Goal: Transaction & Acquisition: Purchase product/service

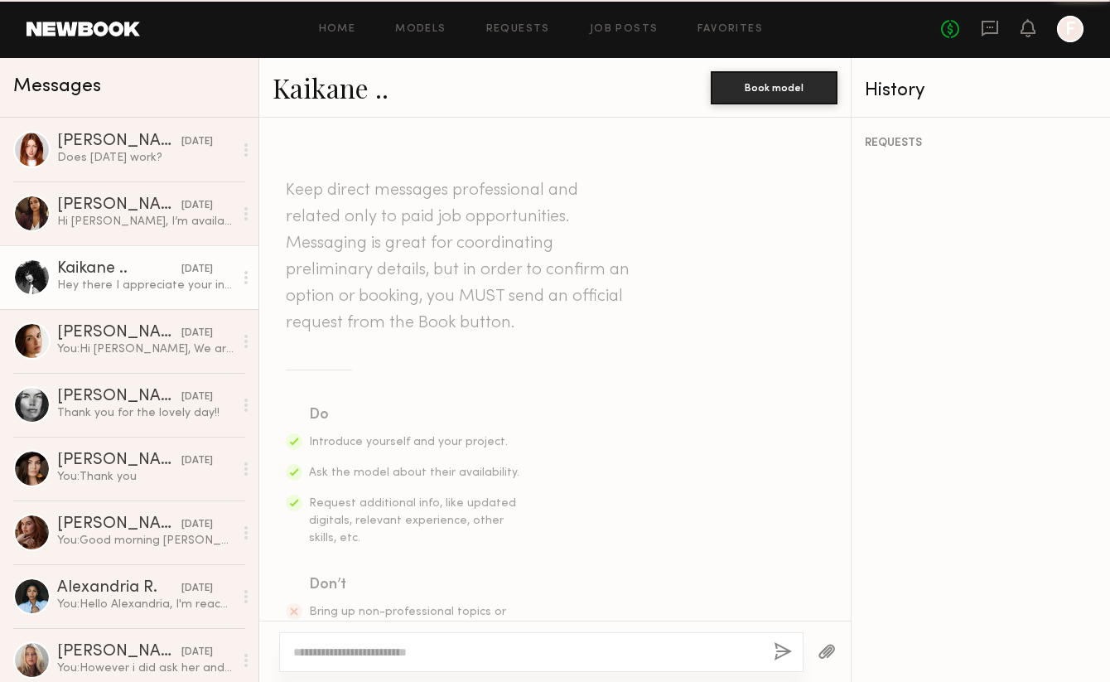
scroll to position [836, 0]
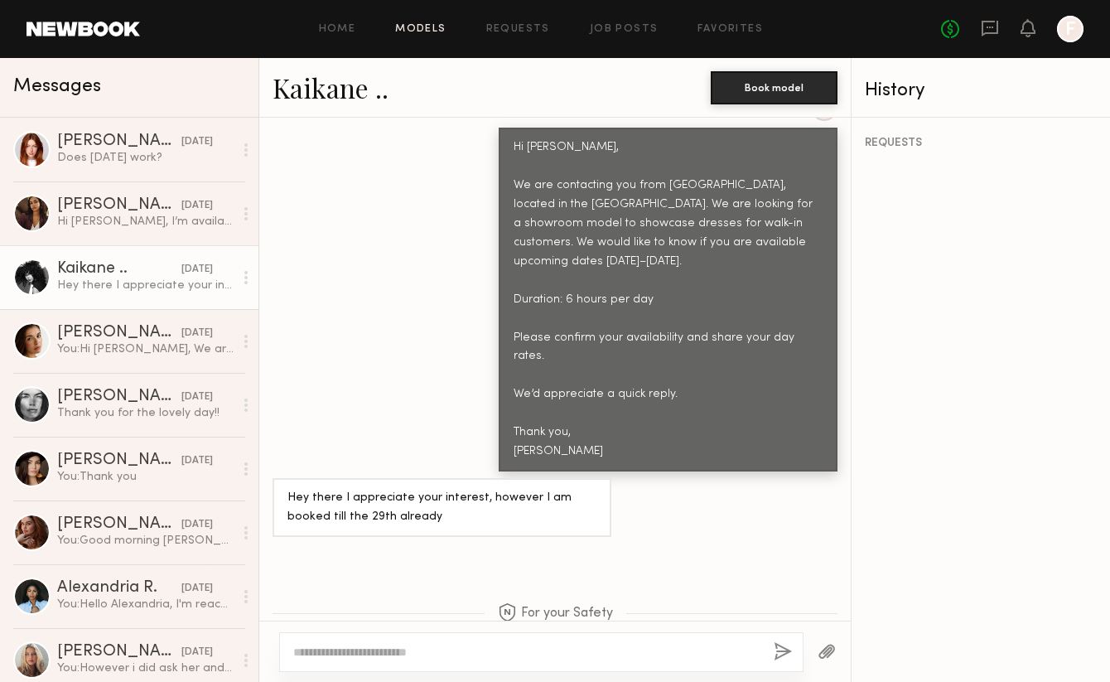
click at [426, 28] on link "Models" at bounding box center [420, 29] width 51 height 11
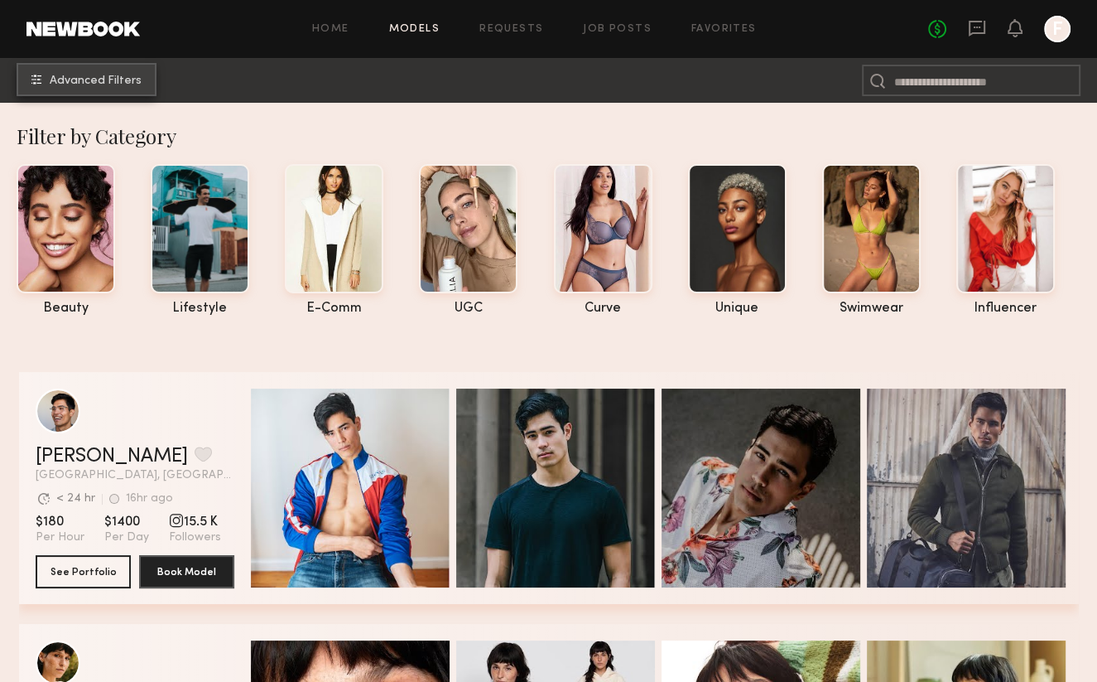
drag, startPoint x: 101, startPoint y: 77, endPoint x: 96, endPoint y: 51, distance: 27.0
click at [101, 76] on span "Advanced Filters" at bounding box center [96, 81] width 92 height 12
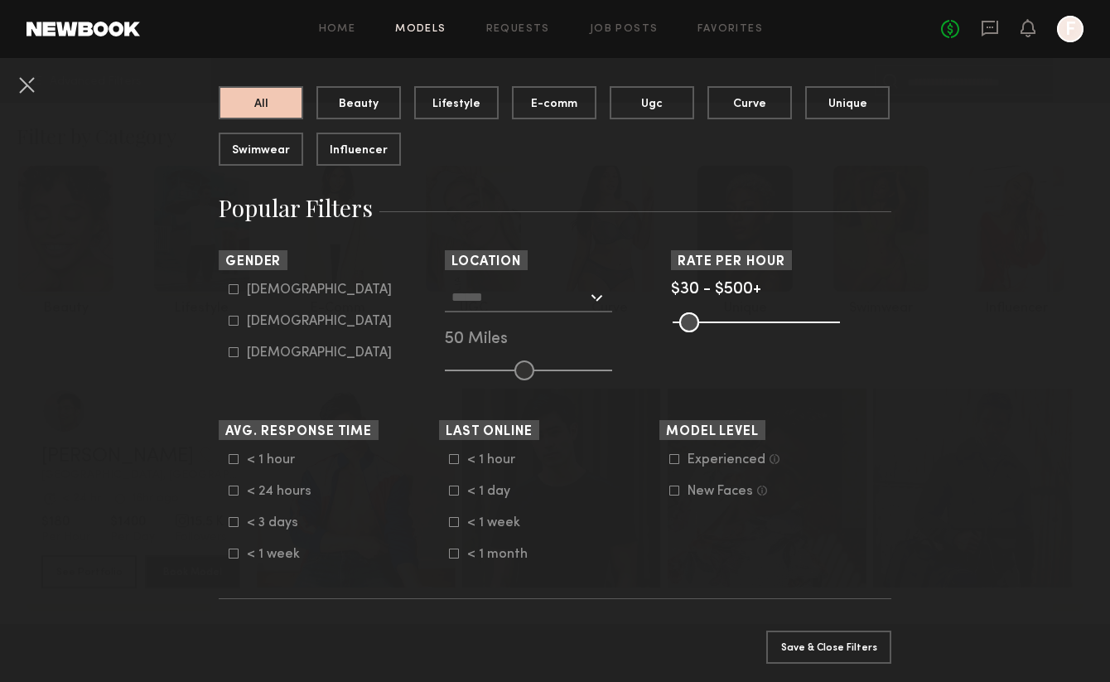
scroll to position [166, 0]
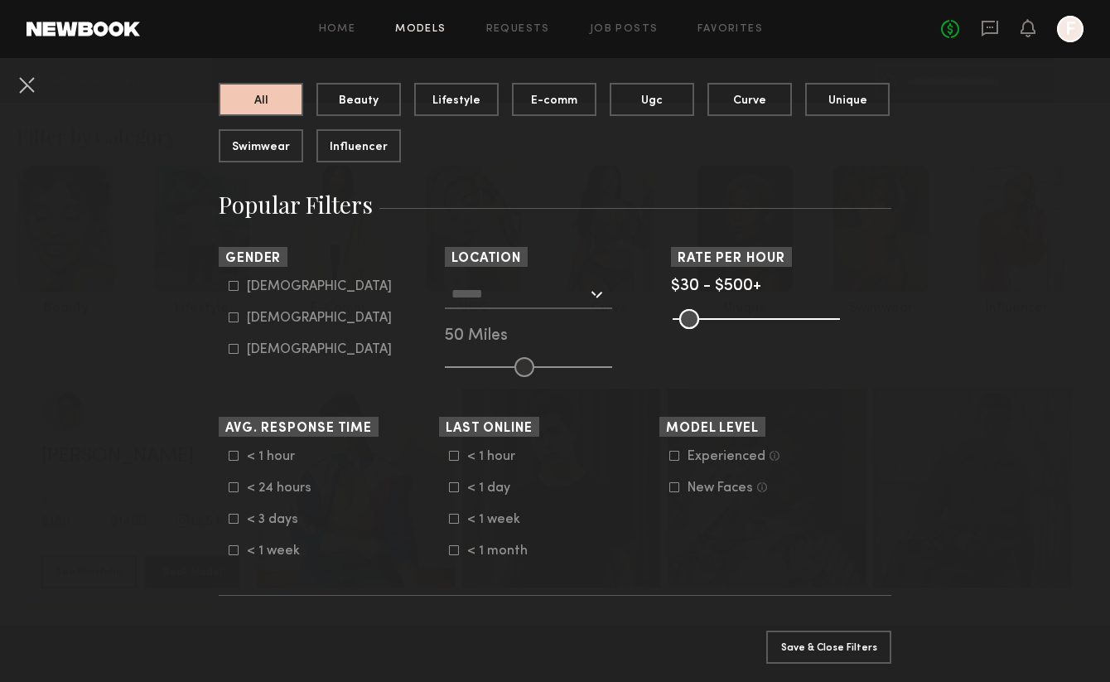
drag, startPoint x: 237, startPoint y: 324, endPoint x: 235, endPoint y: 315, distance: 9.3
click at [237, 322] on common-framework-checkbox "Female" at bounding box center [334, 318] width 210 height 15
click at [235, 314] on label "Female" at bounding box center [310, 317] width 163 height 10
type input "**"
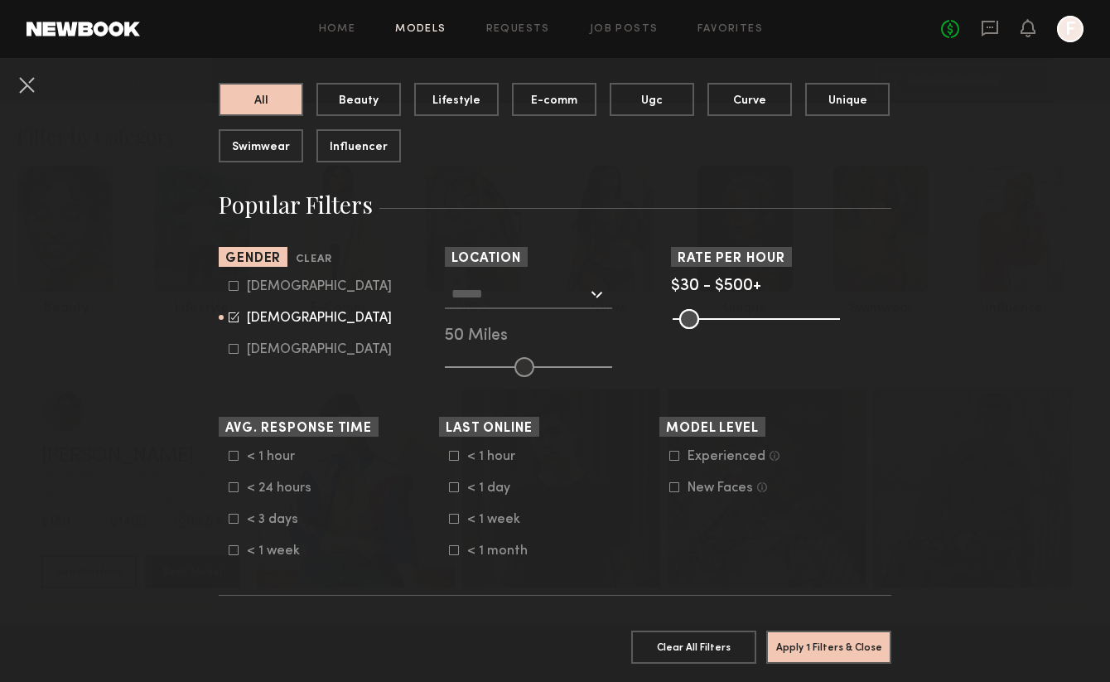
click at [525, 296] on input "text" at bounding box center [519, 293] width 136 height 28
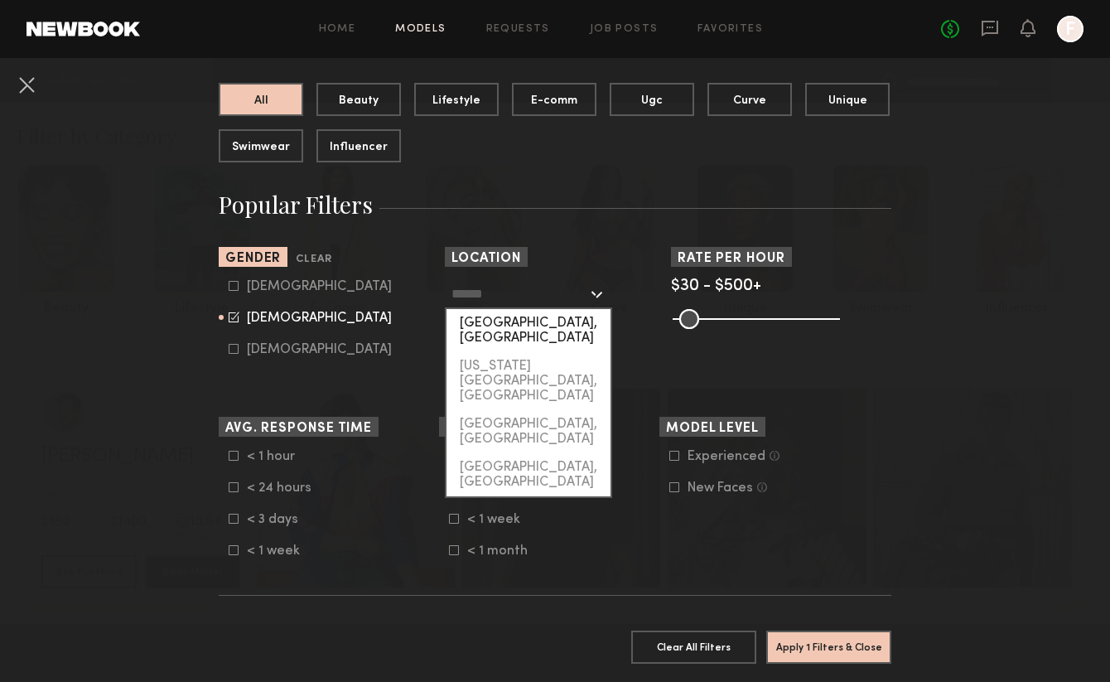
click at [500, 320] on div "[GEOGRAPHIC_DATA], [GEOGRAPHIC_DATA]" at bounding box center [528, 330] width 164 height 43
type input "**********"
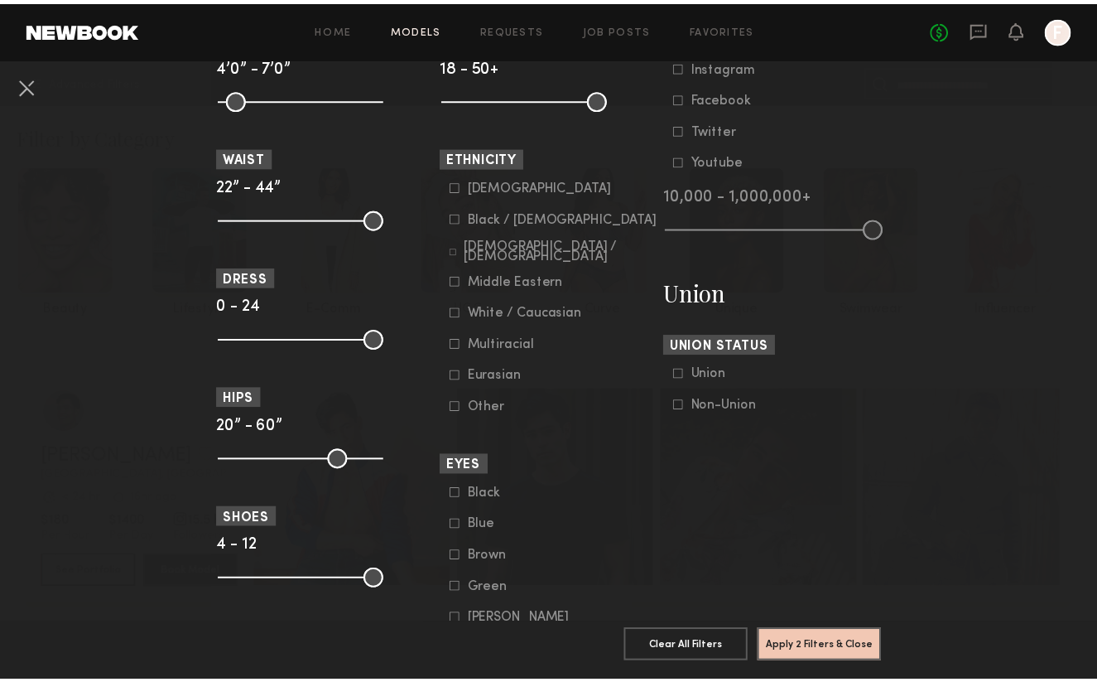
scroll to position [1212, 0]
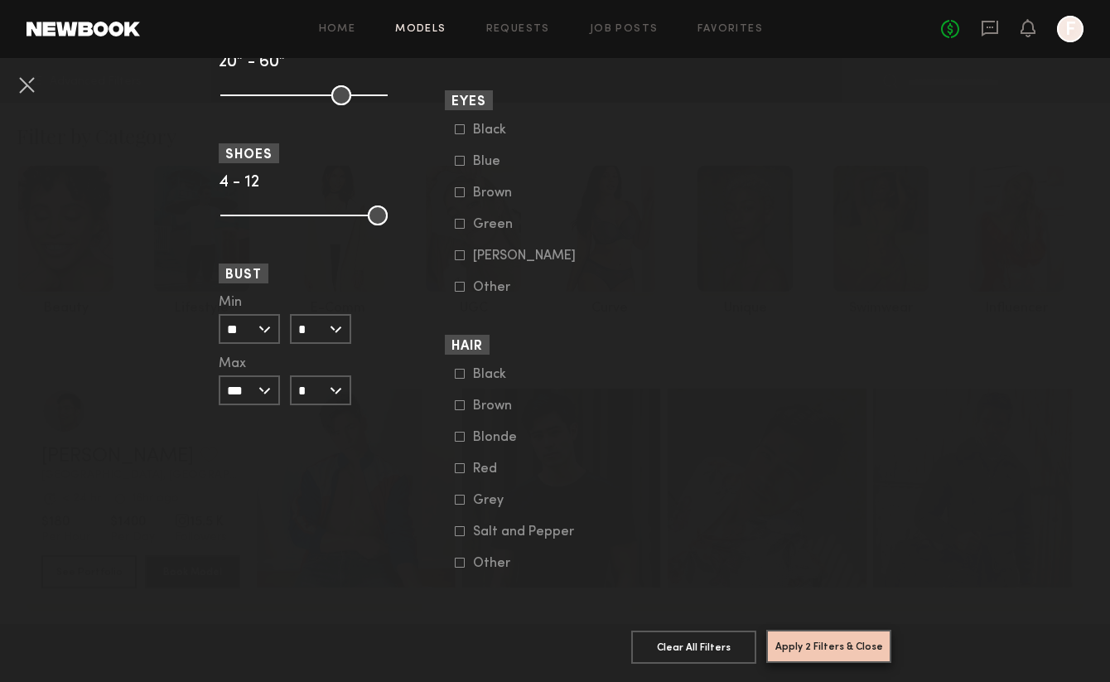
drag, startPoint x: 821, startPoint y: 636, endPoint x: 743, endPoint y: 549, distance: 116.7
click at [821, 635] on button "Apply 2 Filters & Close" at bounding box center [828, 645] width 125 height 33
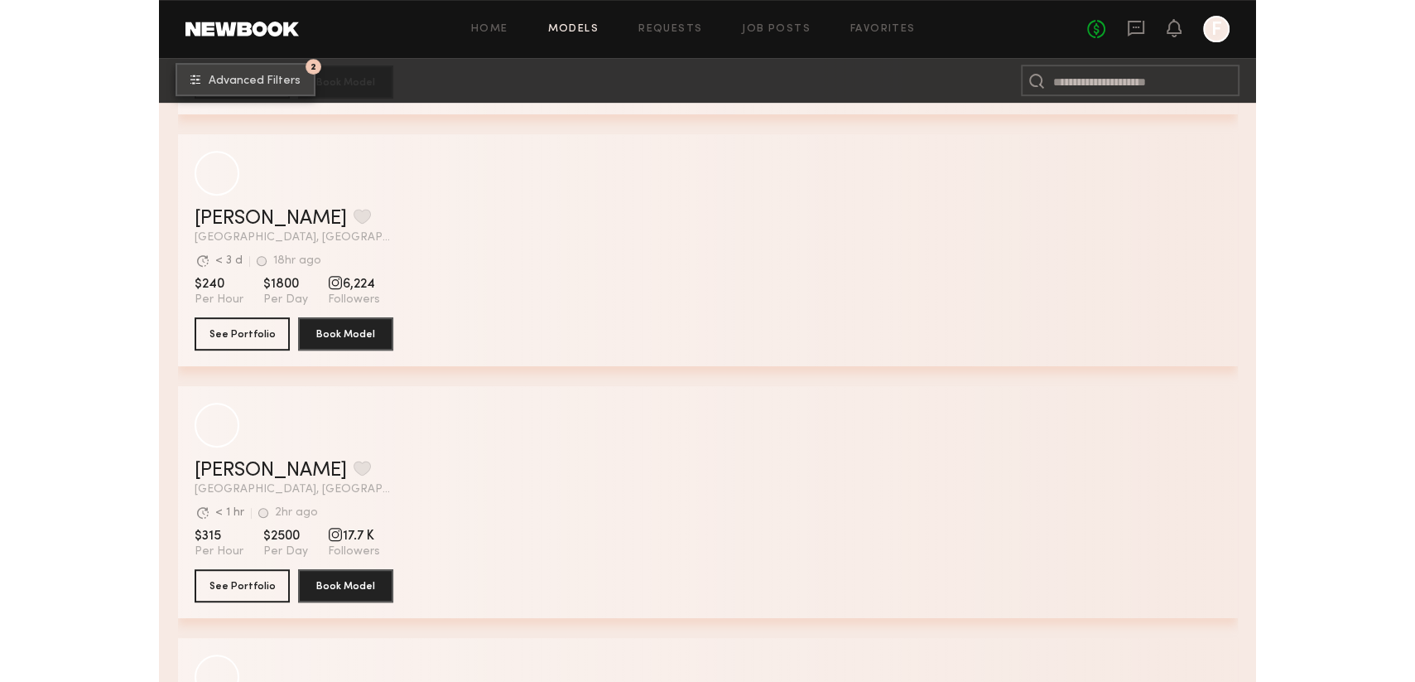
scroll to position [6374, 0]
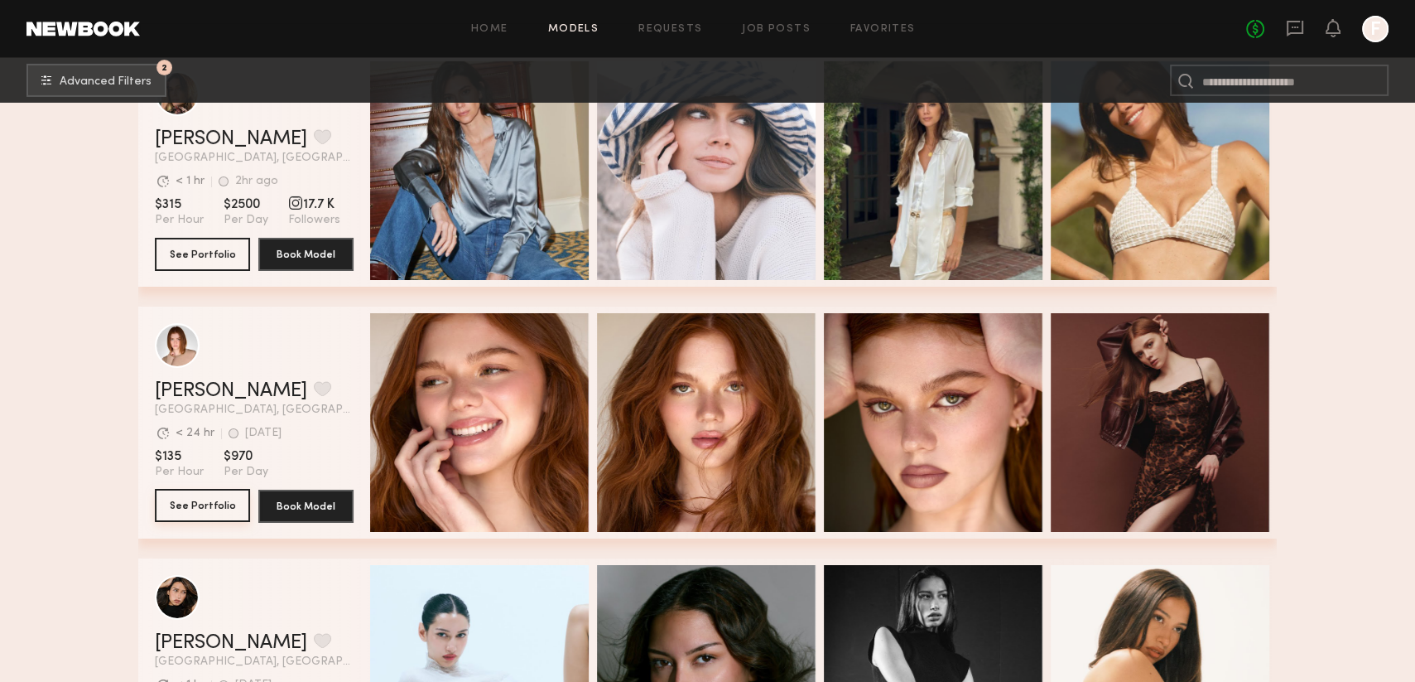
click at [181, 512] on button "See Portfolio" at bounding box center [202, 505] width 95 height 33
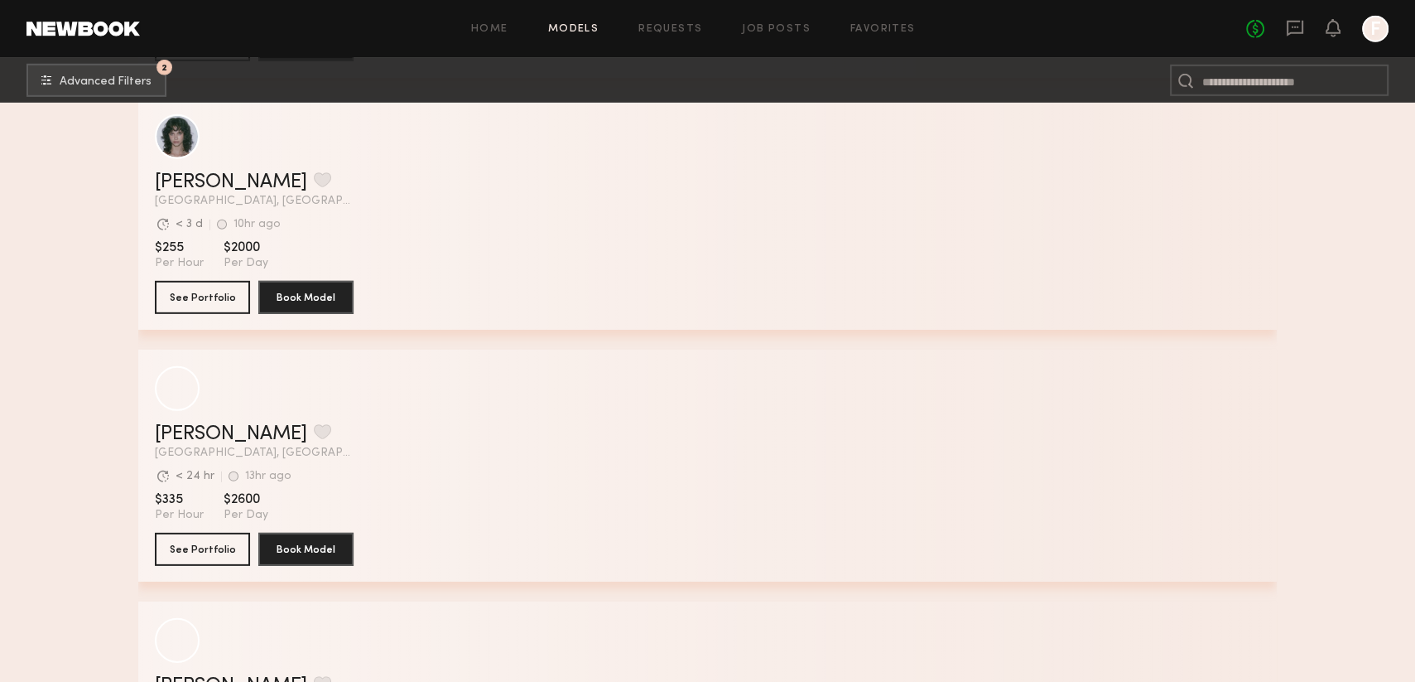
scroll to position [12708, 0]
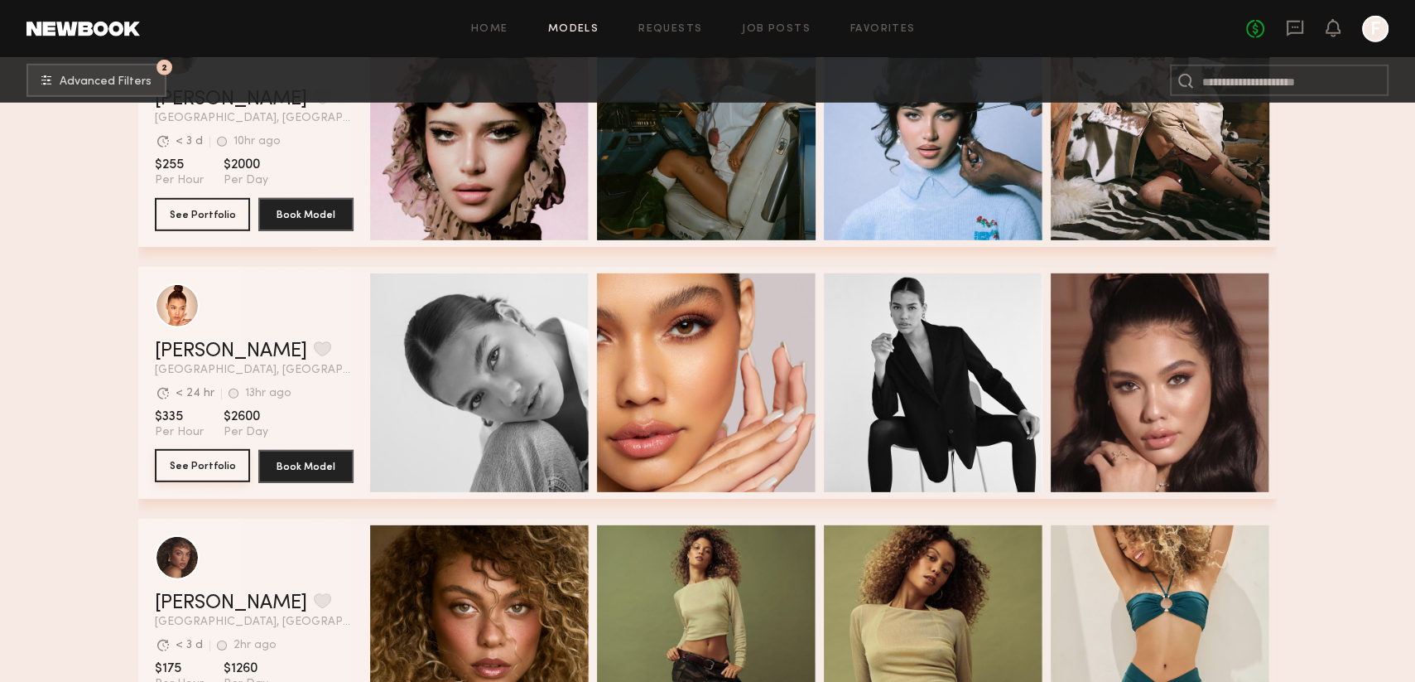
click at [200, 476] on button "See Portfolio" at bounding box center [202, 465] width 95 height 33
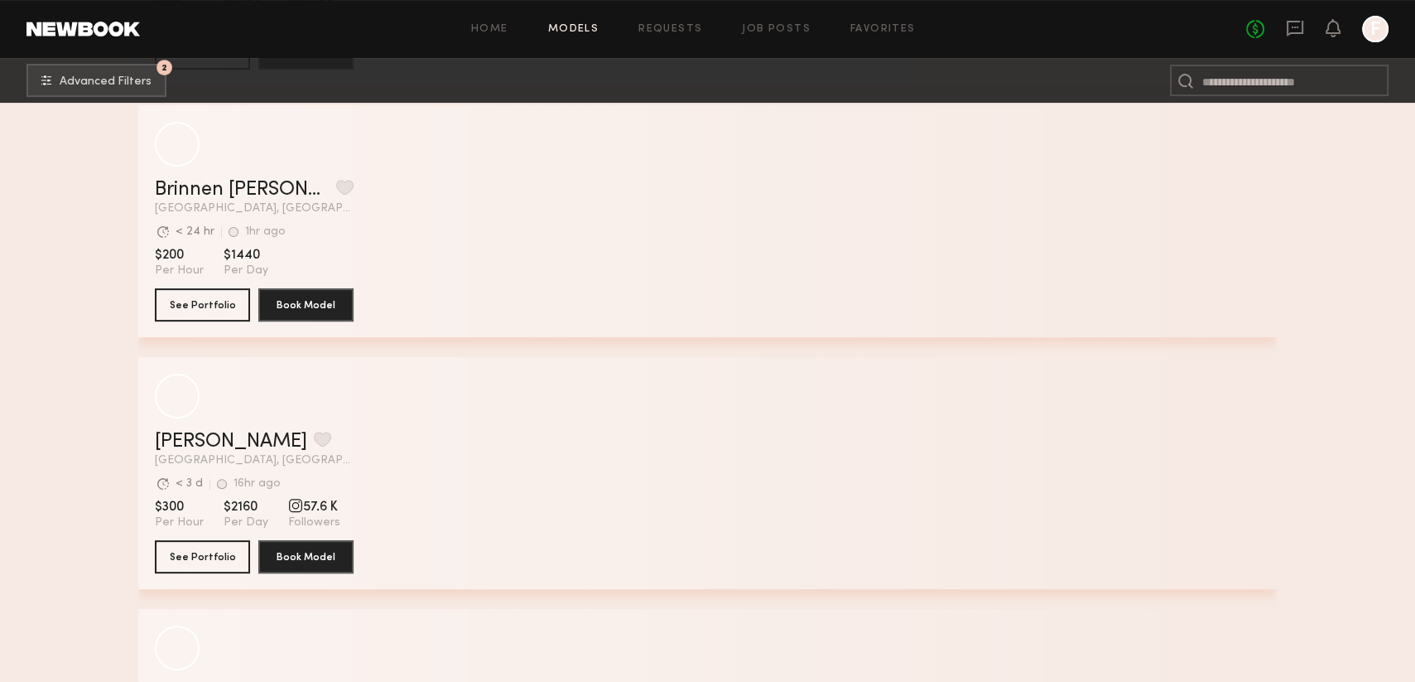
scroll to position [21689, 0]
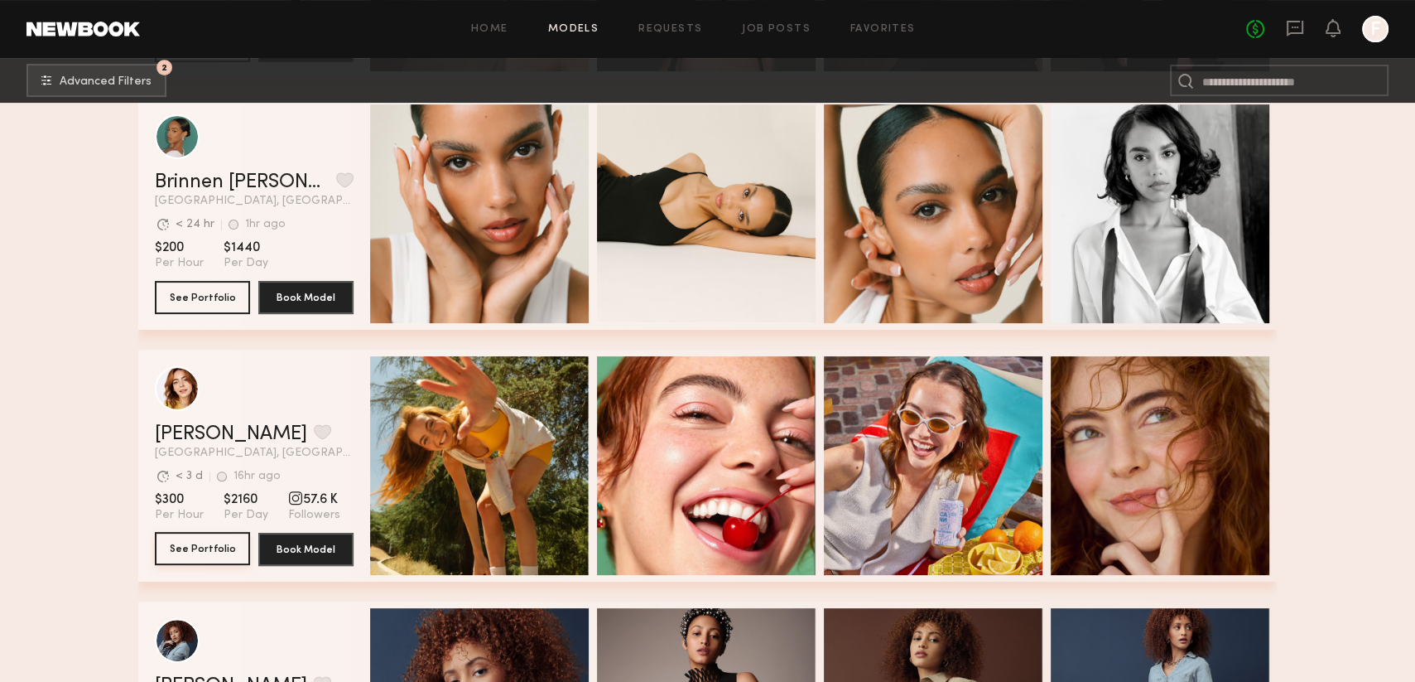
click at [176, 557] on button "See Portfolio" at bounding box center [202, 548] width 95 height 33
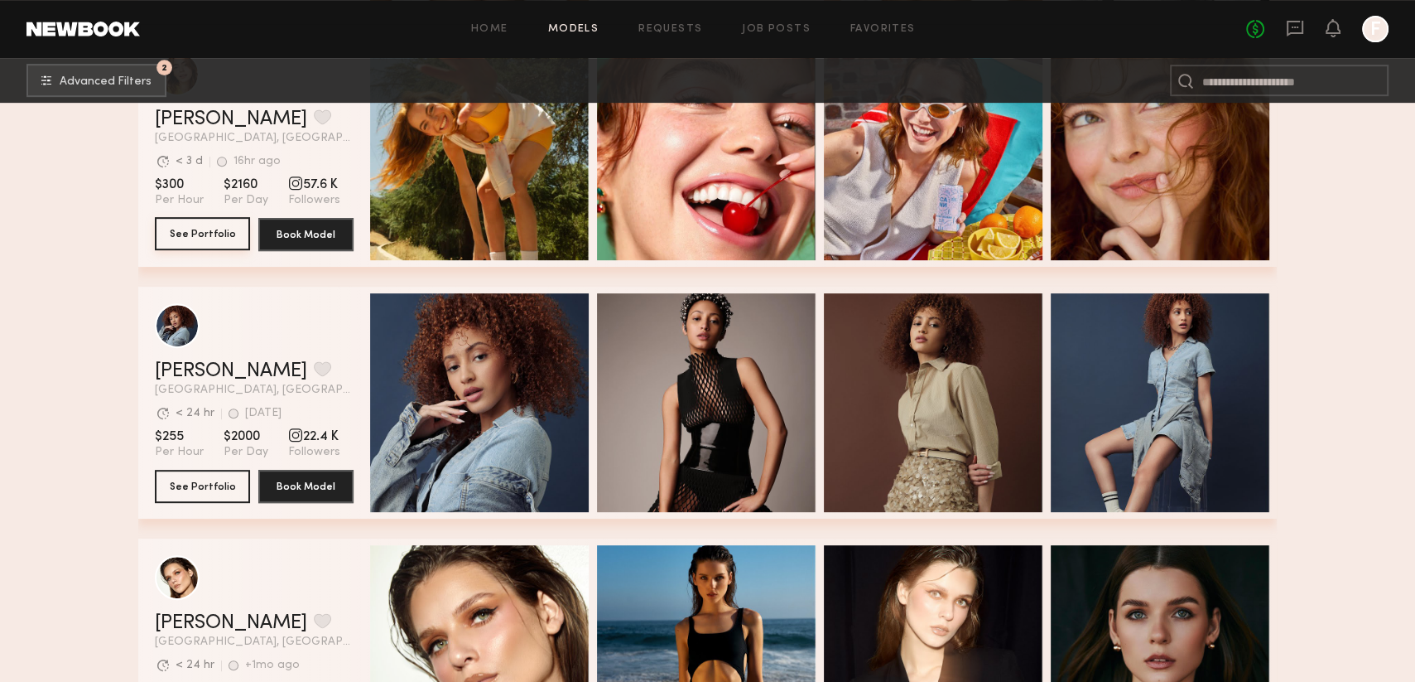
scroll to position [22020, 0]
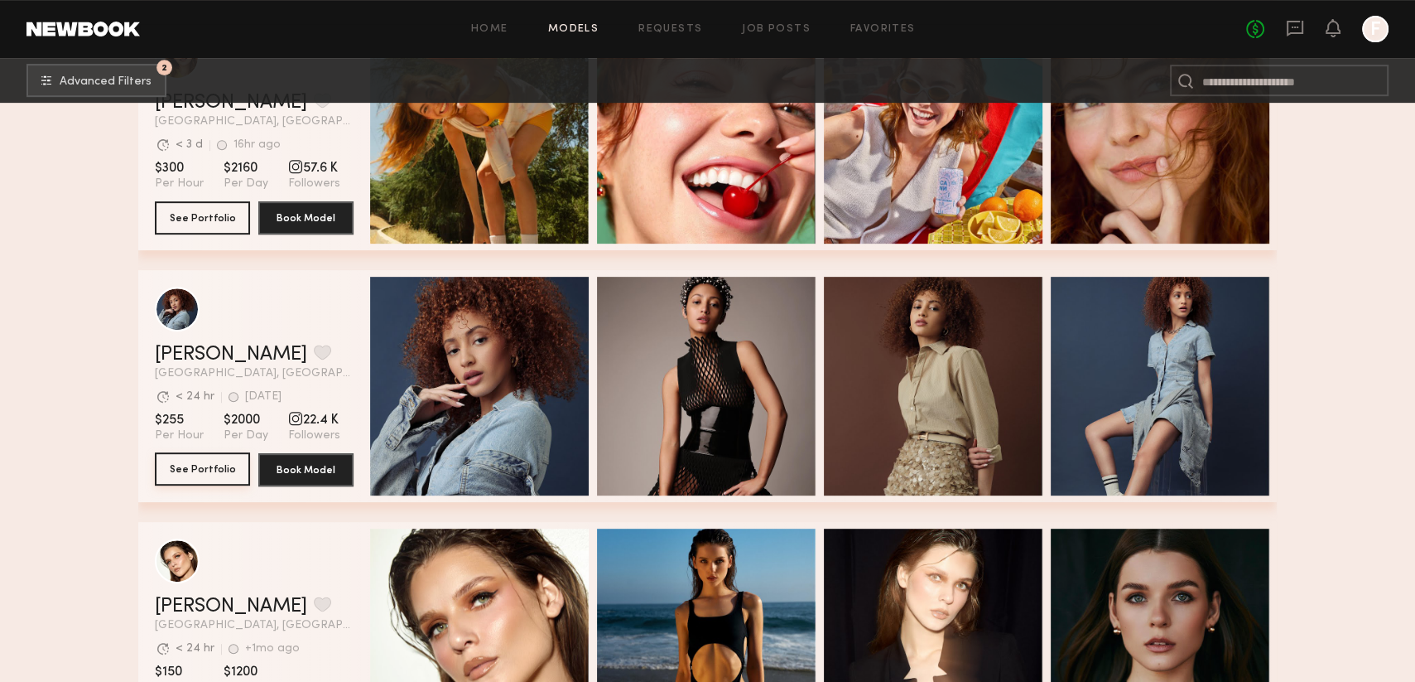
click at [186, 478] on button "See Portfolio" at bounding box center [202, 468] width 95 height 33
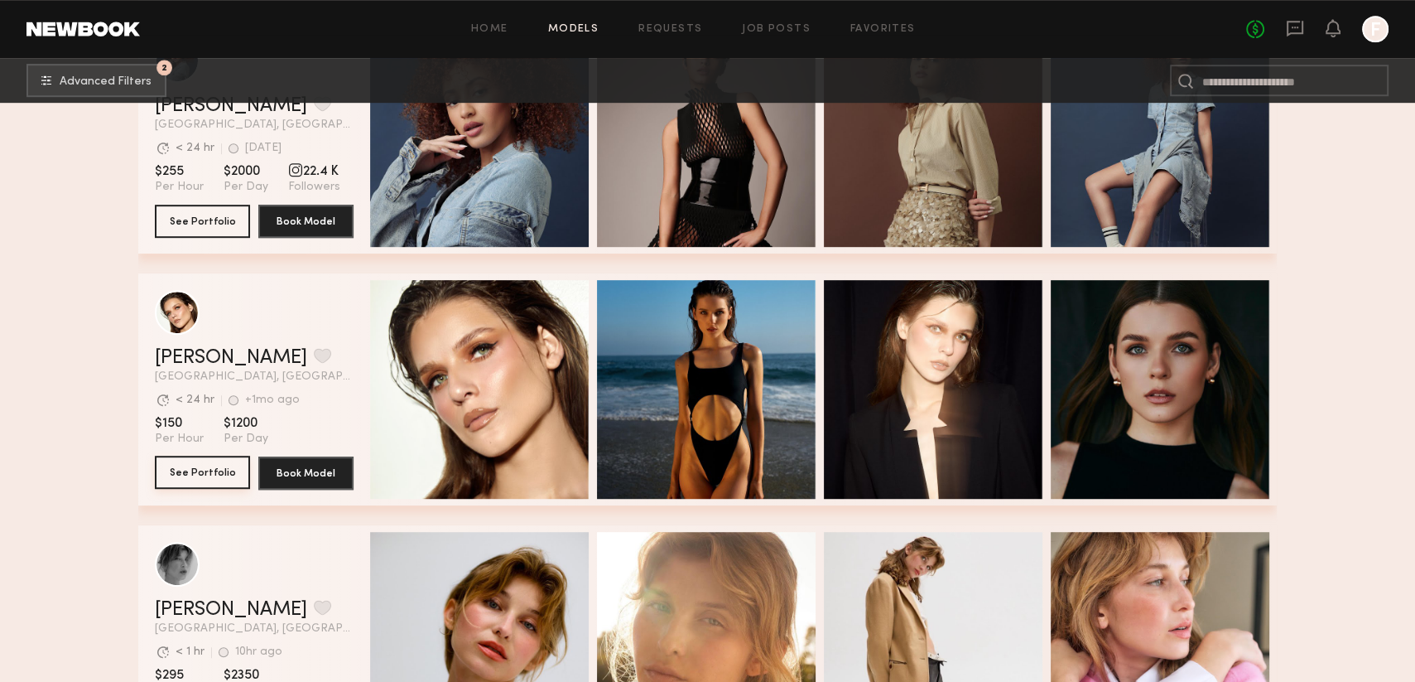
click at [212, 484] on button "See Portfolio" at bounding box center [202, 471] width 95 height 33
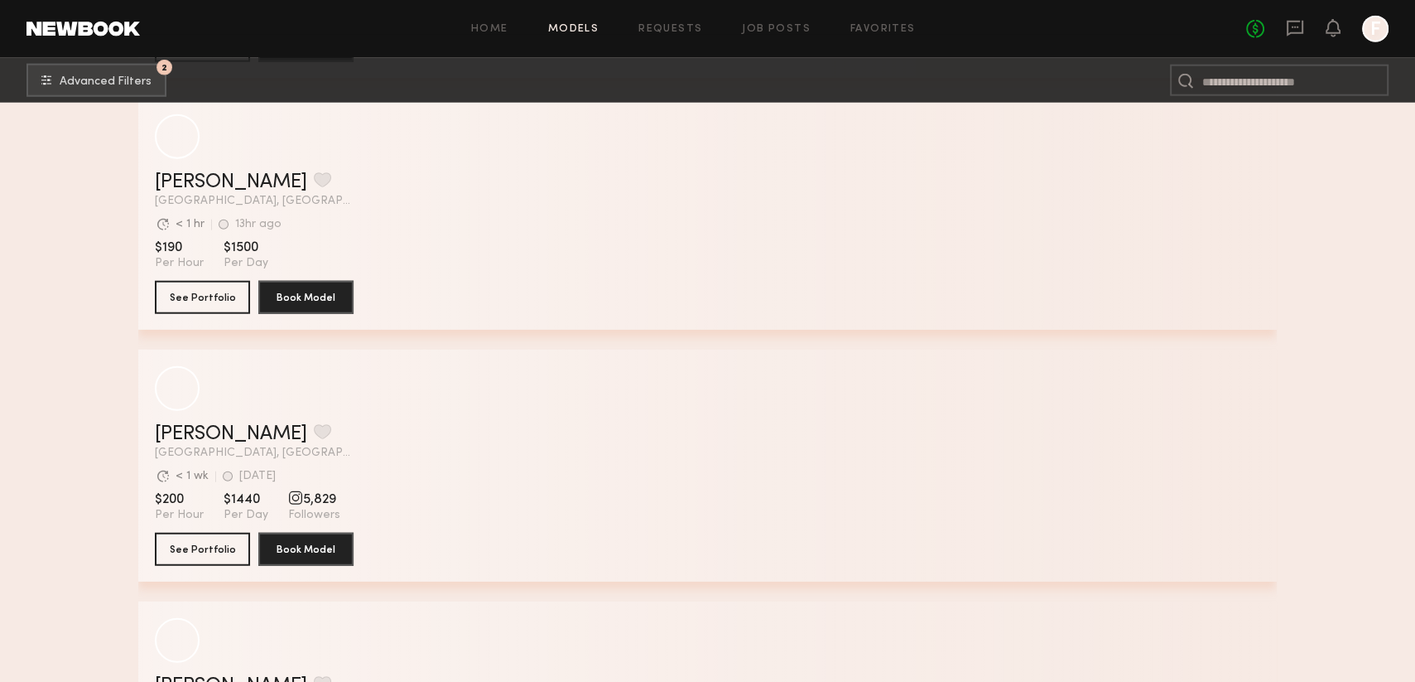
scroll to position [40104, 0]
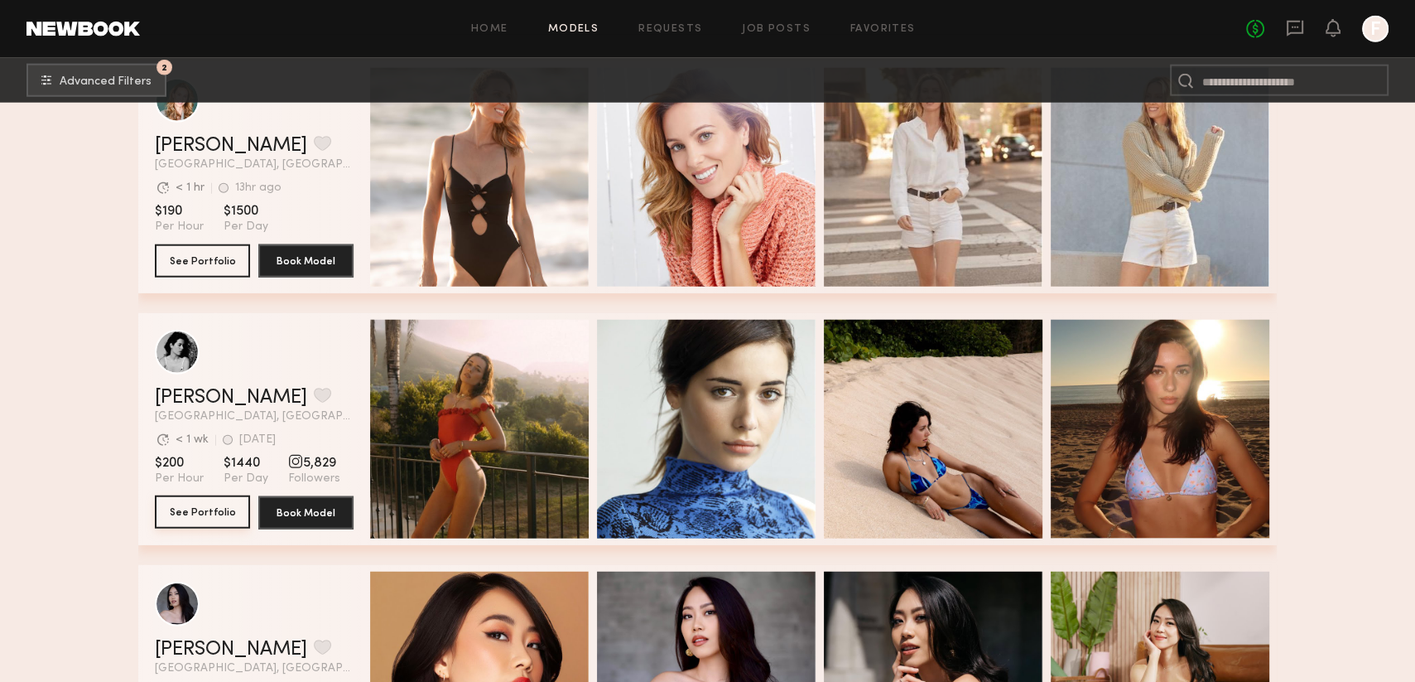
click at [210, 520] on button "See Portfolio" at bounding box center [202, 511] width 95 height 33
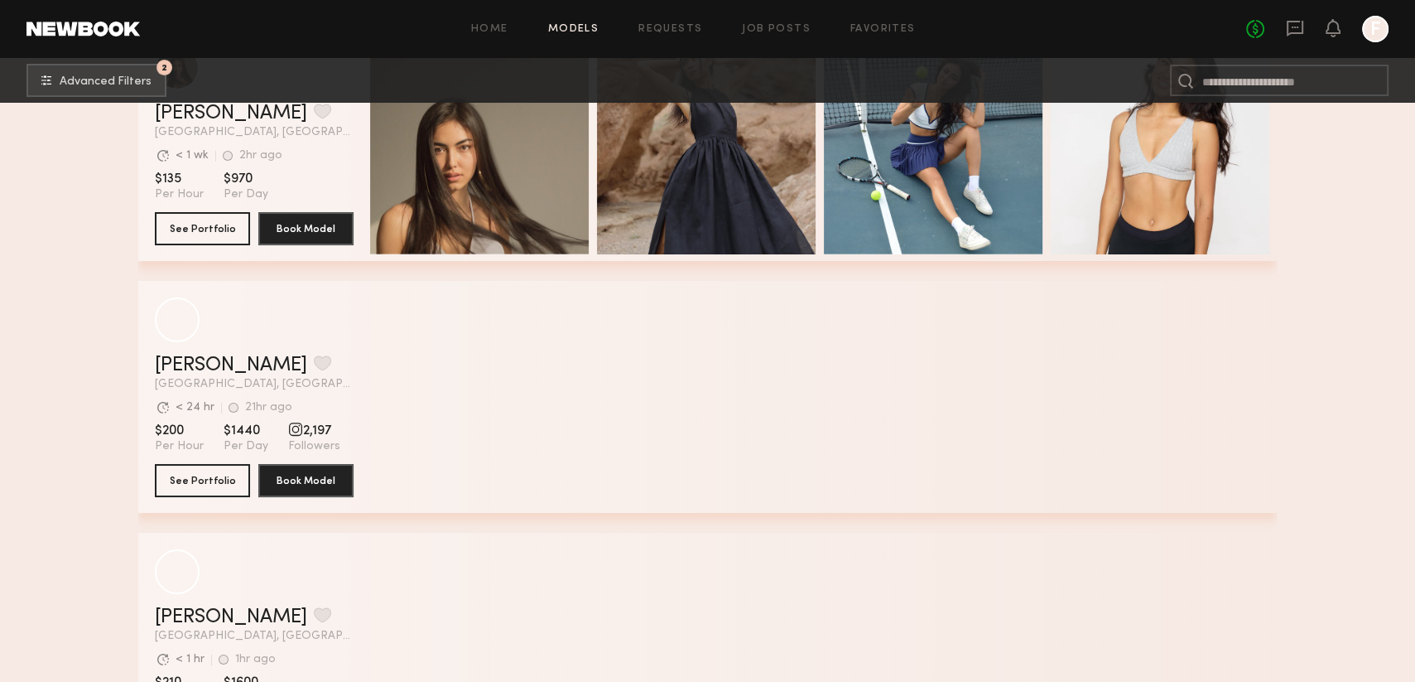
scroll to position [42628, 0]
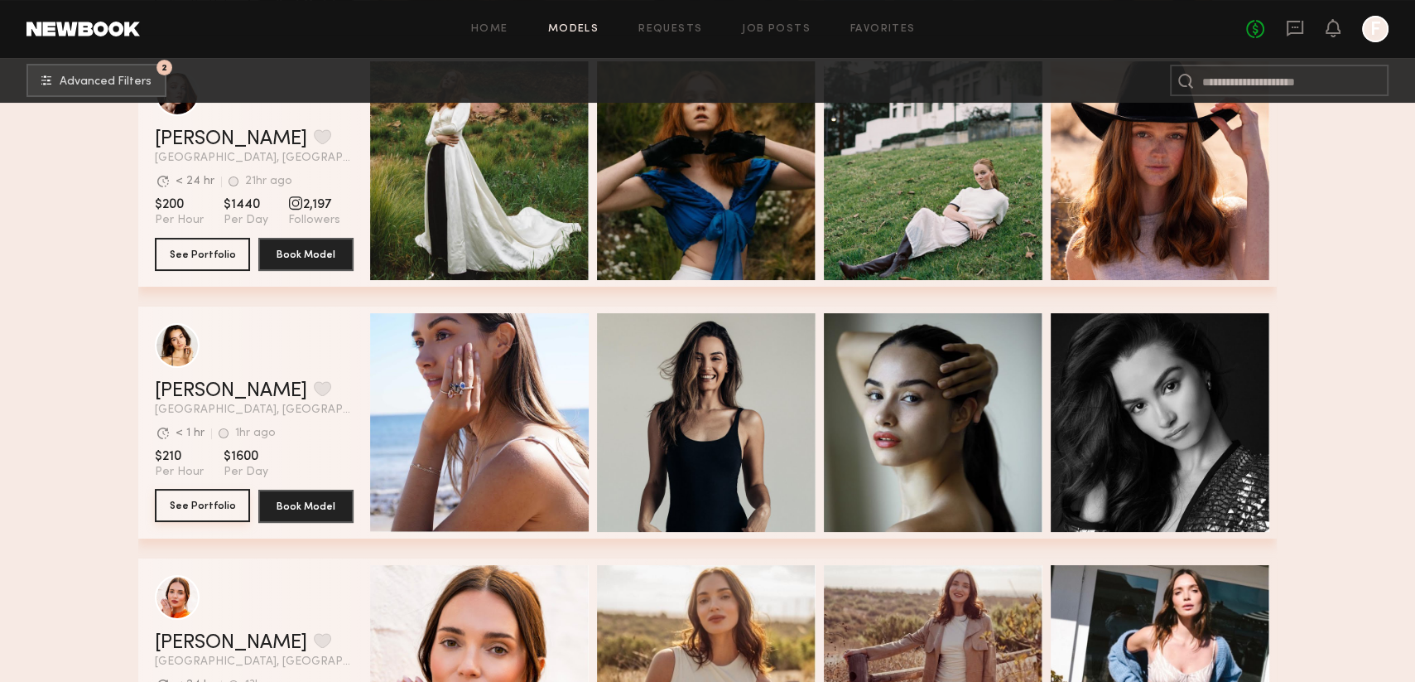
click at [194, 517] on button "See Portfolio" at bounding box center [202, 505] width 95 height 33
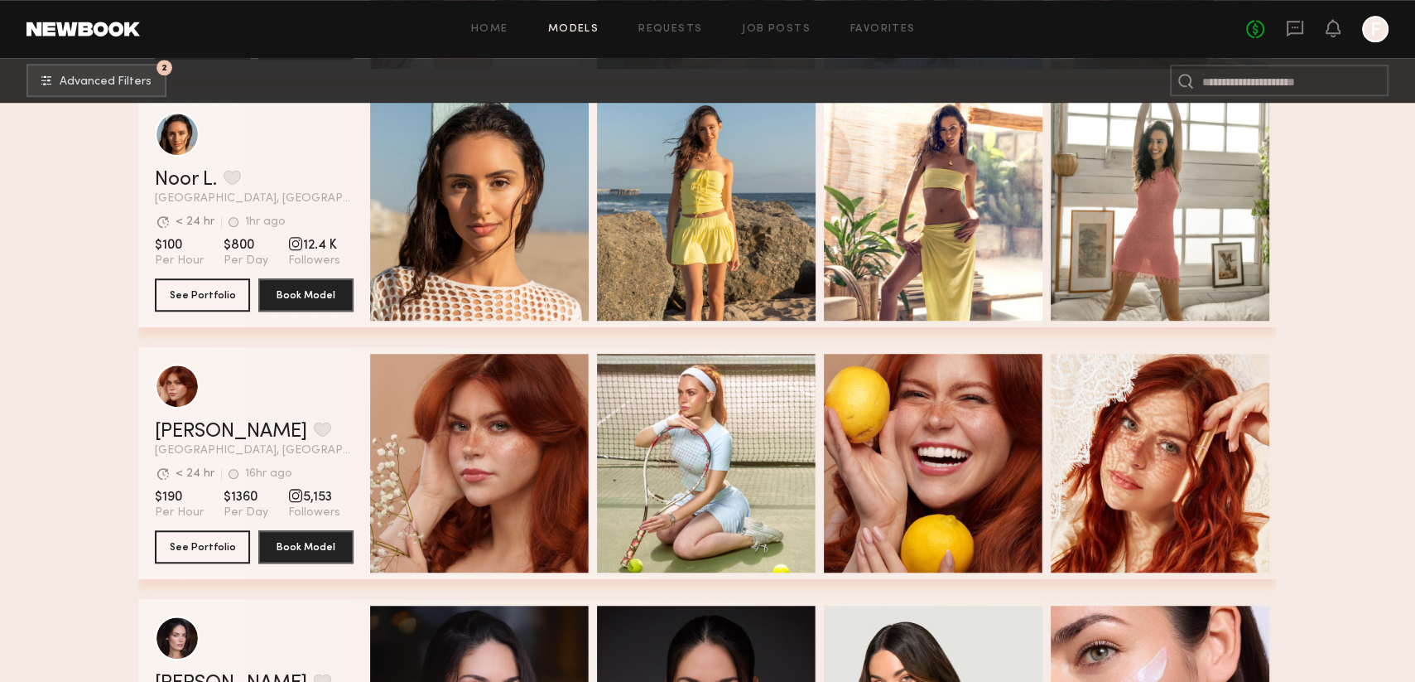
scroll to position [43870, 0]
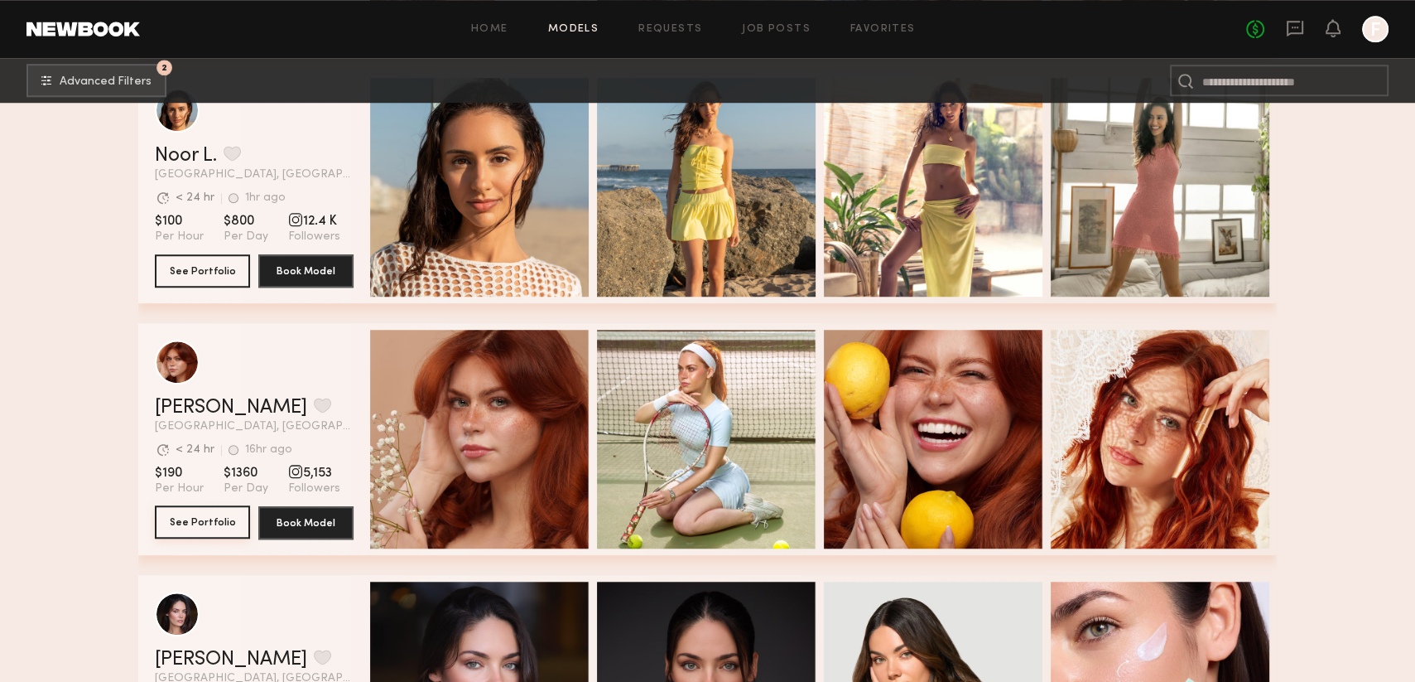
click at [207, 524] on button "See Portfolio" at bounding box center [202, 521] width 95 height 33
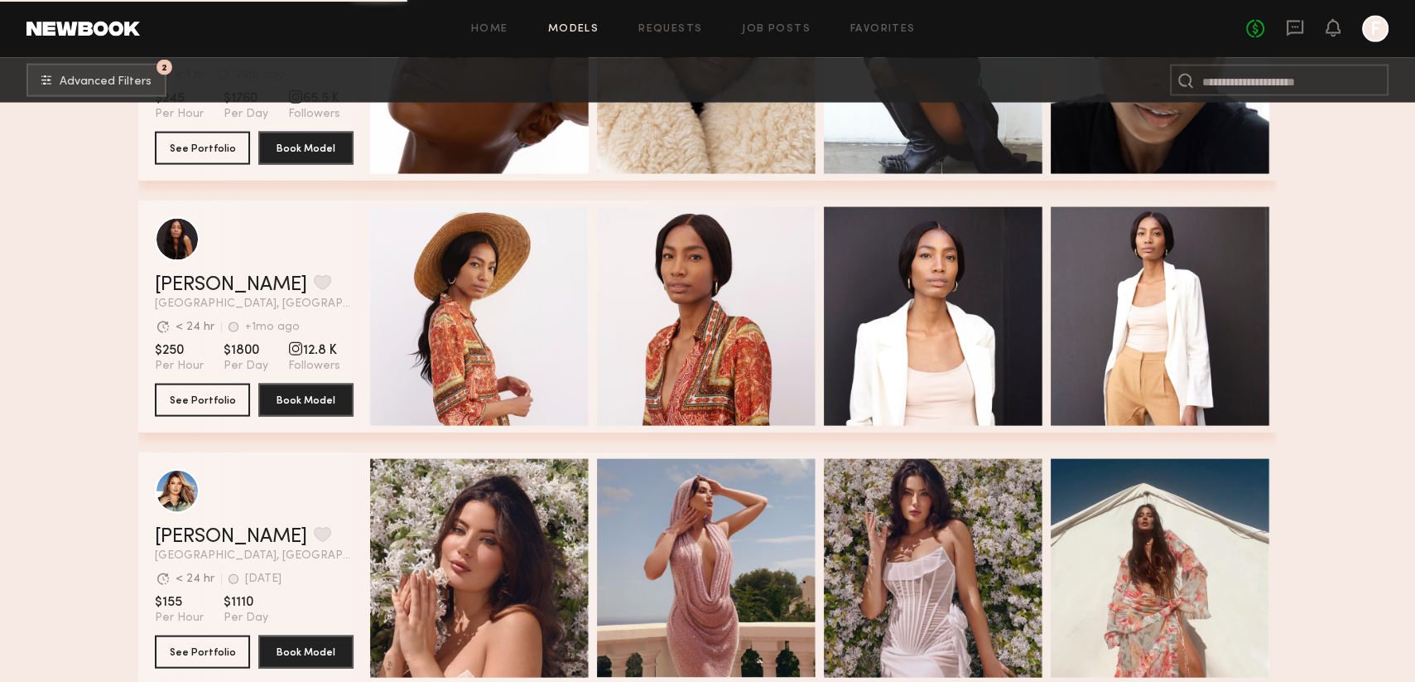
scroll to position [53725, 0]
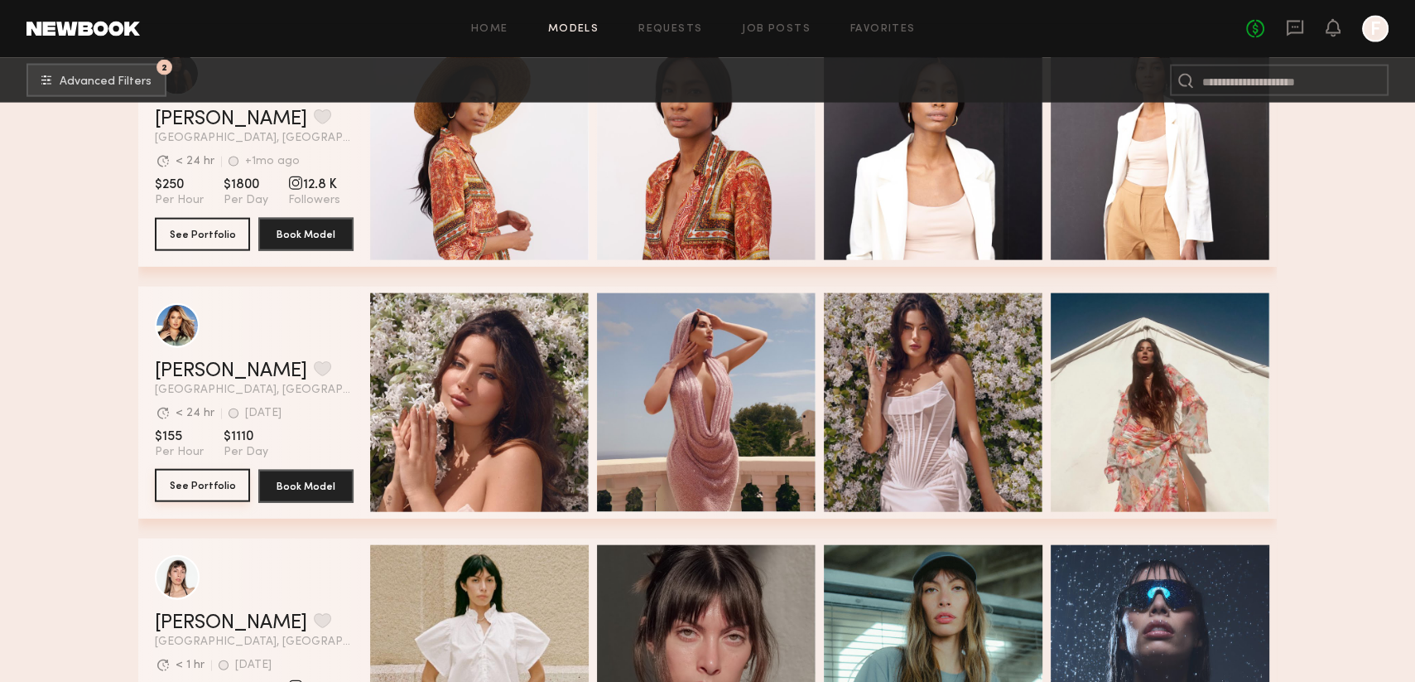
click at [242, 483] on button "See Portfolio" at bounding box center [202, 485] width 95 height 33
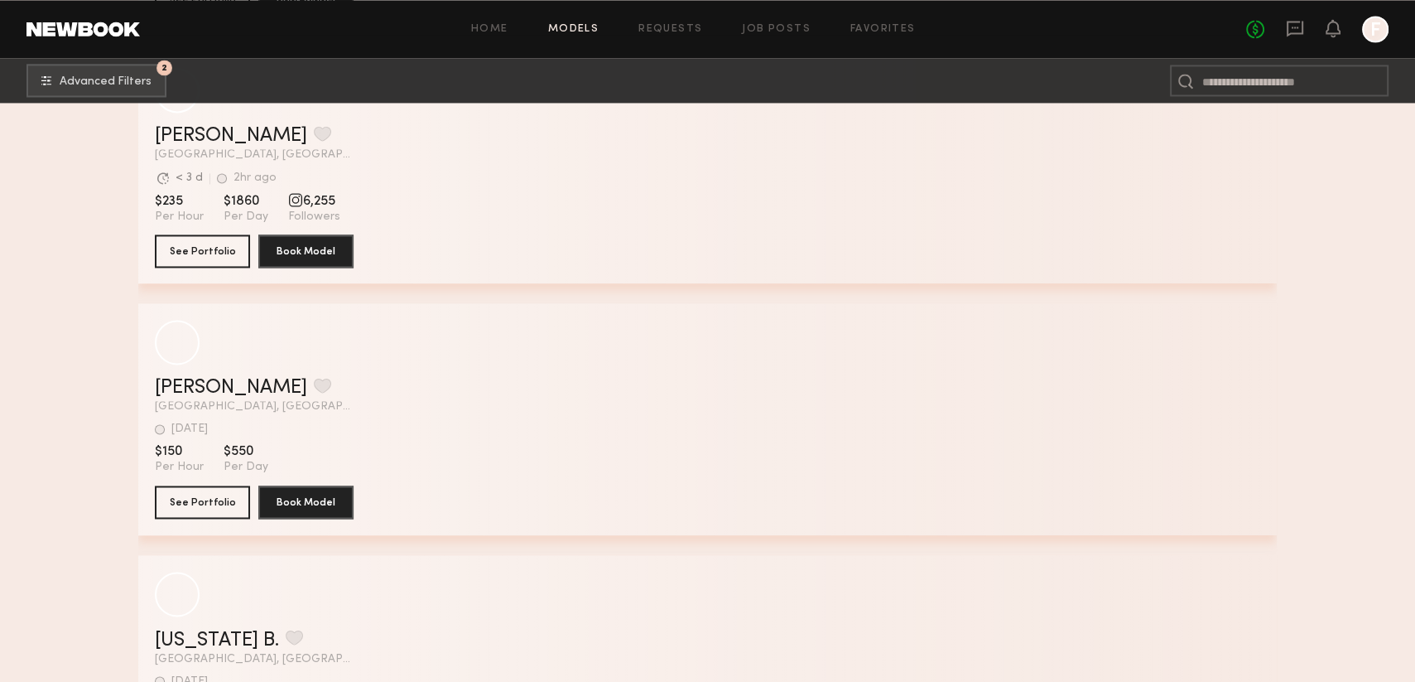
scroll to position [66714, 0]
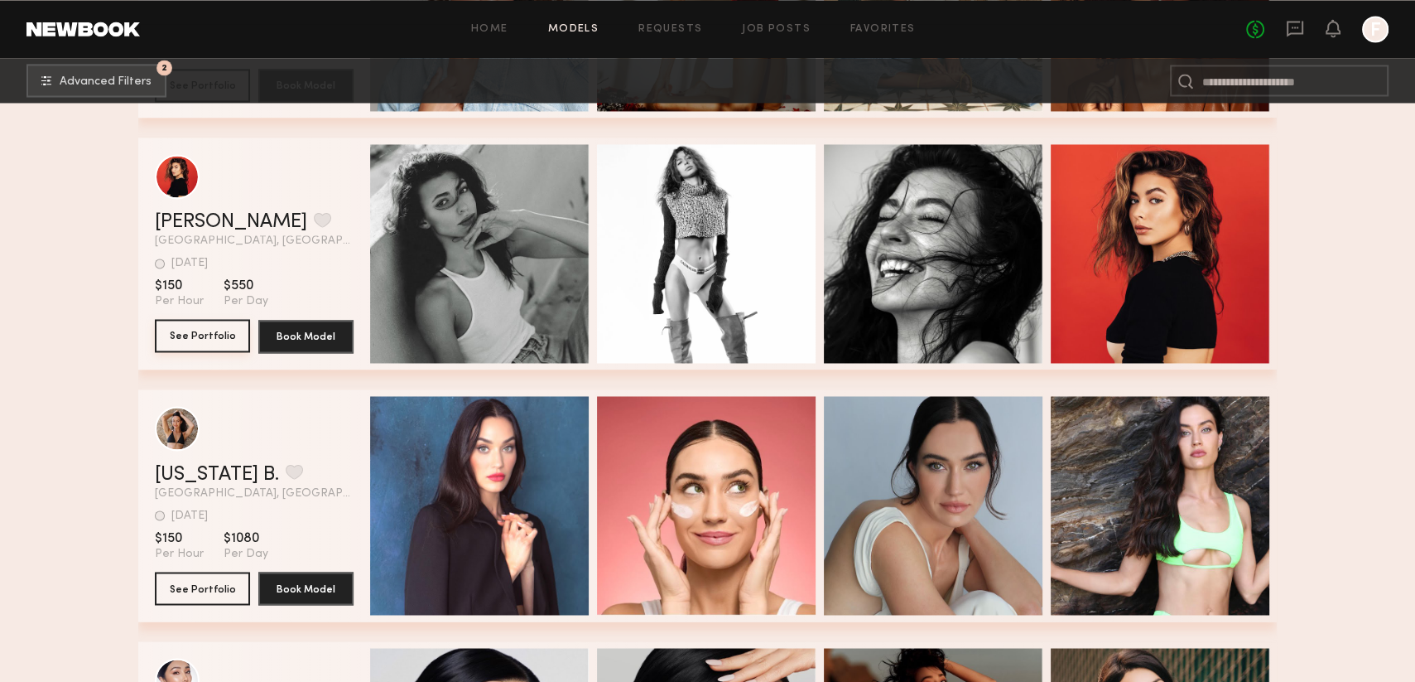
click at [169, 335] on button "See Portfolio" at bounding box center [202, 335] width 95 height 33
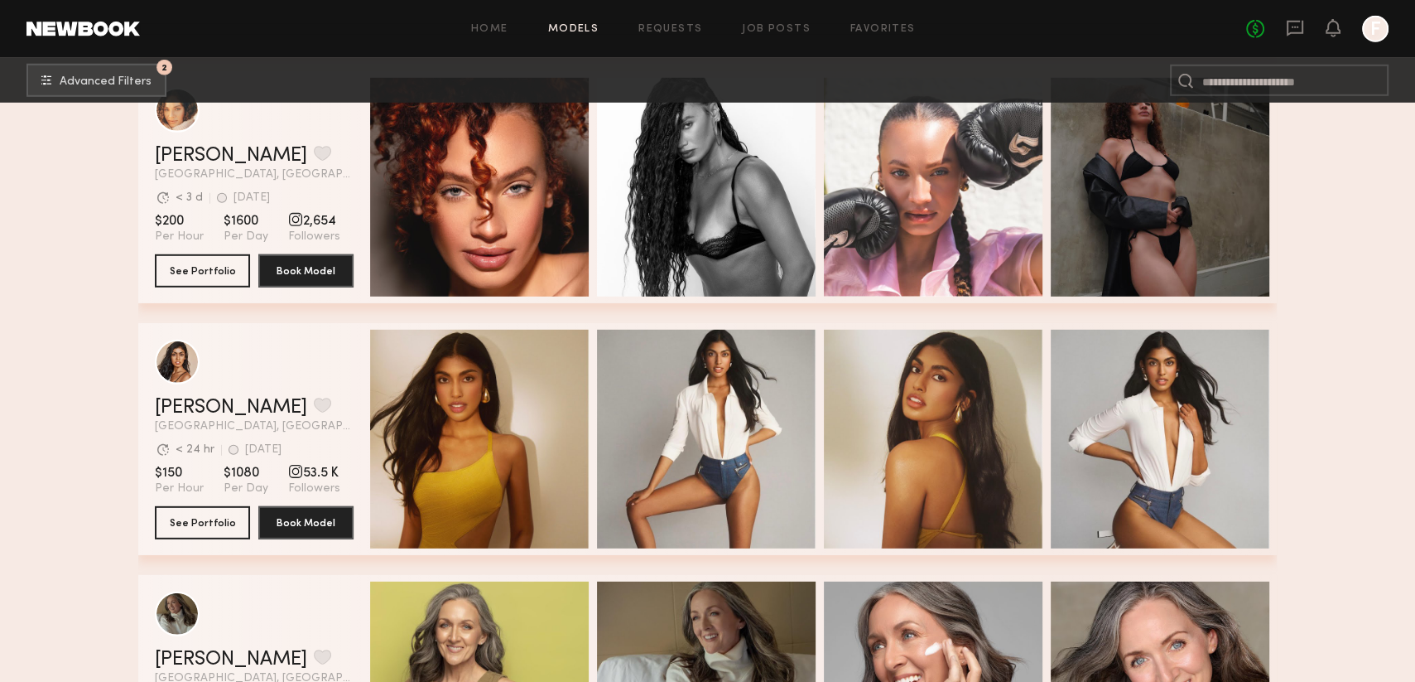
scroll to position [69116, 0]
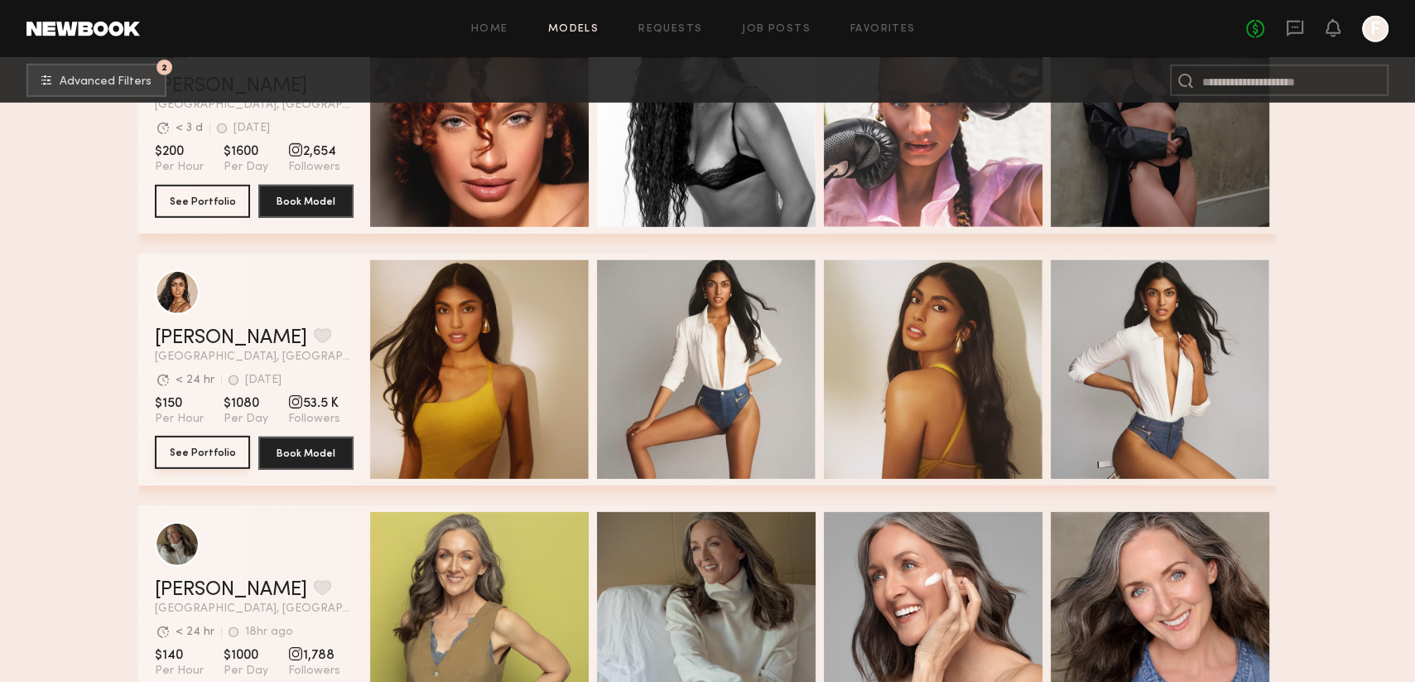
click at [192, 461] on button "See Portfolio" at bounding box center [202, 452] width 95 height 33
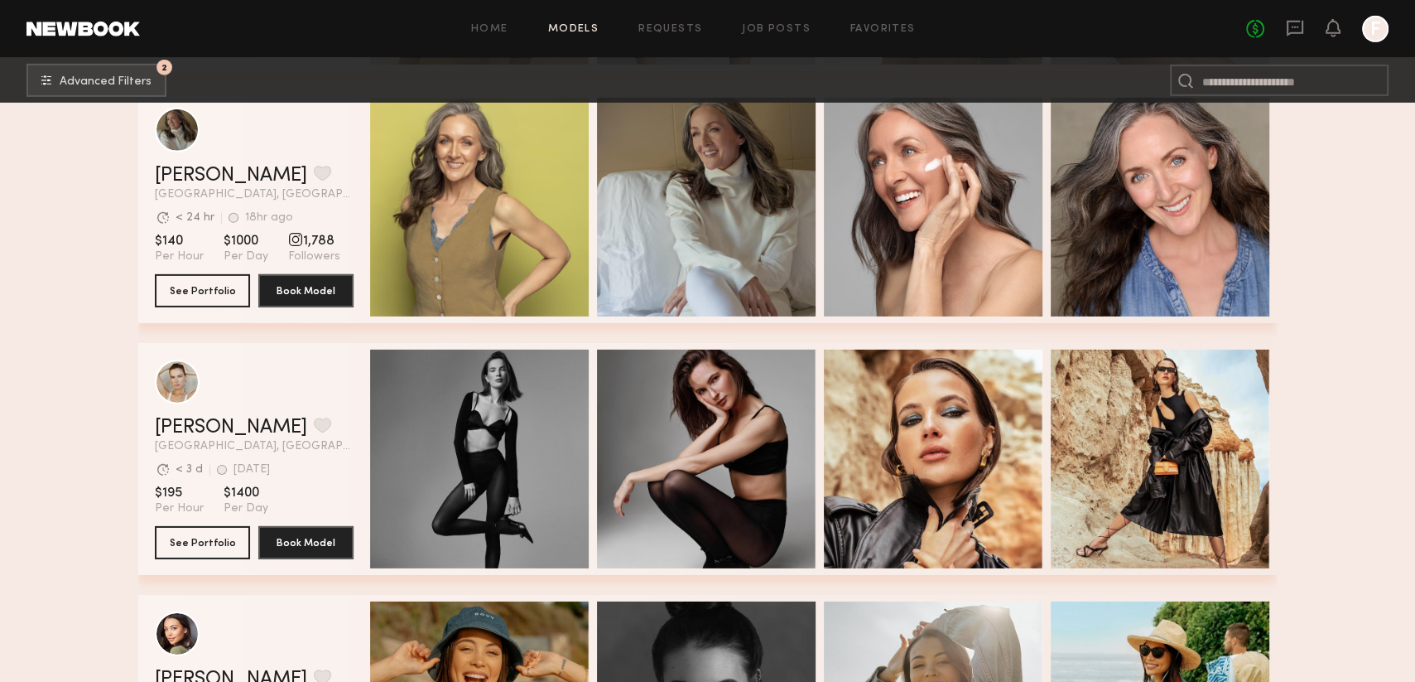
scroll to position [69695, 0]
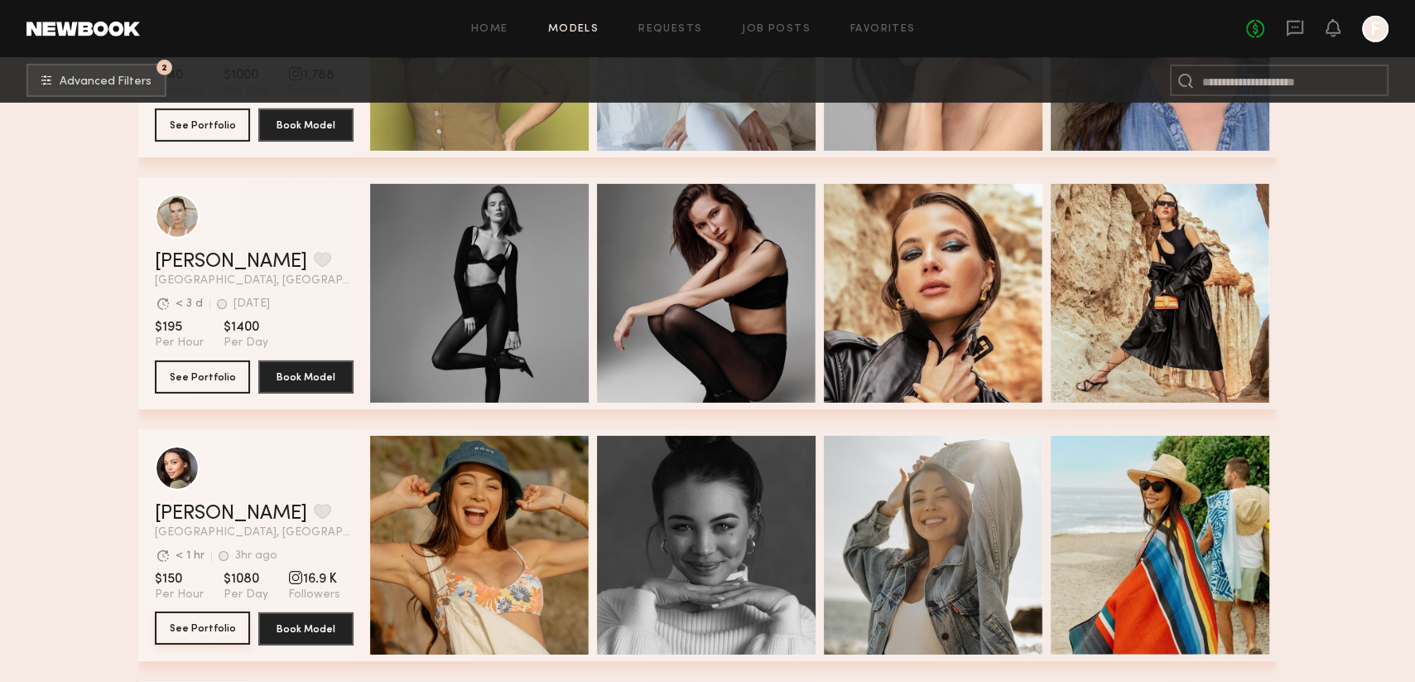
click at [209, 632] on button "See Portfolio" at bounding box center [202, 627] width 95 height 33
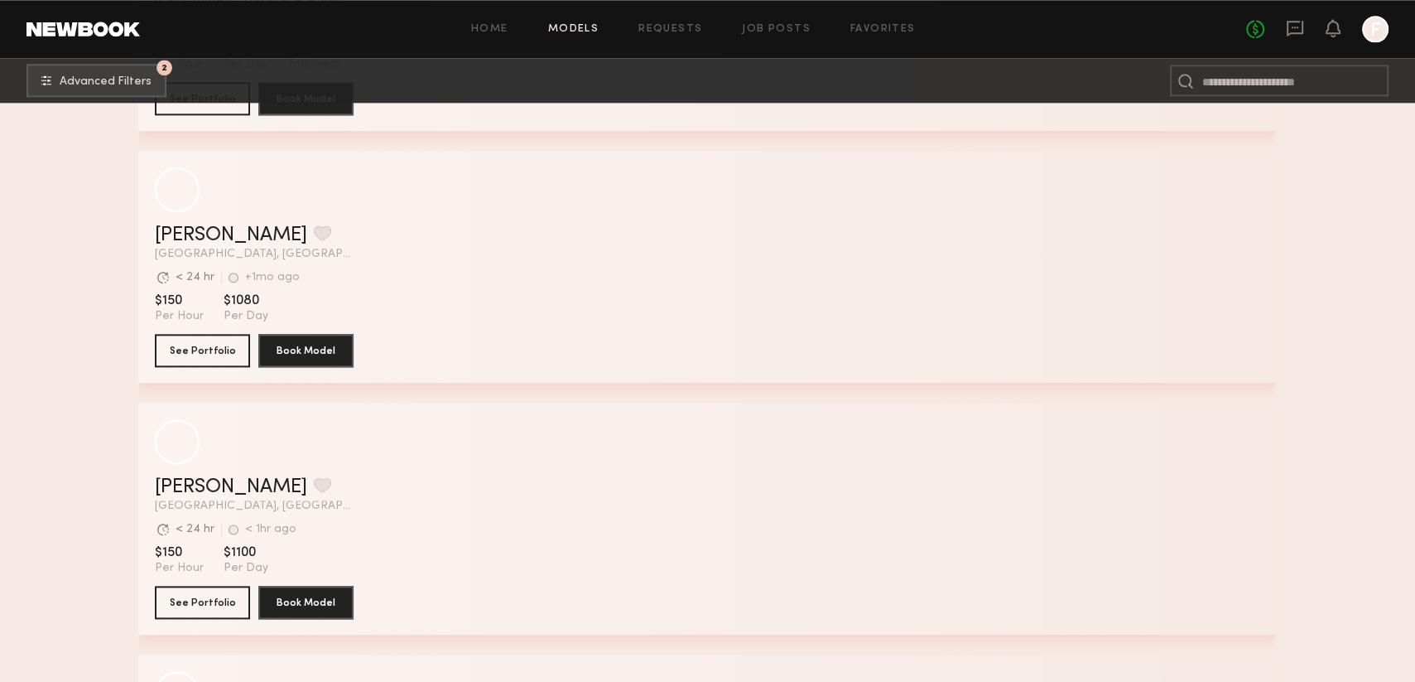
scroll to position [80292, 0]
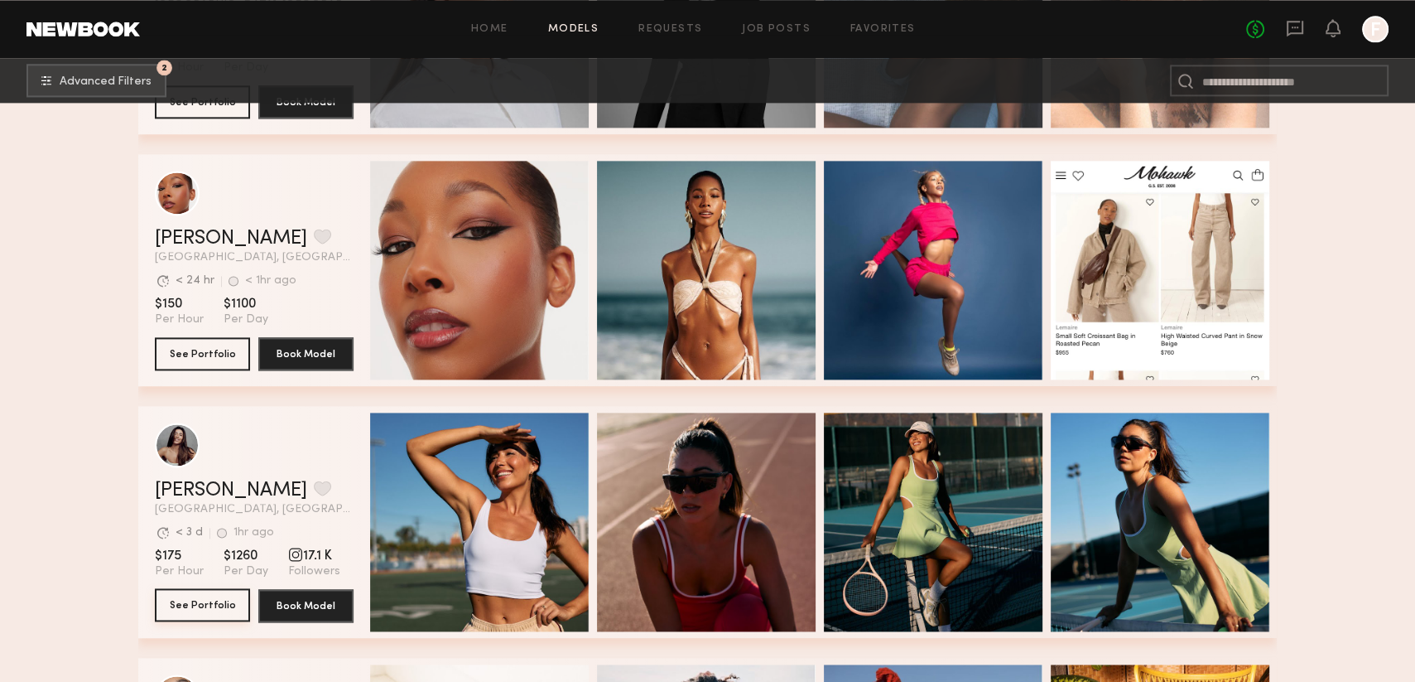
click at [212, 607] on button "See Portfolio" at bounding box center [202, 604] width 95 height 33
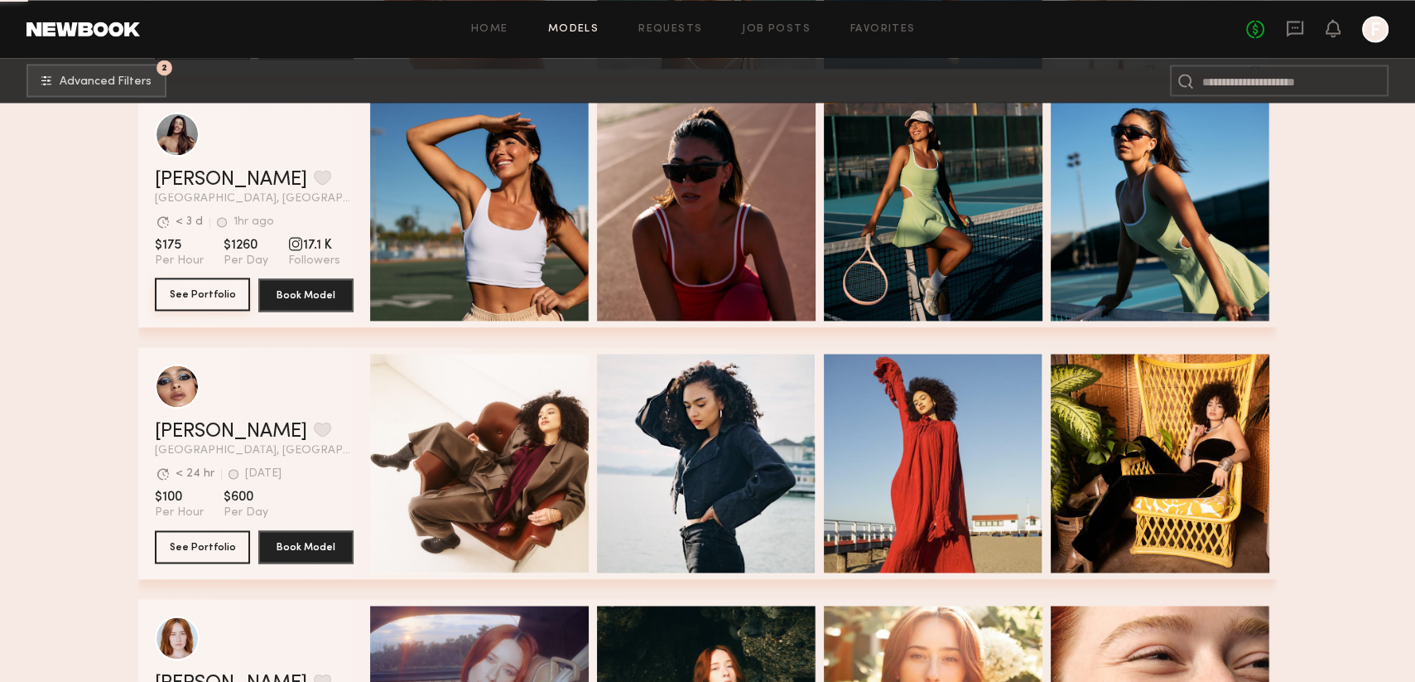
scroll to position [80624, 0]
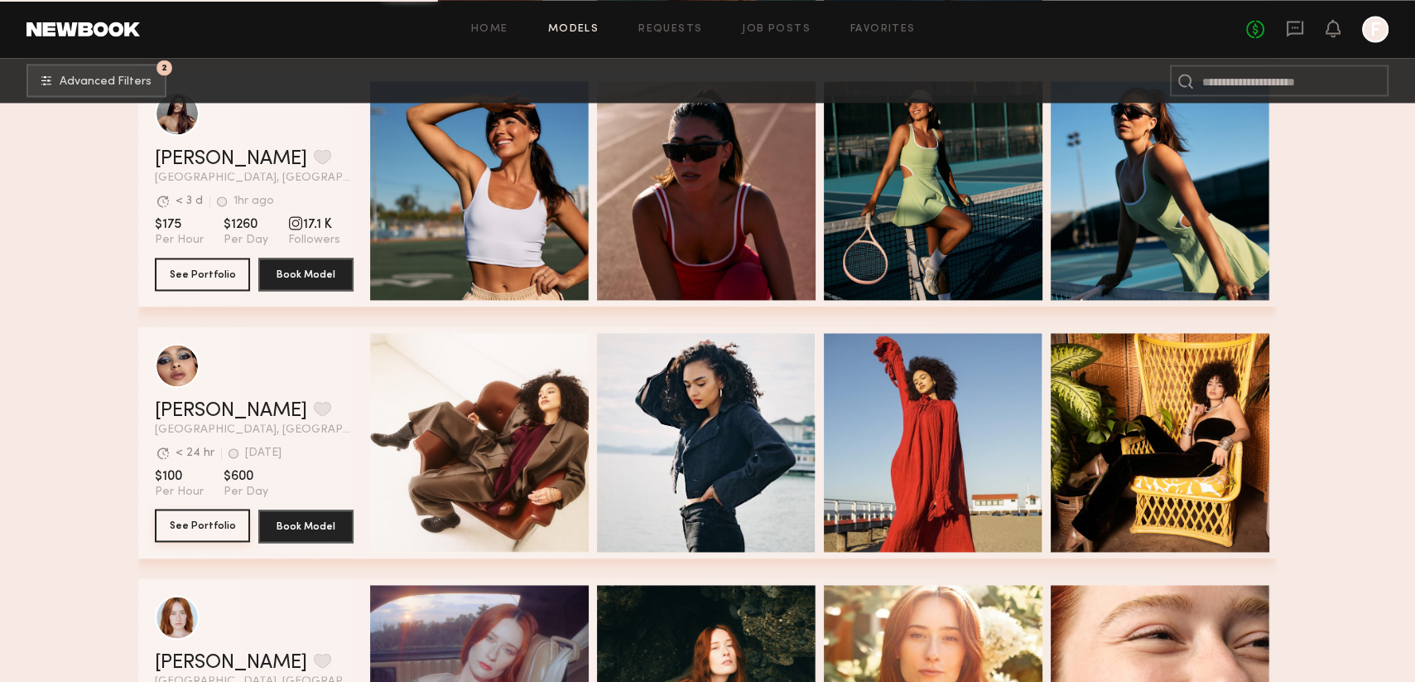
click at [190, 524] on button "See Portfolio" at bounding box center [202, 524] width 95 height 33
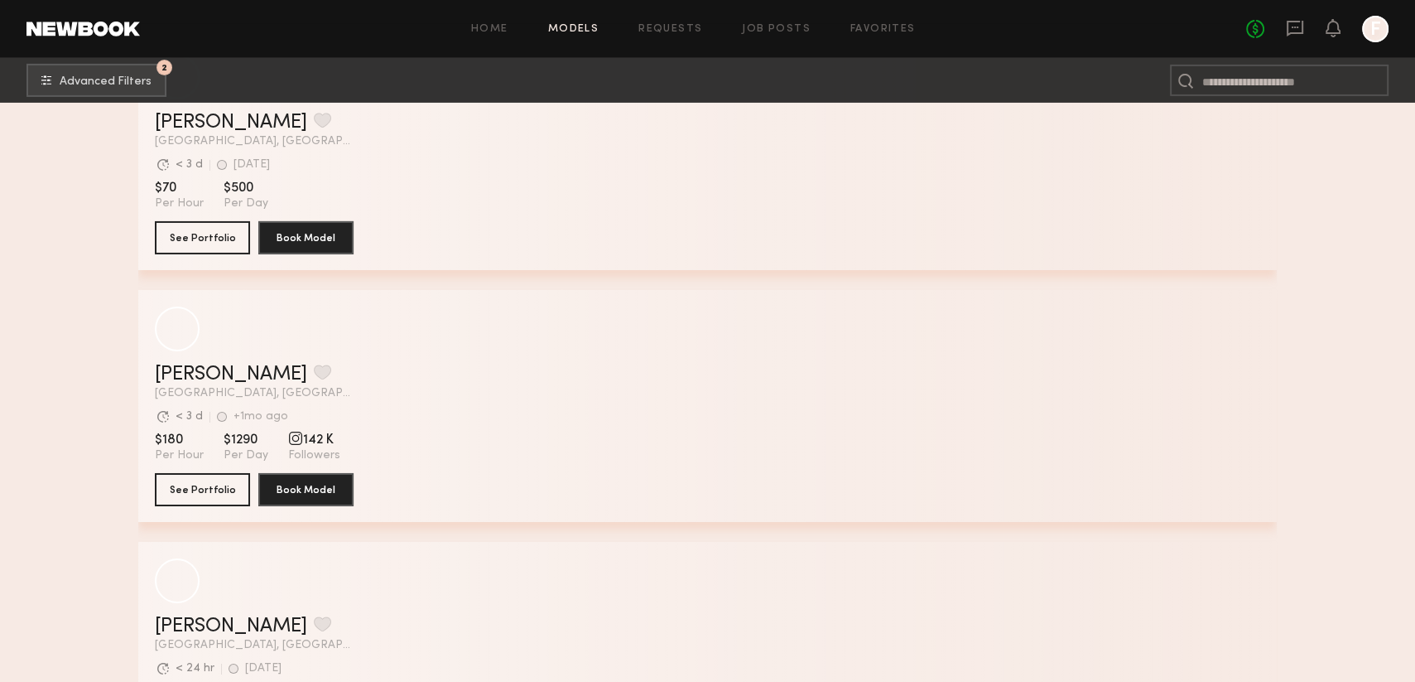
scroll to position [84350, 0]
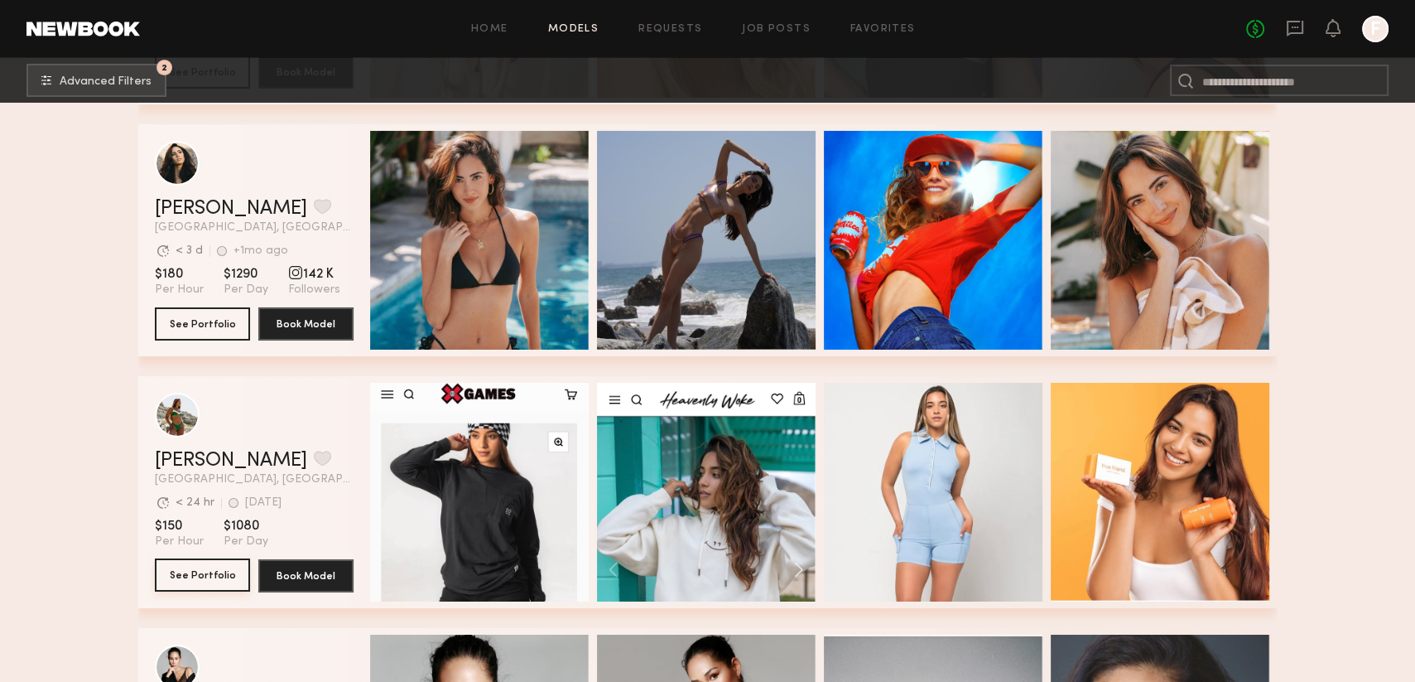
click at [211, 578] on button "See Portfolio" at bounding box center [202, 574] width 95 height 33
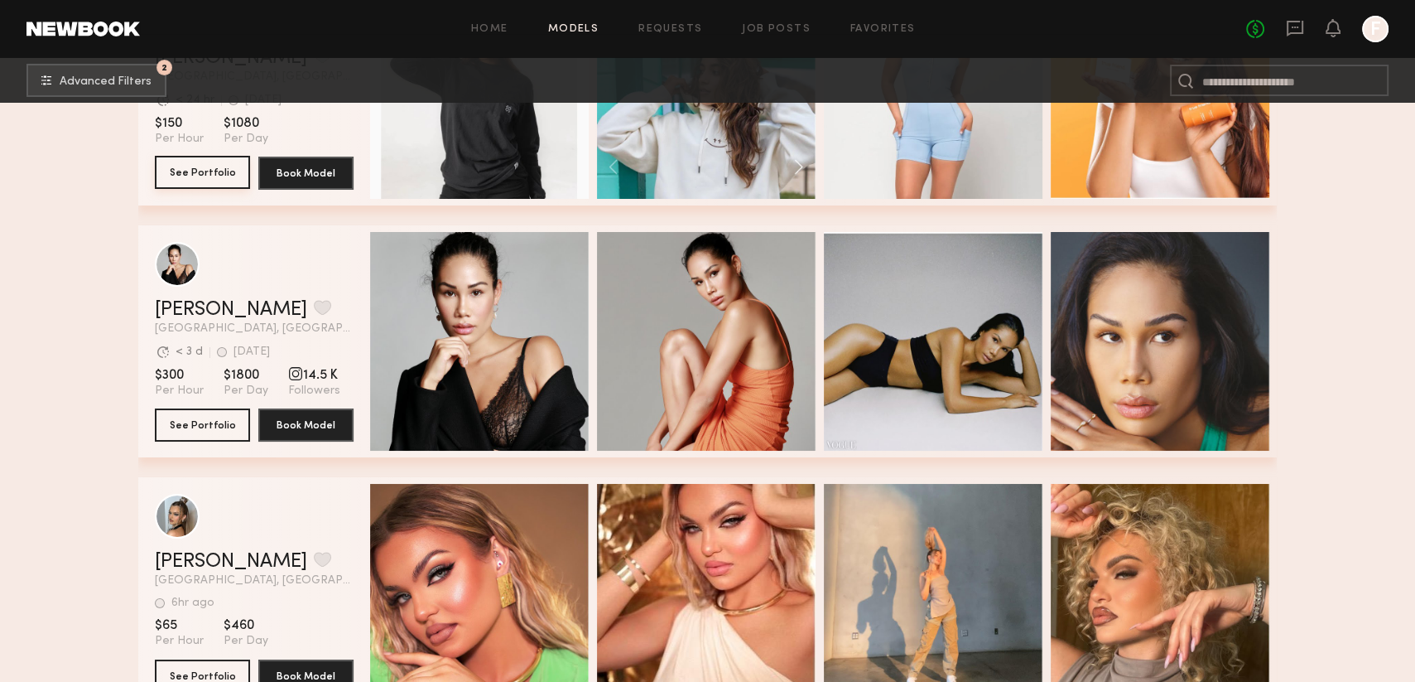
scroll to position [84847, 0]
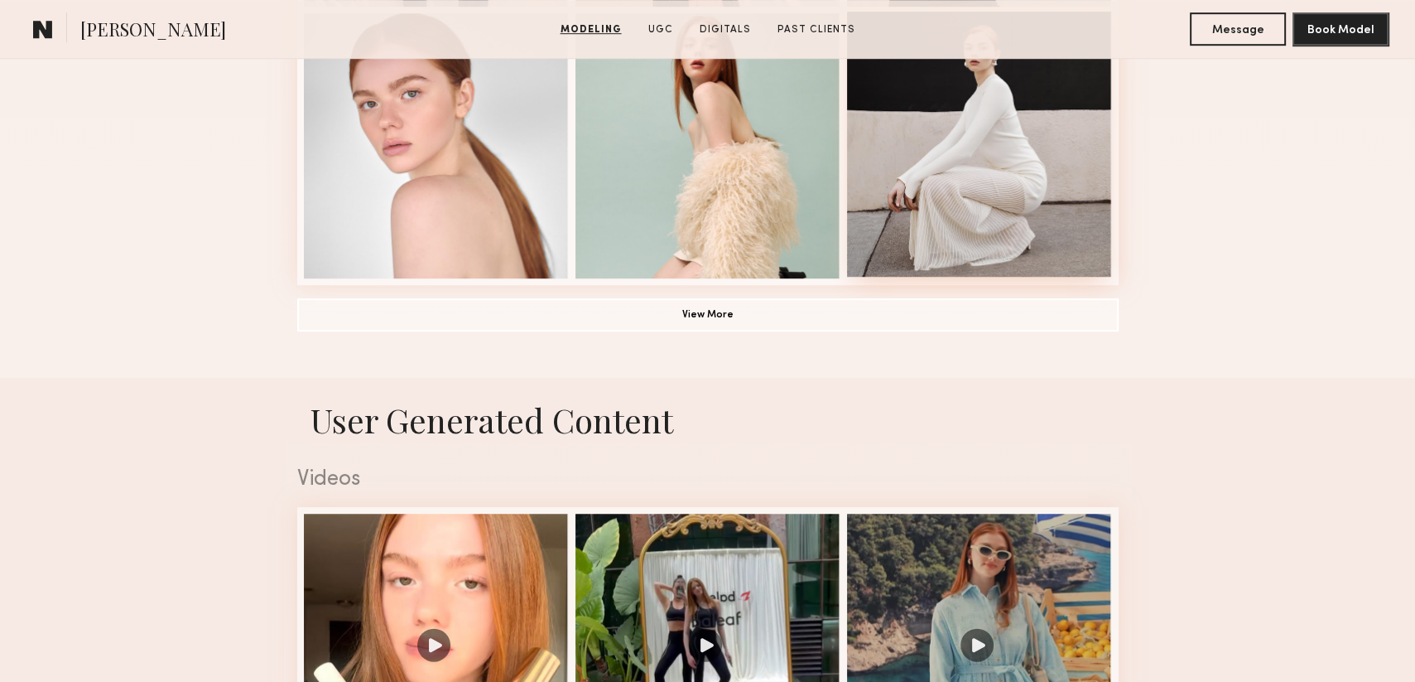
scroll to position [1491, 0]
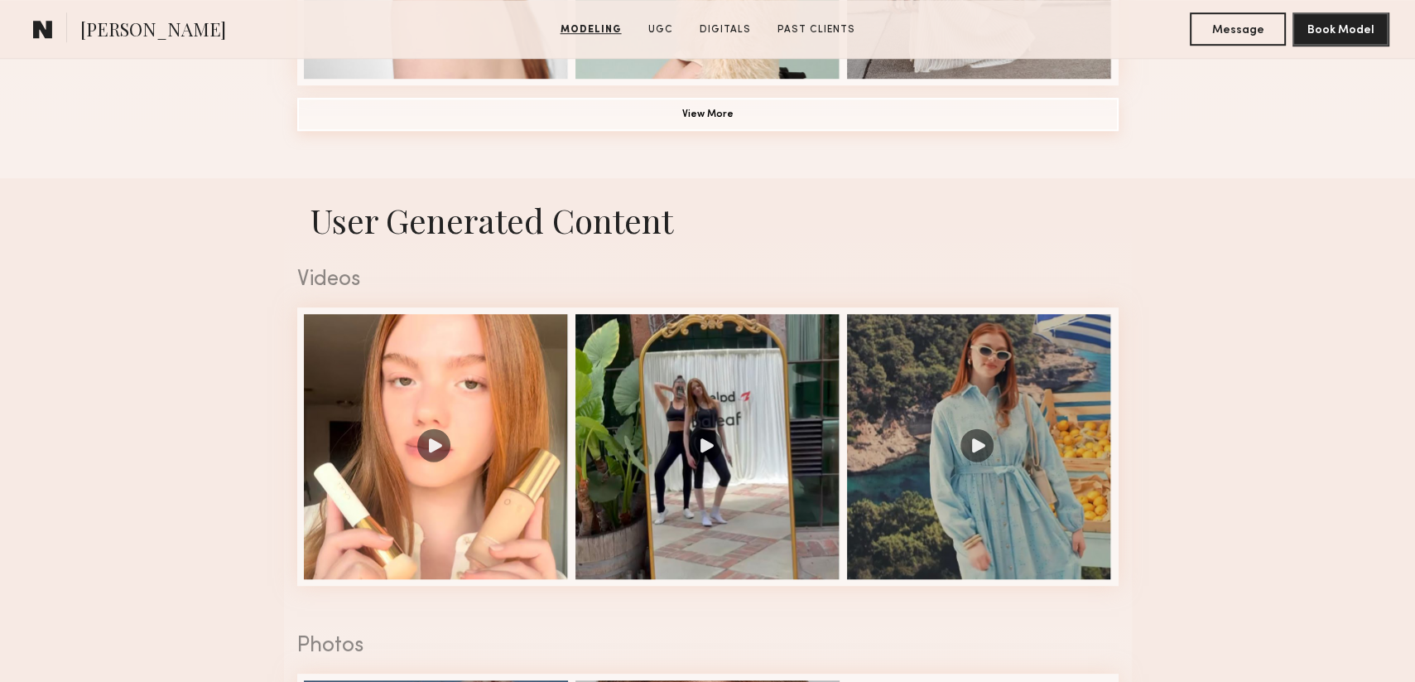
click at [619, 118] on button "View More" at bounding box center [708, 114] width 822 height 33
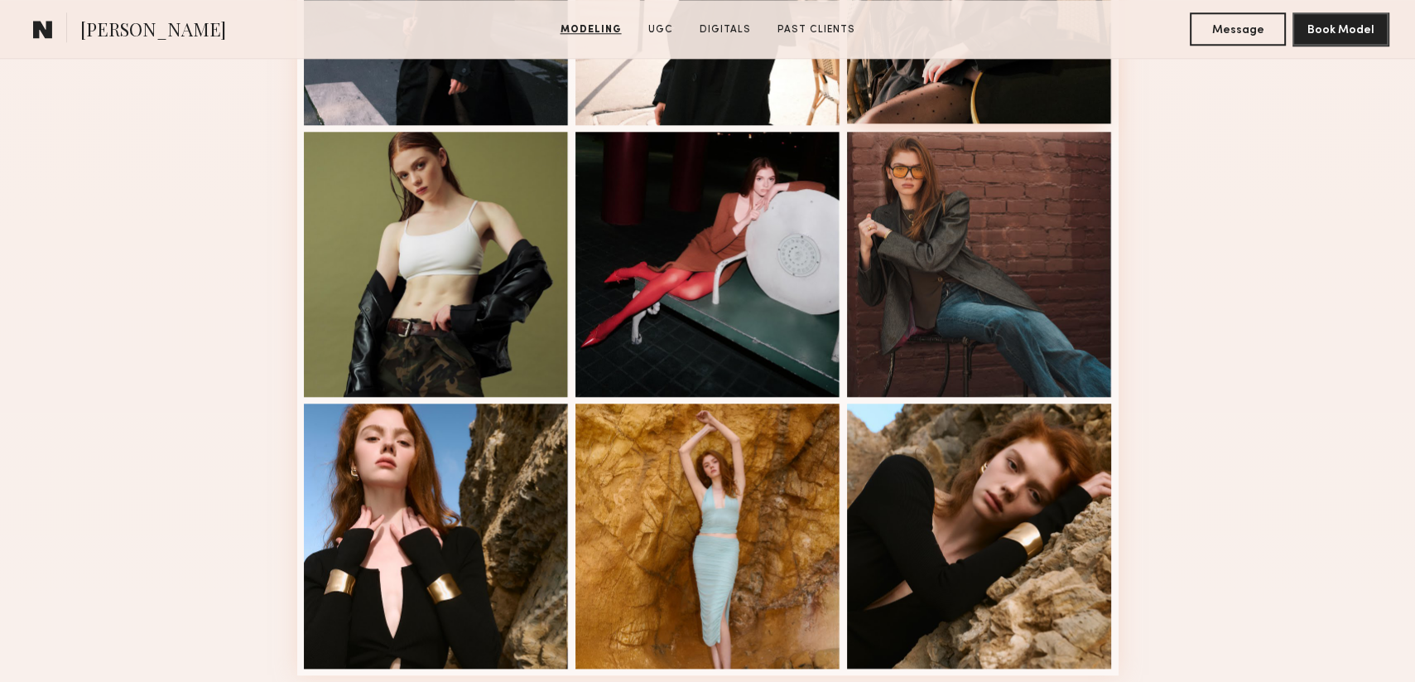
scroll to position [1408, 0]
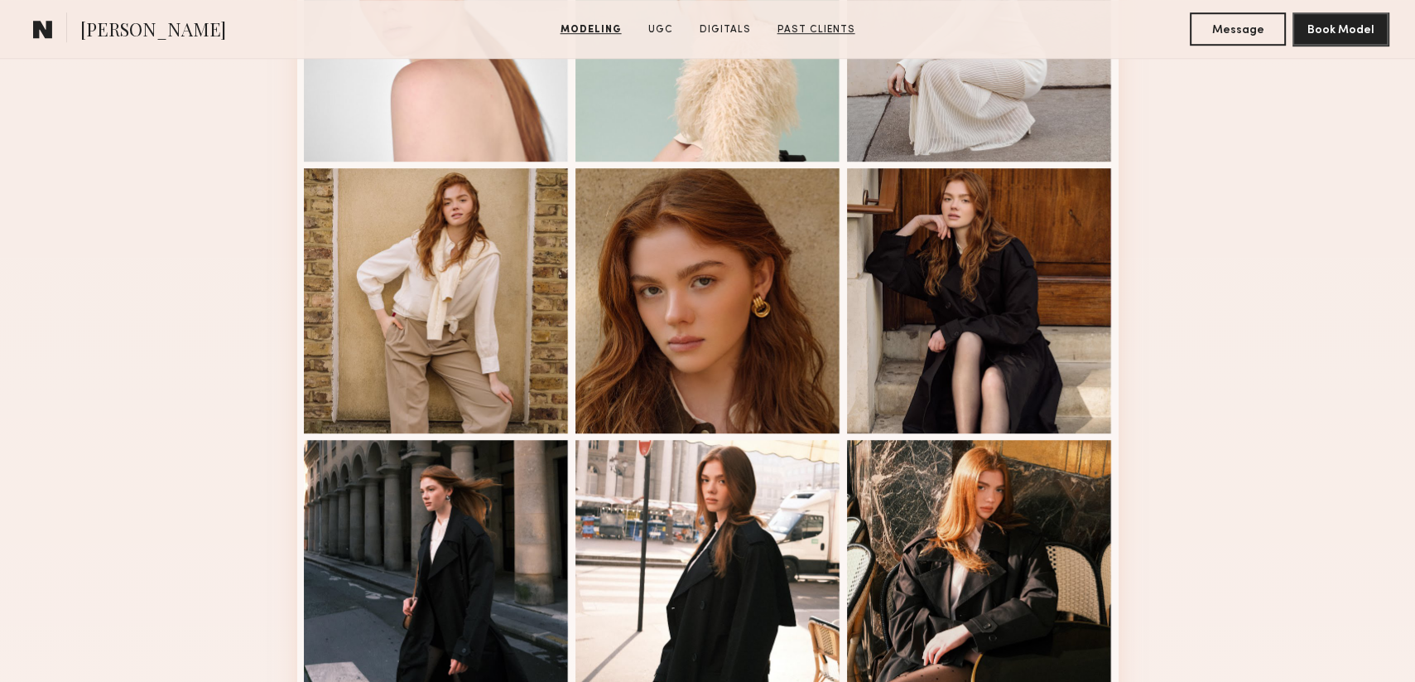
click at [798, 30] on link "Past Clients" at bounding box center [816, 29] width 91 height 15
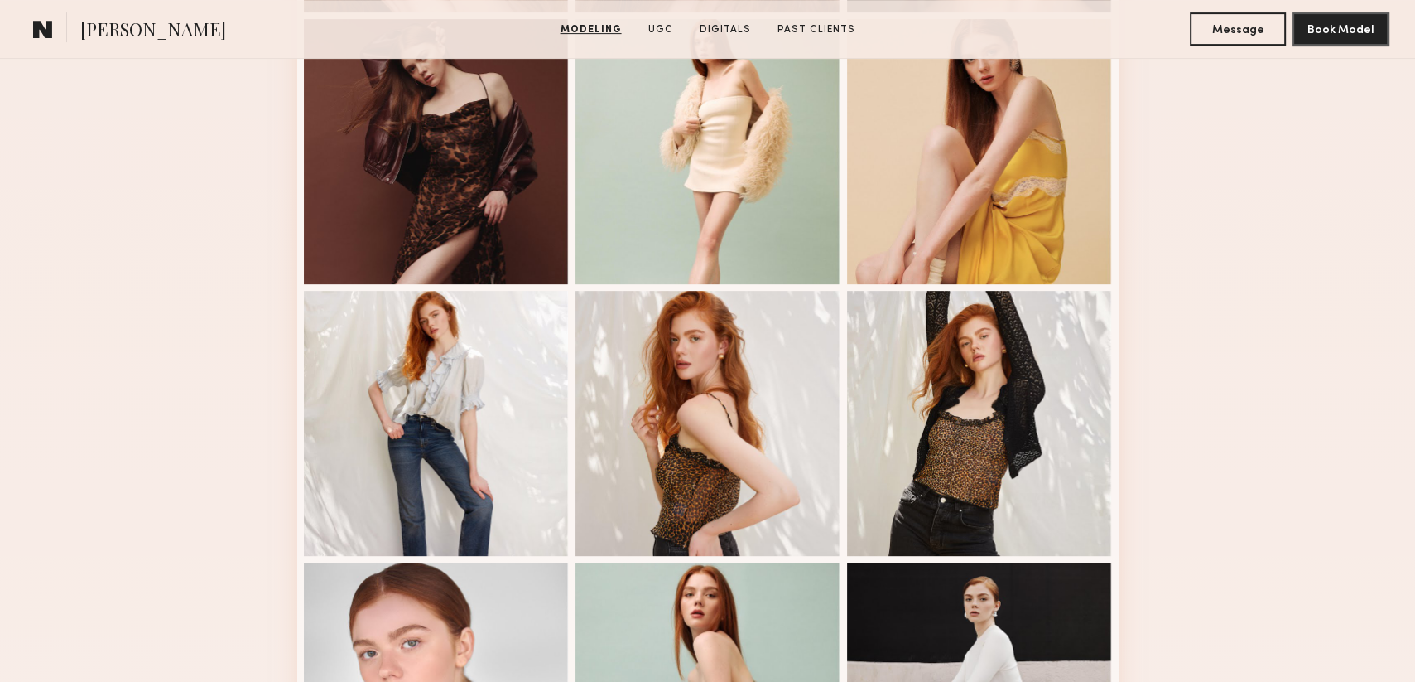
scroll to position [745, 0]
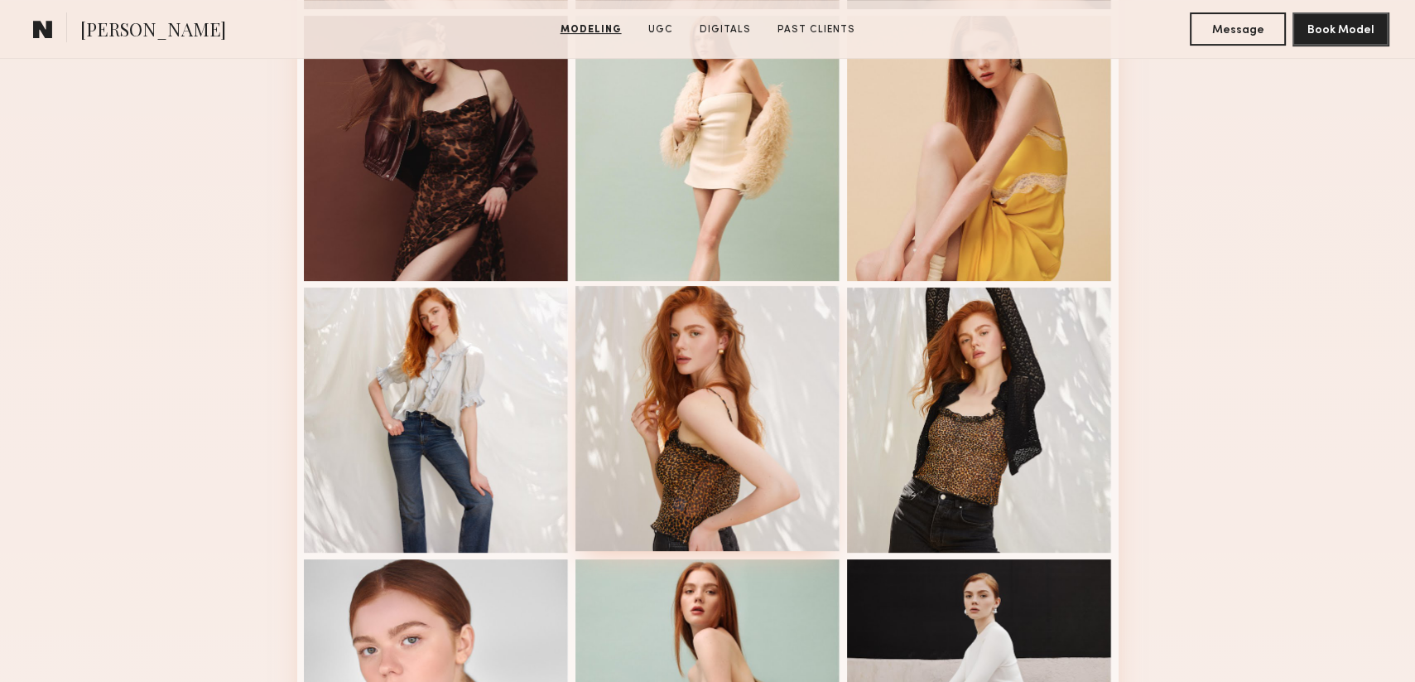
click at [778, 445] on div at bounding box center [708, 418] width 265 height 265
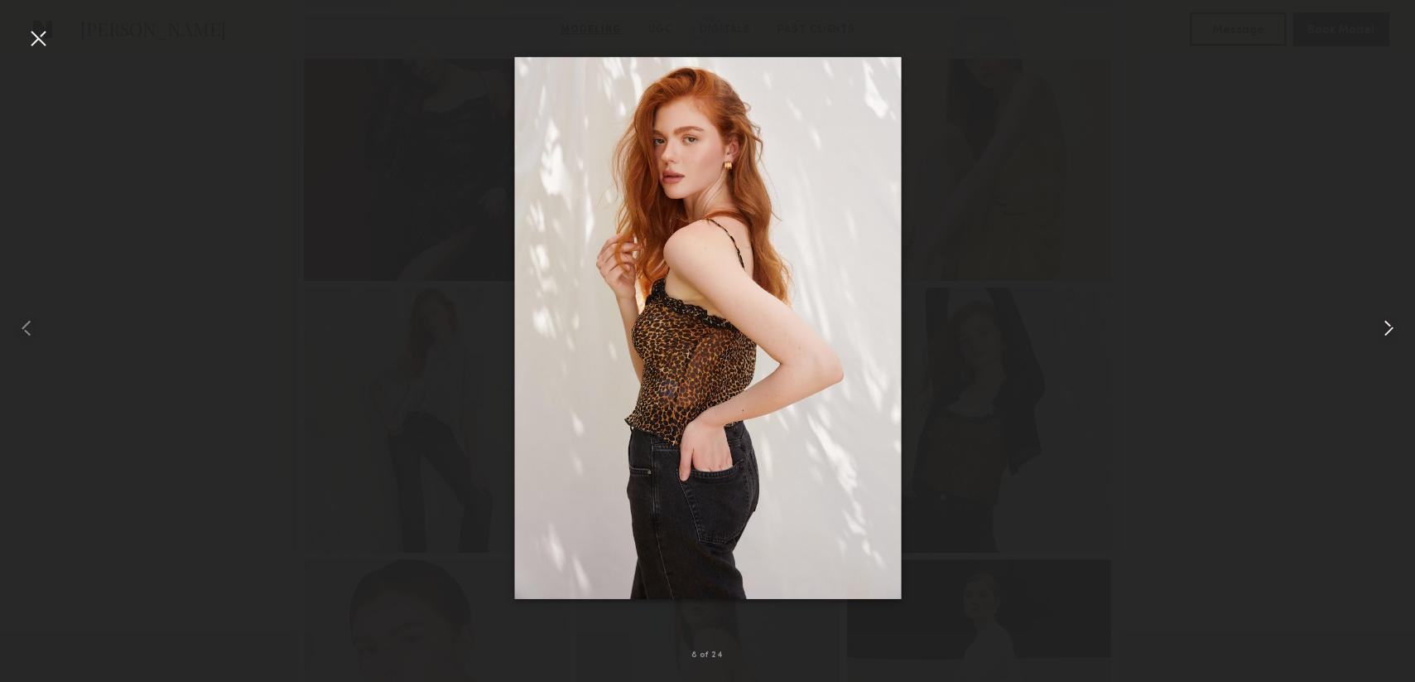
click at [1393, 330] on common-icon at bounding box center [1389, 328] width 27 height 27
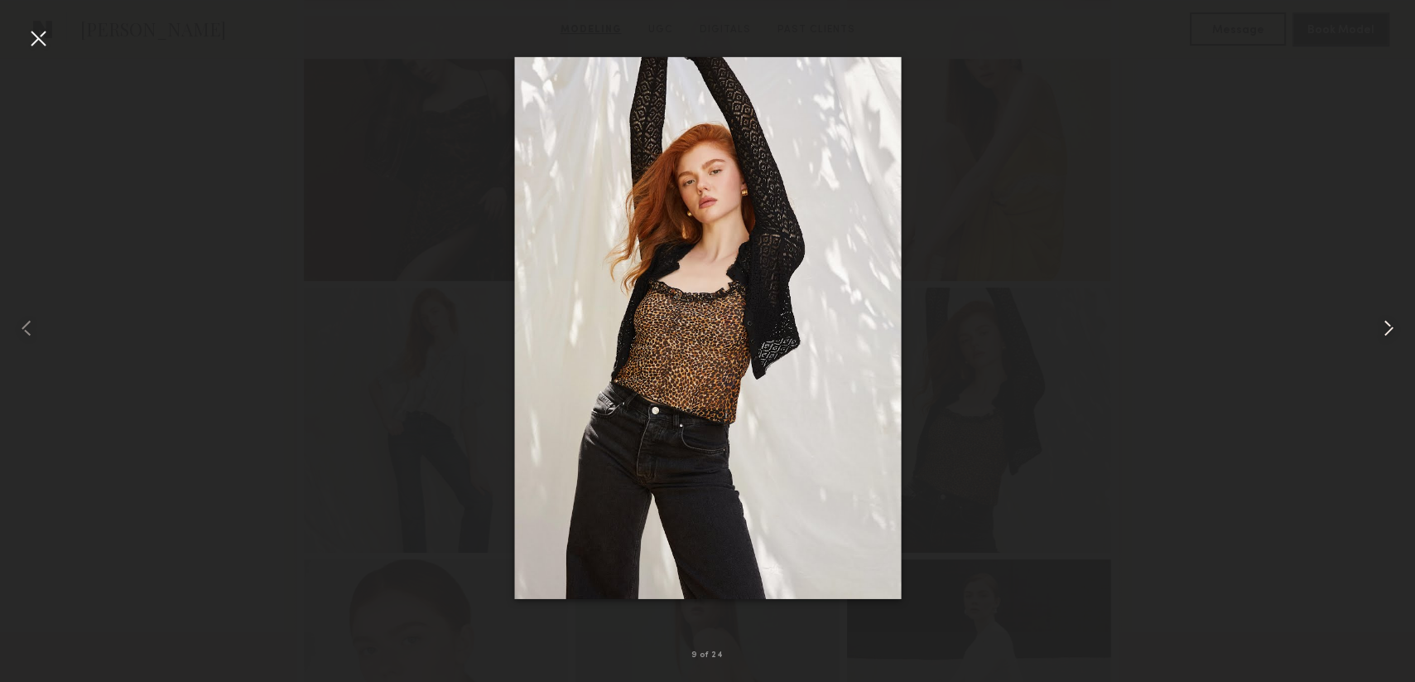
click at [1389, 333] on common-icon at bounding box center [1389, 328] width 27 height 27
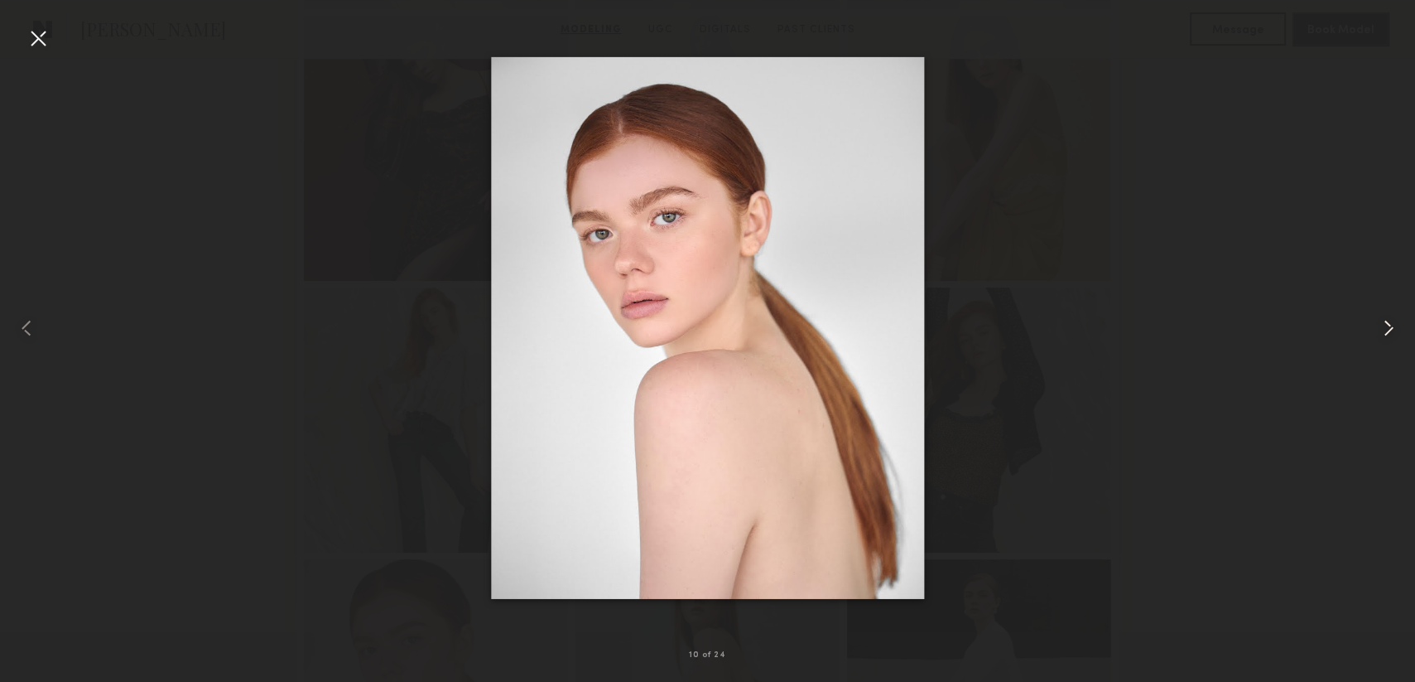
click at [1389, 333] on common-icon at bounding box center [1389, 328] width 27 height 27
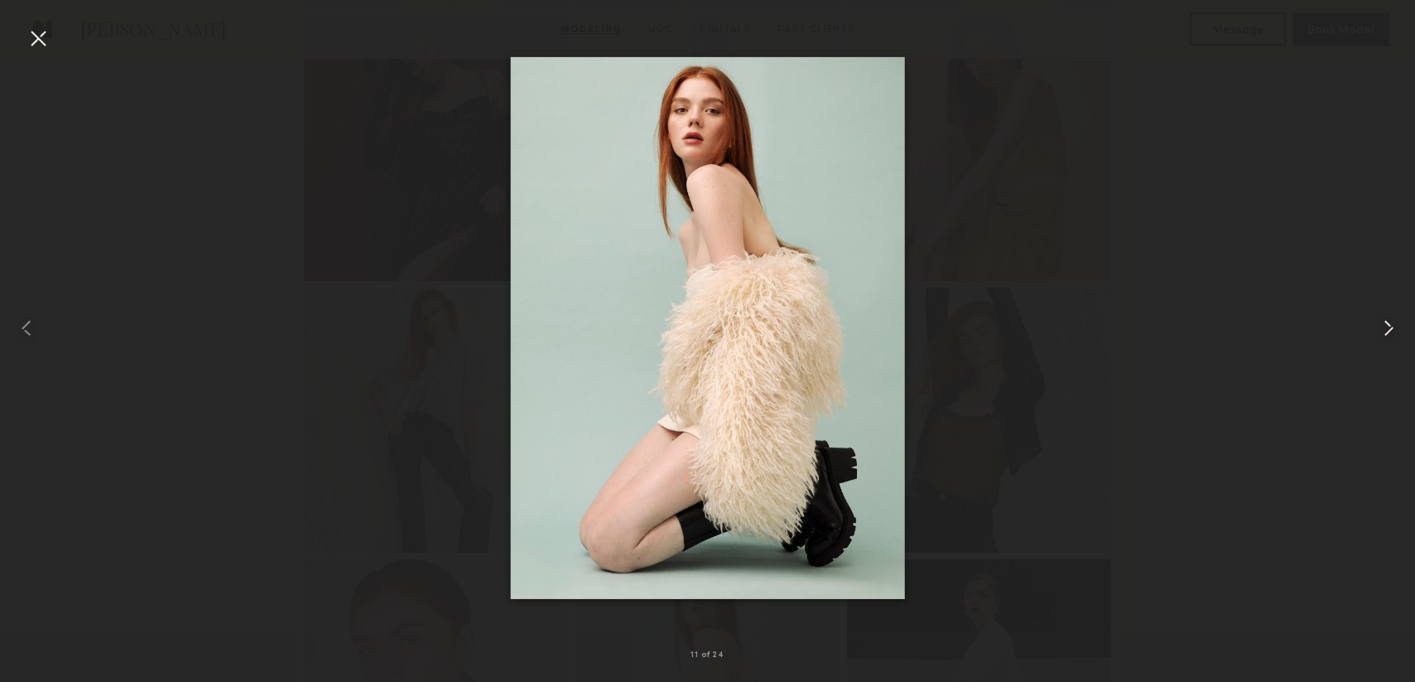
click at [1389, 333] on common-icon at bounding box center [1389, 328] width 27 height 27
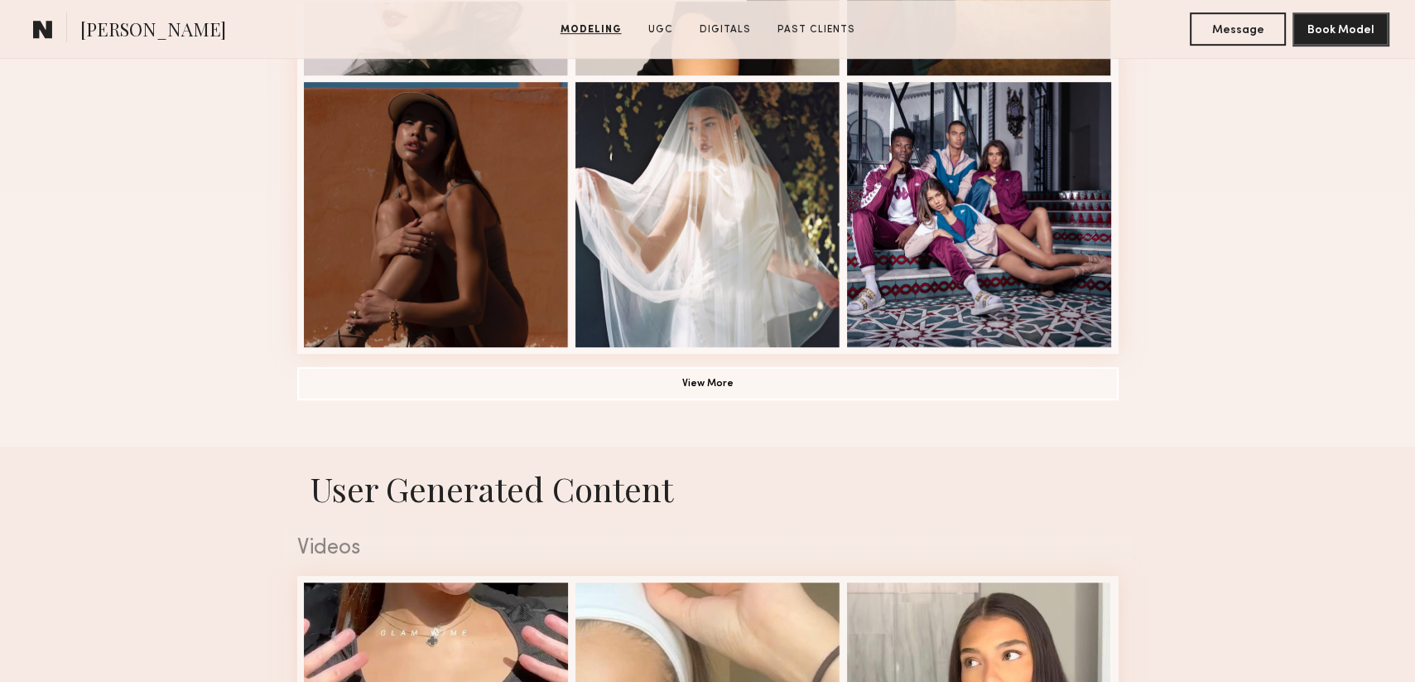
scroll to position [1408, 0]
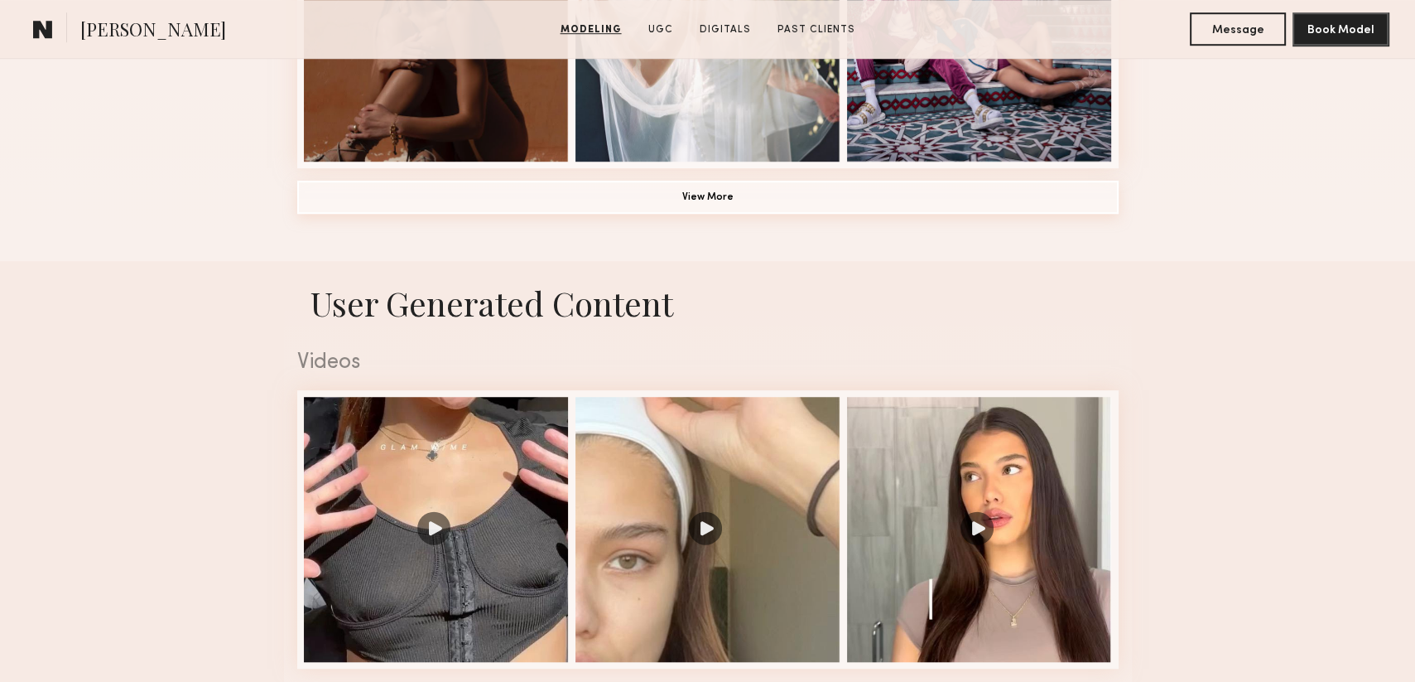
click at [684, 203] on button "View More" at bounding box center [708, 197] width 822 height 33
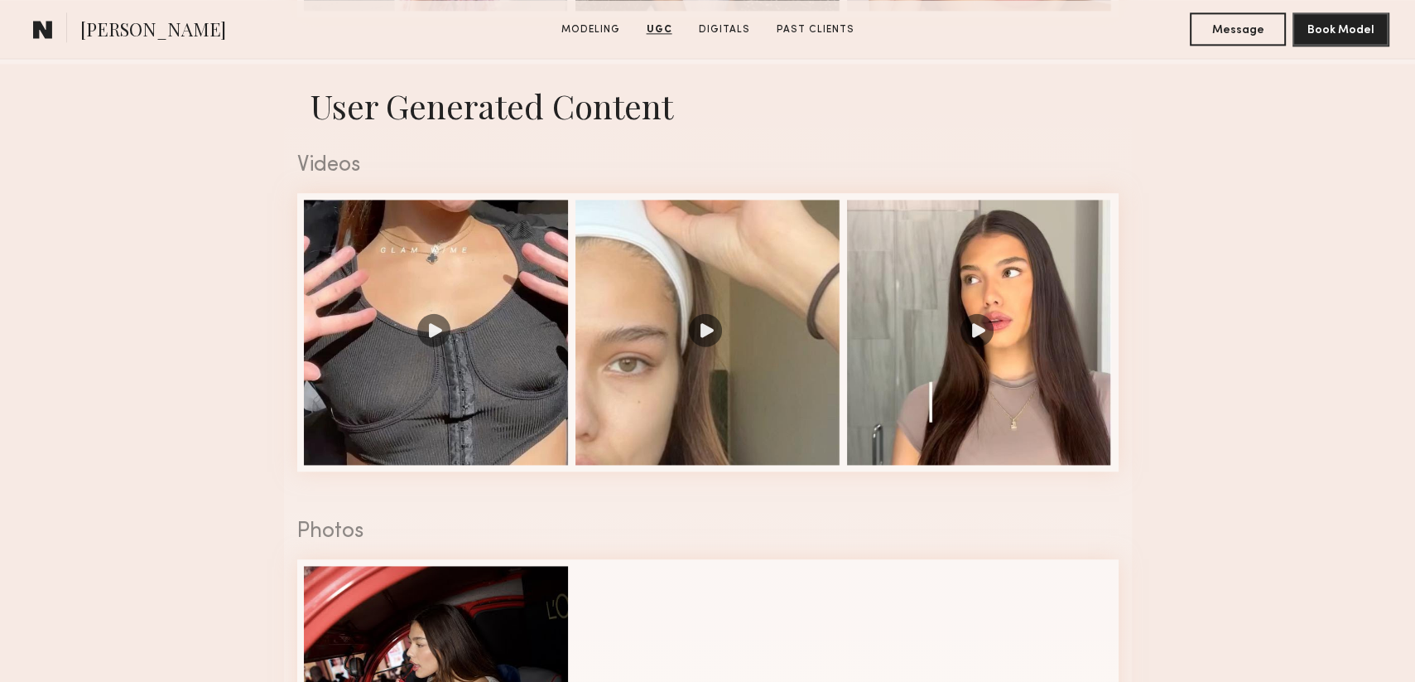
scroll to position [2607, 0]
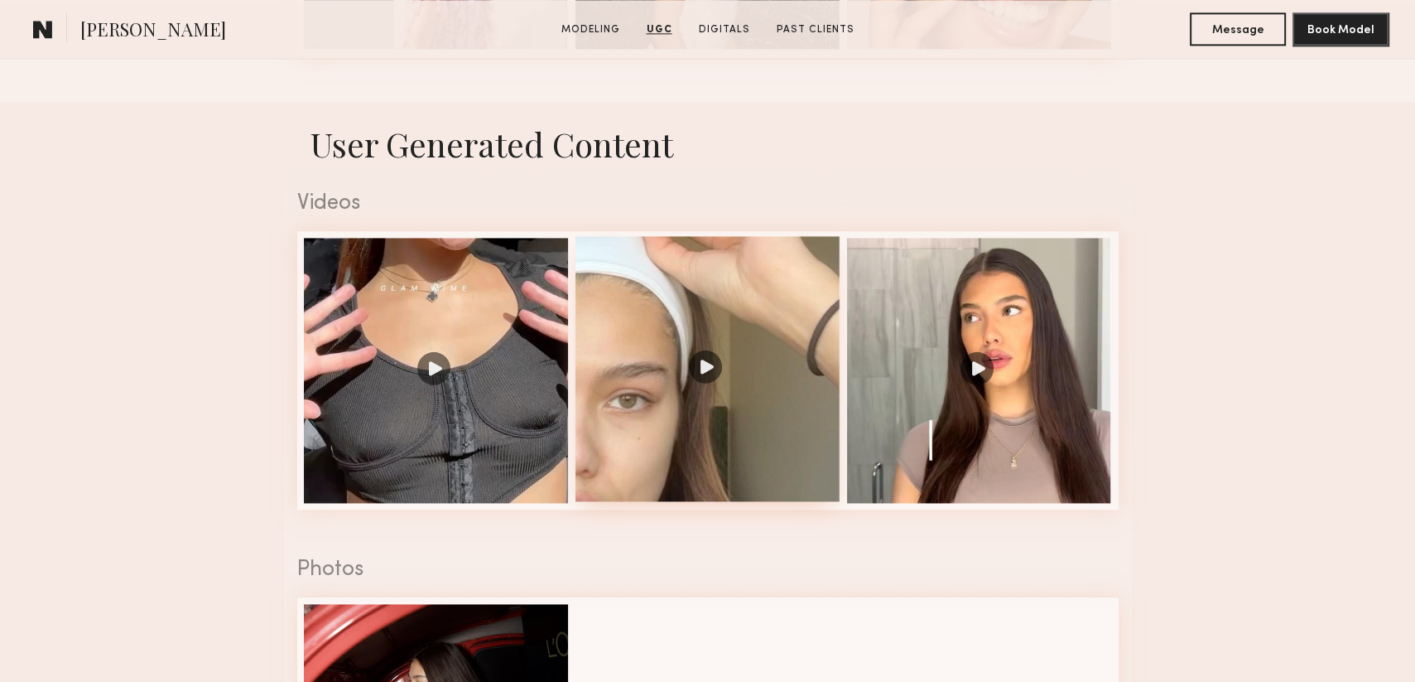
click at [819, 371] on div at bounding box center [708, 368] width 265 height 265
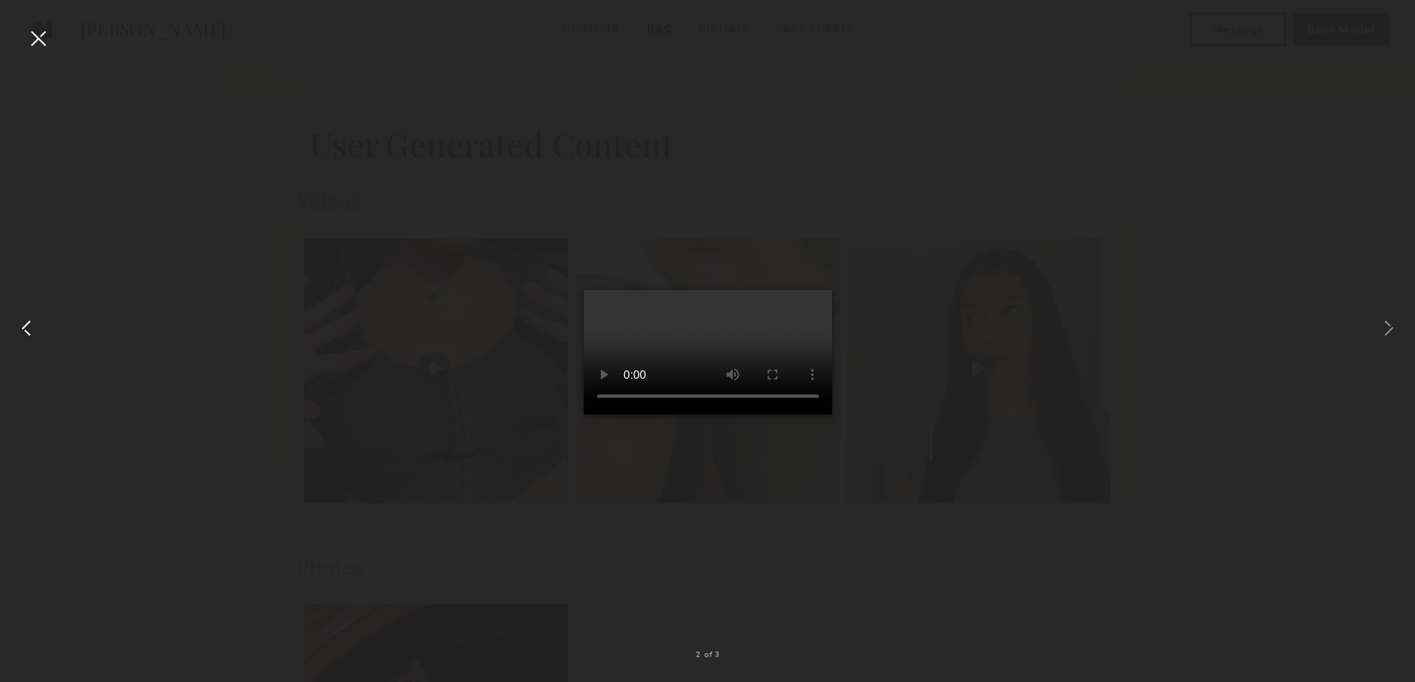
click at [27, 332] on common-icon at bounding box center [26, 328] width 27 height 27
click at [24, 317] on common-icon at bounding box center [26, 328] width 27 height 27
click at [22, 311] on div at bounding box center [28, 328] width 56 height 602
click at [42, 45] on div at bounding box center [38, 38] width 27 height 27
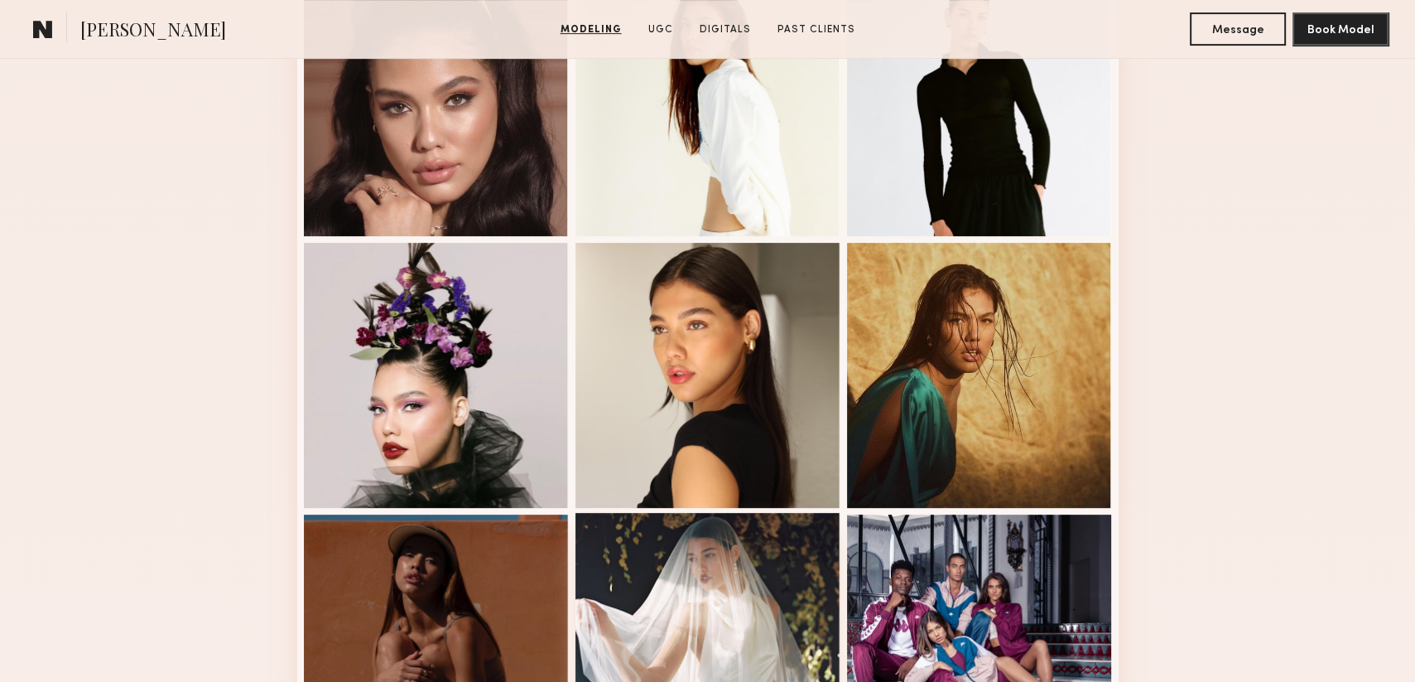
scroll to position [951, 0]
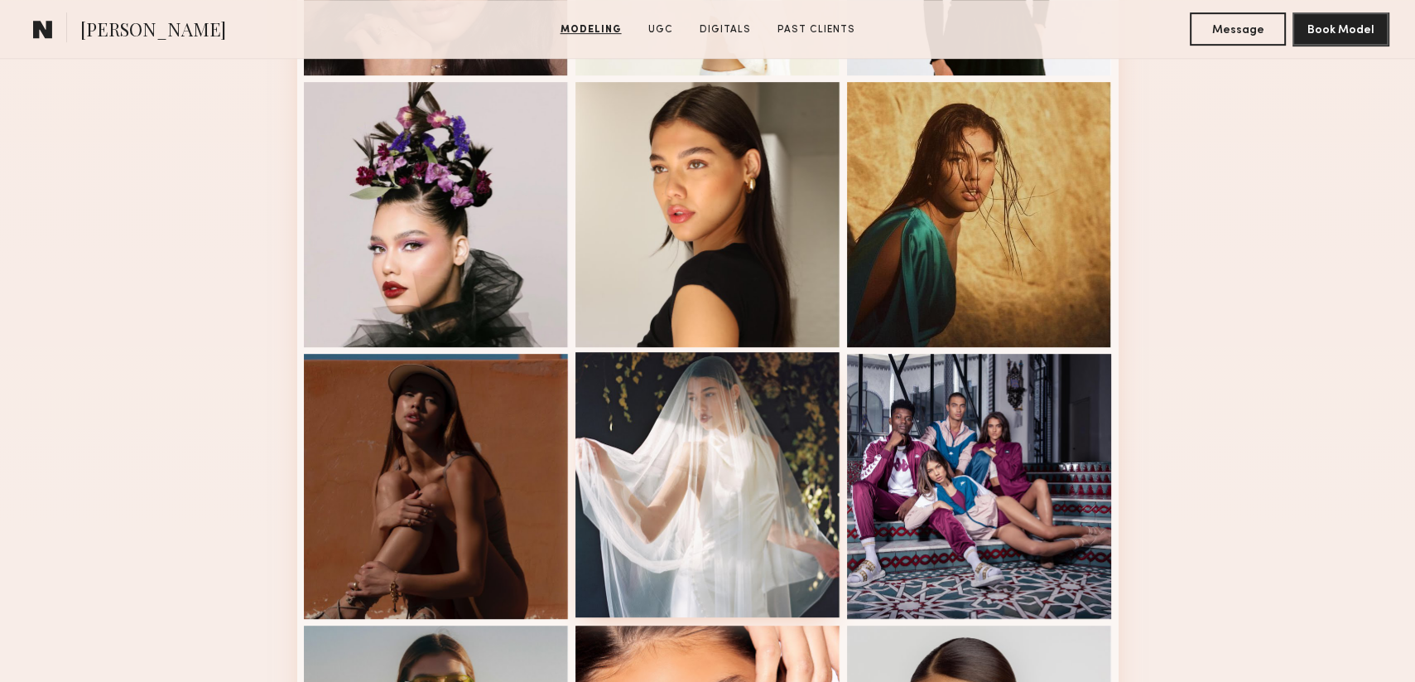
click at [735, 435] on div at bounding box center [708, 484] width 265 height 265
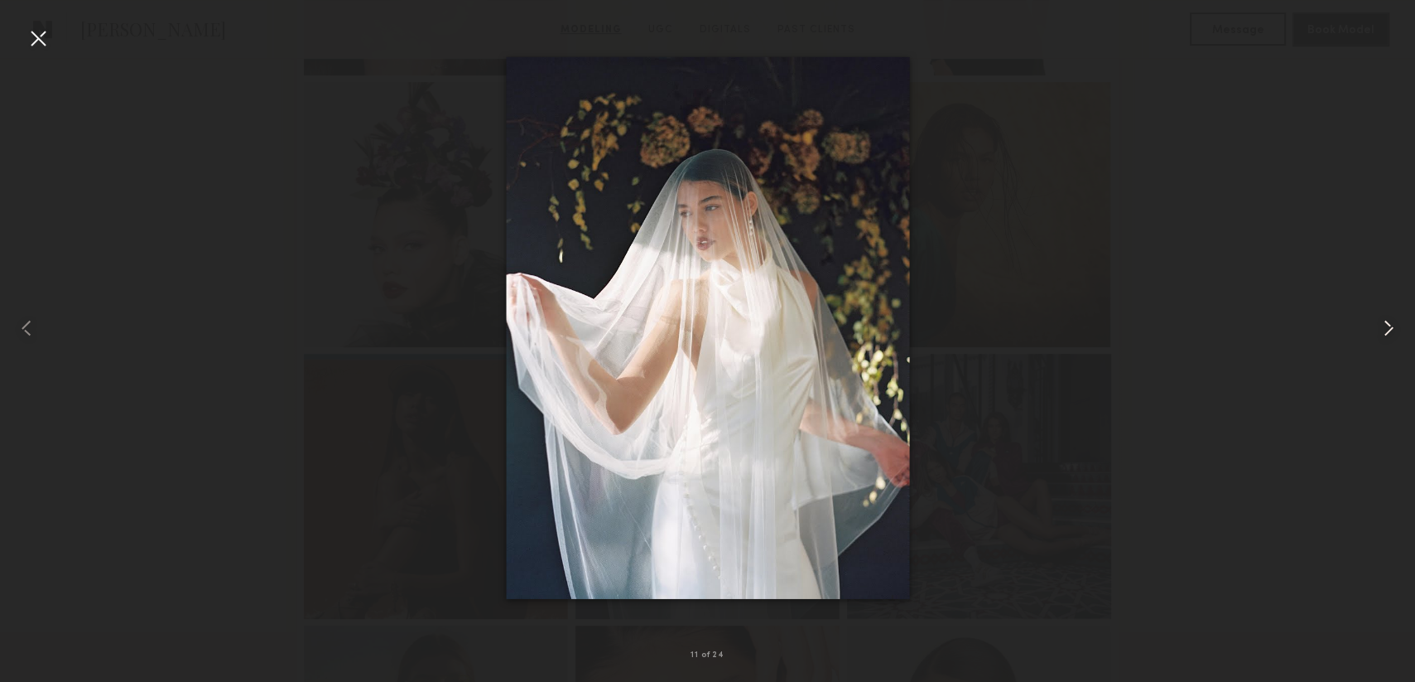
click at [1396, 334] on common-icon at bounding box center [1389, 328] width 27 height 27
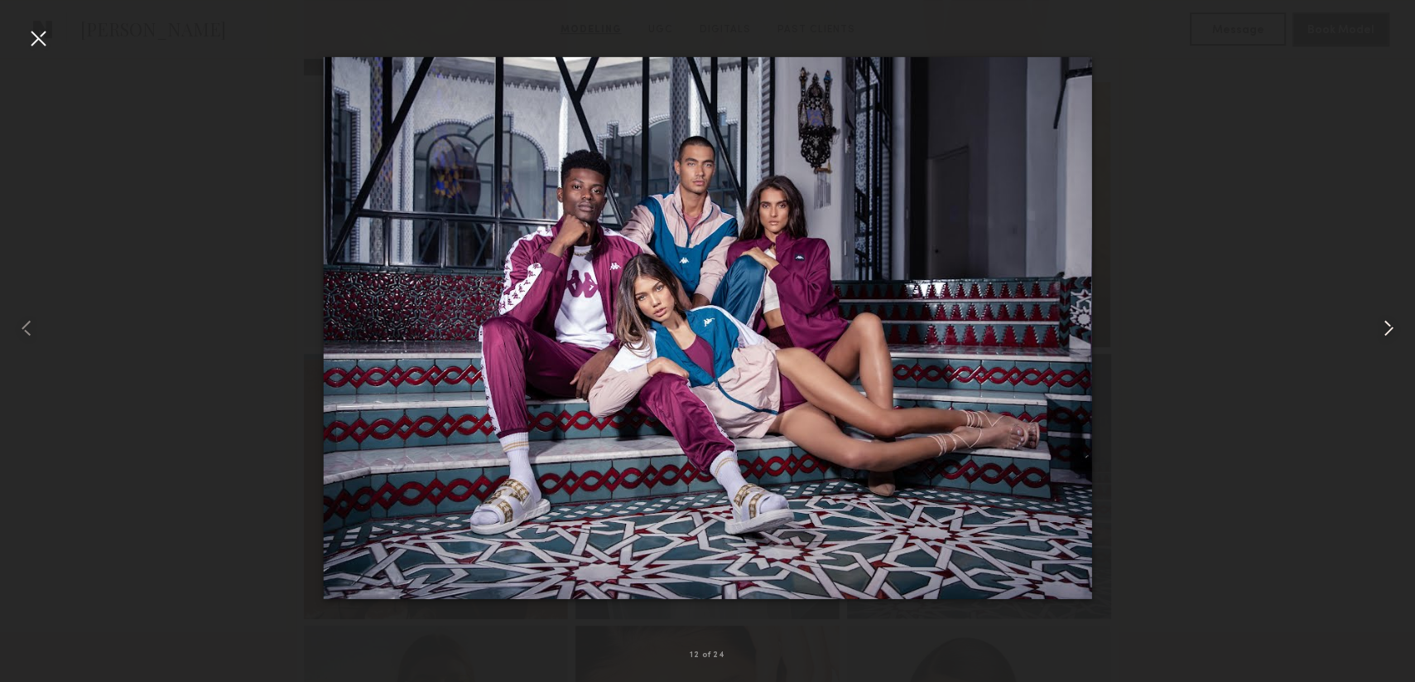
click at [1395, 330] on common-icon at bounding box center [1389, 328] width 27 height 27
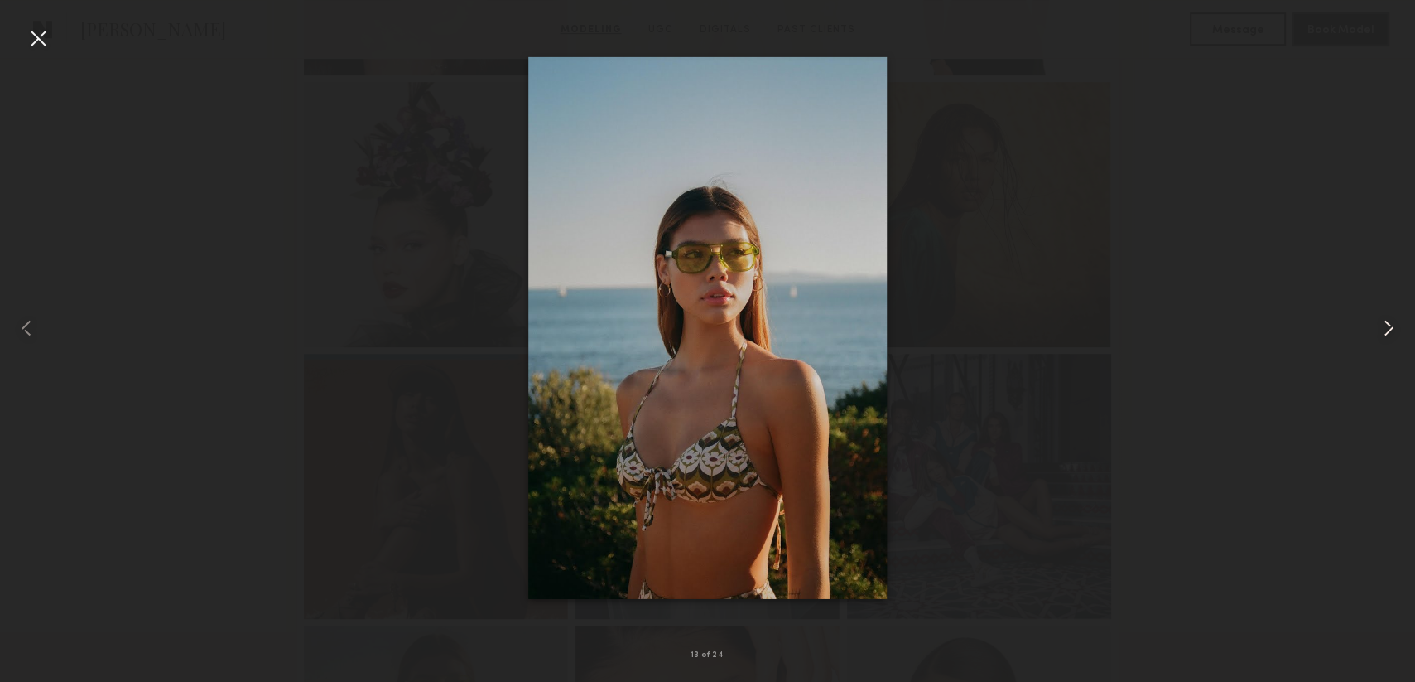
click at [1395, 330] on common-icon at bounding box center [1389, 328] width 27 height 27
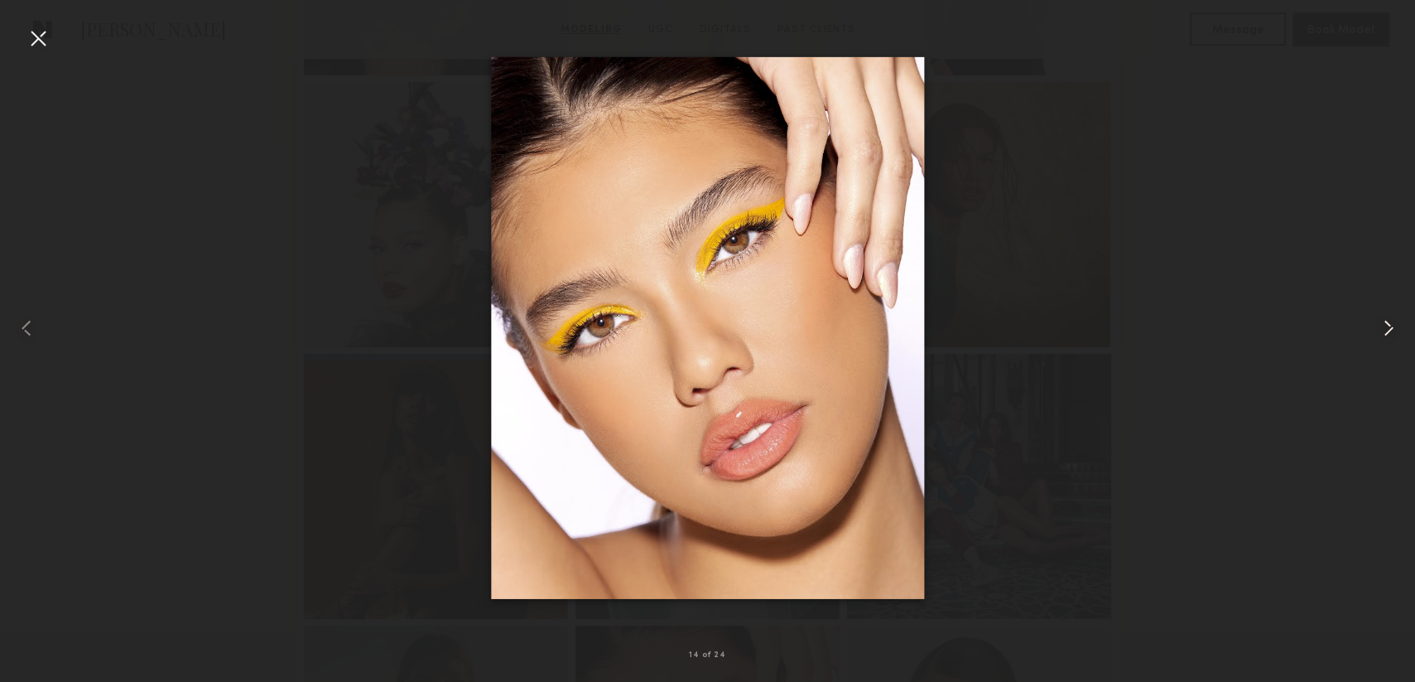
click at [1394, 326] on common-icon at bounding box center [1389, 328] width 27 height 27
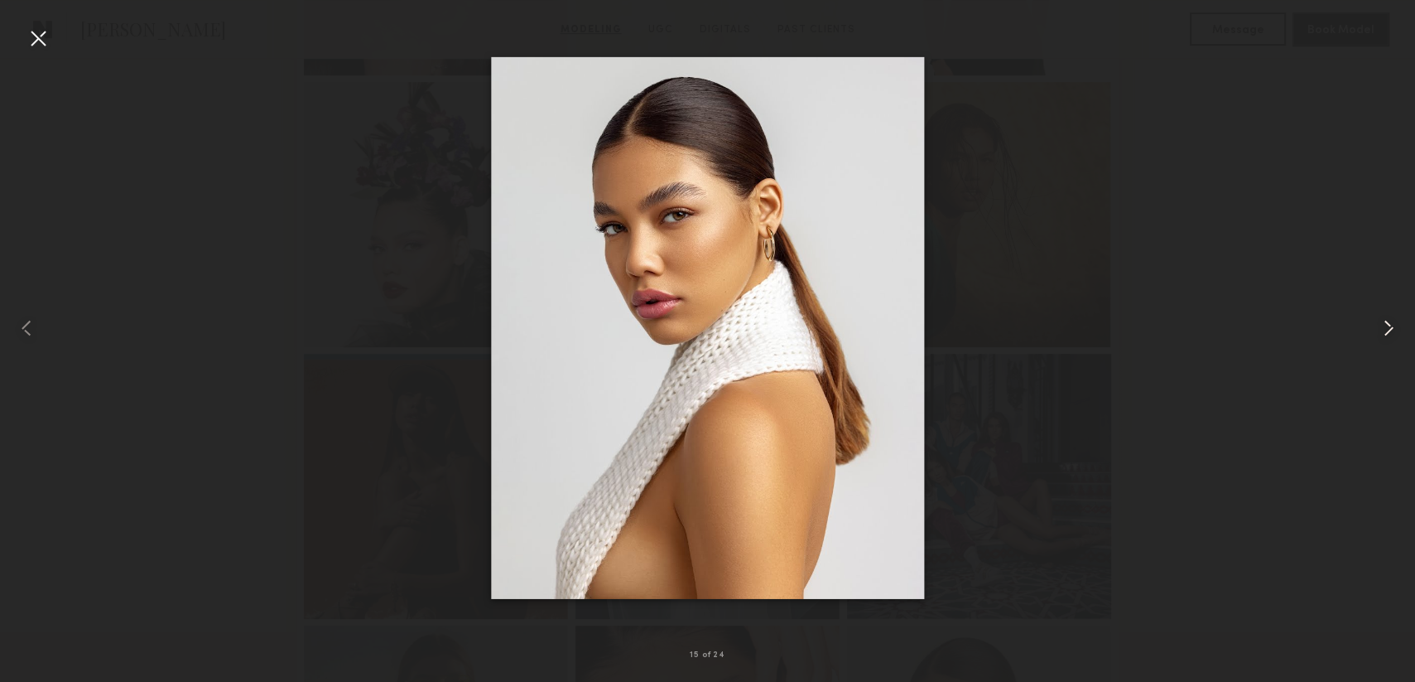
click at [1394, 326] on common-icon at bounding box center [1389, 328] width 27 height 27
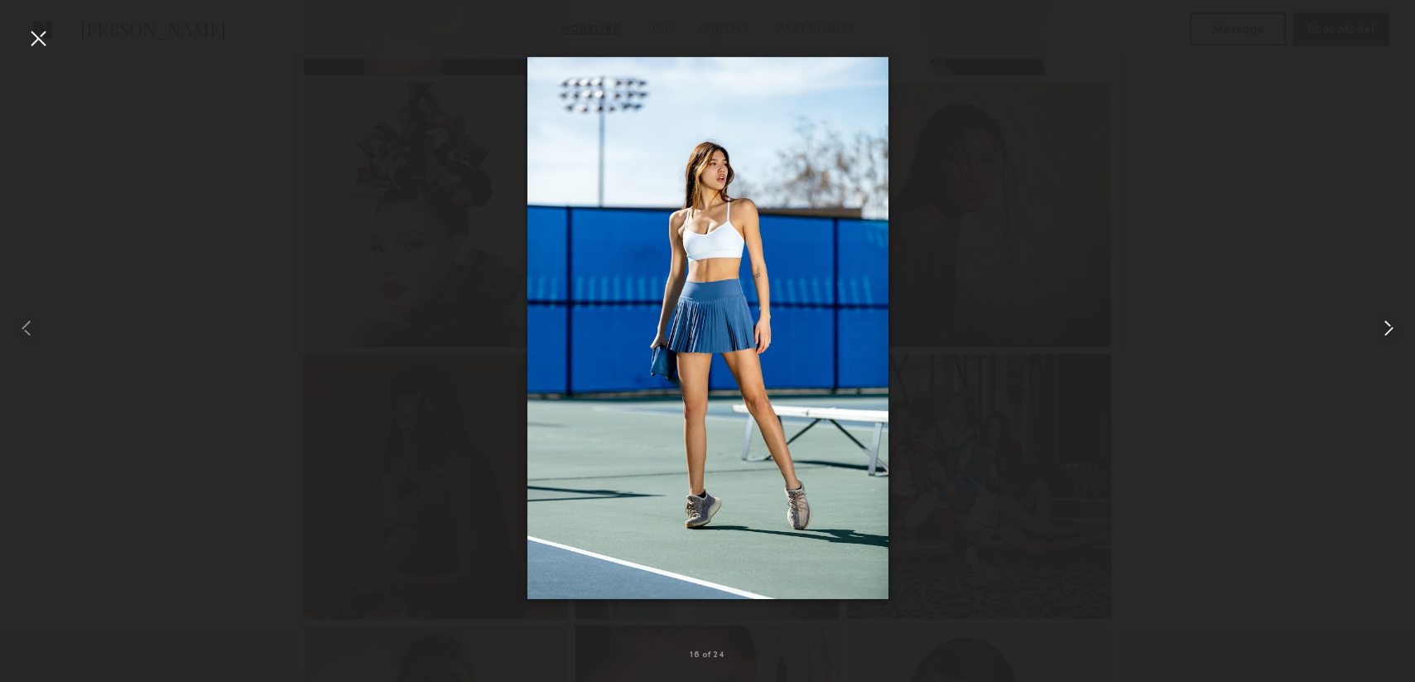
click at [1391, 325] on common-icon at bounding box center [1389, 328] width 27 height 27
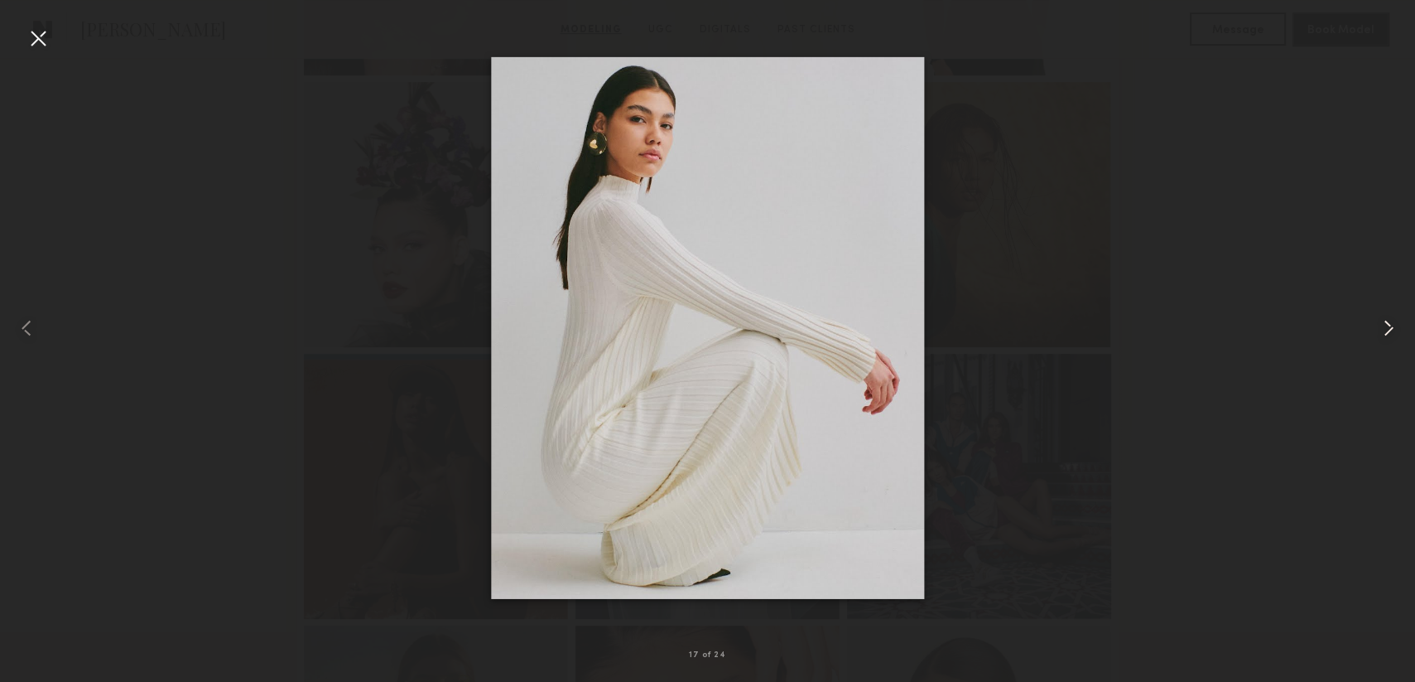
click at [1391, 325] on common-icon at bounding box center [1389, 328] width 27 height 27
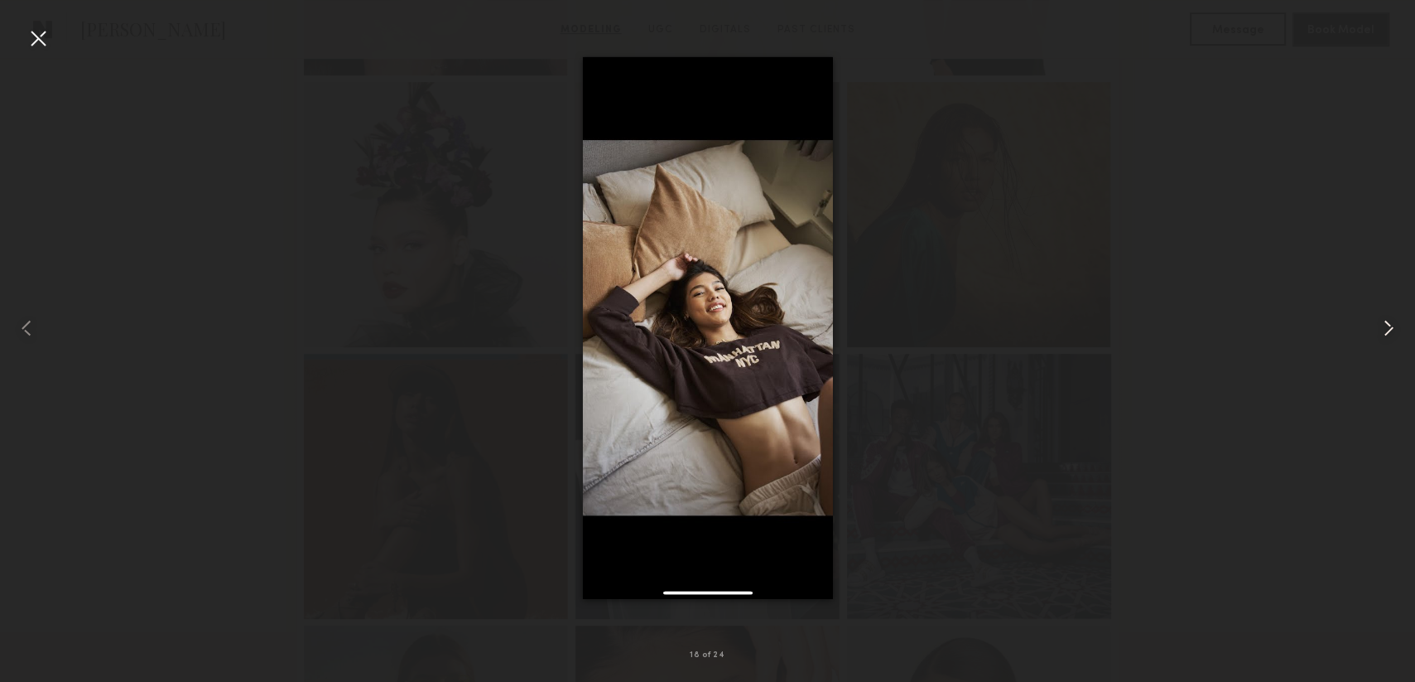
click at [1391, 325] on common-icon at bounding box center [1389, 328] width 27 height 27
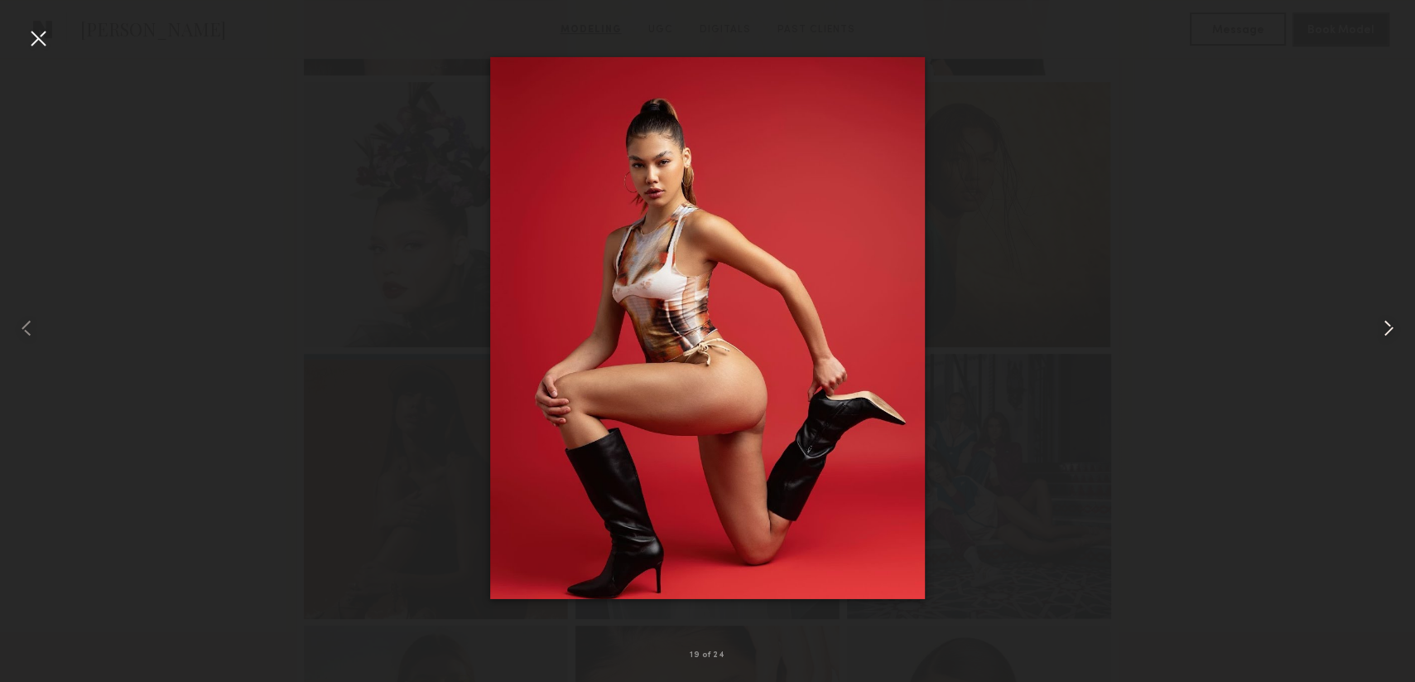
click at [1391, 325] on common-icon at bounding box center [1389, 328] width 27 height 27
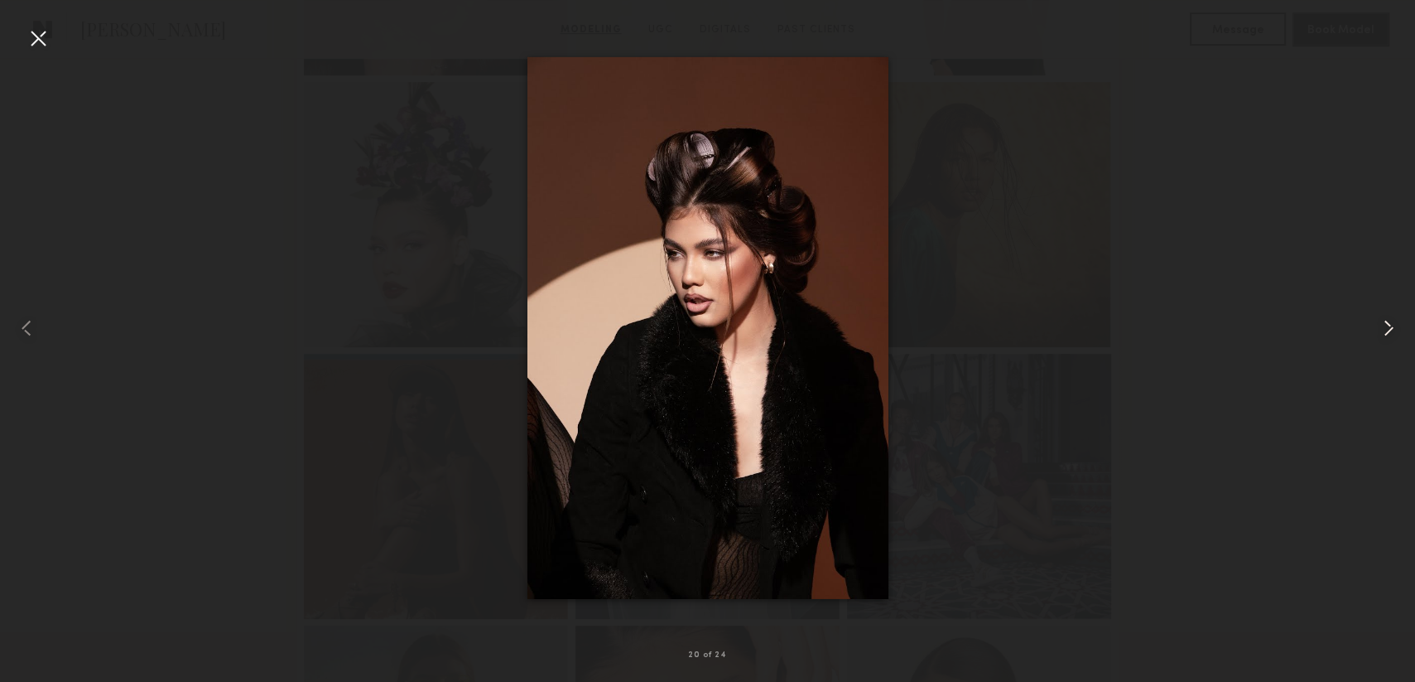
click at [1391, 325] on common-icon at bounding box center [1389, 328] width 27 height 27
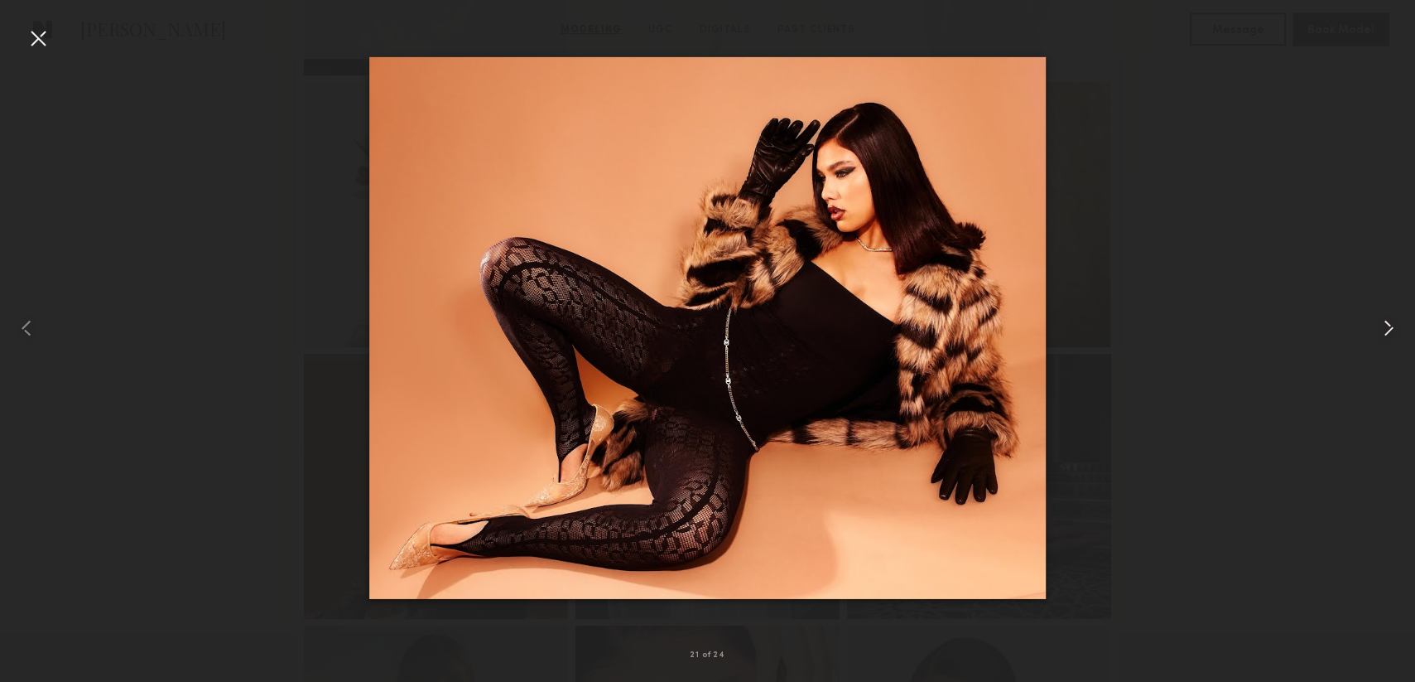
click at [1391, 325] on common-icon at bounding box center [1389, 328] width 27 height 27
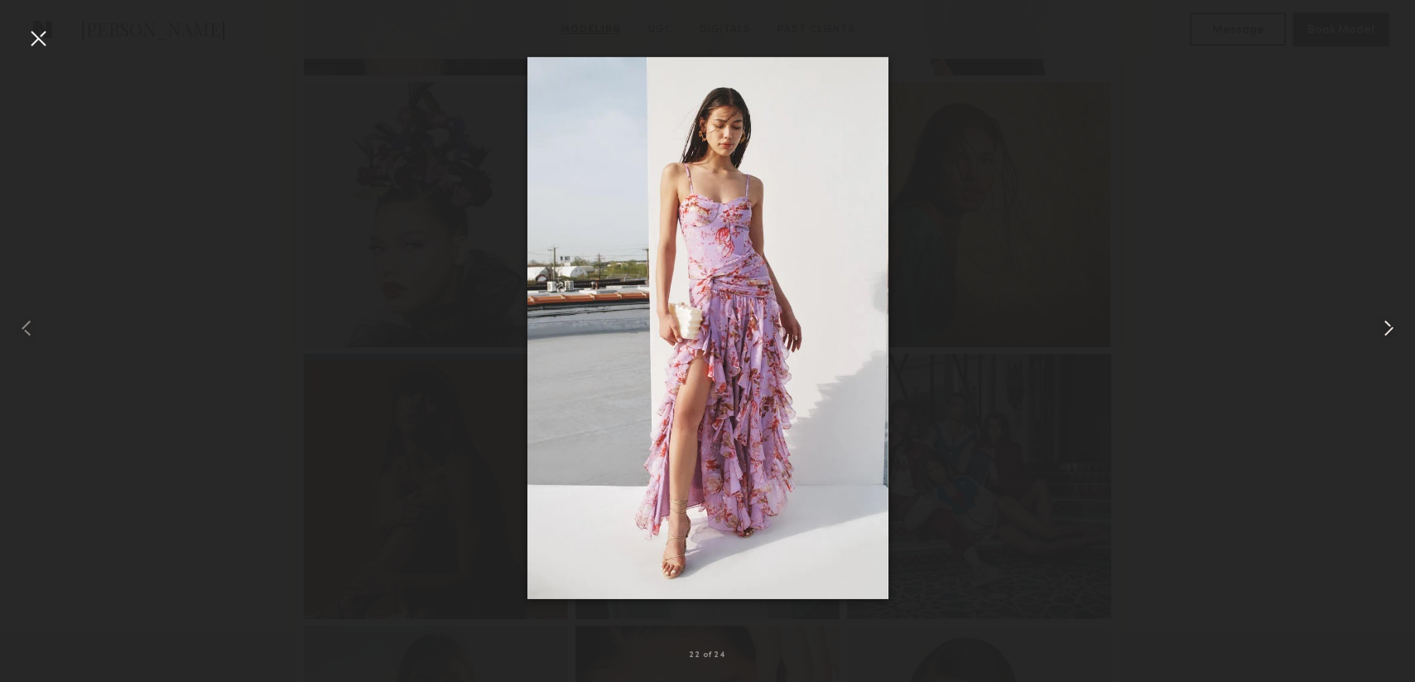
click at [1386, 332] on common-icon at bounding box center [1389, 328] width 27 height 27
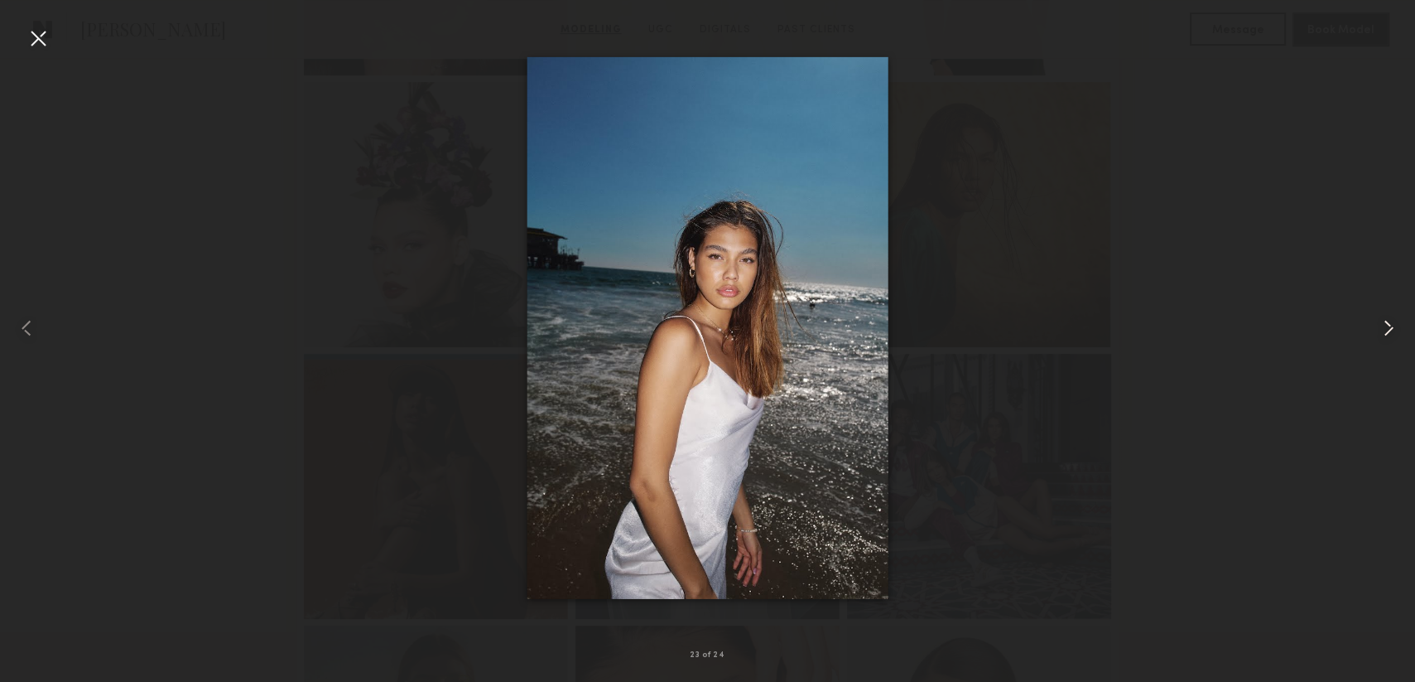
click at [1386, 330] on common-icon at bounding box center [1389, 328] width 27 height 27
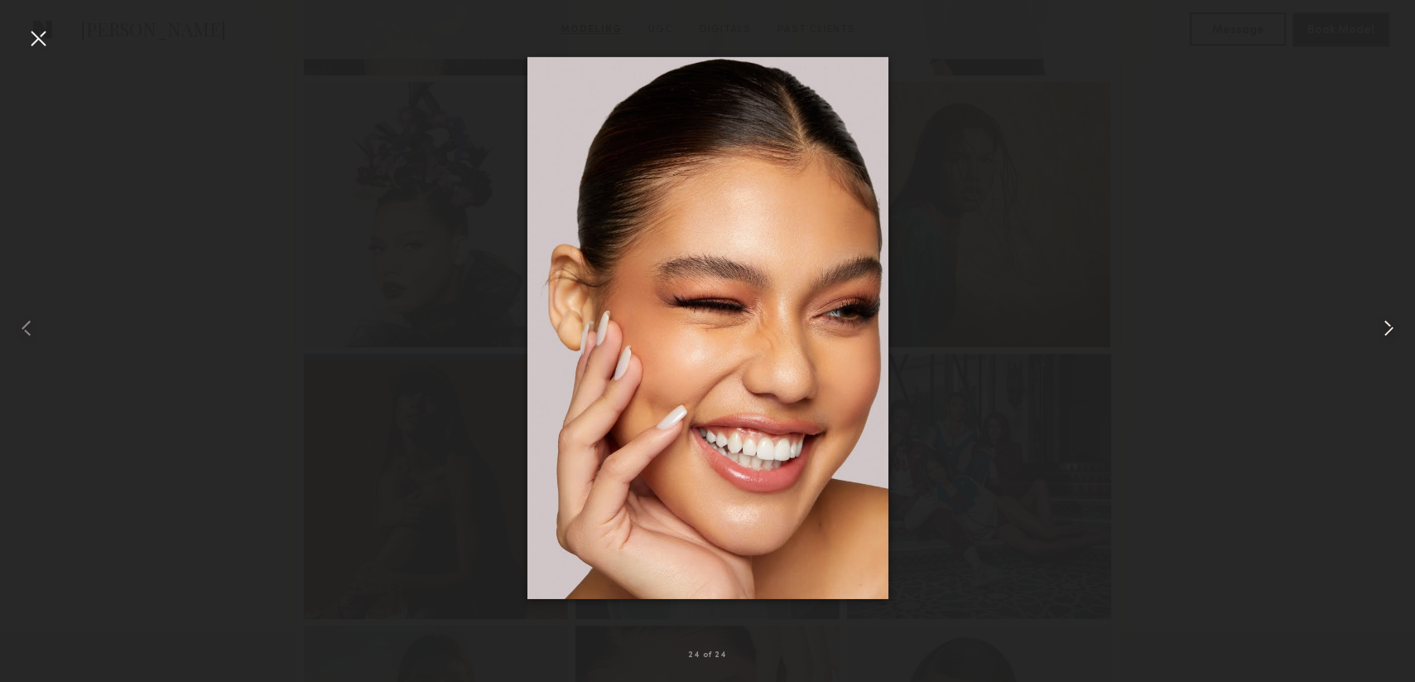
click at [1386, 330] on common-icon at bounding box center [1389, 328] width 27 height 27
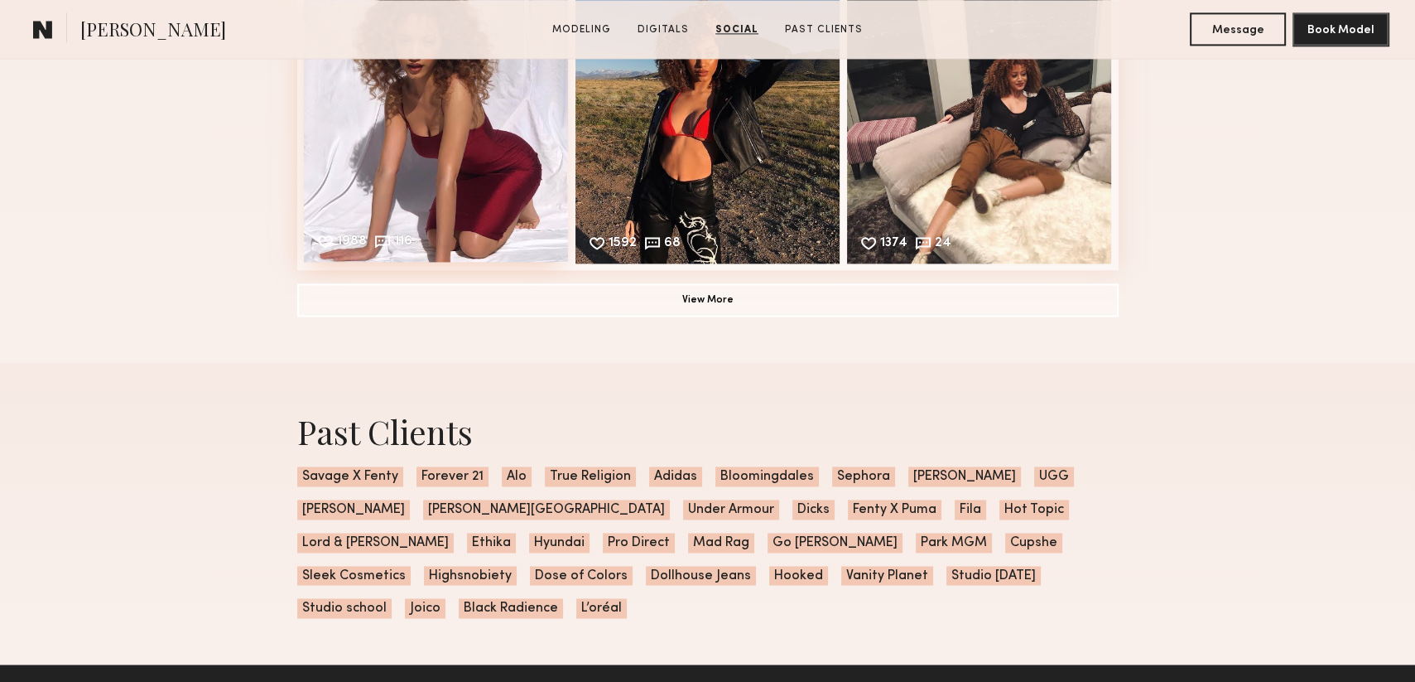
scroll to position [2981, 0]
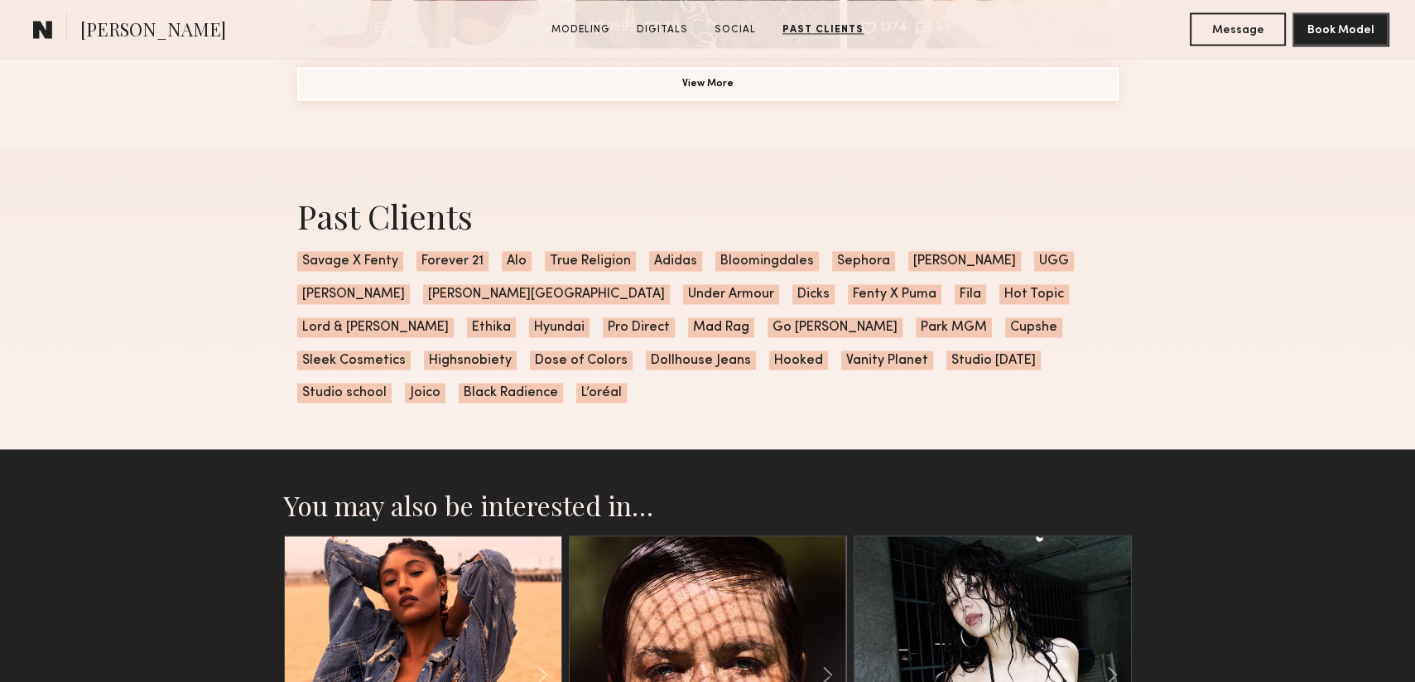
click at [727, 85] on button "View More" at bounding box center [708, 83] width 822 height 33
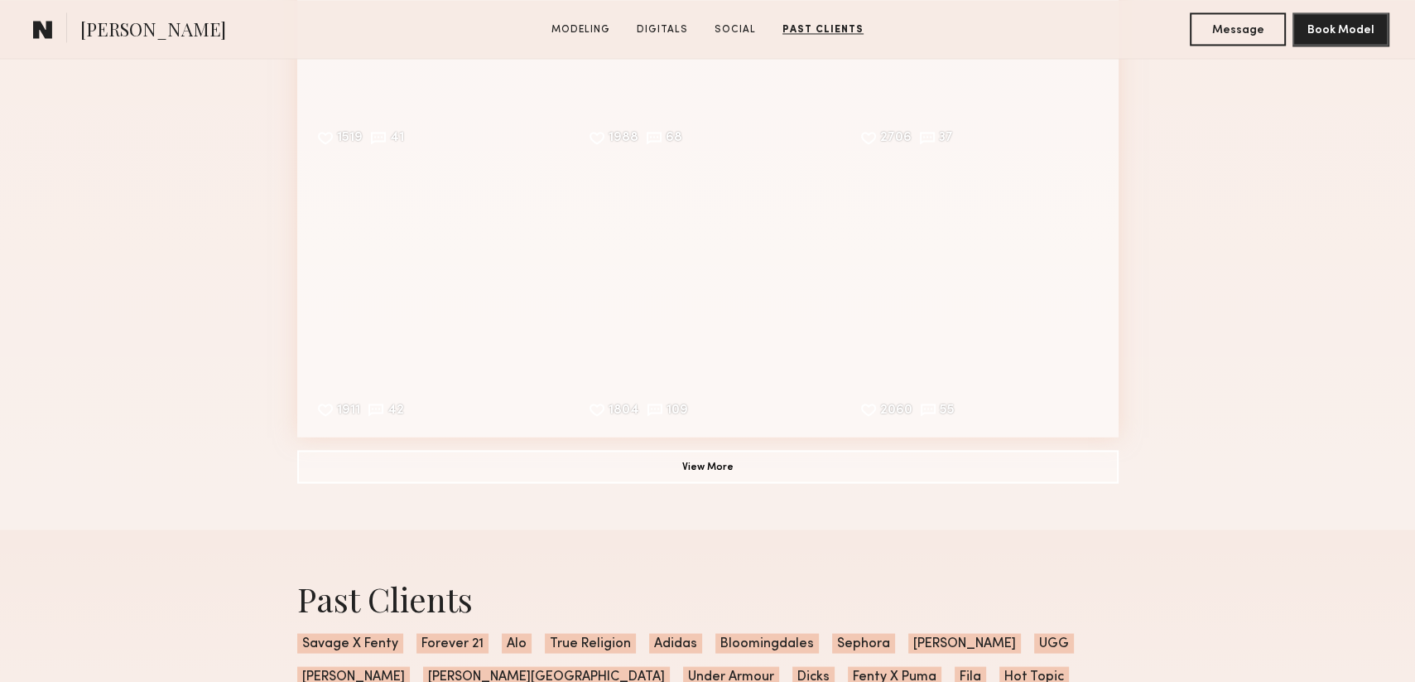
scroll to position [3147, 0]
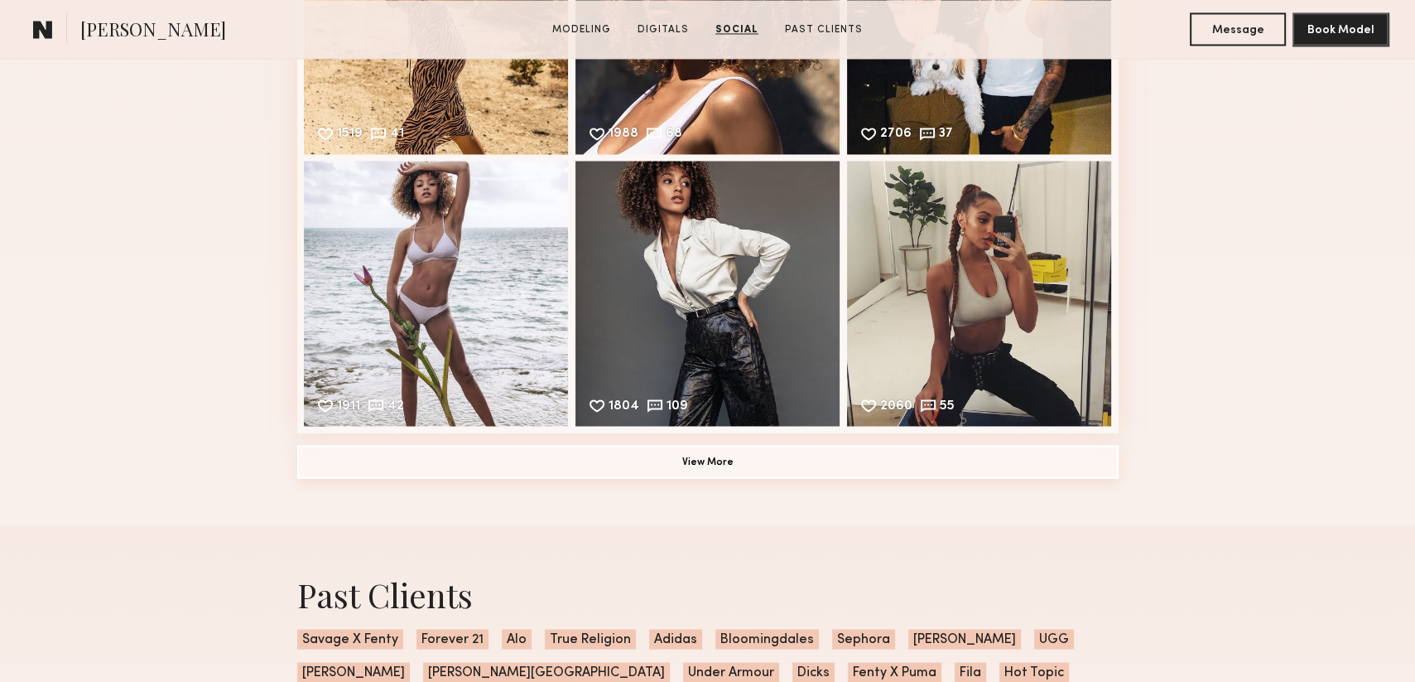
click at [692, 475] on button "View More" at bounding box center [708, 461] width 822 height 33
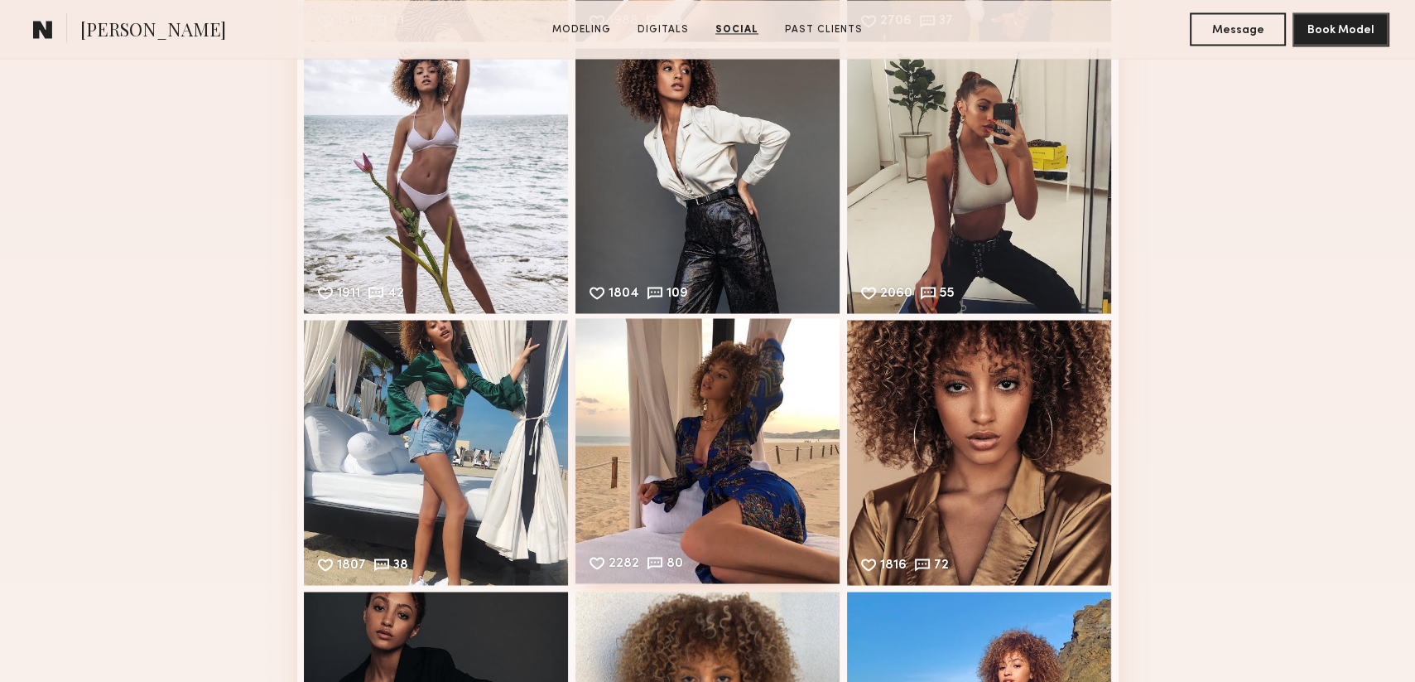
scroll to position [3395, 0]
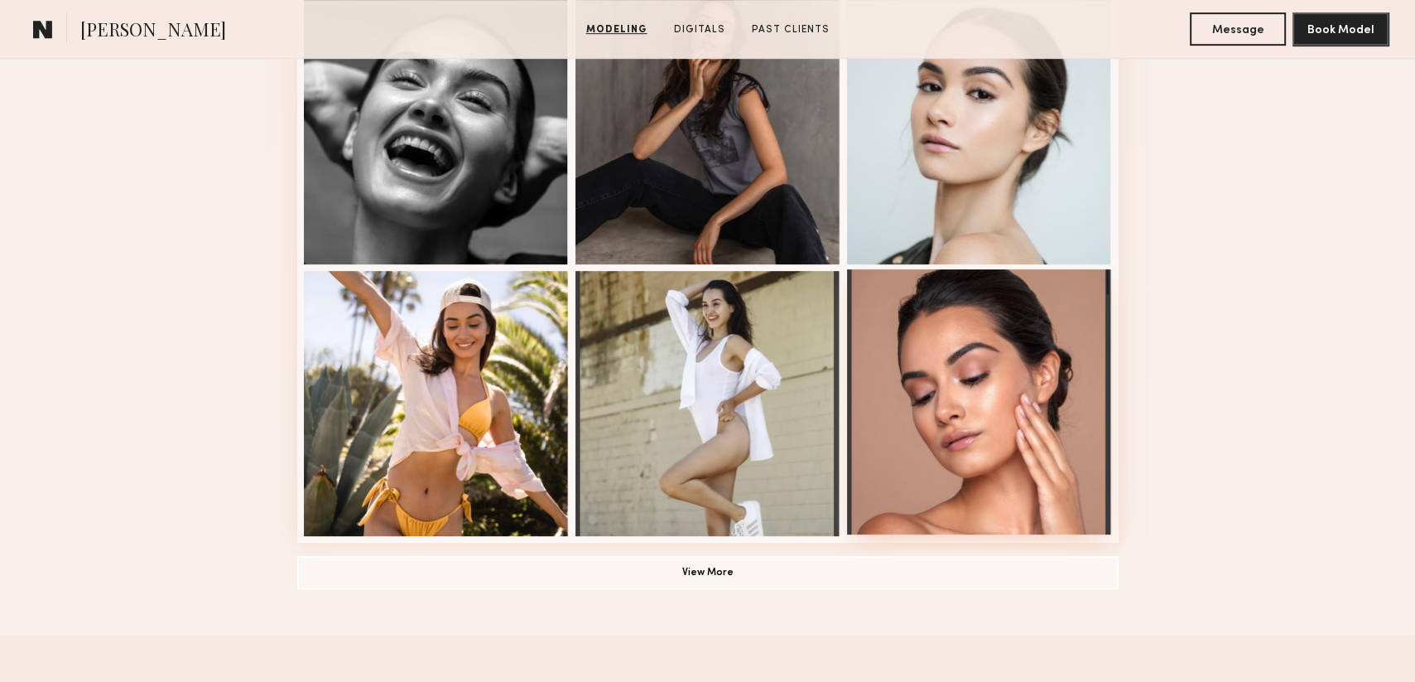
scroll to position [994, 0]
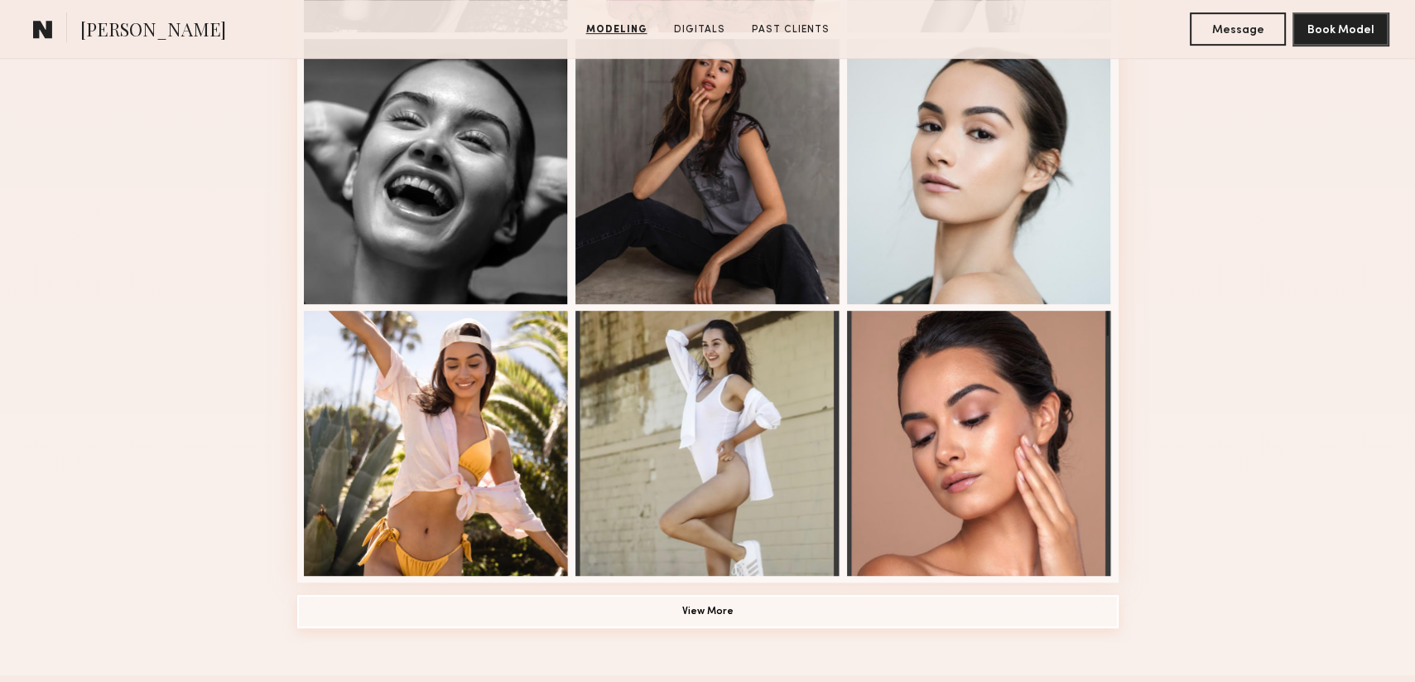
click at [706, 628] on button "View More" at bounding box center [708, 611] width 822 height 33
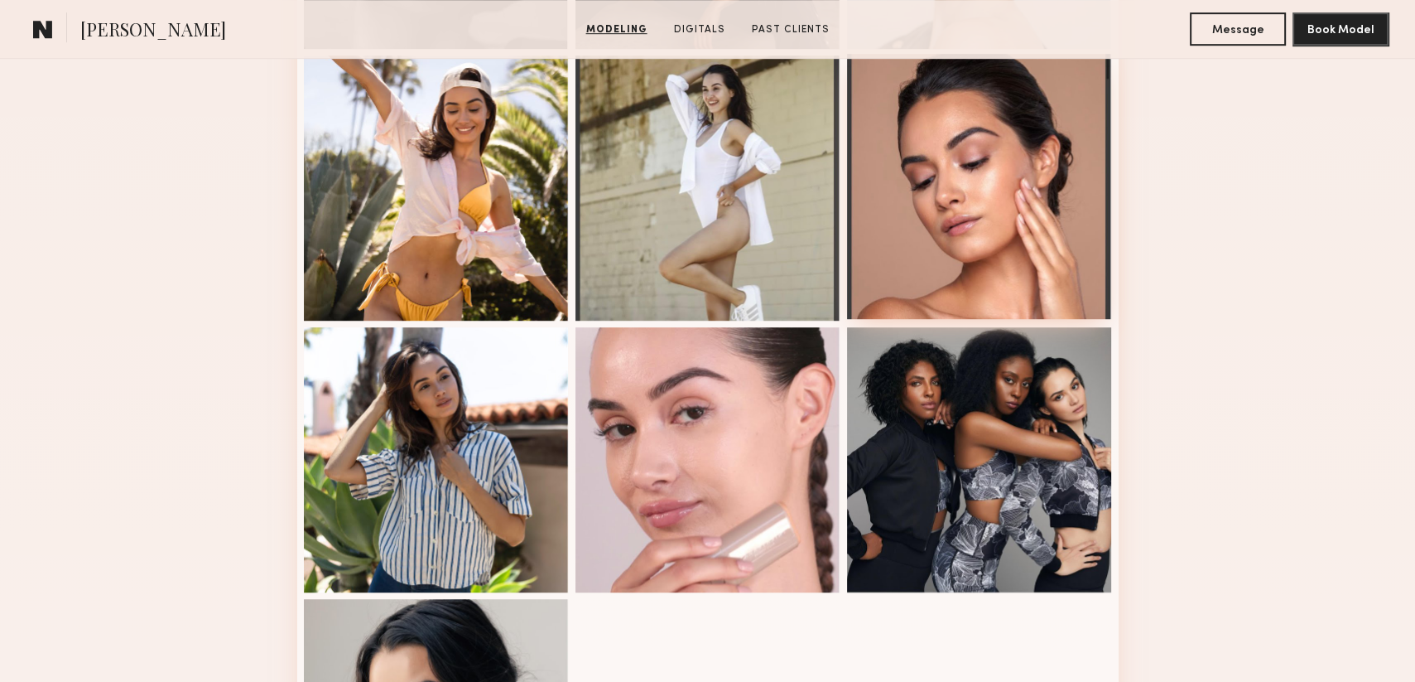
scroll to position [1242, 0]
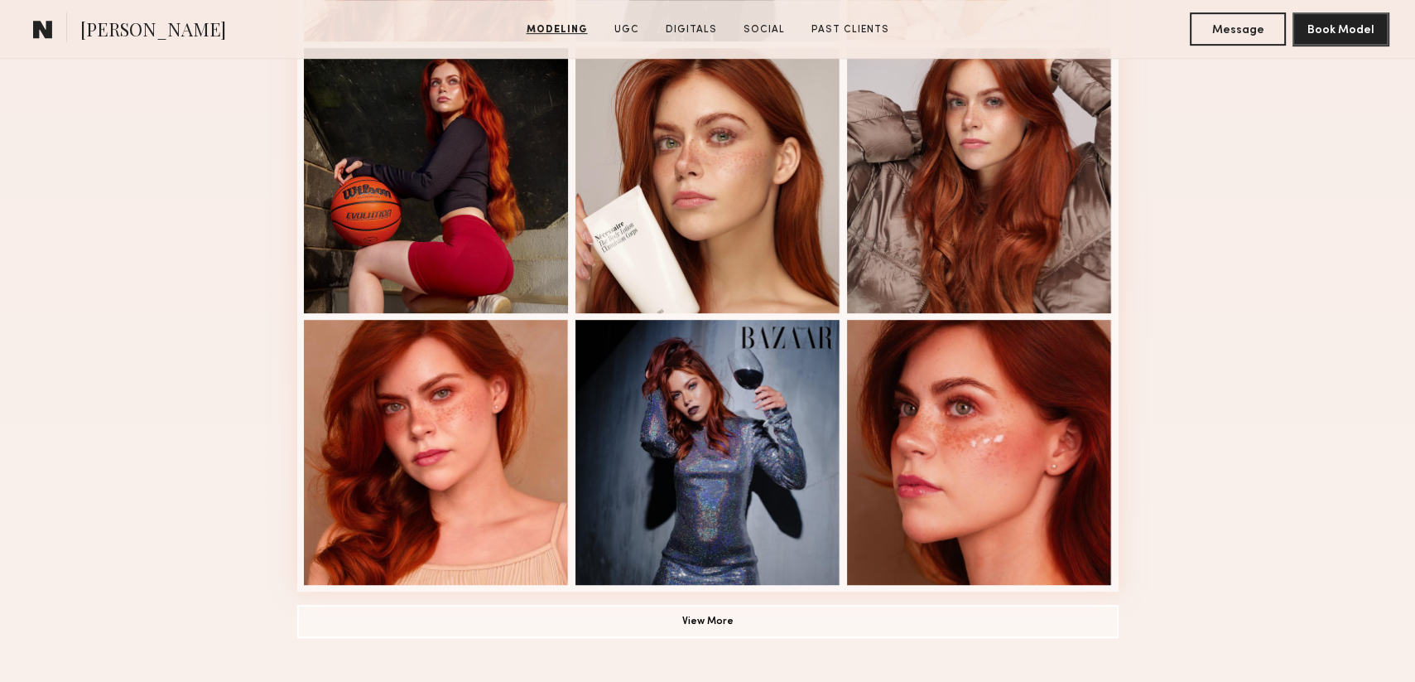
scroll to position [994, 0]
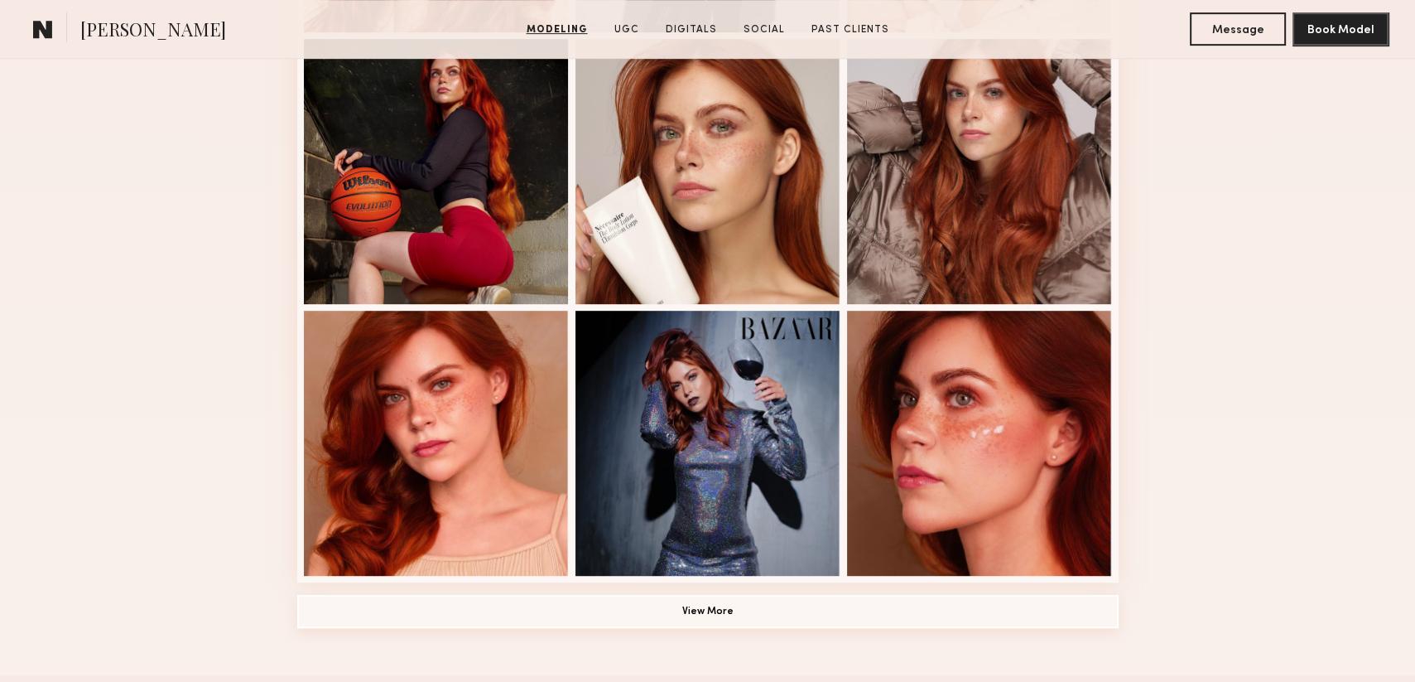
click at [760, 612] on button "View More" at bounding box center [708, 611] width 822 height 33
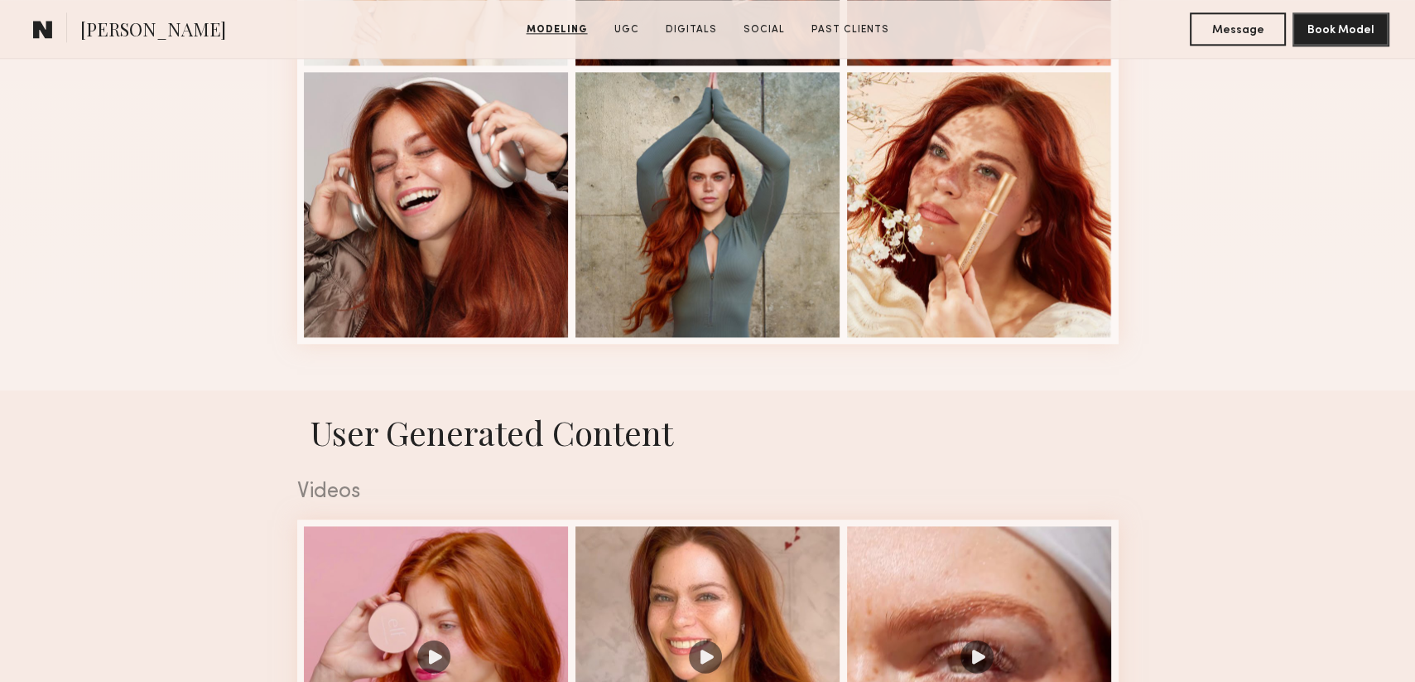
scroll to position [2733, 0]
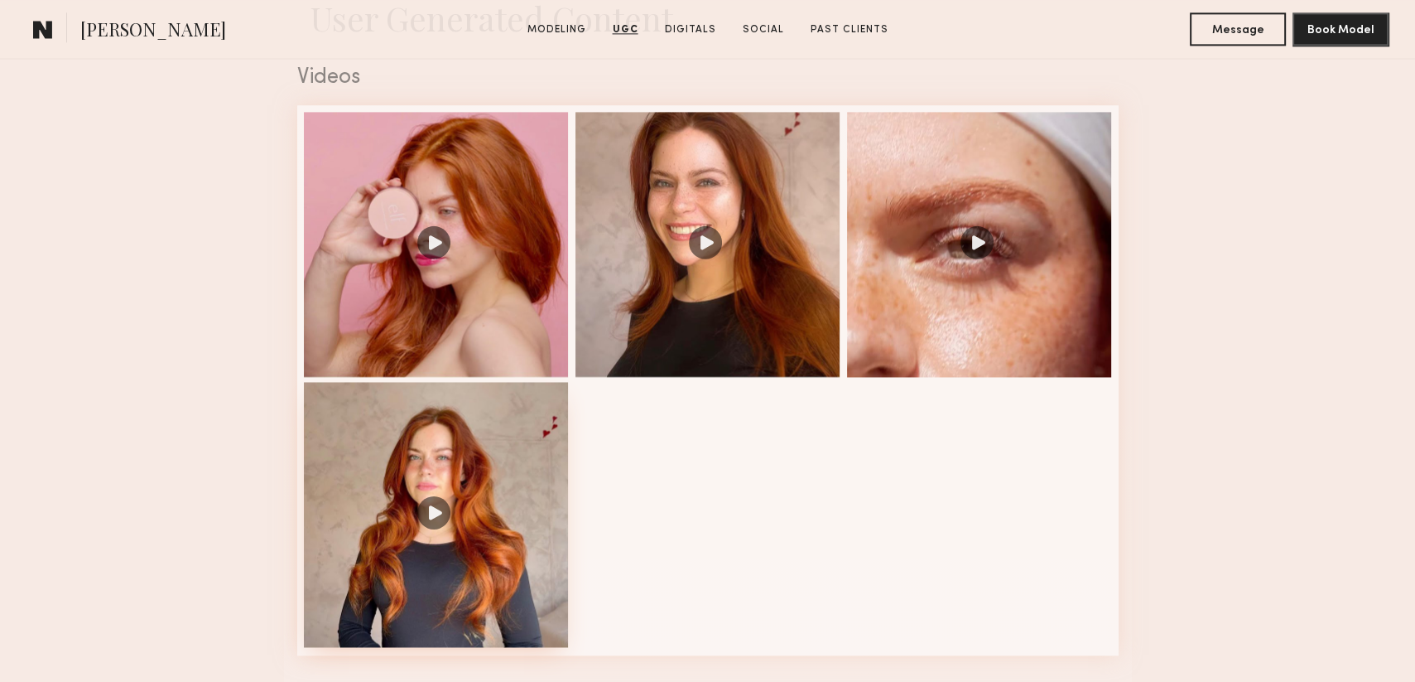
click at [434, 487] on div at bounding box center [436, 514] width 265 height 265
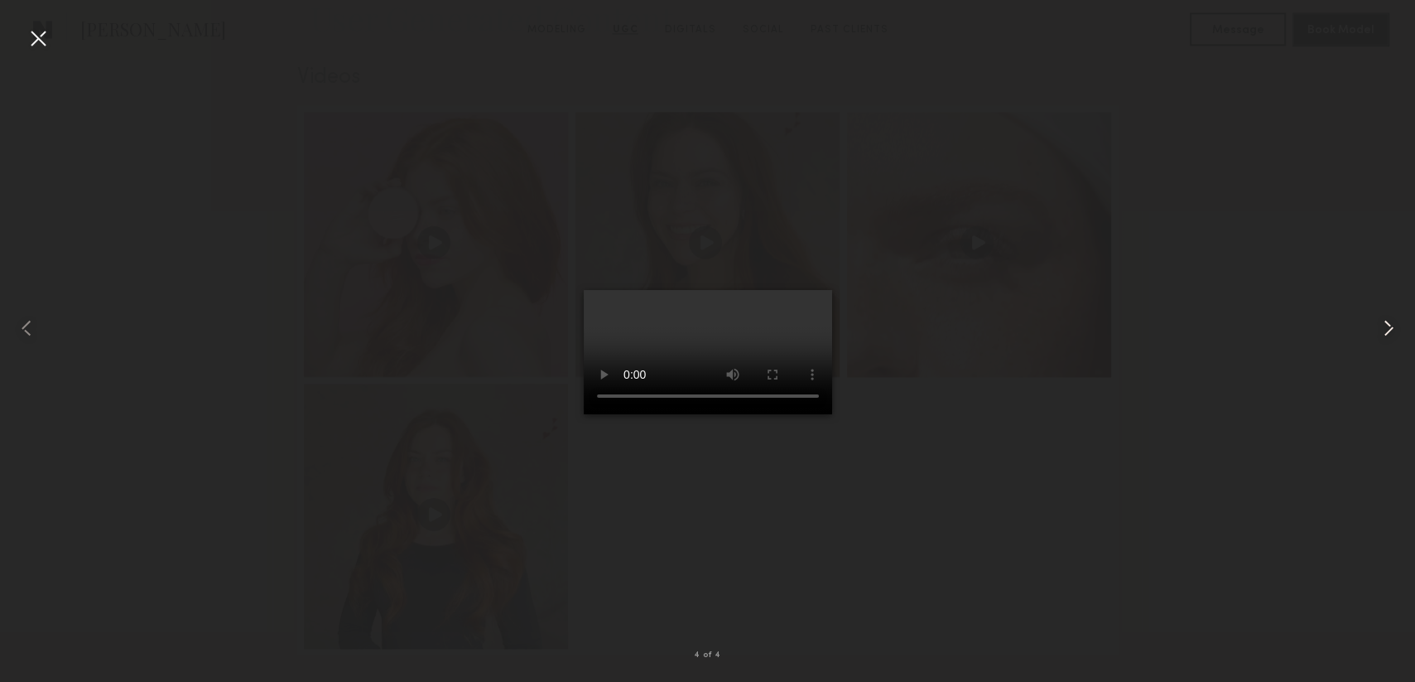
click at [1385, 335] on common-icon at bounding box center [1389, 328] width 27 height 27
click at [1378, 335] on common-icon at bounding box center [1389, 328] width 27 height 27
click at [32, 47] on div at bounding box center [38, 38] width 27 height 27
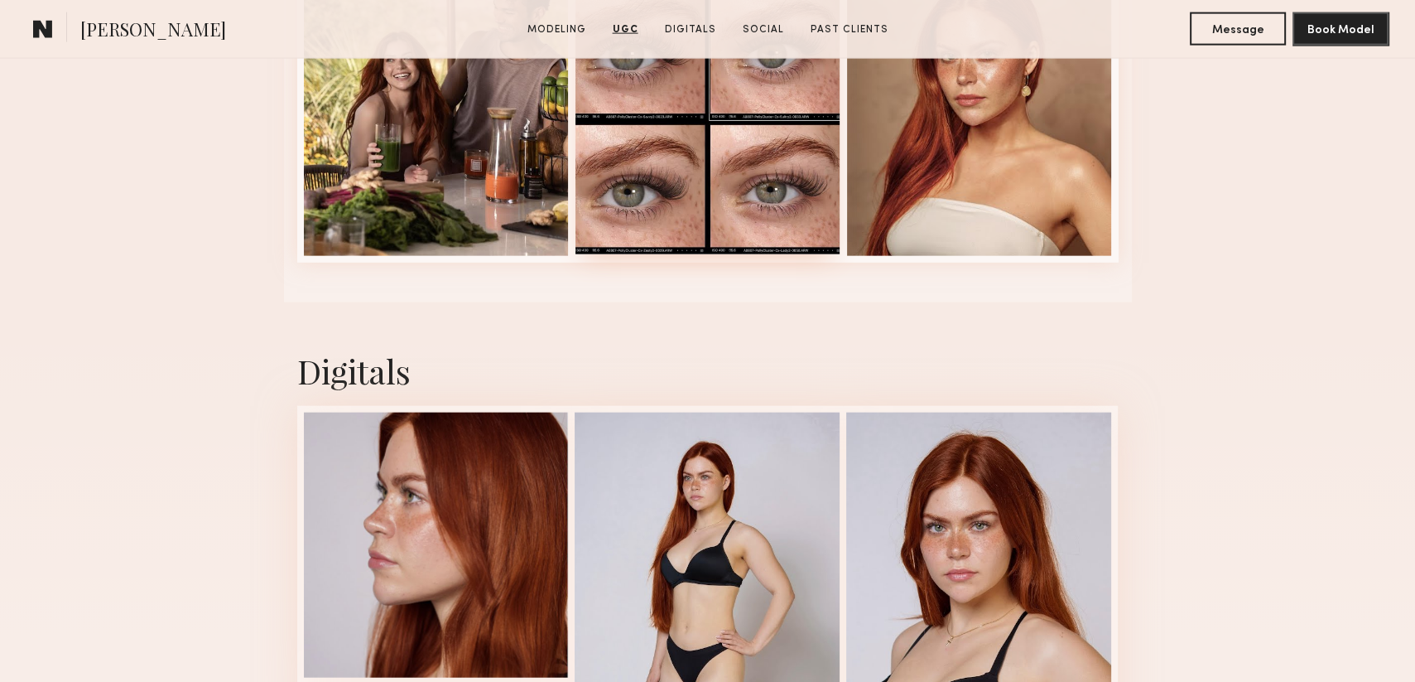
scroll to position [3892, 0]
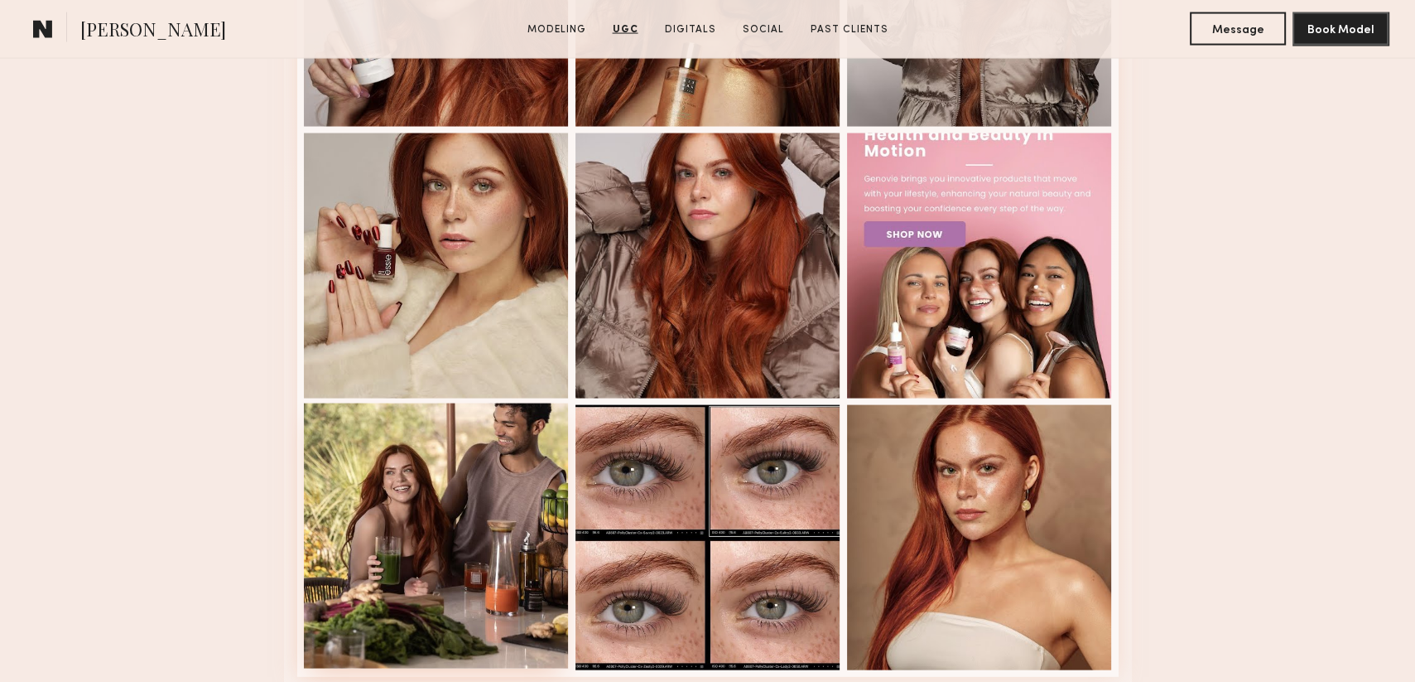
click at [461, 529] on div at bounding box center [436, 535] width 265 height 265
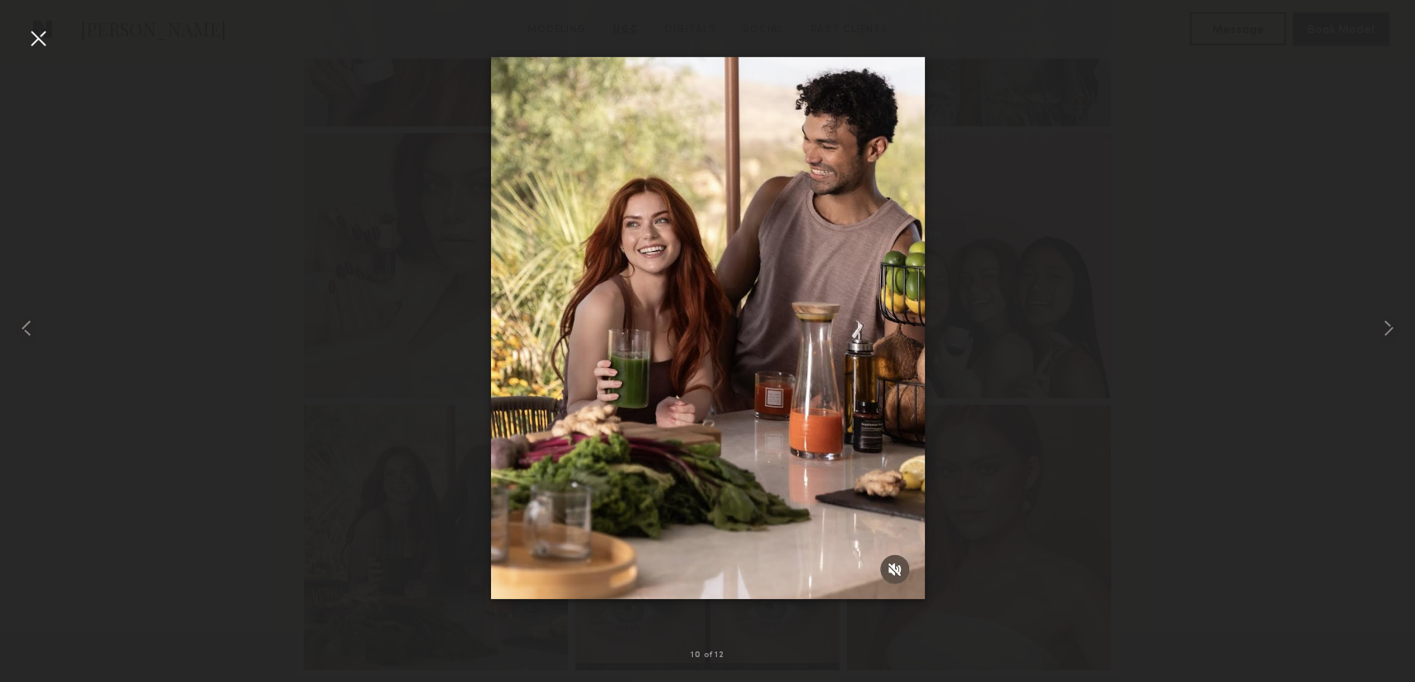
click at [32, 36] on div at bounding box center [38, 38] width 27 height 27
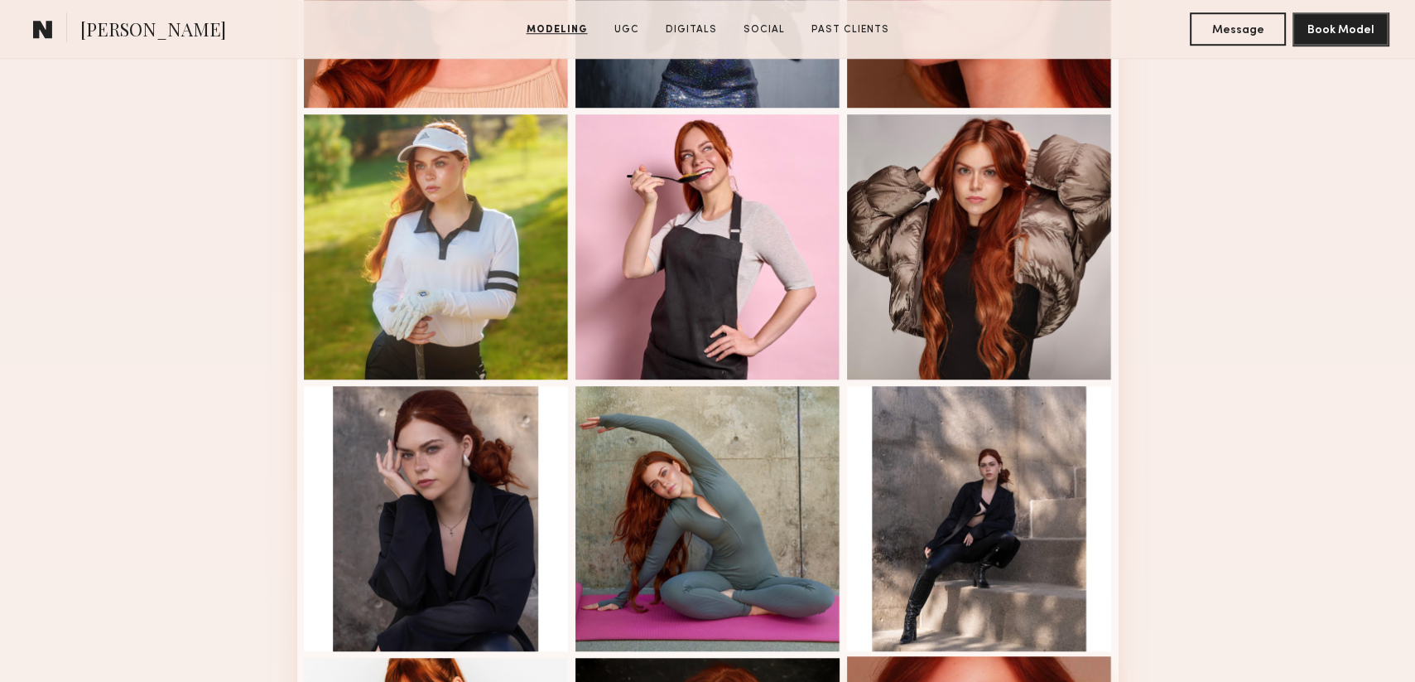
scroll to position [1408, 0]
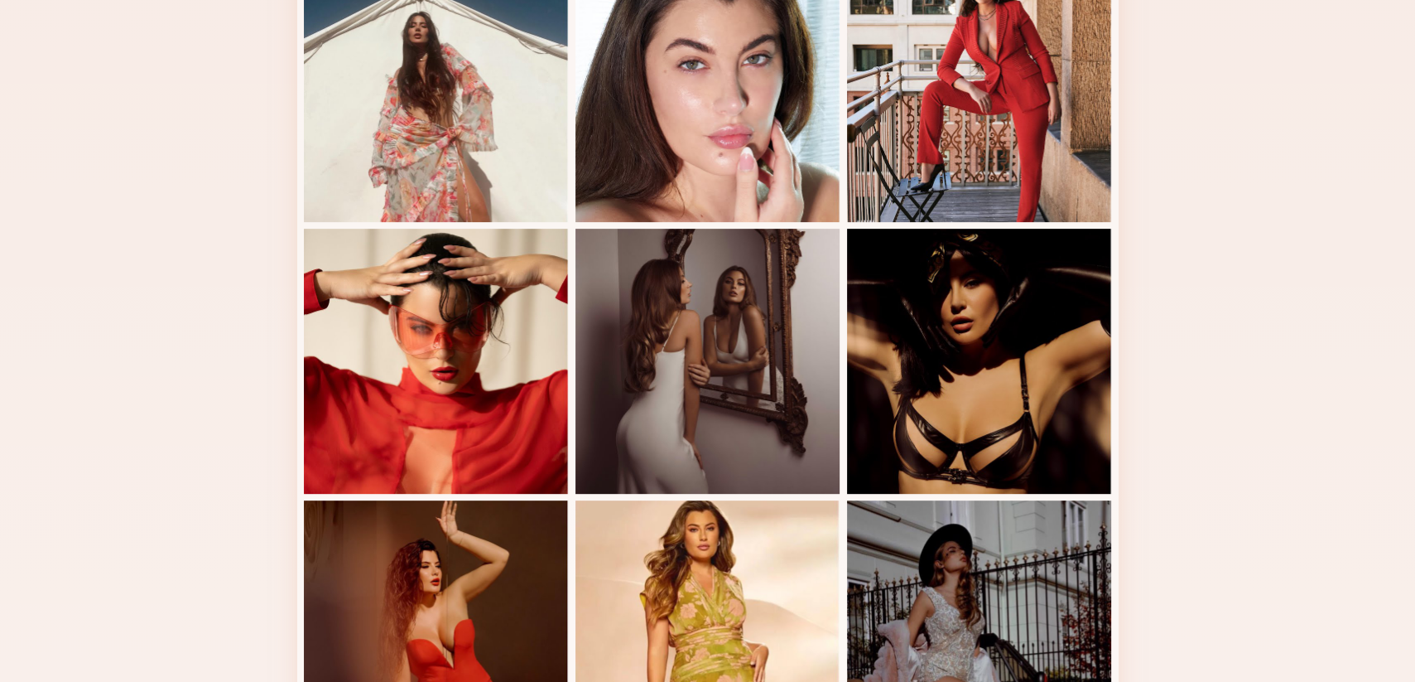
scroll to position [994, 0]
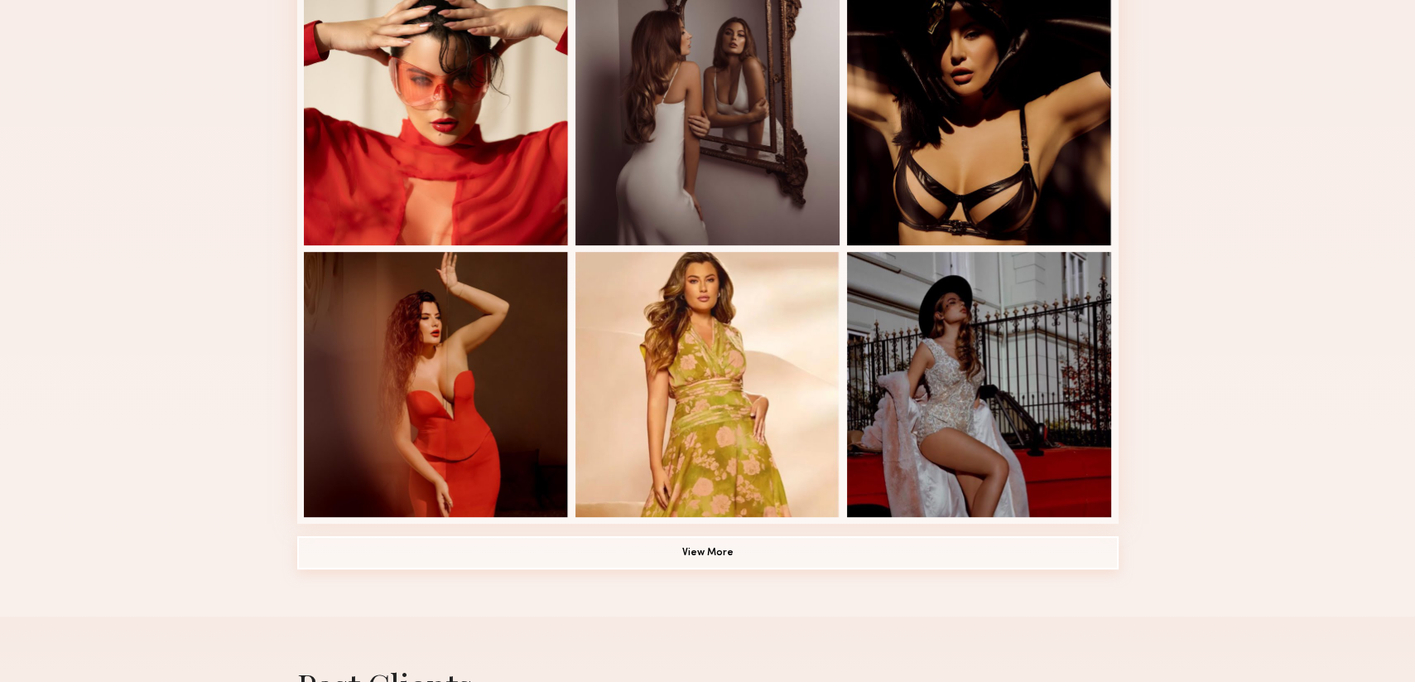
click at [659, 556] on button "View More" at bounding box center [708, 552] width 822 height 33
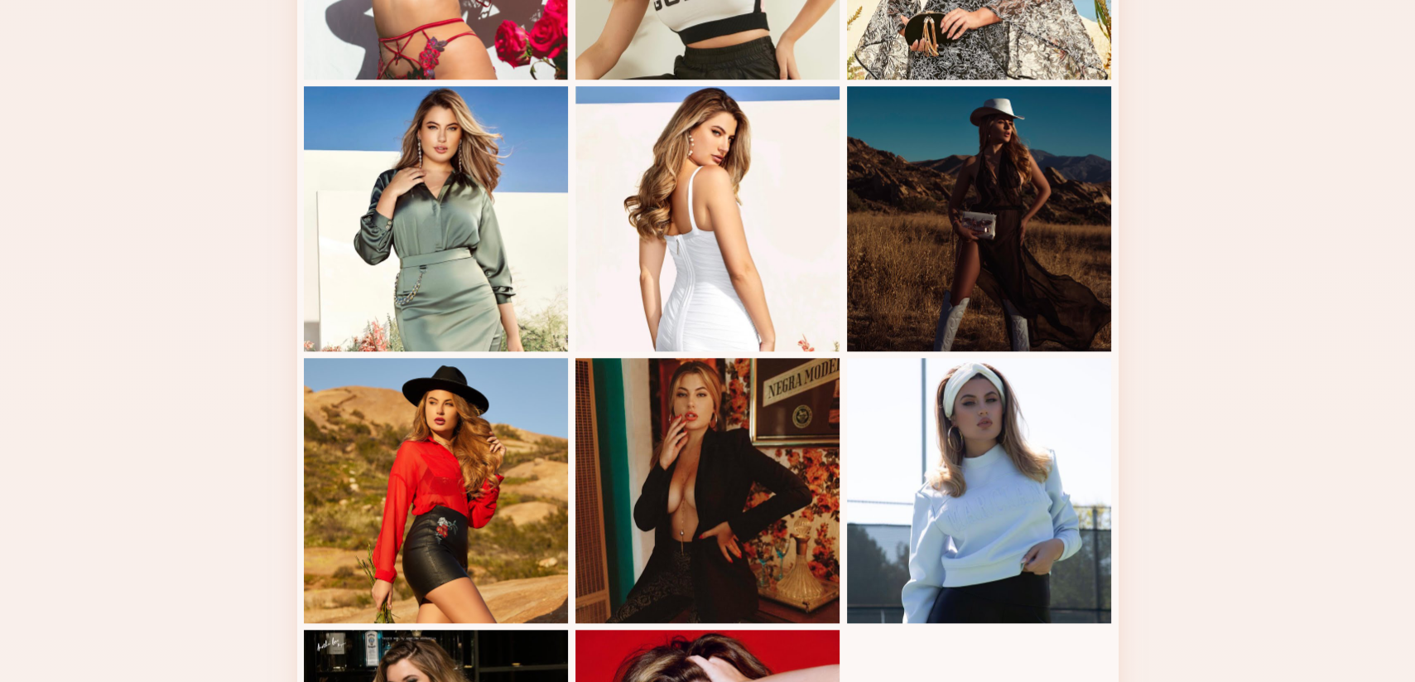
scroll to position [1905, 0]
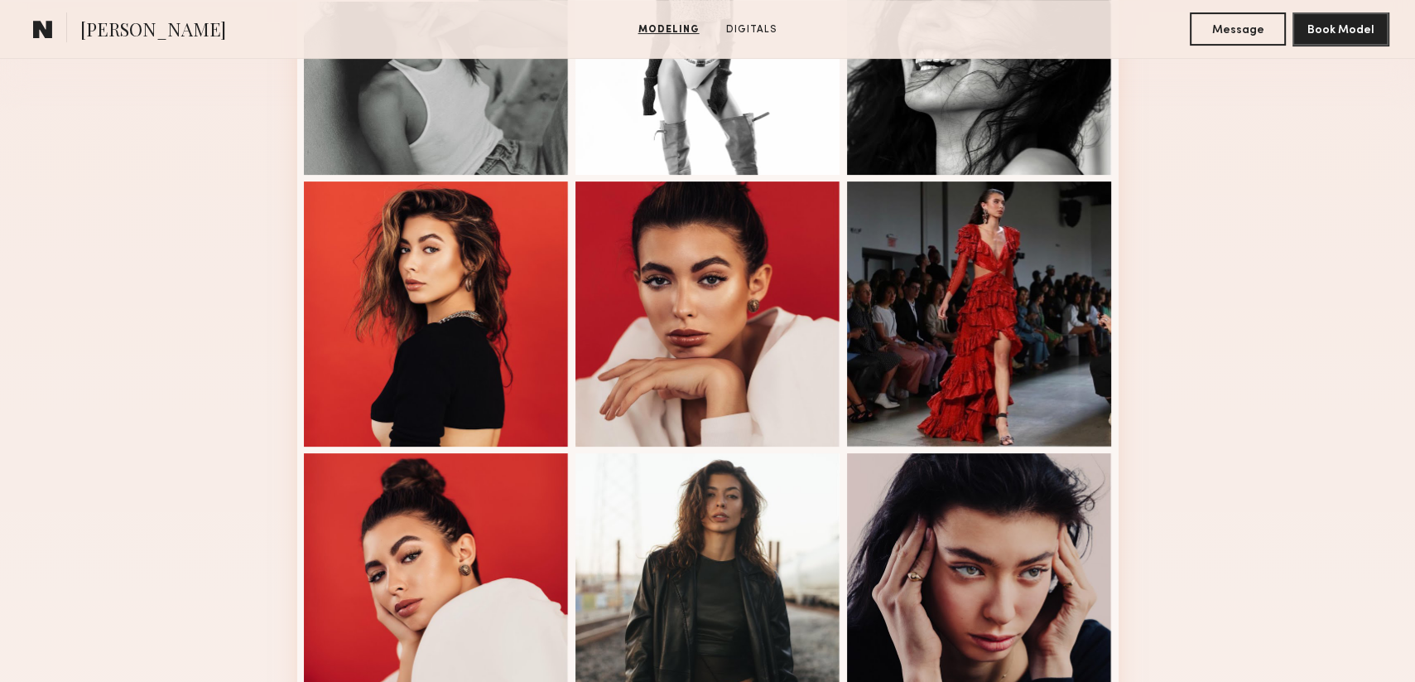
scroll to position [745, 0]
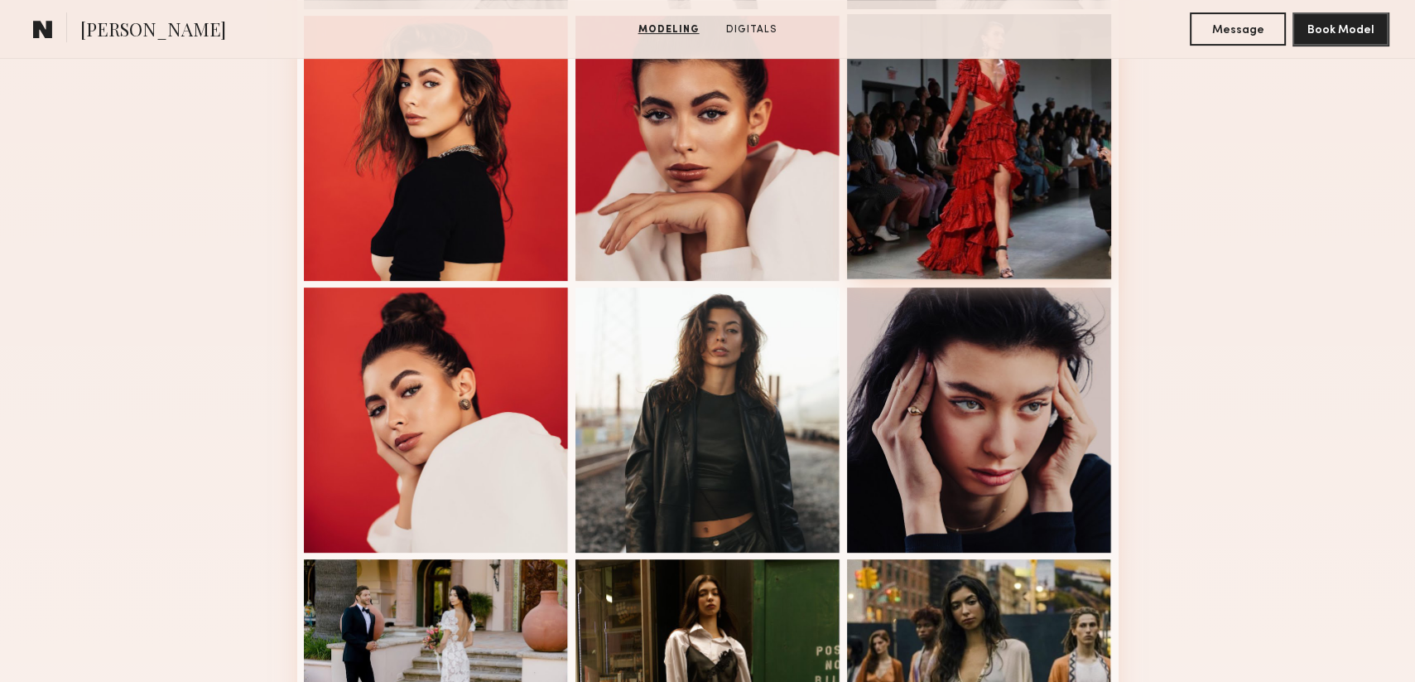
click at [1034, 234] on div at bounding box center [979, 146] width 265 height 265
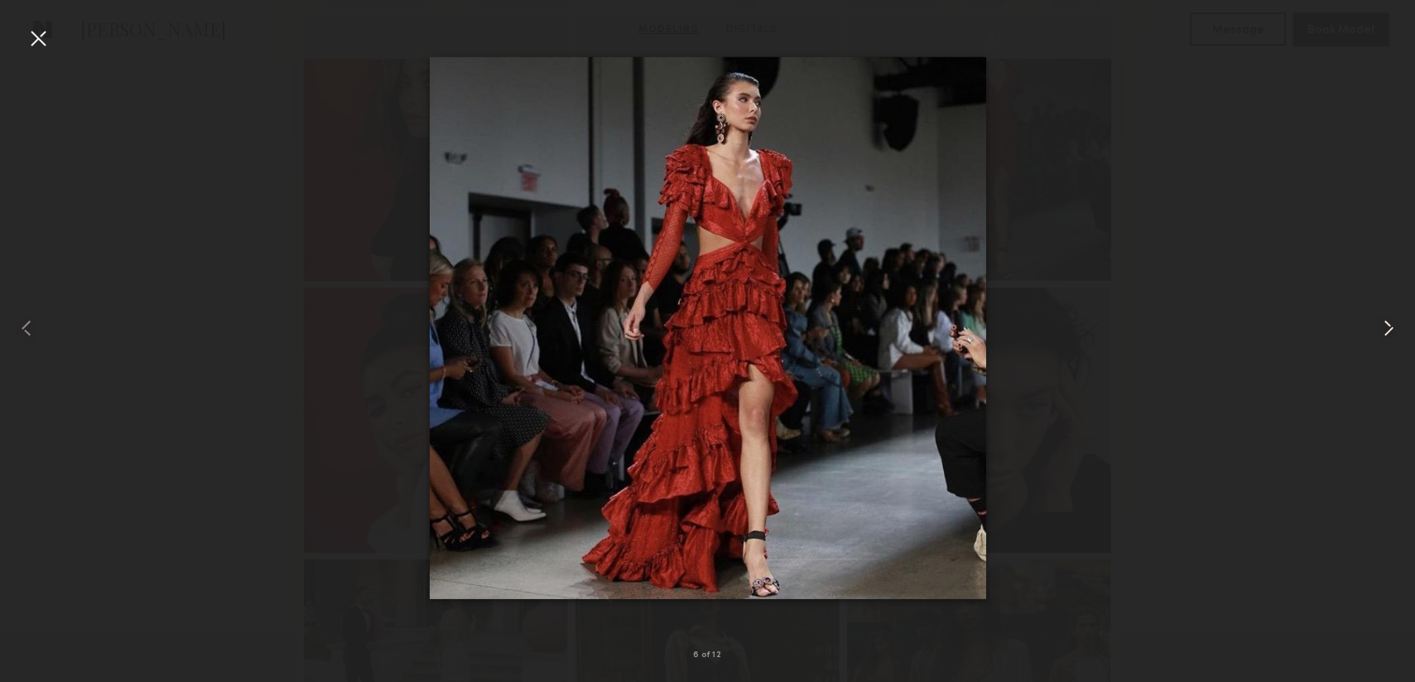
click at [1378, 329] on common-icon at bounding box center [1389, 328] width 27 height 27
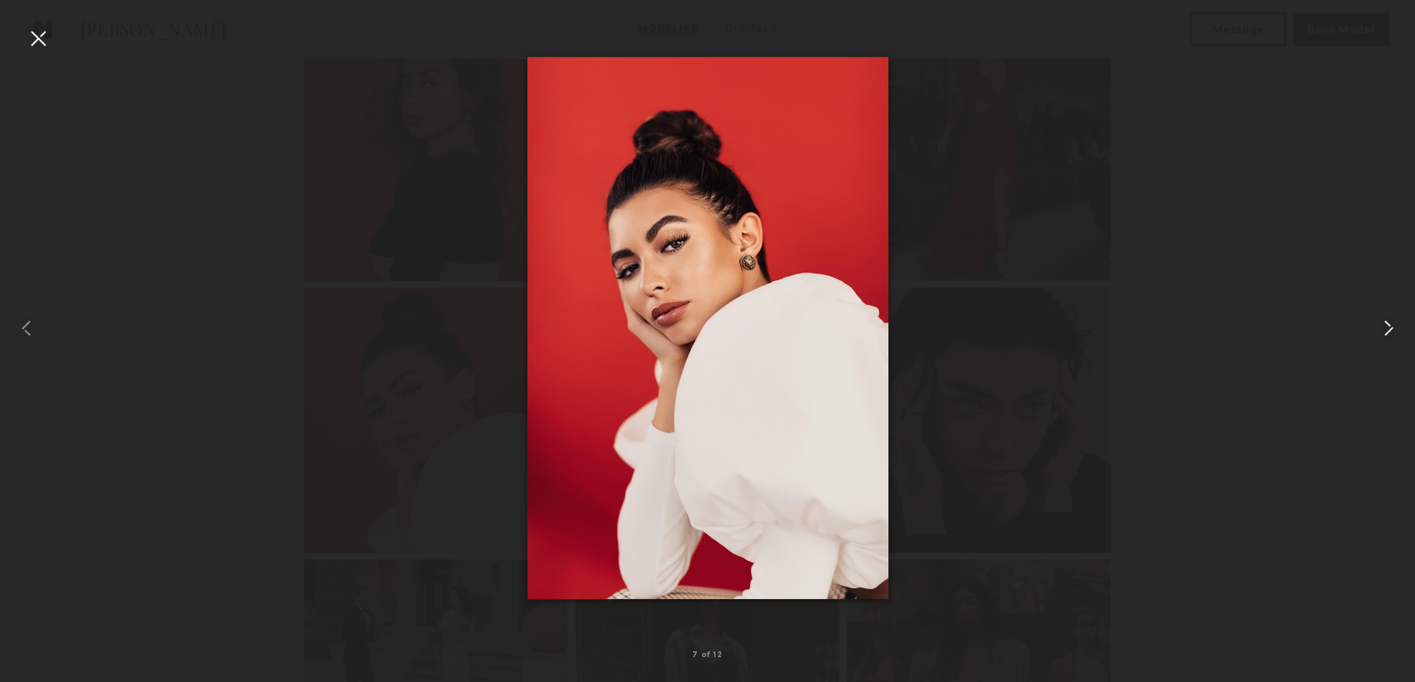
click at [1378, 329] on common-icon at bounding box center [1389, 328] width 27 height 27
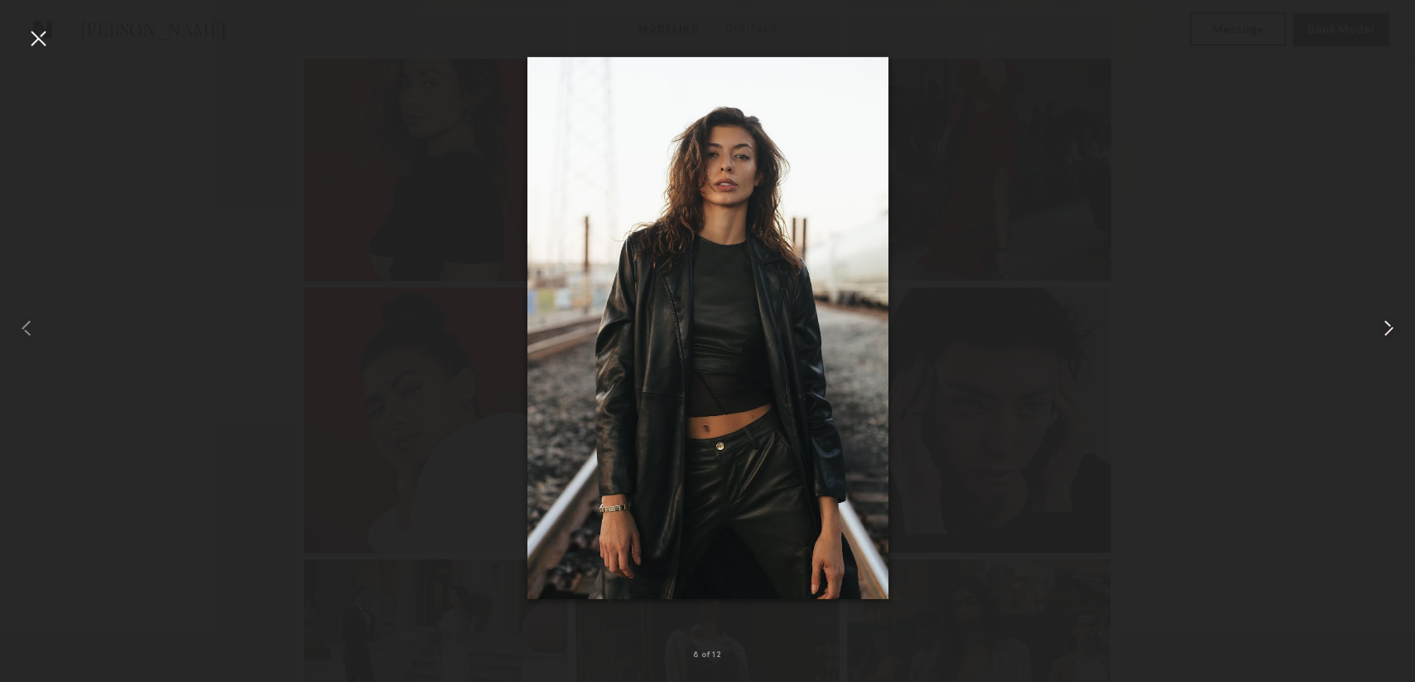
click at [1378, 329] on common-icon at bounding box center [1389, 328] width 27 height 27
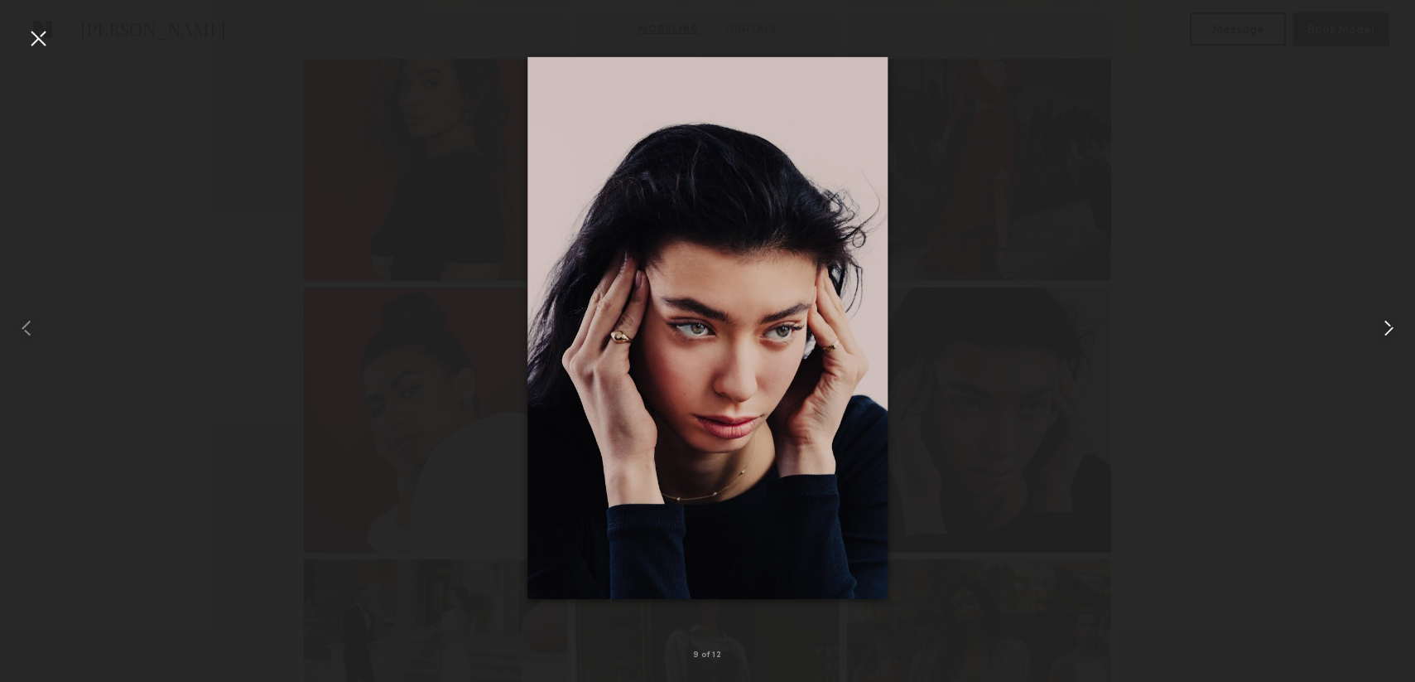
click at [1378, 329] on common-icon at bounding box center [1389, 328] width 27 height 27
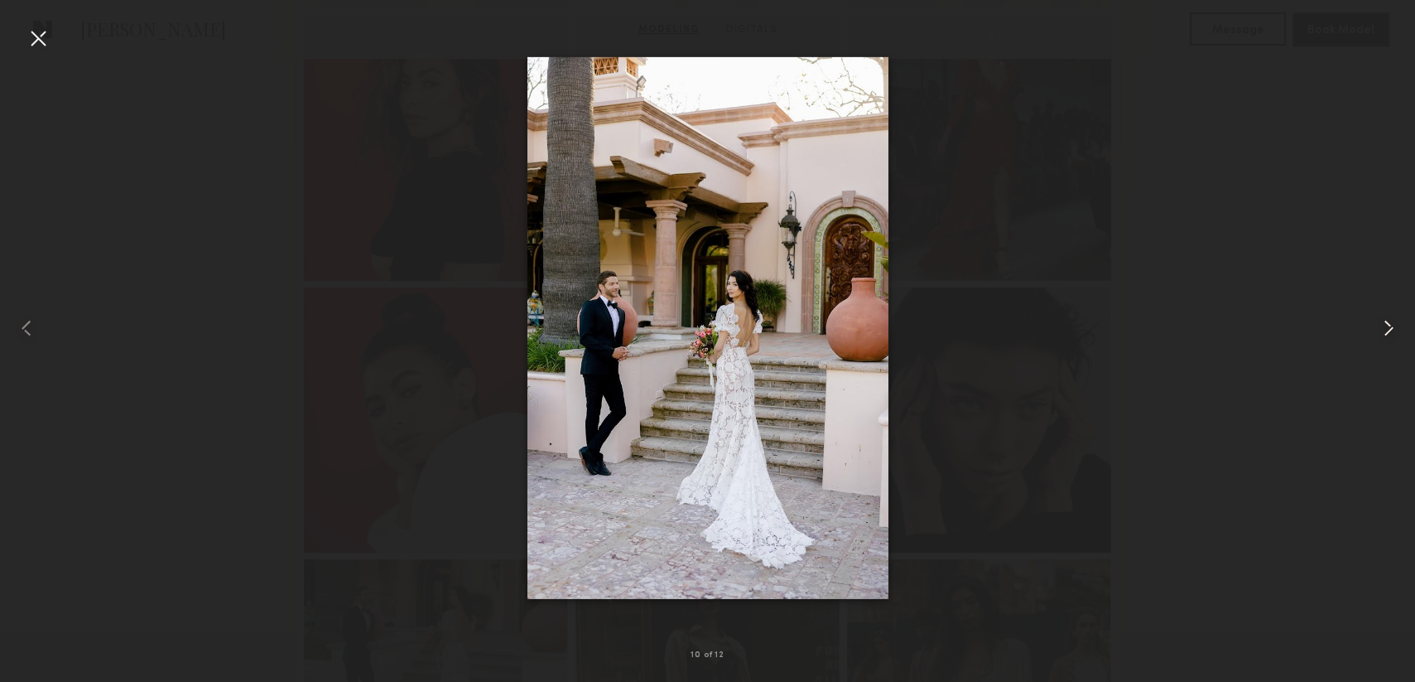
click at [1378, 329] on common-icon at bounding box center [1389, 328] width 27 height 27
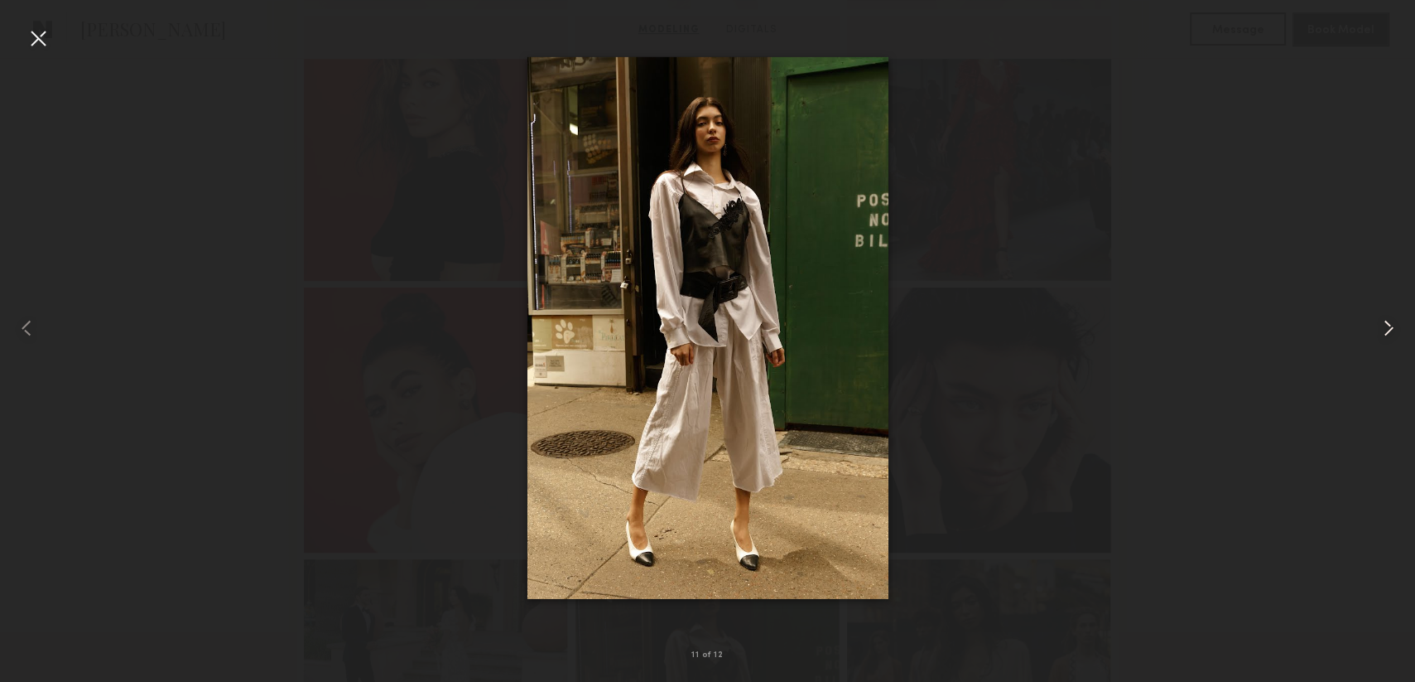
click at [1378, 329] on common-icon at bounding box center [1389, 328] width 27 height 27
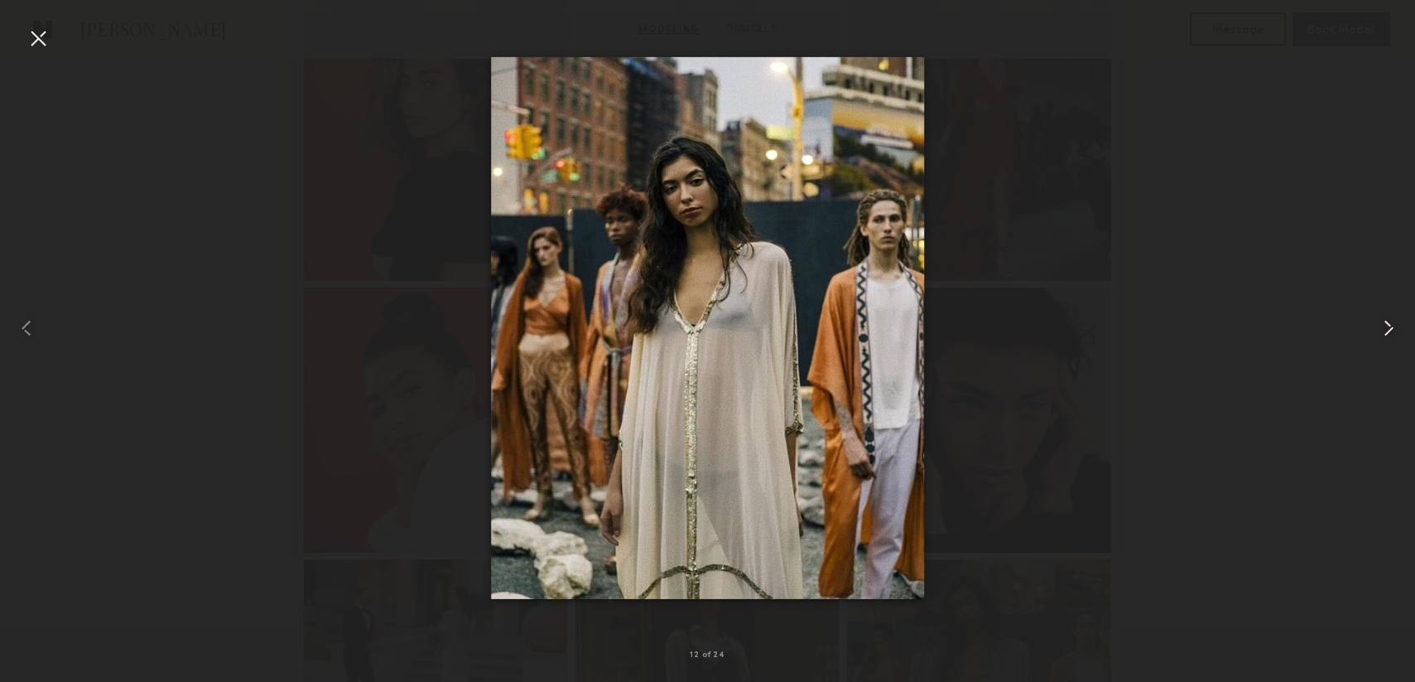
click at [1378, 329] on common-icon at bounding box center [1389, 328] width 27 height 27
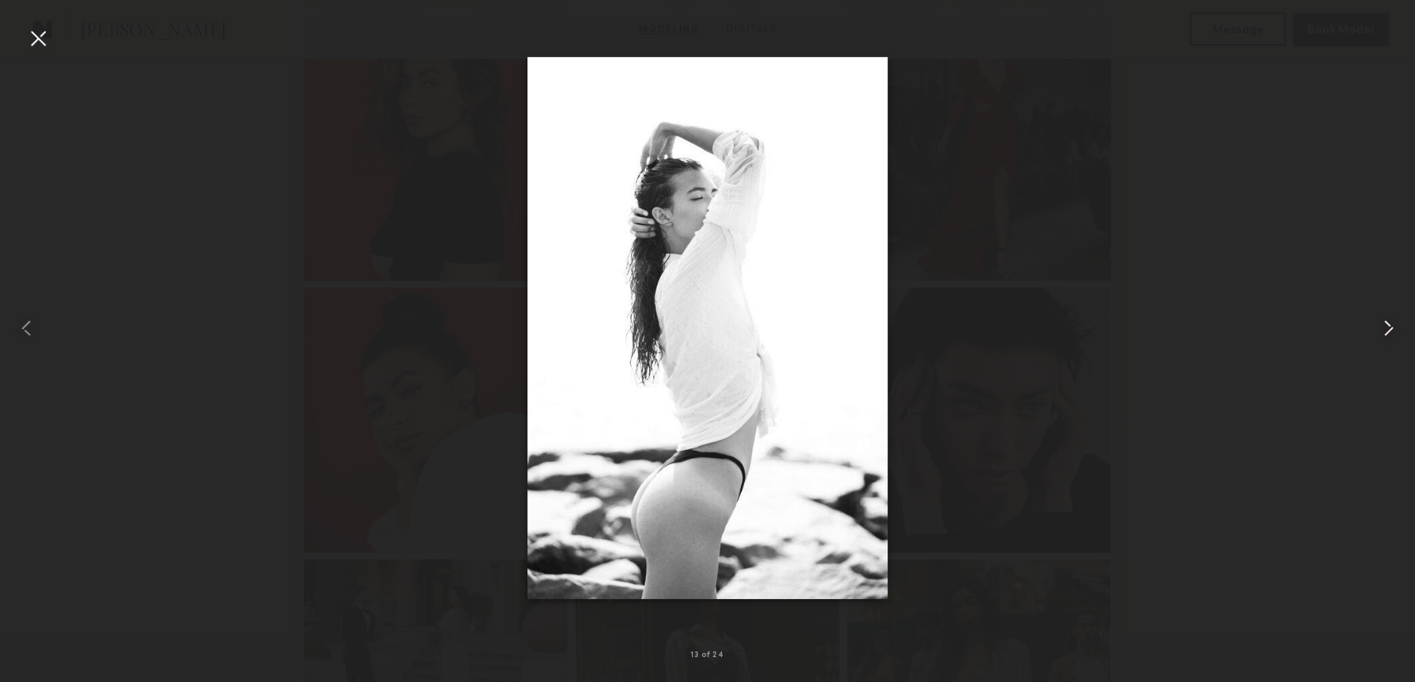
click at [1378, 329] on common-icon at bounding box center [1389, 328] width 27 height 27
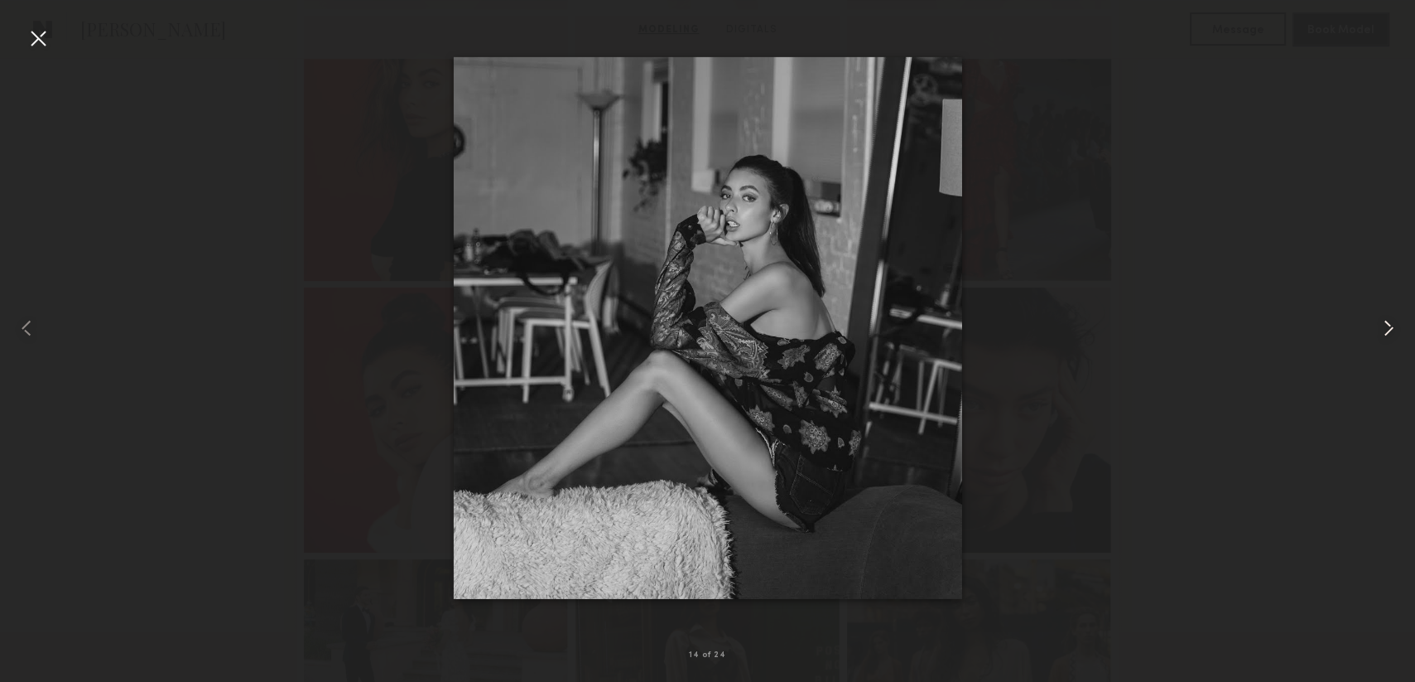
click at [1378, 329] on common-icon at bounding box center [1389, 328] width 27 height 27
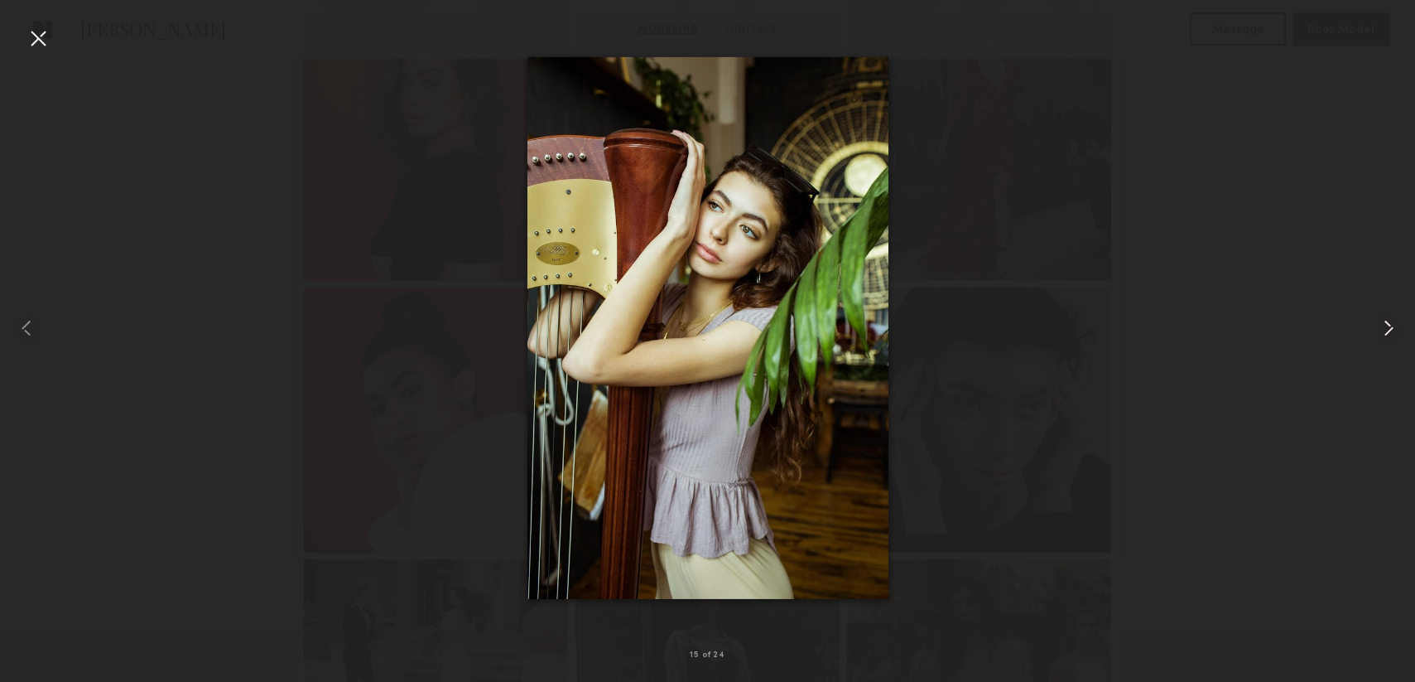
click at [1378, 329] on common-icon at bounding box center [1389, 328] width 27 height 27
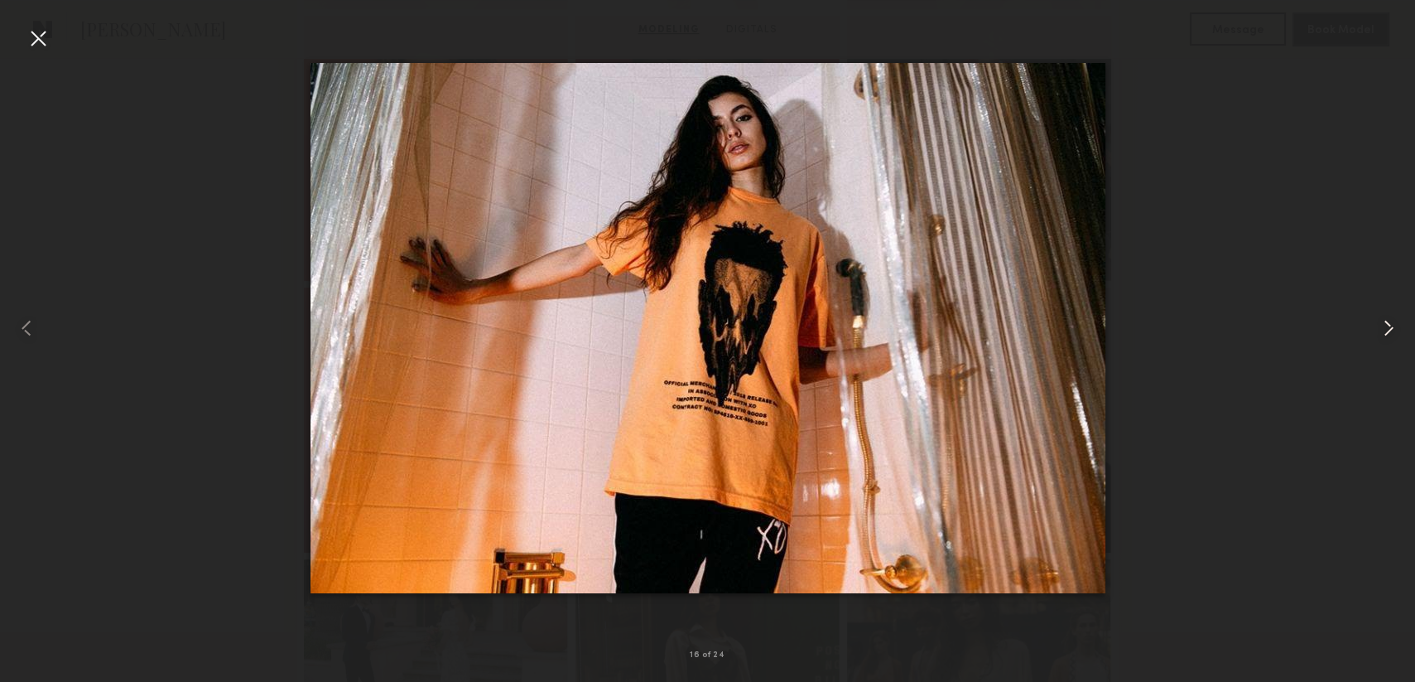
click at [1378, 329] on common-icon at bounding box center [1389, 328] width 27 height 27
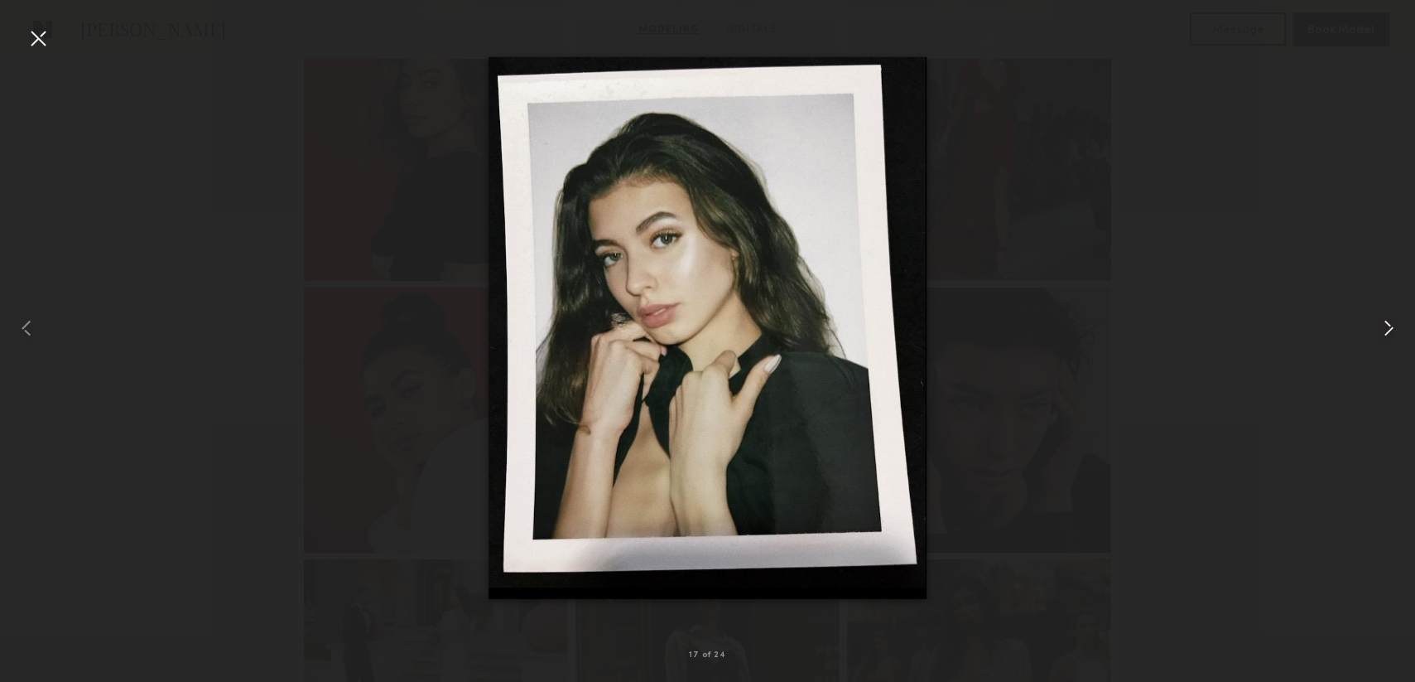
click at [1378, 329] on common-icon at bounding box center [1389, 328] width 27 height 27
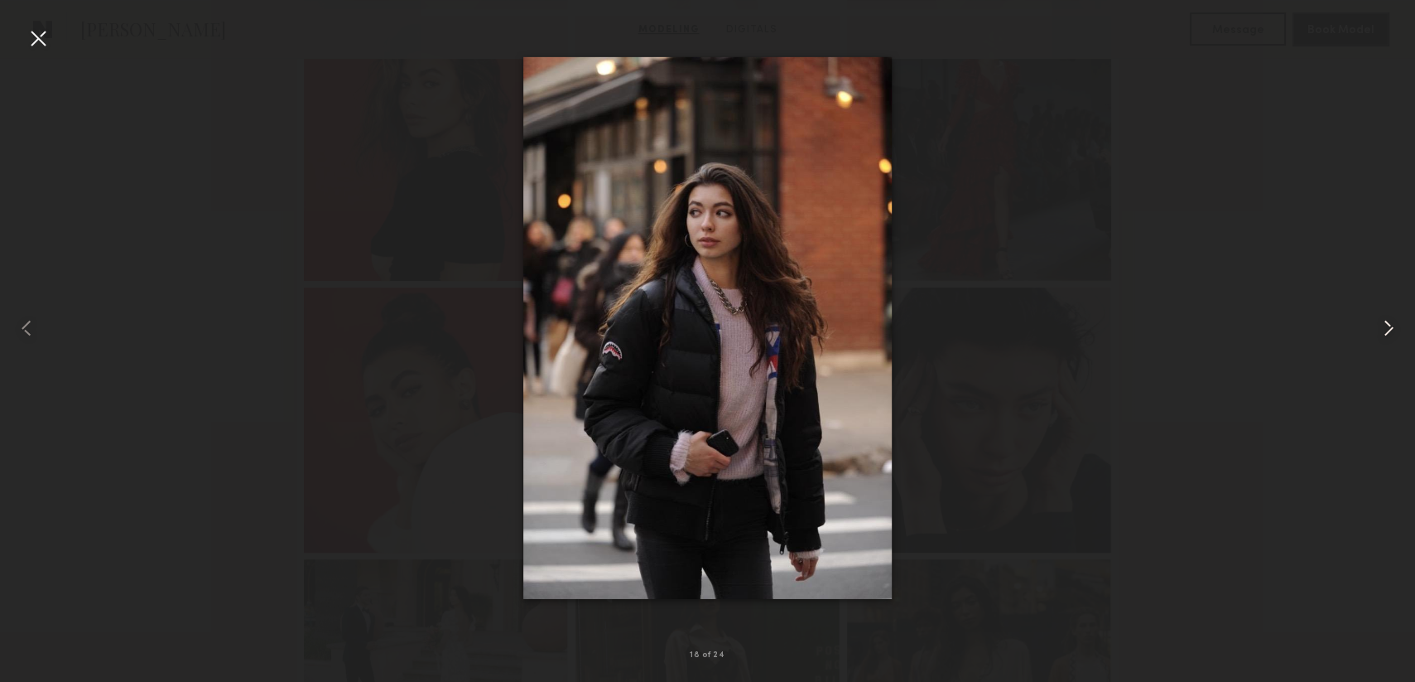
click at [1378, 329] on common-icon at bounding box center [1389, 328] width 27 height 27
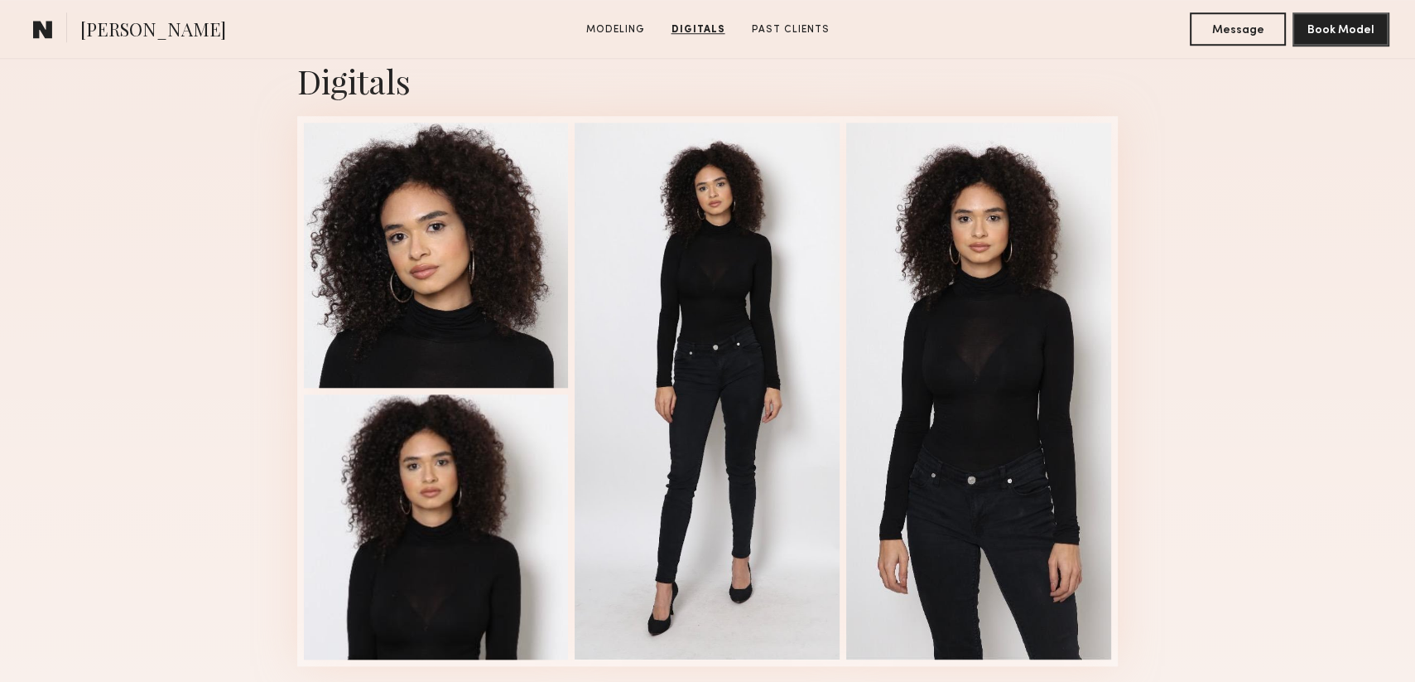
scroll to position [1325, 0]
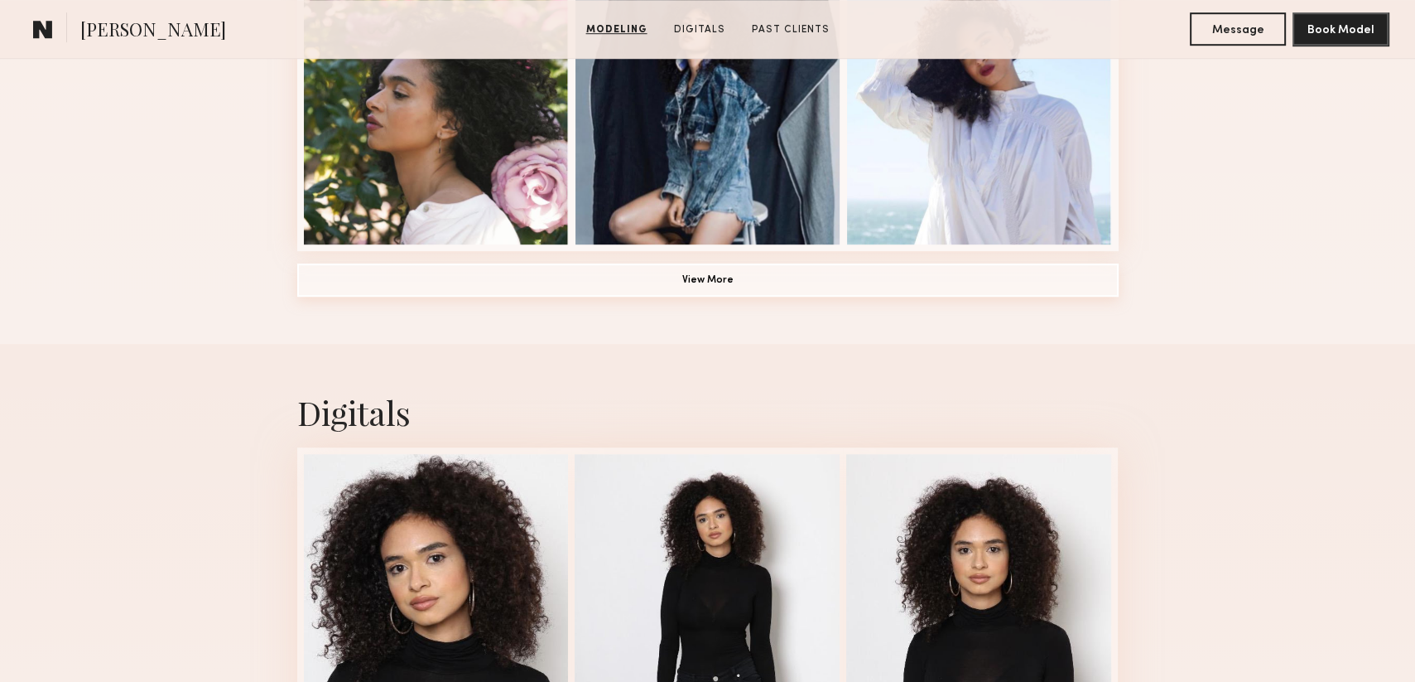
click at [615, 285] on button "View More" at bounding box center [708, 279] width 822 height 33
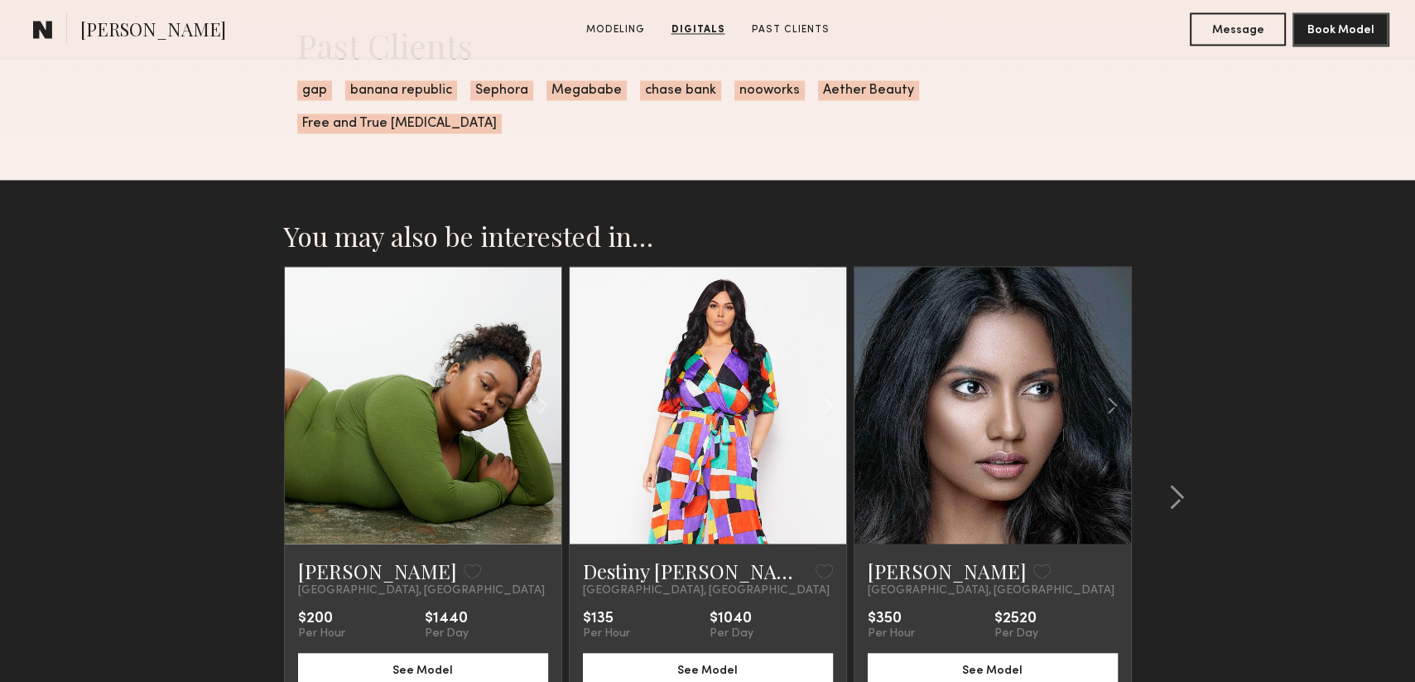
scroll to position [3301, 0]
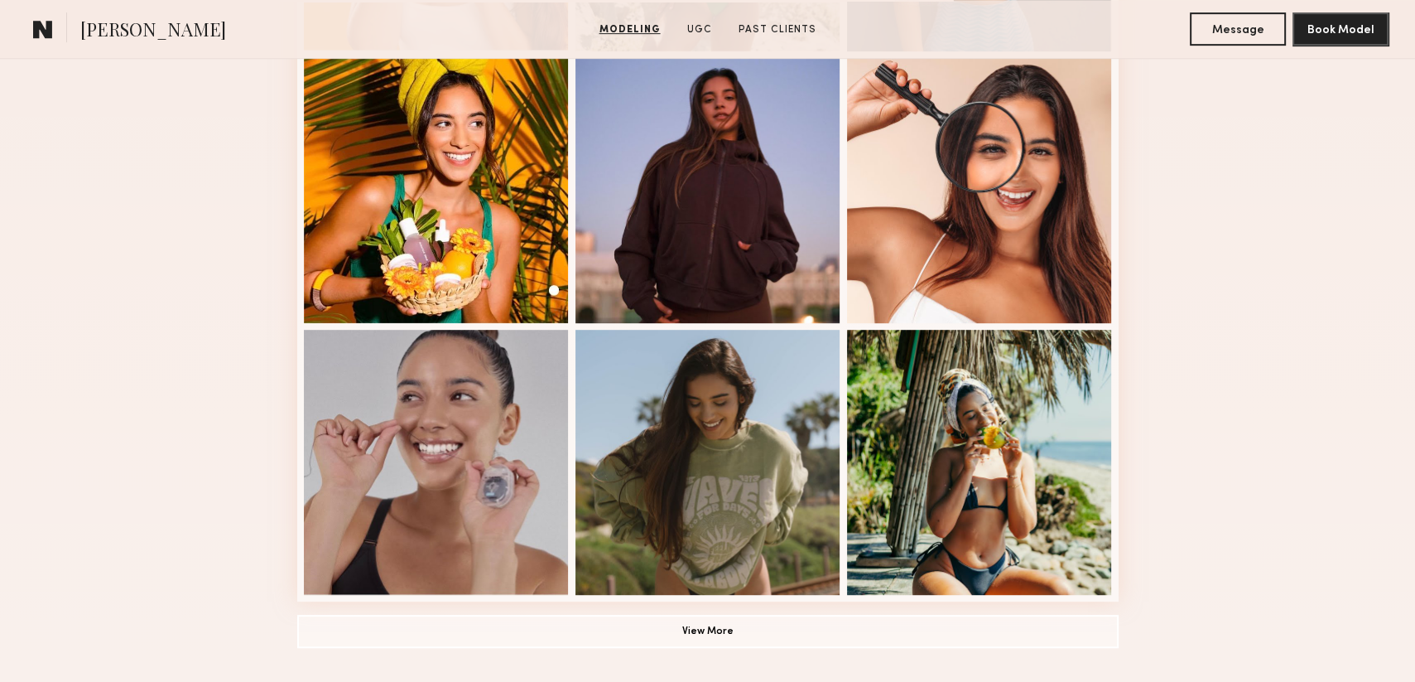
scroll to position [1077, 0]
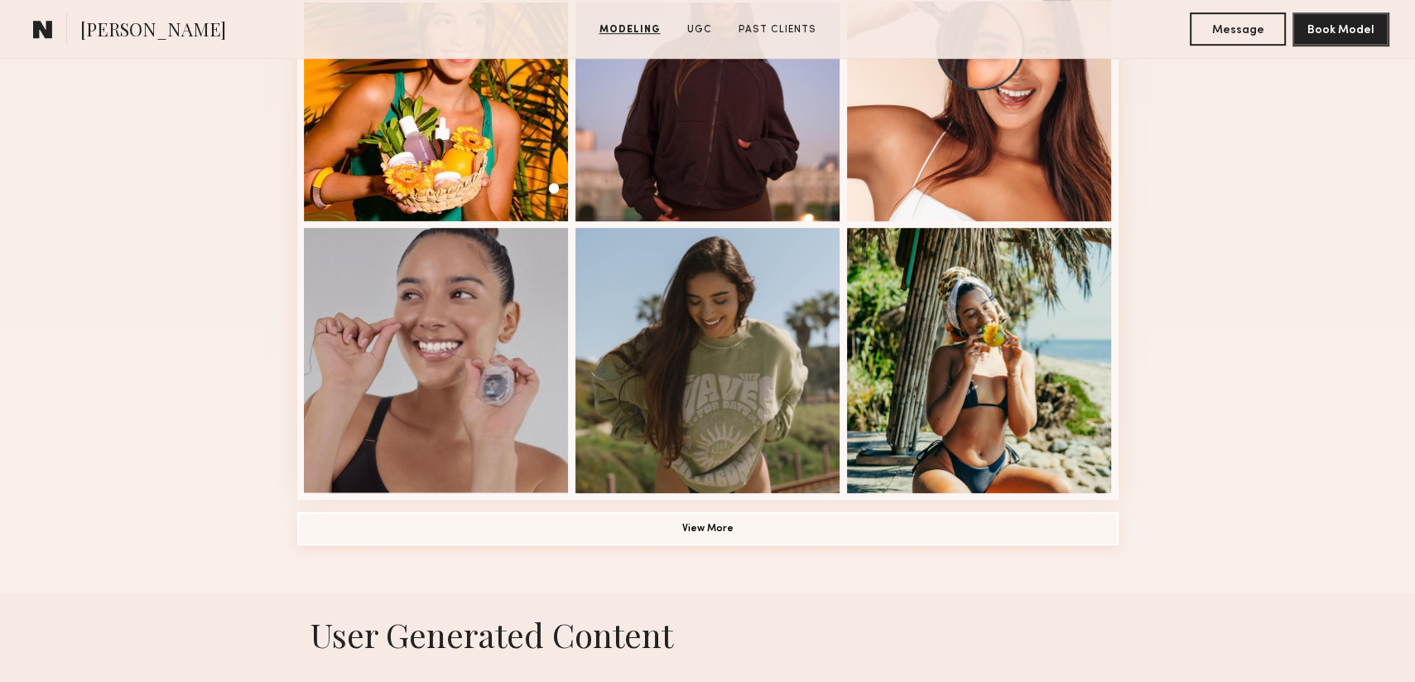
click at [762, 533] on button "View More" at bounding box center [708, 528] width 822 height 33
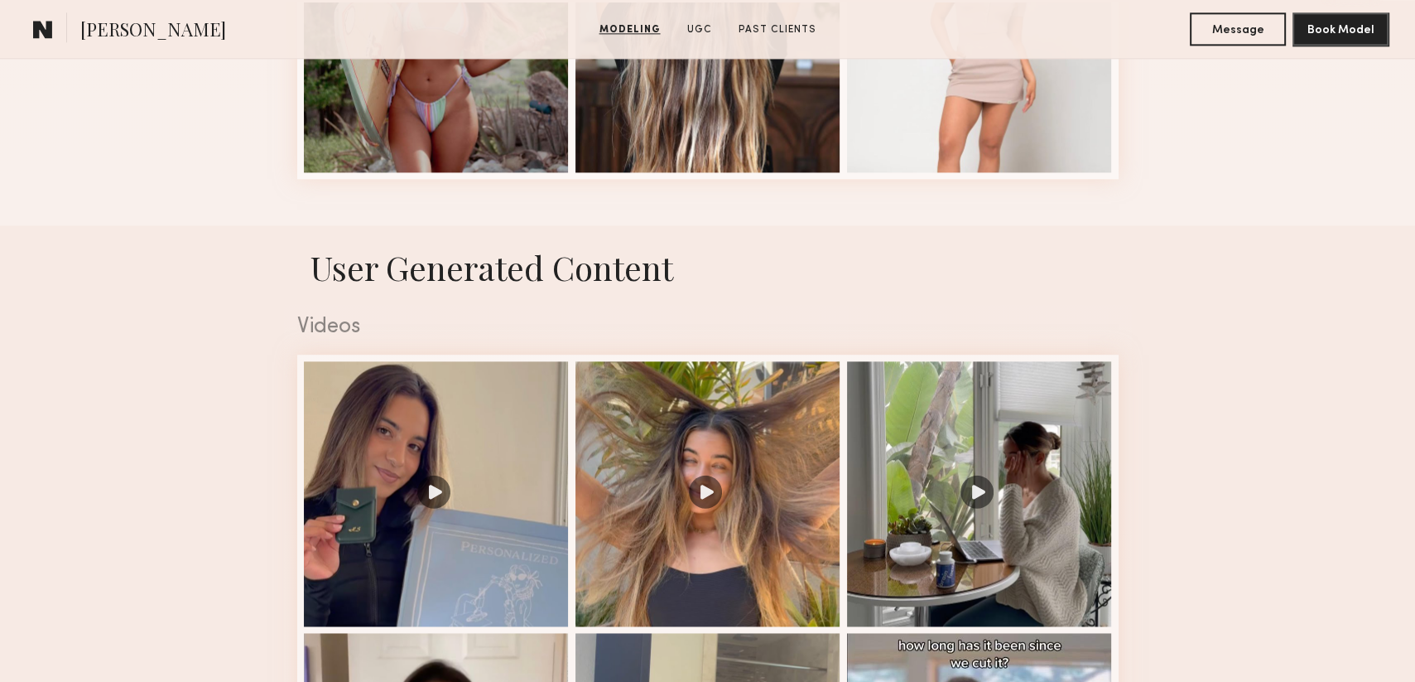
scroll to position [2484, 0]
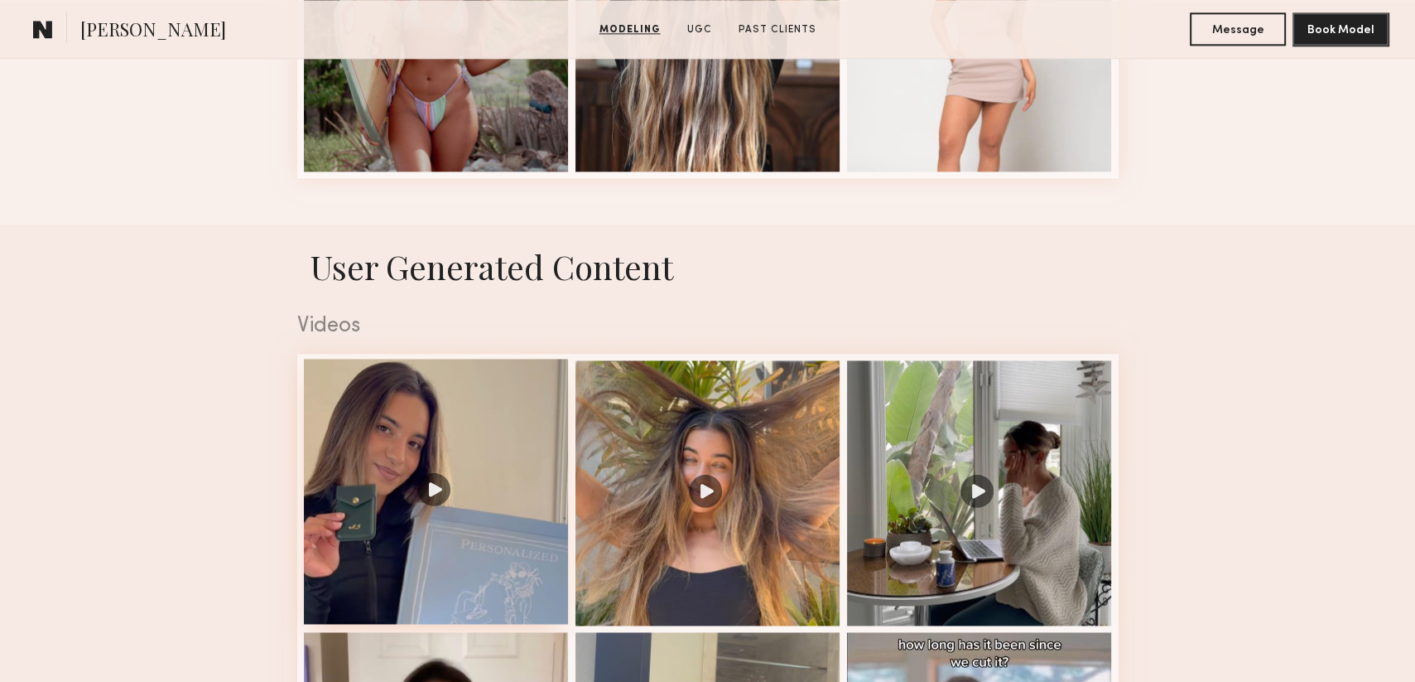
click at [475, 508] on div at bounding box center [436, 491] width 265 height 265
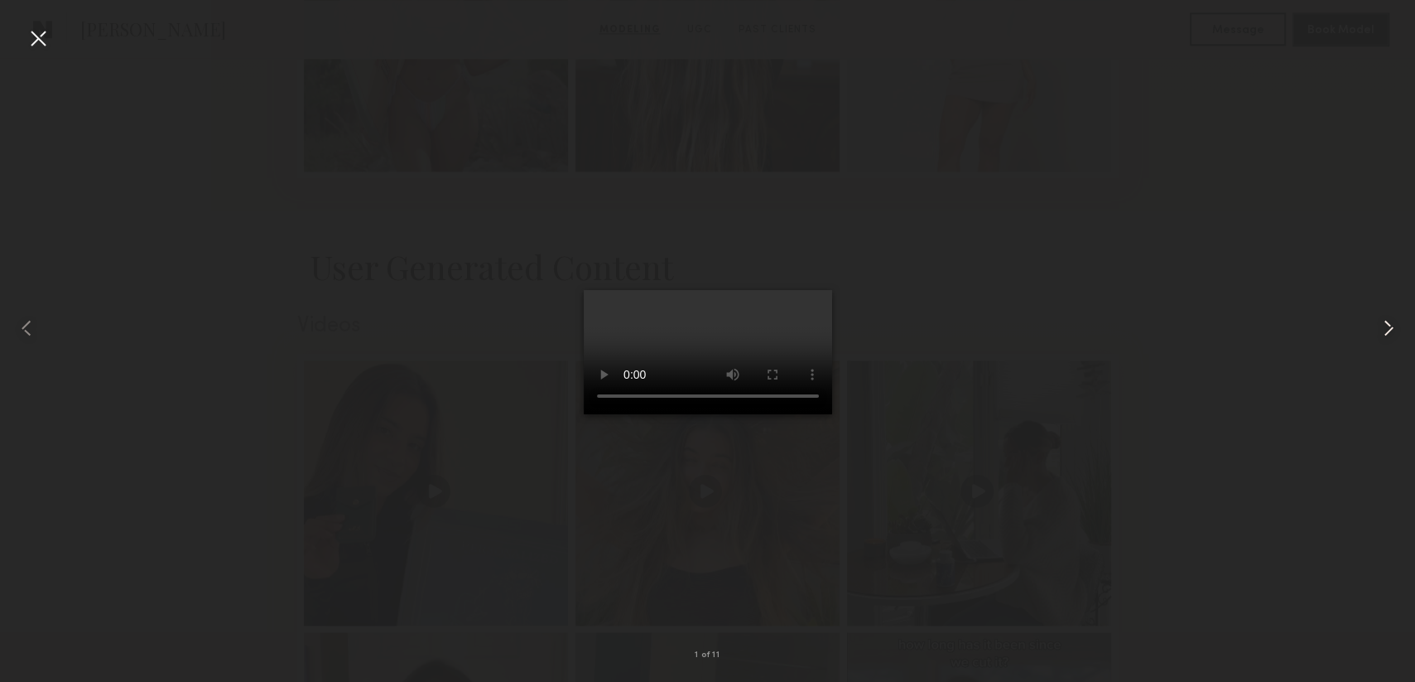
click at [1386, 327] on common-icon at bounding box center [1389, 328] width 27 height 27
click at [1395, 324] on common-icon at bounding box center [1389, 328] width 27 height 27
click at [1378, 331] on common-icon at bounding box center [1389, 328] width 27 height 27
click at [1376, 329] on common-icon at bounding box center [1389, 328] width 27 height 27
click at [1378, 326] on common-icon at bounding box center [1389, 328] width 27 height 27
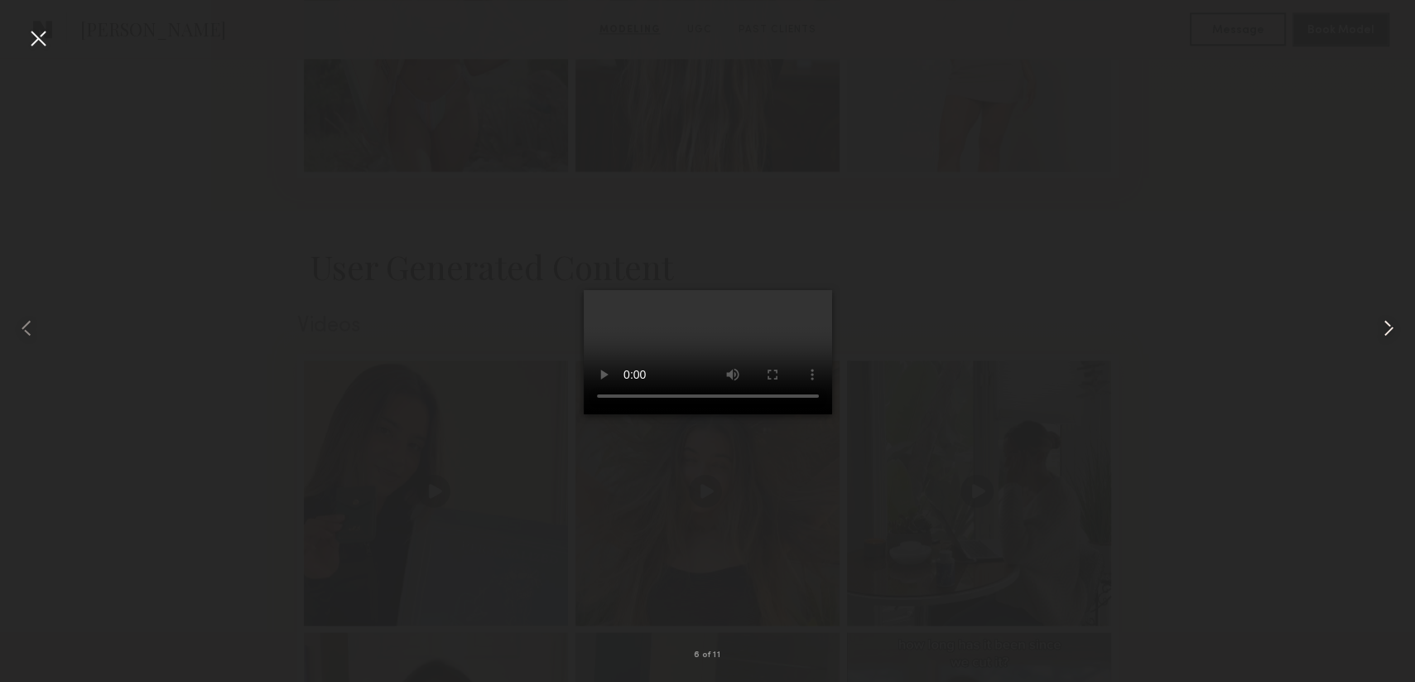
click at [1378, 326] on common-icon at bounding box center [1389, 328] width 27 height 27
click at [1390, 333] on common-icon at bounding box center [1389, 328] width 27 height 27
click at [1388, 330] on common-icon at bounding box center [1389, 328] width 27 height 27
click at [31, 38] on div at bounding box center [38, 38] width 27 height 27
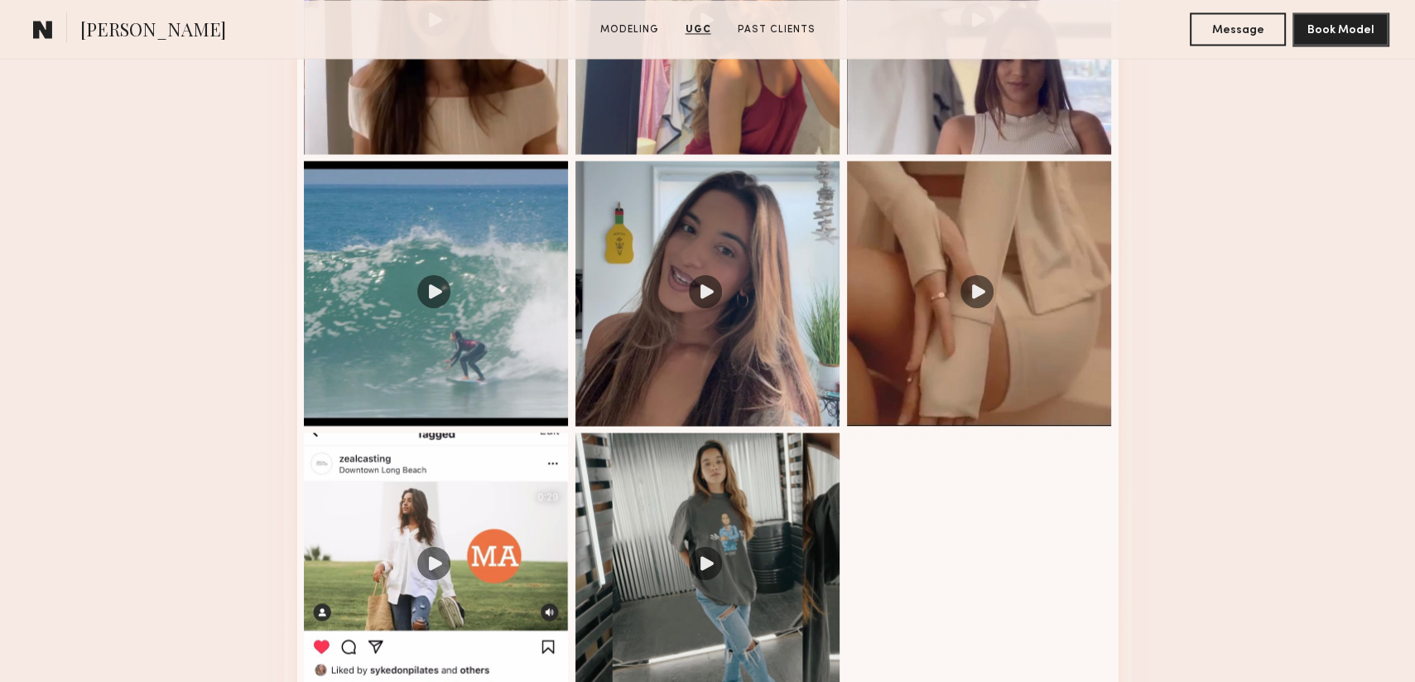
scroll to position [3230, 0]
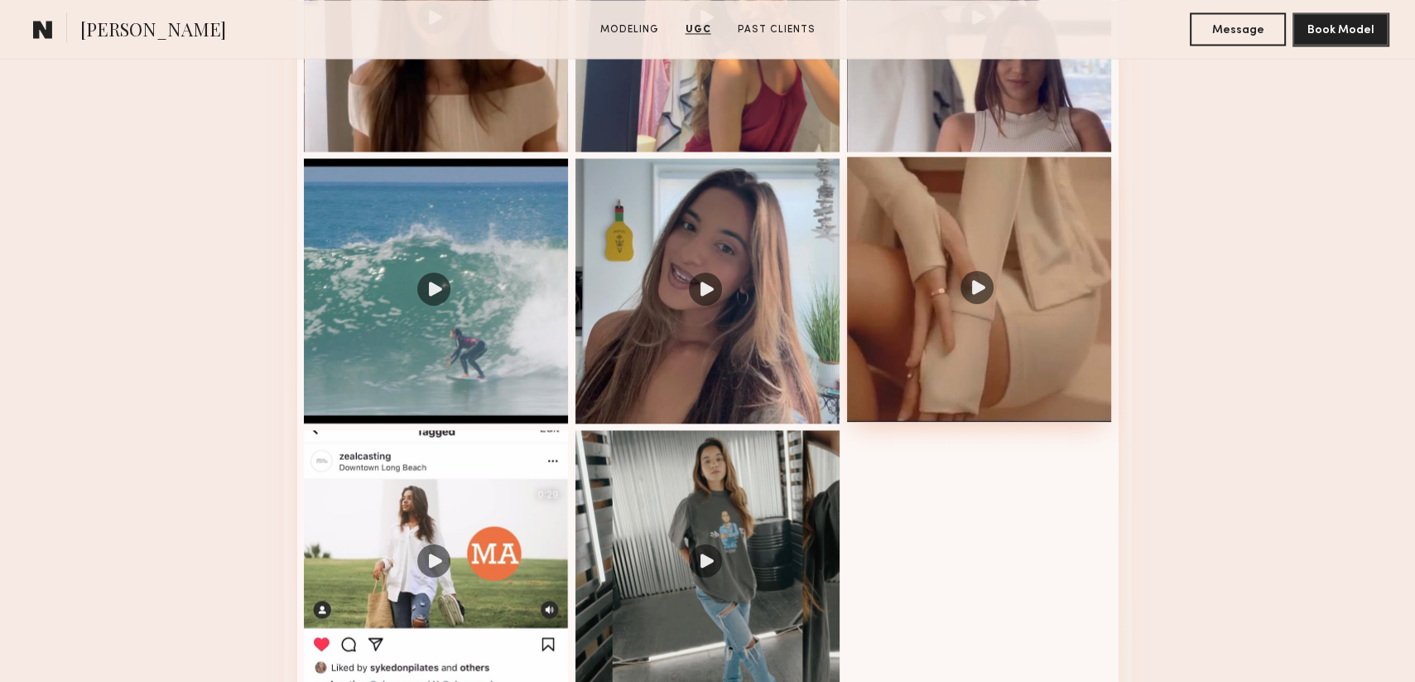
click at [969, 320] on div at bounding box center [979, 289] width 265 height 265
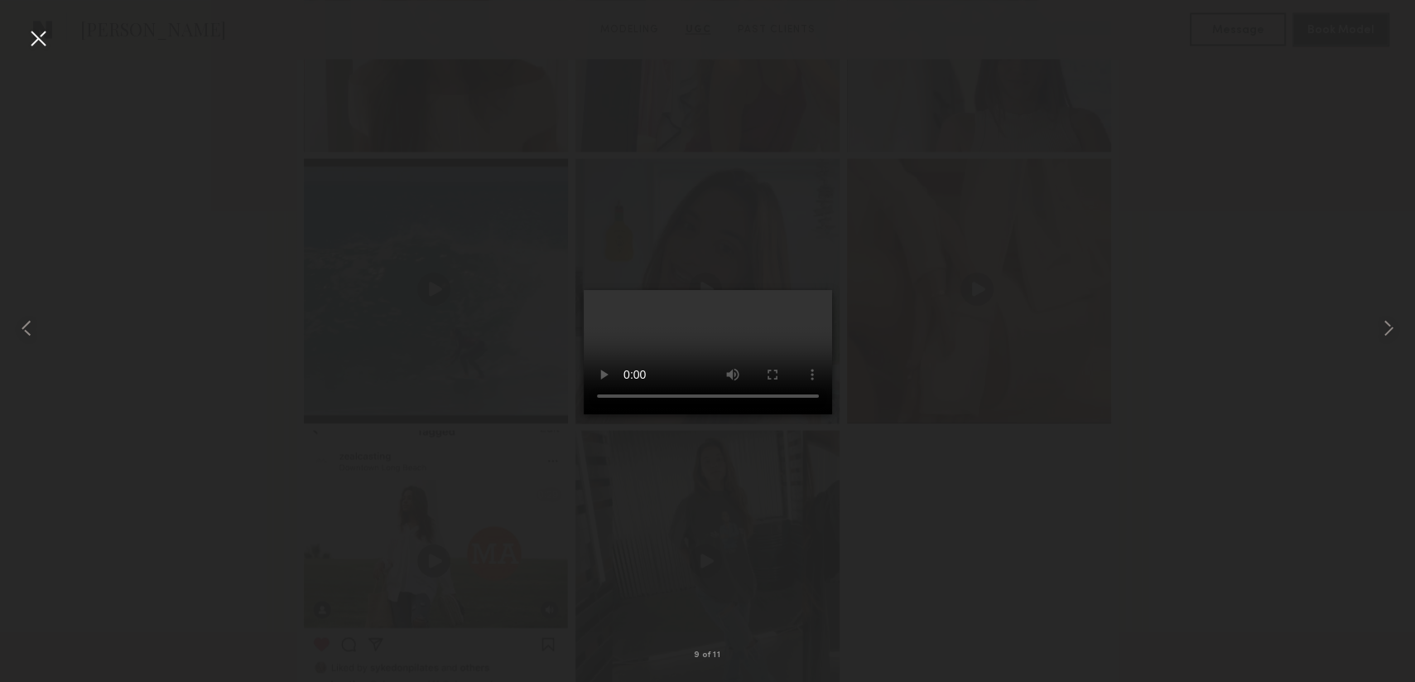
click at [36, 34] on div at bounding box center [38, 38] width 27 height 27
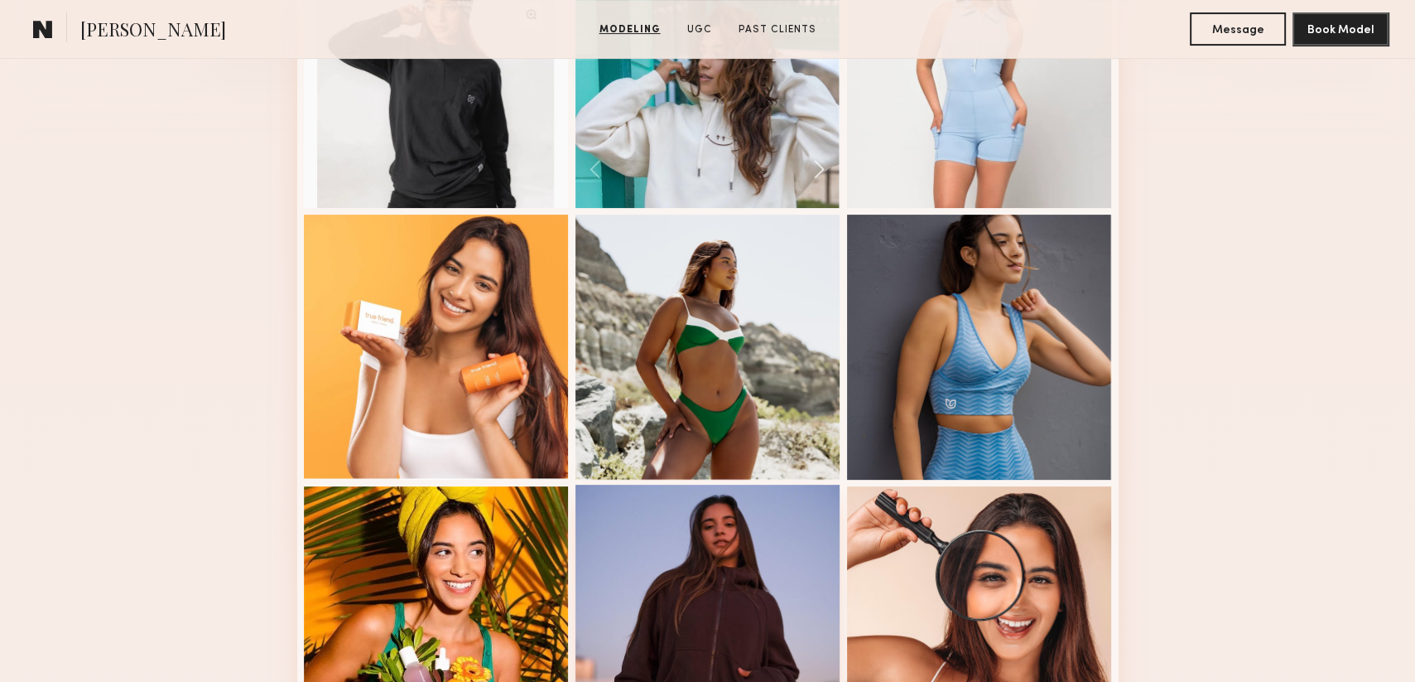
scroll to position [331, 0]
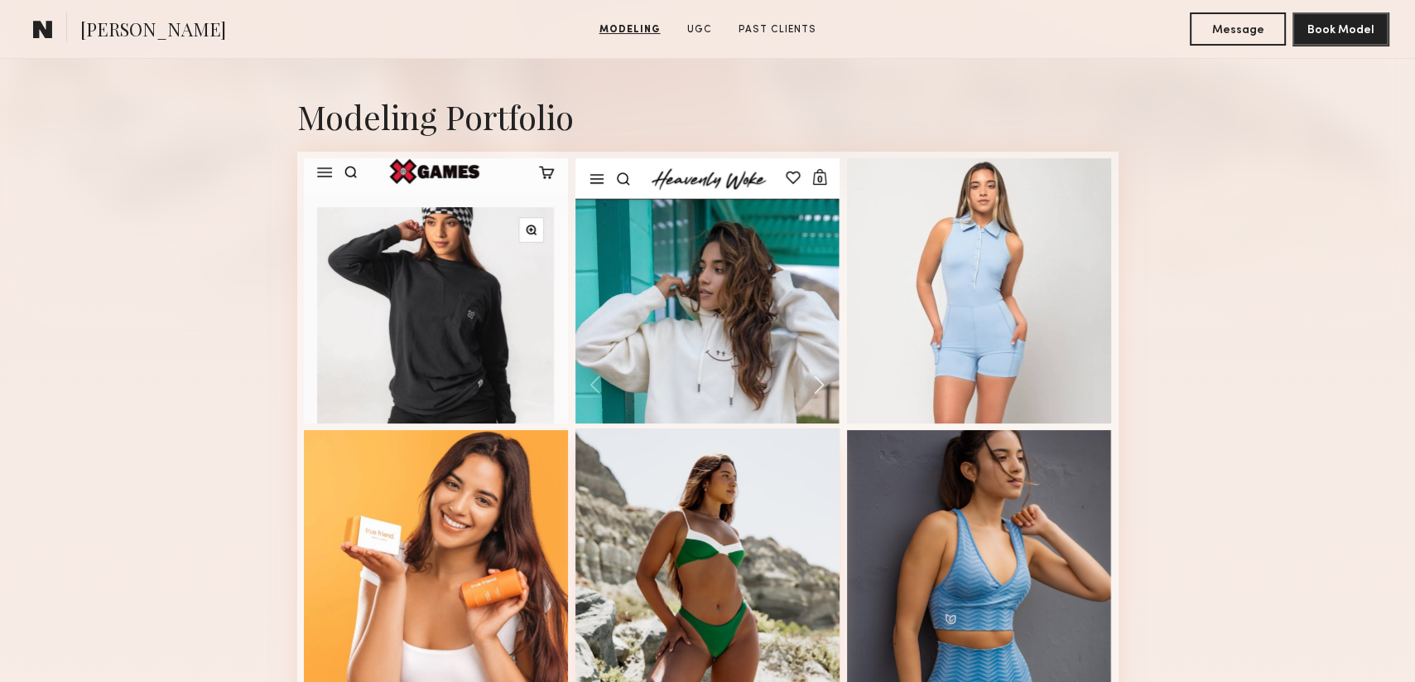
click at [736, 532] on div at bounding box center [708, 560] width 265 height 265
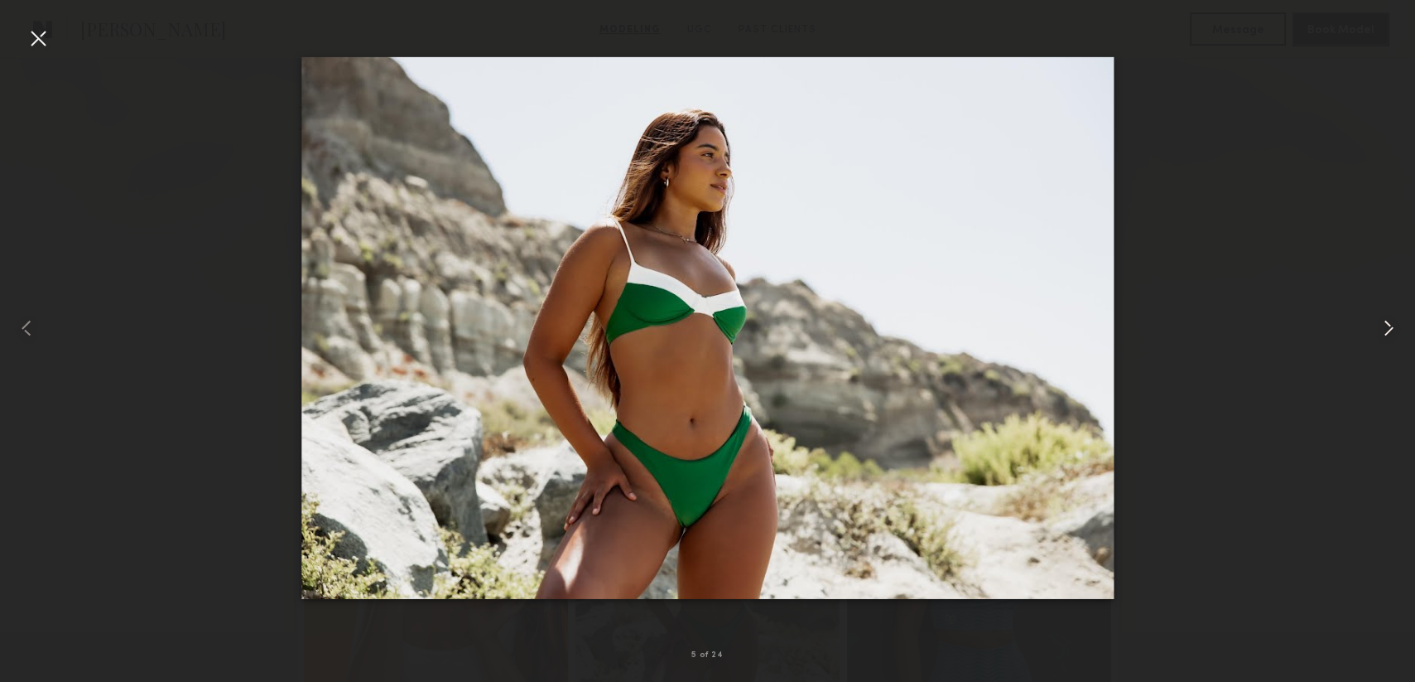
click at [1395, 327] on common-icon at bounding box center [1389, 328] width 27 height 27
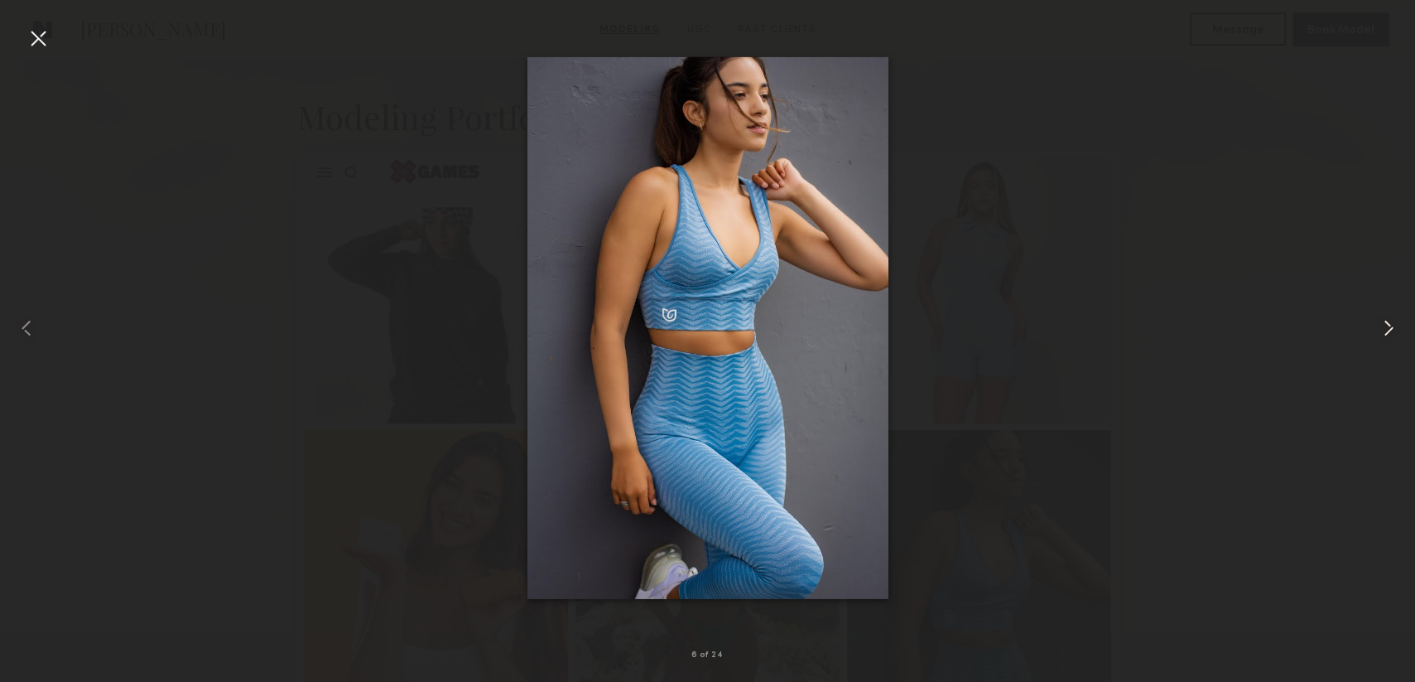
click at [1395, 327] on common-icon at bounding box center [1389, 328] width 27 height 27
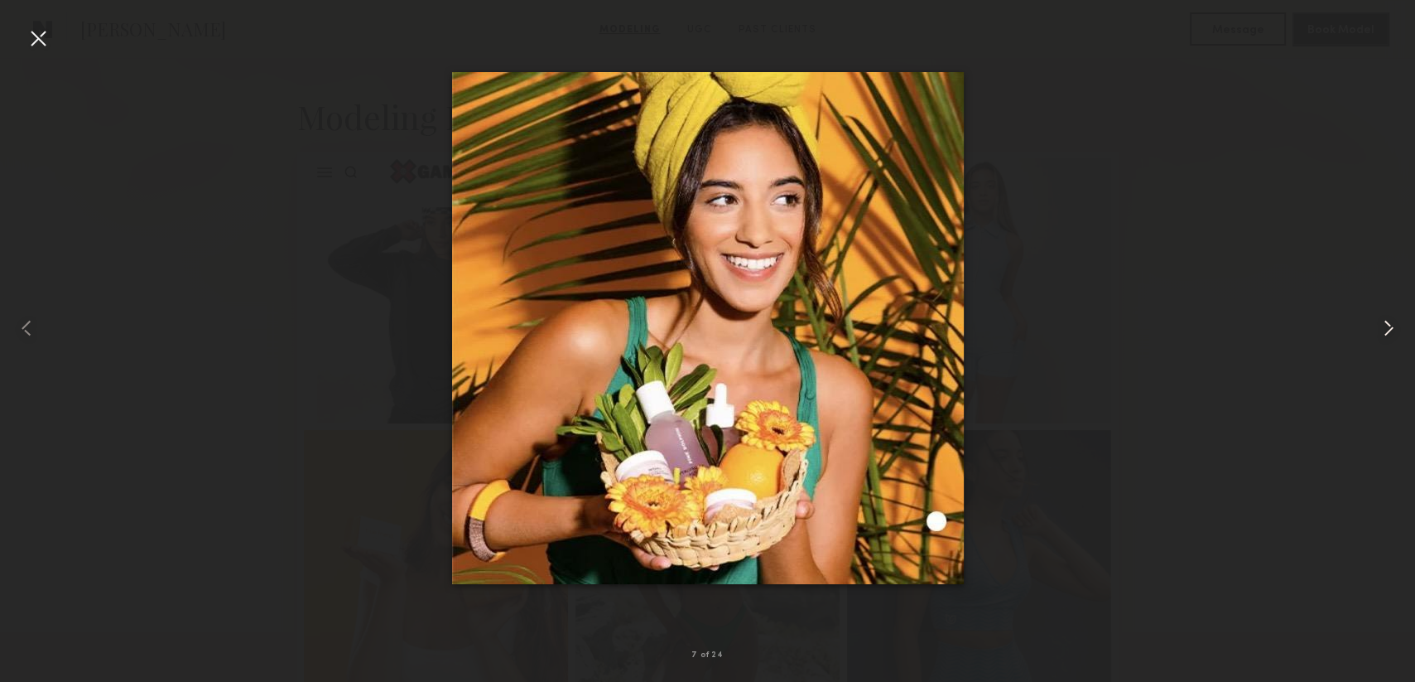
click at [1395, 327] on common-icon at bounding box center [1389, 328] width 27 height 27
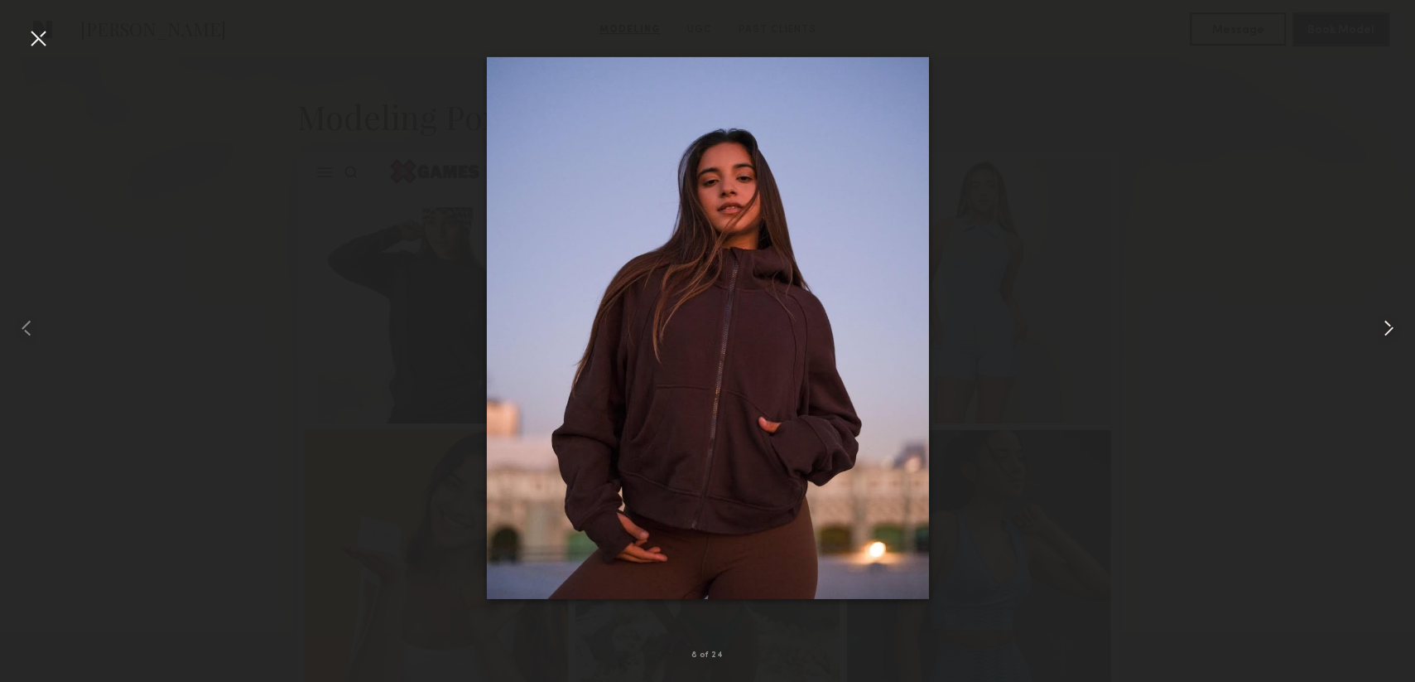
click at [1394, 327] on common-icon at bounding box center [1389, 328] width 27 height 27
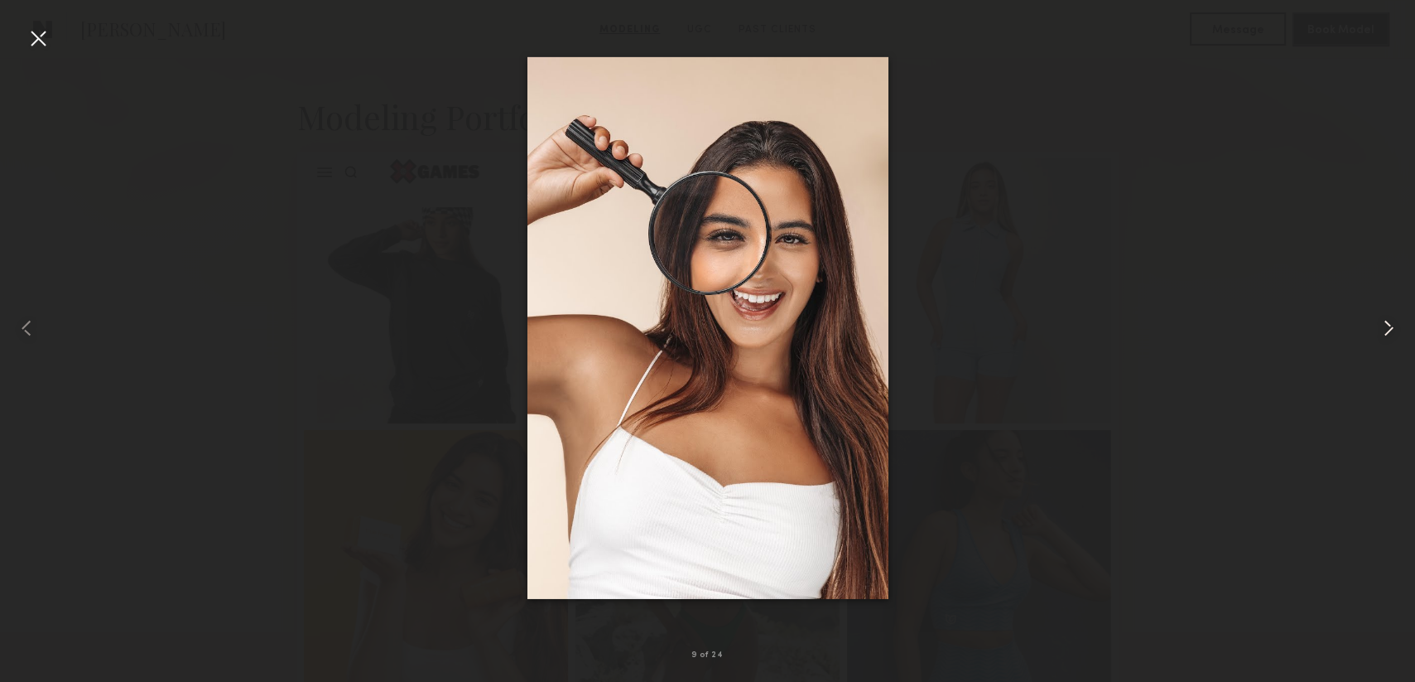
click at [1388, 327] on common-icon at bounding box center [1389, 328] width 27 height 27
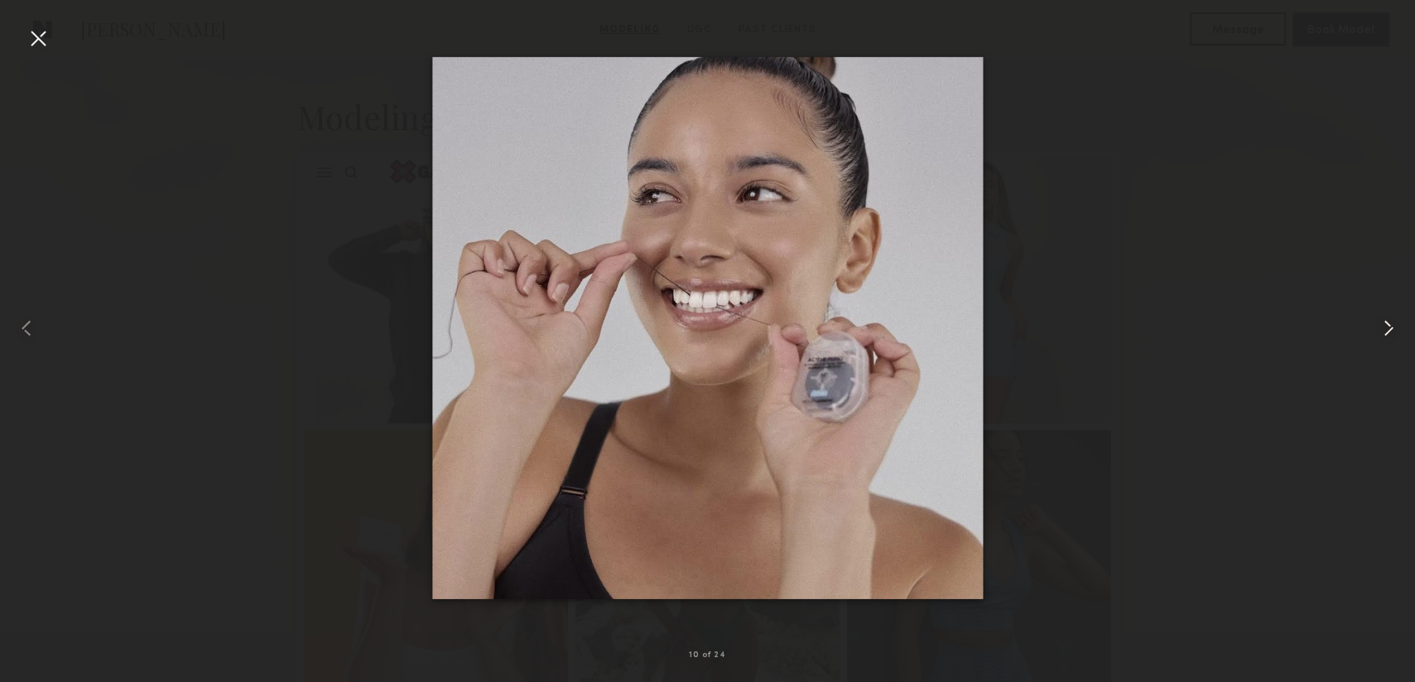
click at [1388, 325] on common-icon at bounding box center [1389, 328] width 27 height 27
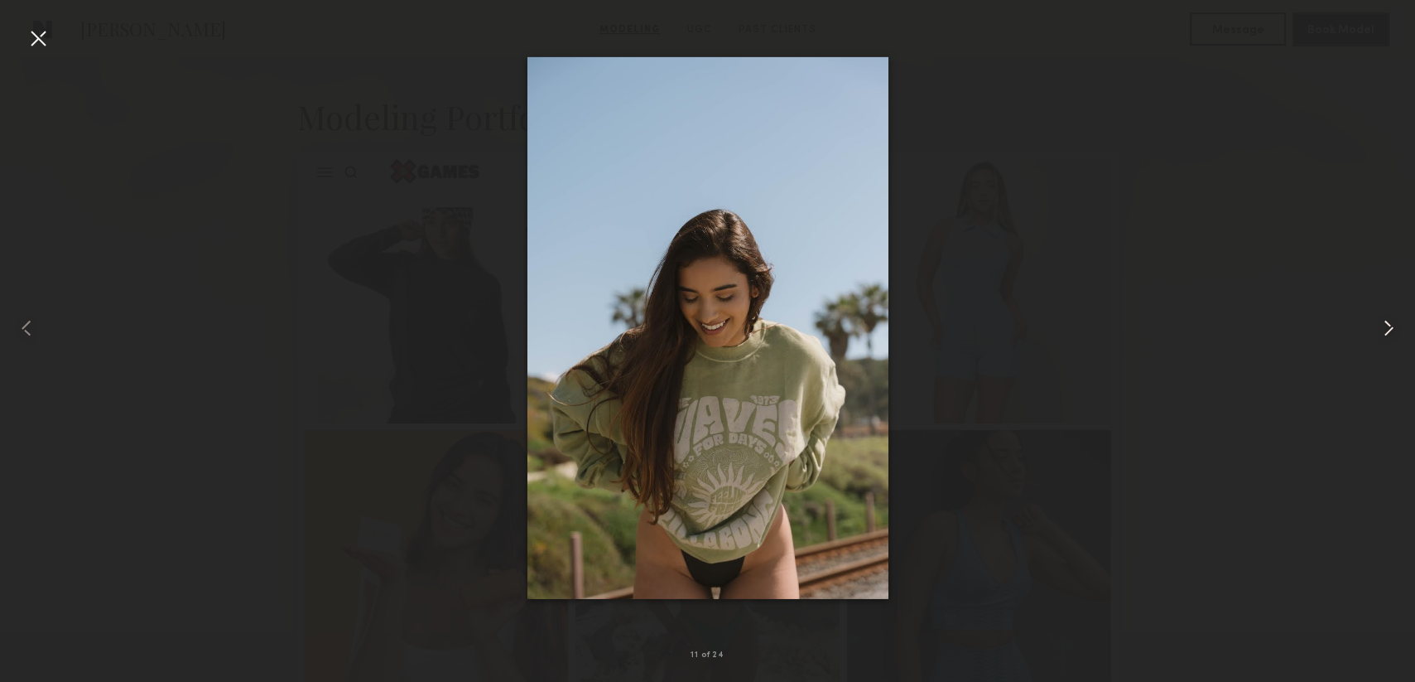
click at [1388, 325] on common-icon at bounding box center [1389, 328] width 27 height 27
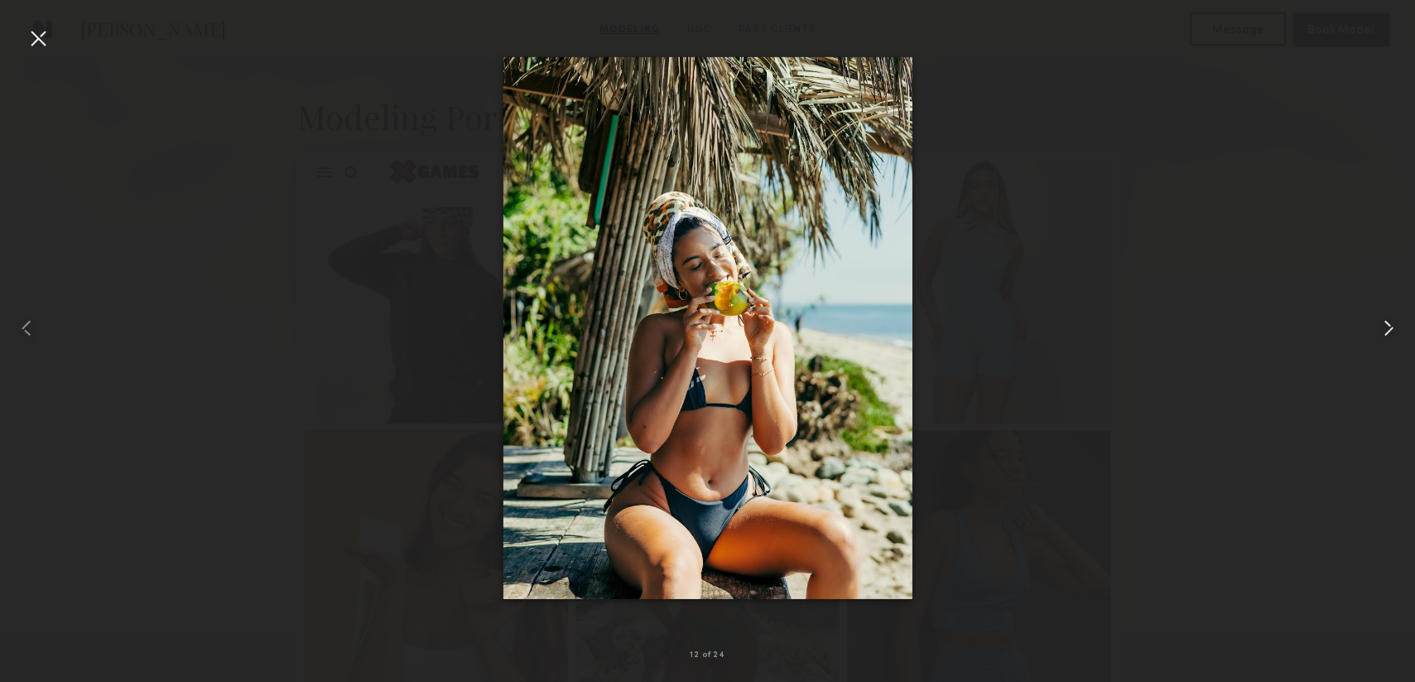
click at [1386, 324] on common-icon at bounding box center [1389, 328] width 27 height 27
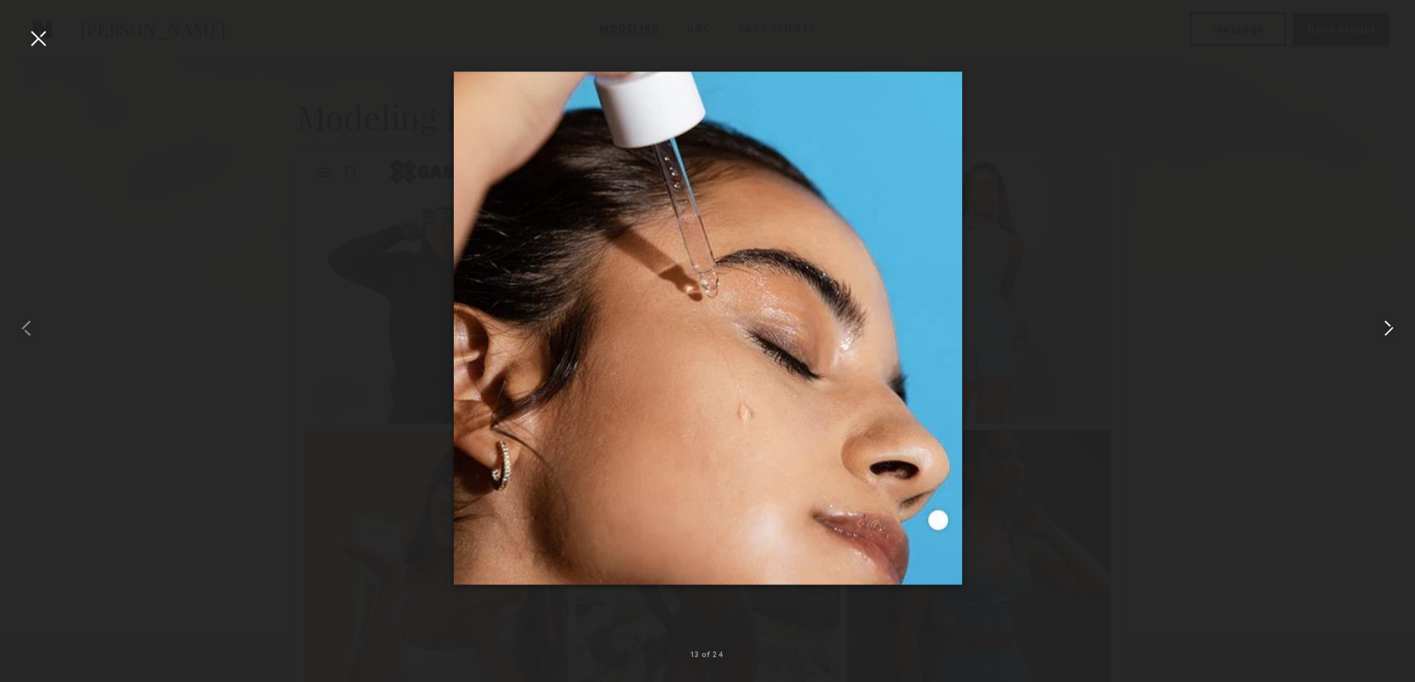
click at [1386, 324] on common-icon at bounding box center [1389, 328] width 27 height 27
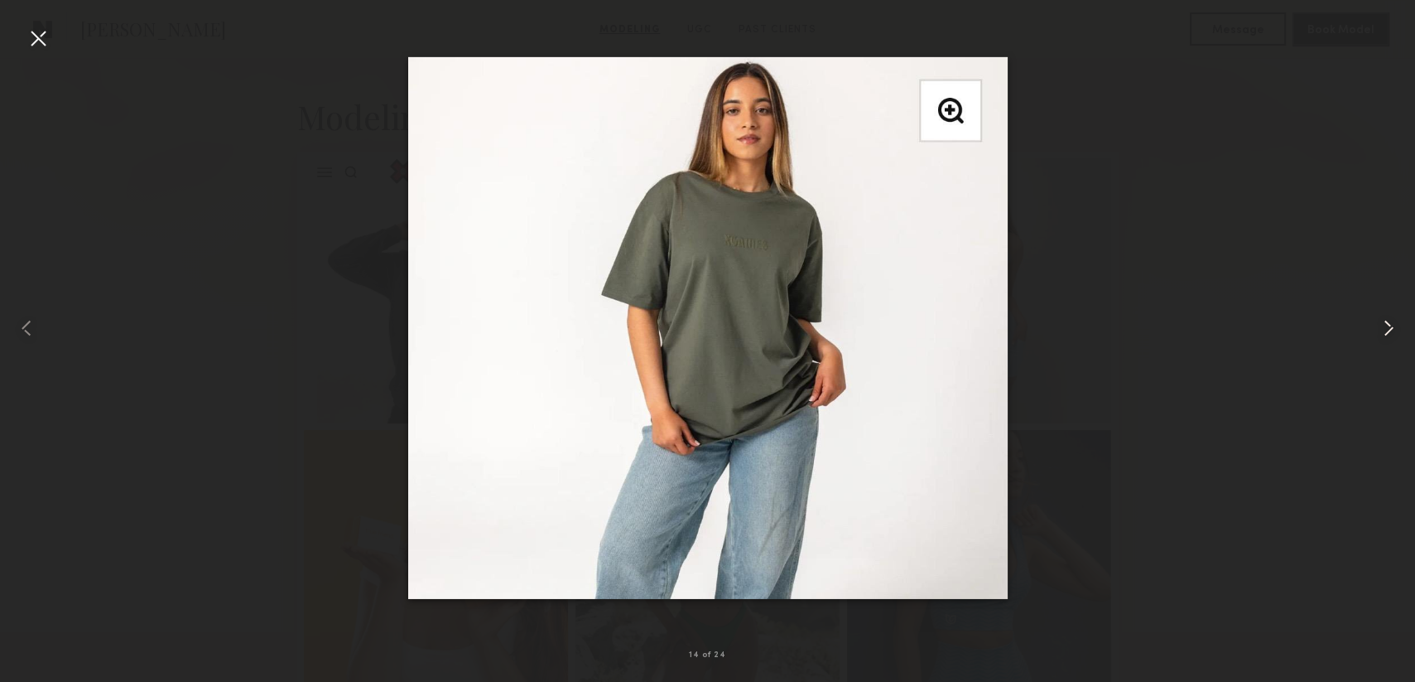
click at [1385, 320] on common-icon at bounding box center [1389, 328] width 27 height 27
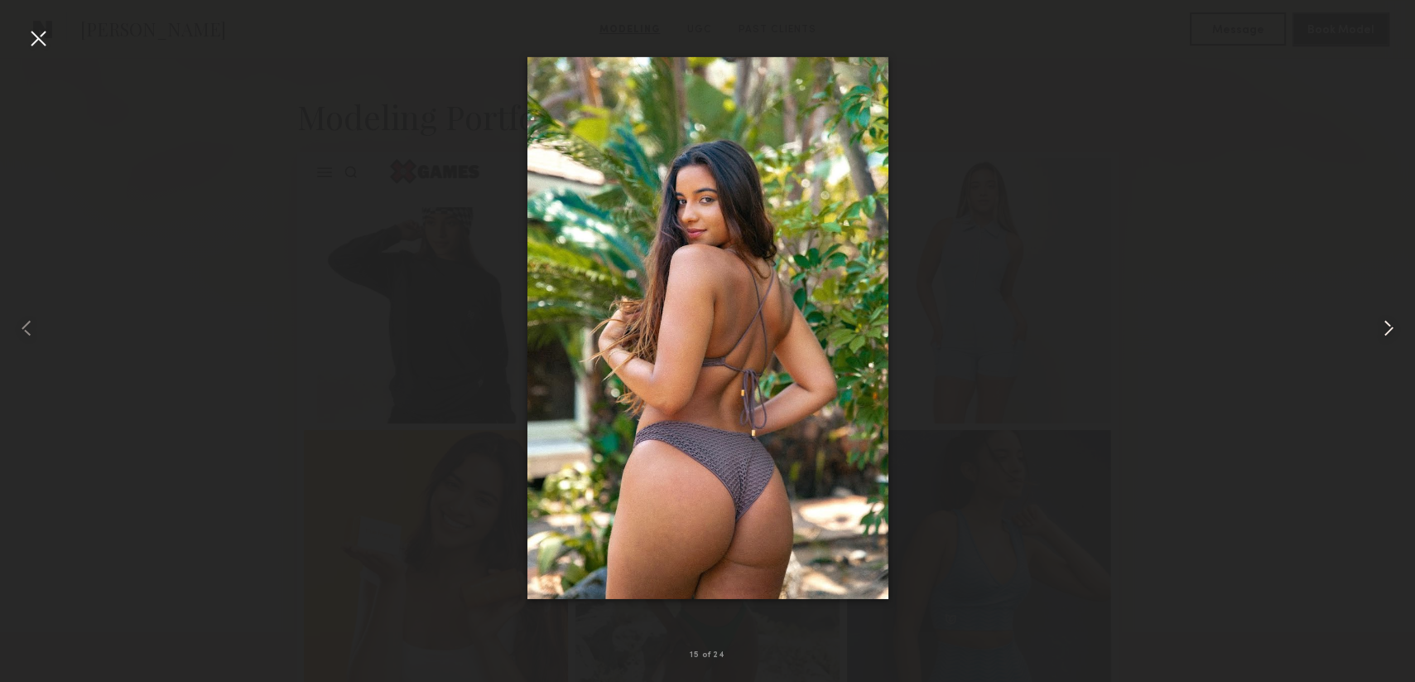
click at [1381, 318] on common-icon at bounding box center [1389, 328] width 27 height 27
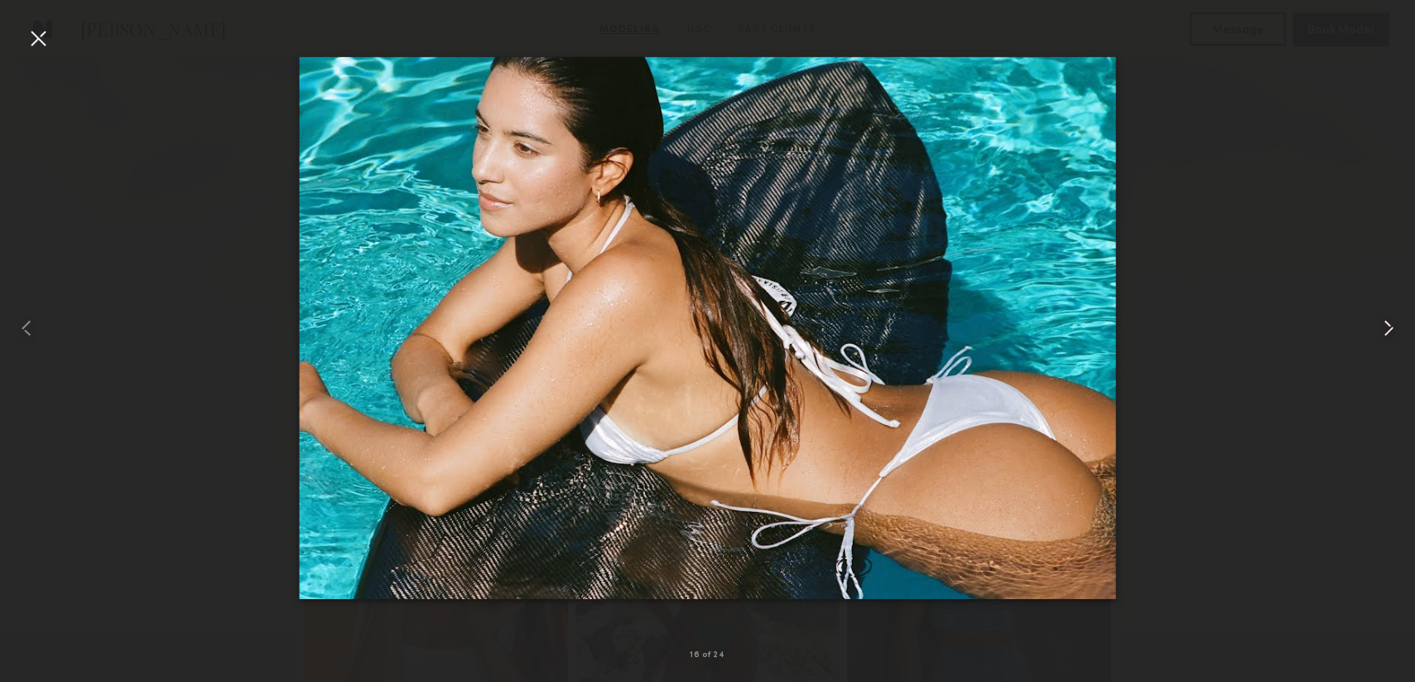
click at [1381, 316] on common-icon at bounding box center [1389, 328] width 27 height 27
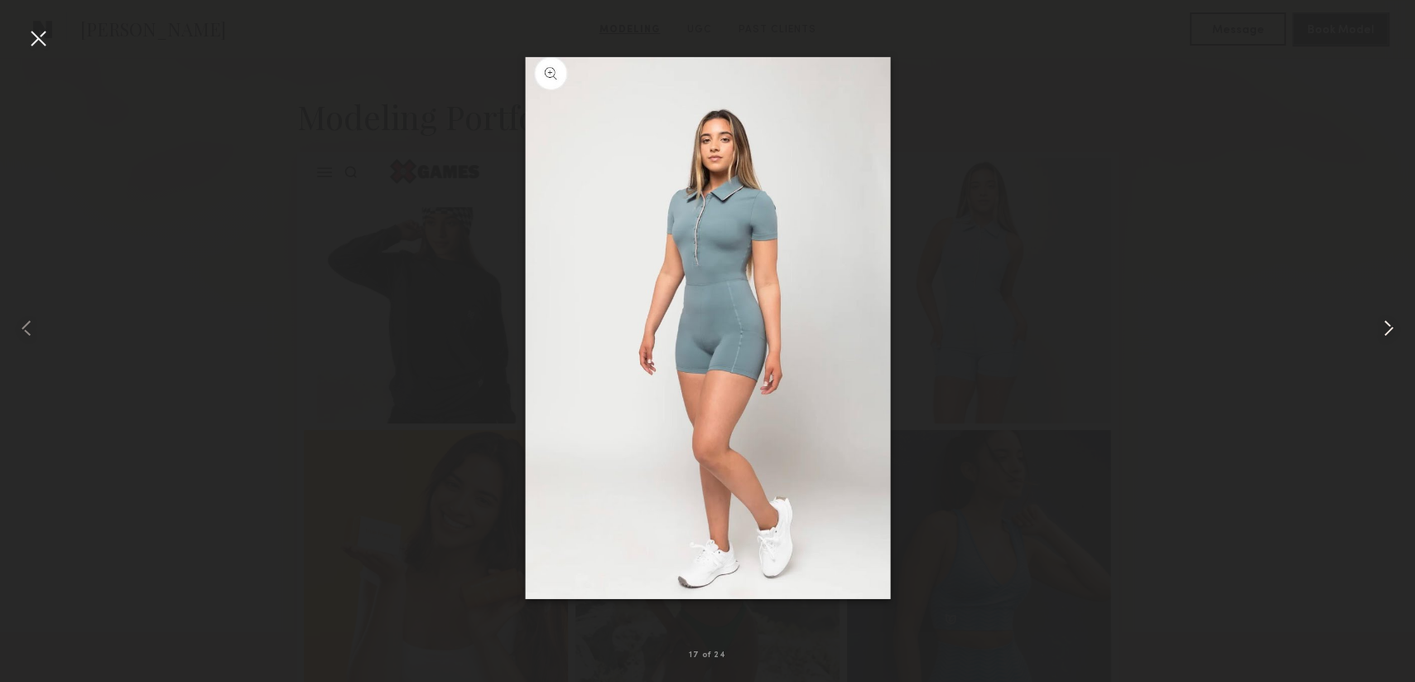
click at [1384, 318] on common-icon at bounding box center [1389, 328] width 27 height 27
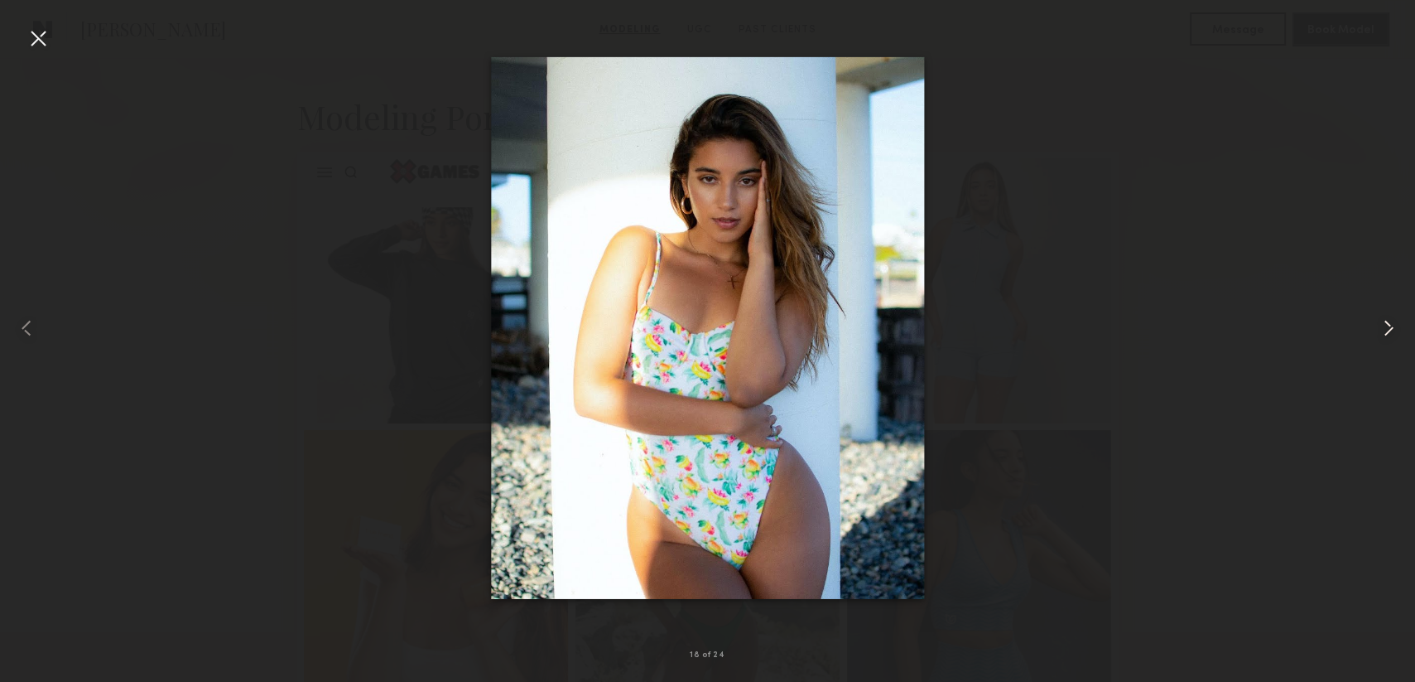
click at [1384, 318] on common-icon at bounding box center [1389, 328] width 27 height 27
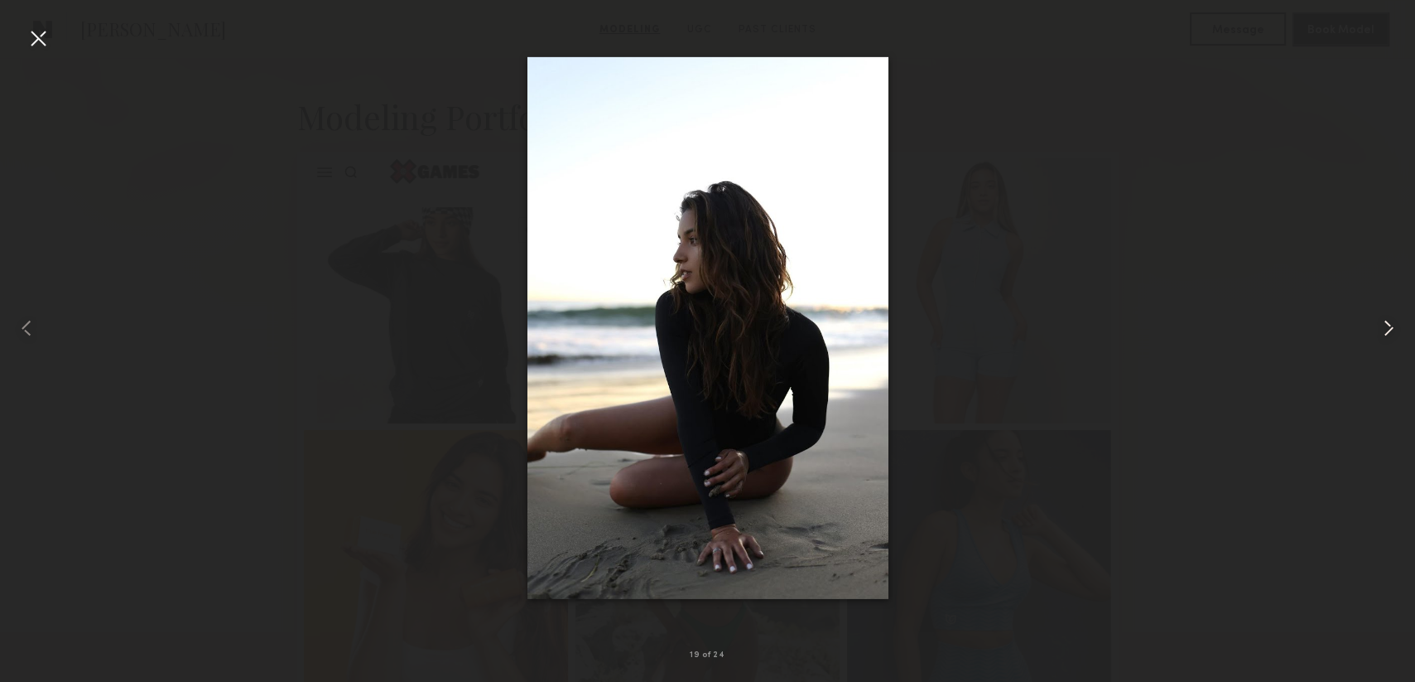
click at [1384, 318] on common-icon at bounding box center [1389, 328] width 27 height 27
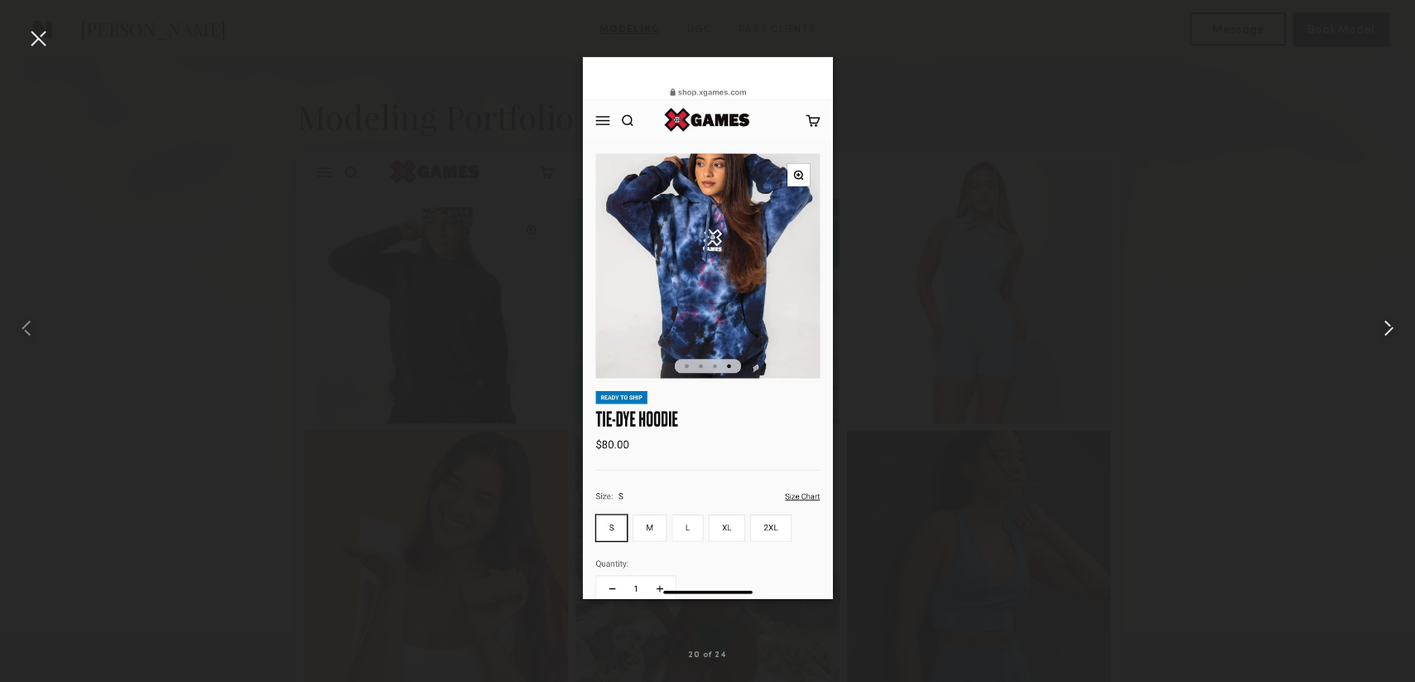
click at [1383, 315] on common-icon at bounding box center [1389, 328] width 27 height 27
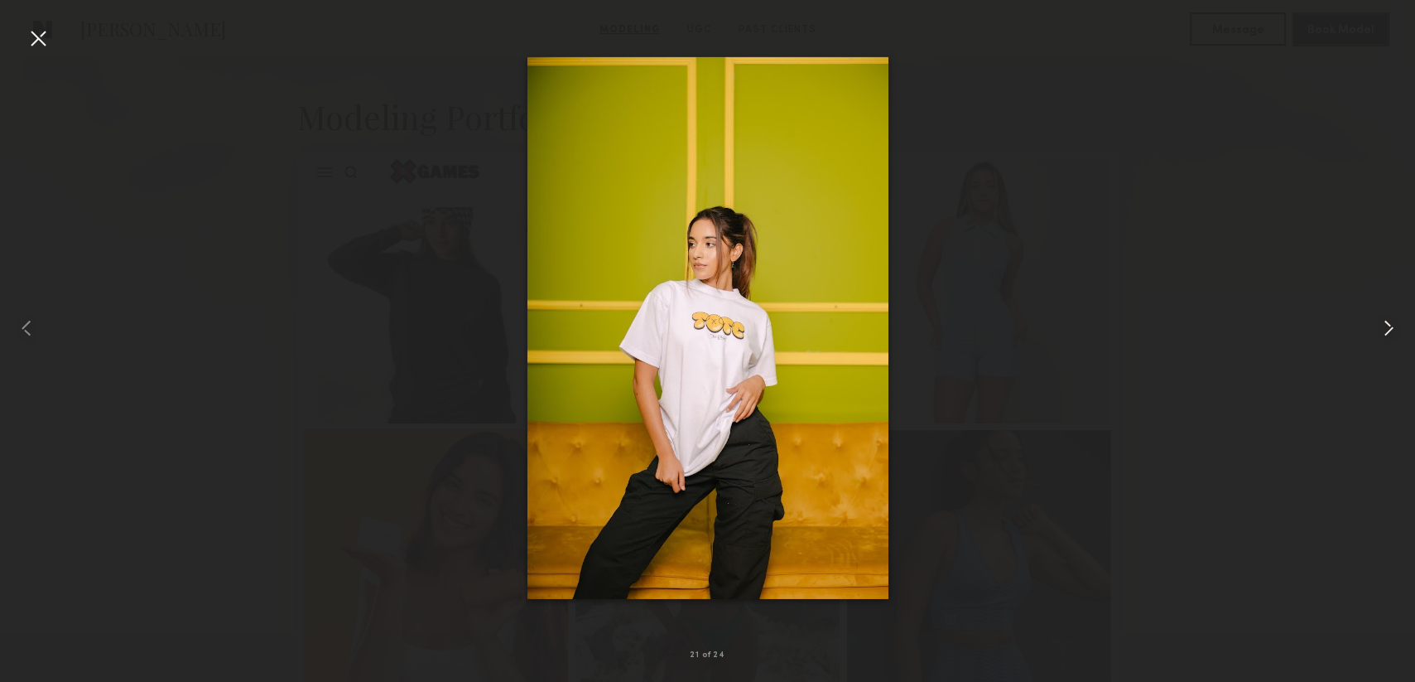
click at [1383, 315] on common-icon at bounding box center [1389, 328] width 27 height 27
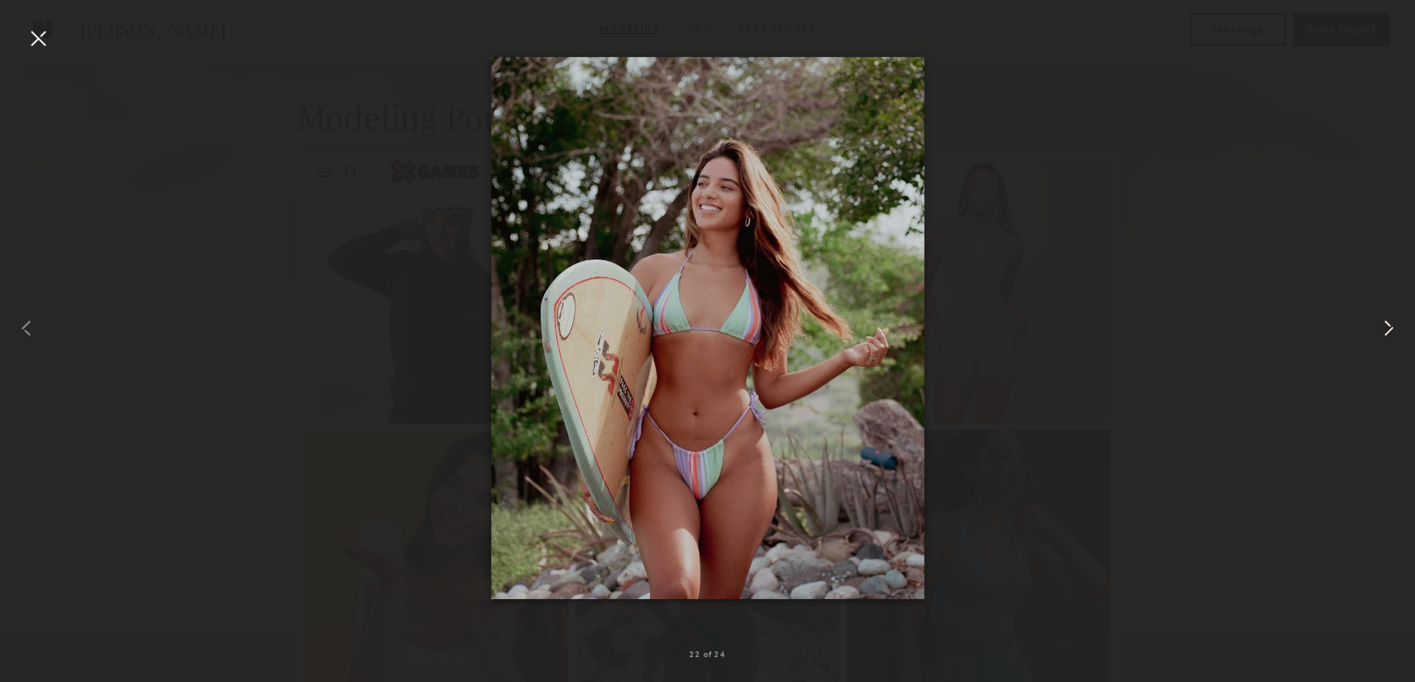
click at [1383, 315] on common-icon at bounding box center [1389, 328] width 27 height 27
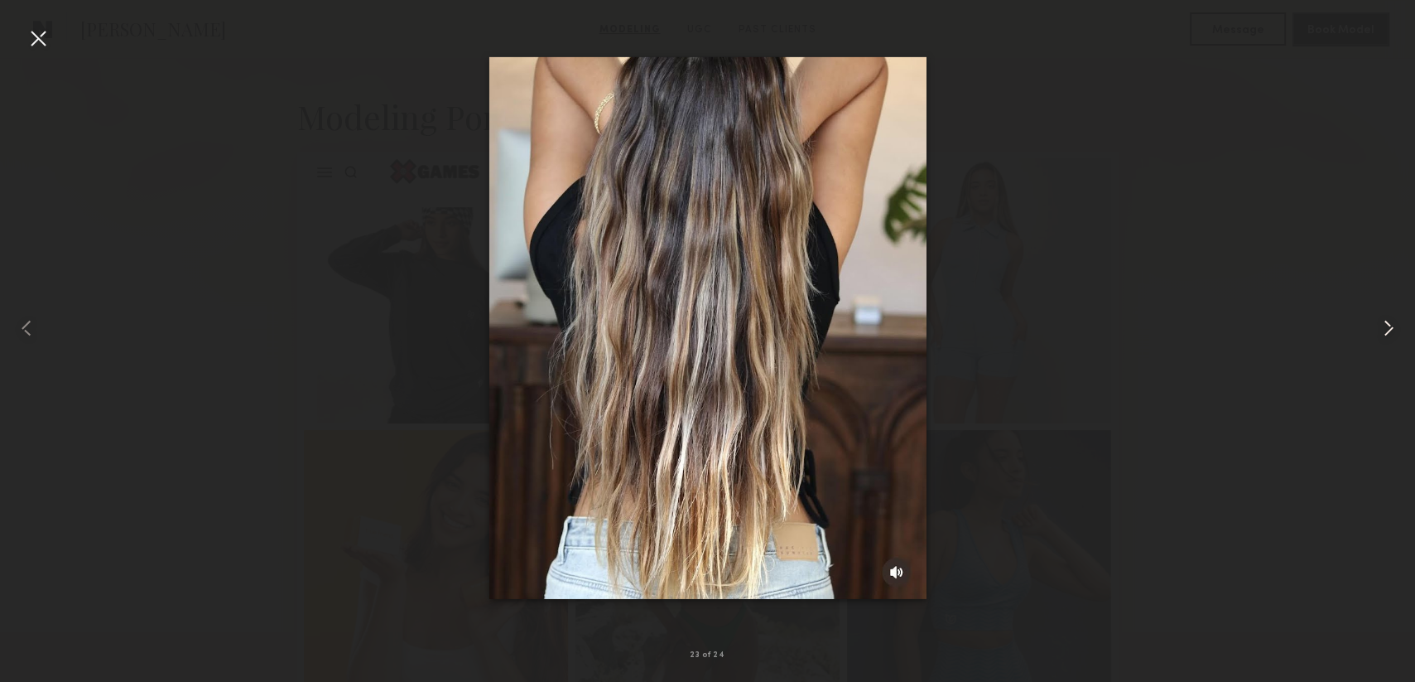
click at [1383, 313] on div at bounding box center [1387, 328] width 56 height 602
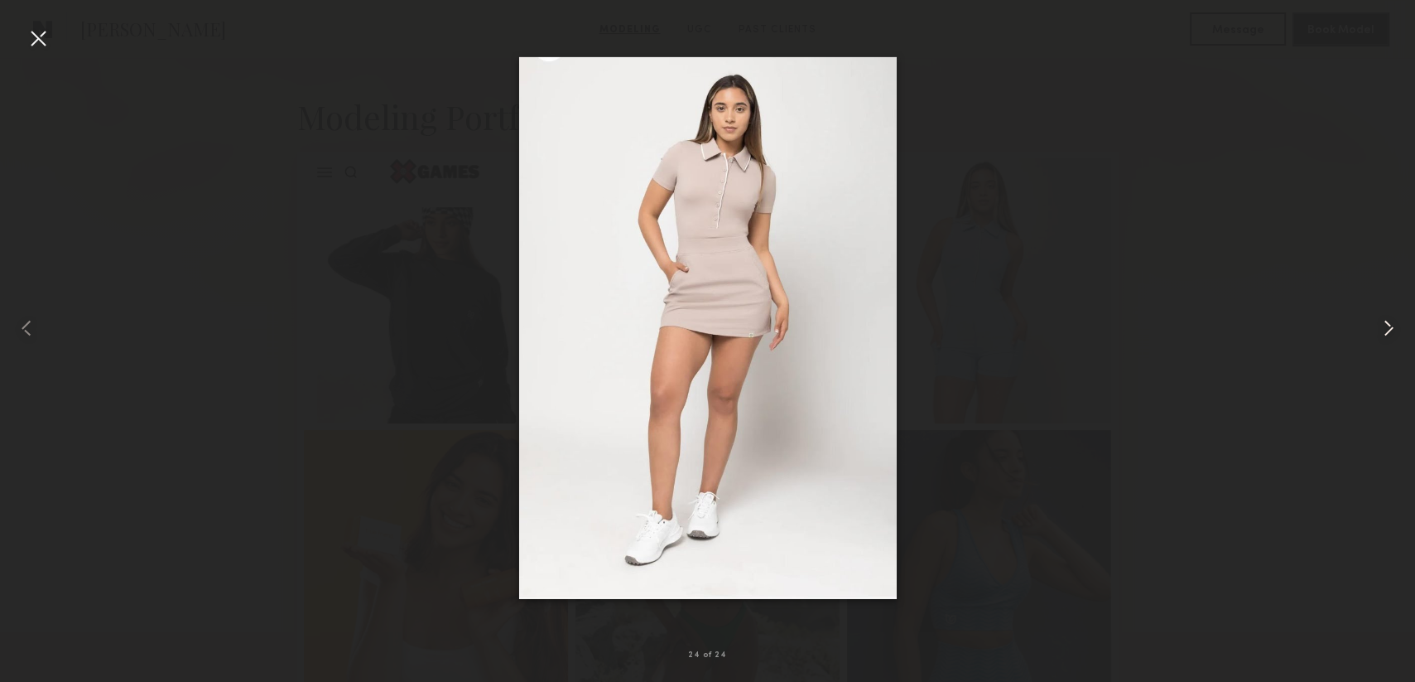
click at [1383, 312] on div at bounding box center [1387, 328] width 56 height 602
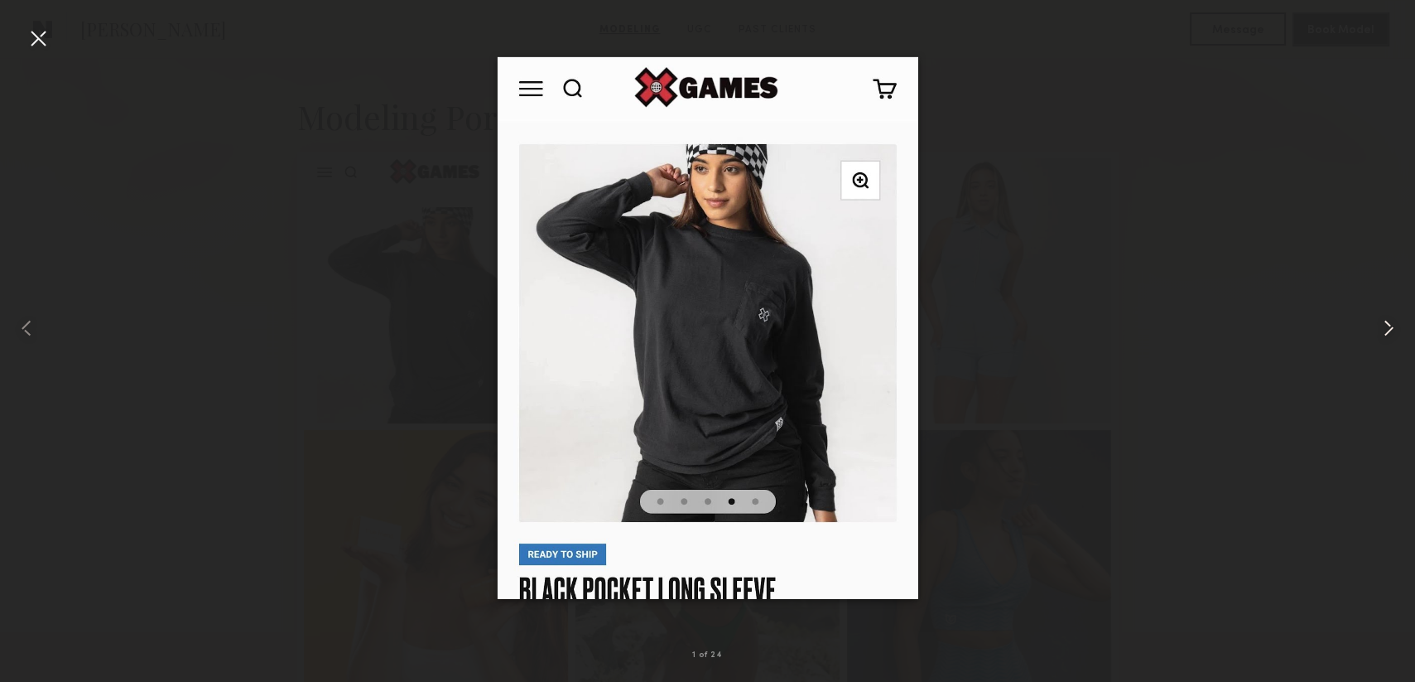
click at [1383, 312] on div at bounding box center [1387, 328] width 56 height 602
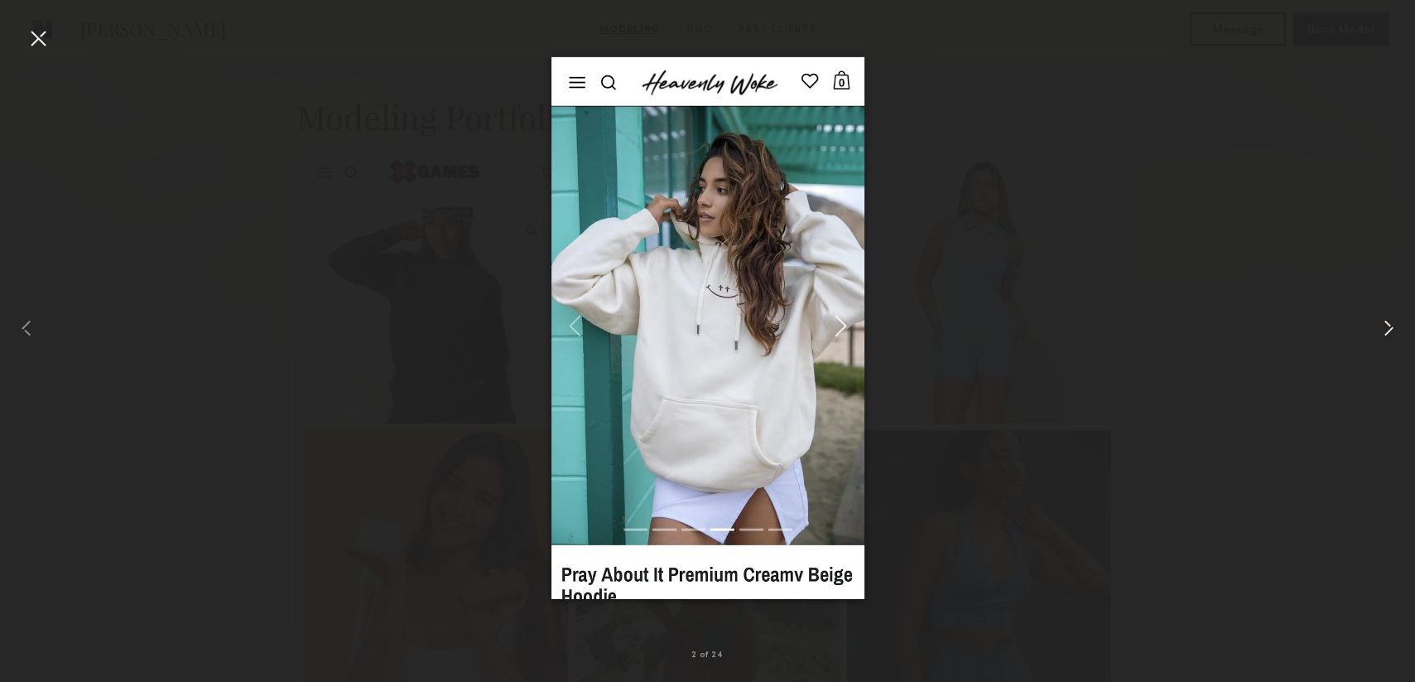
click at [1383, 312] on div at bounding box center [1387, 328] width 56 height 602
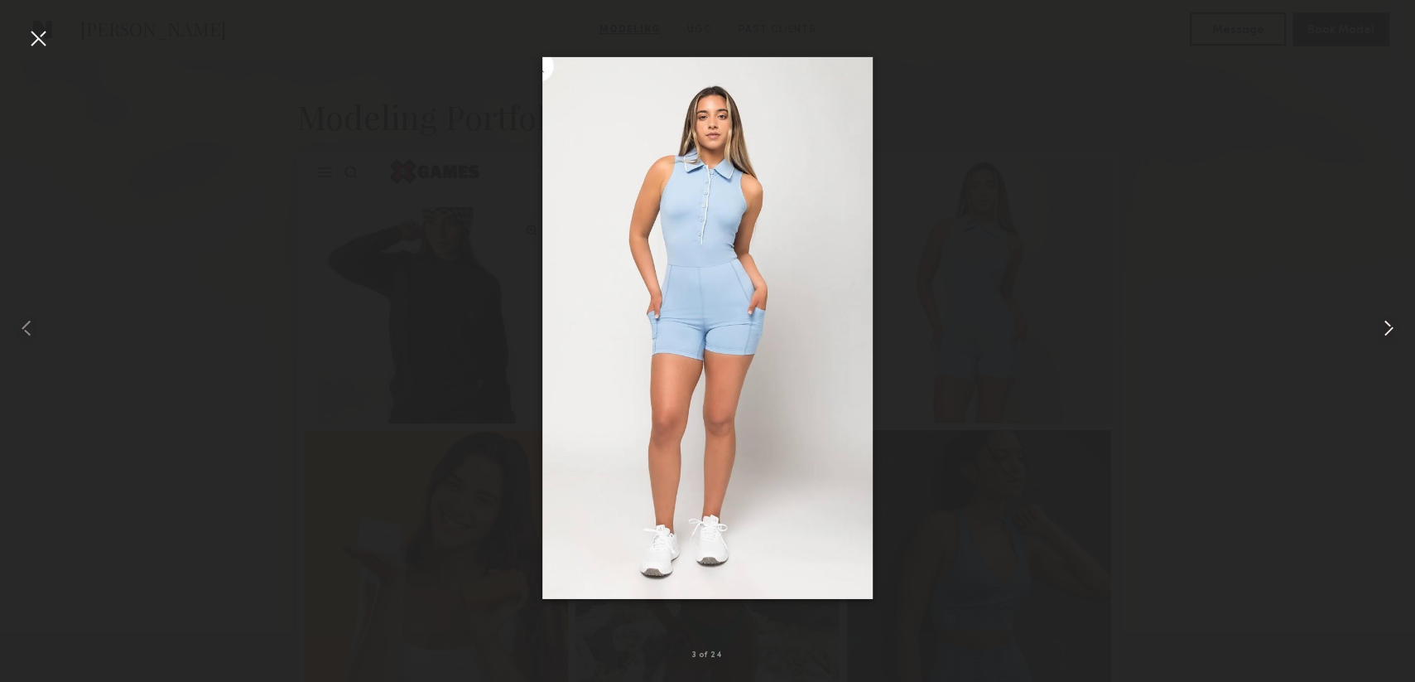
click at [1383, 312] on div at bounding box center [1387, 328] width 56 height 602
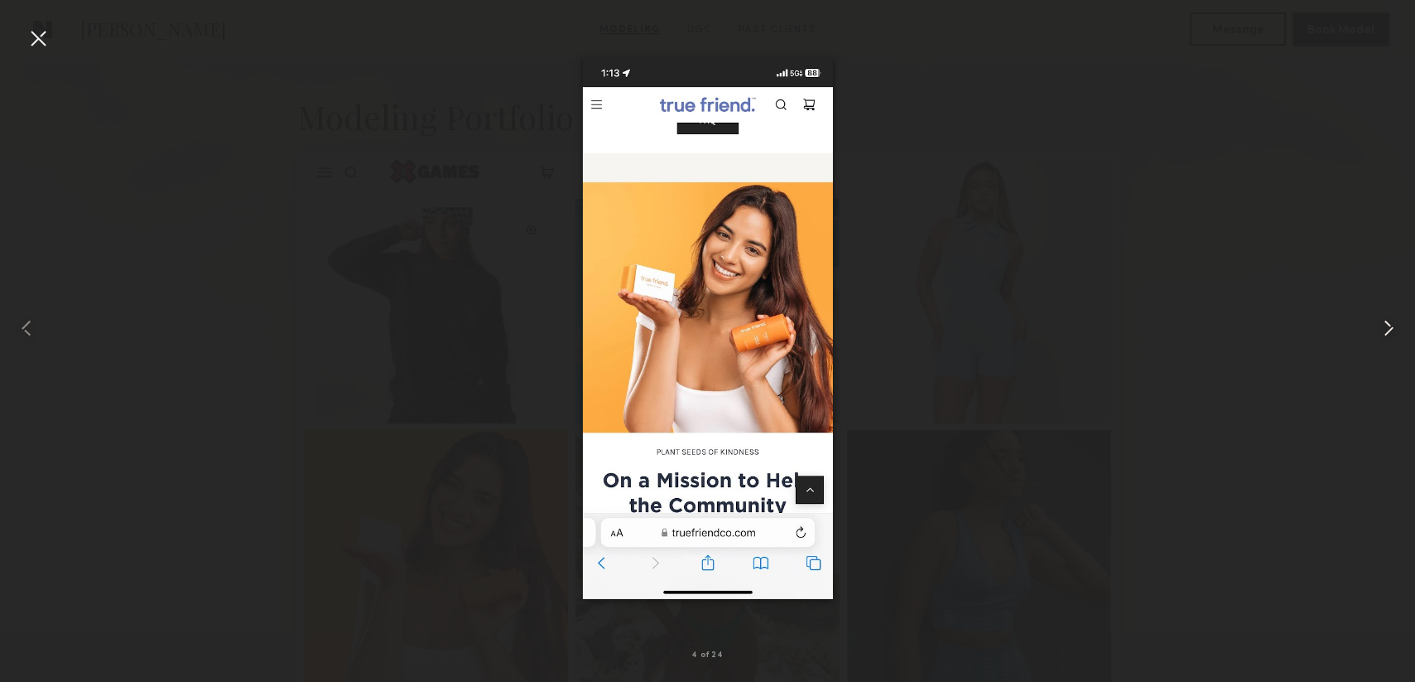
click at [1383, 312] on div at bounding box center [1387, 328] width 56 height 602
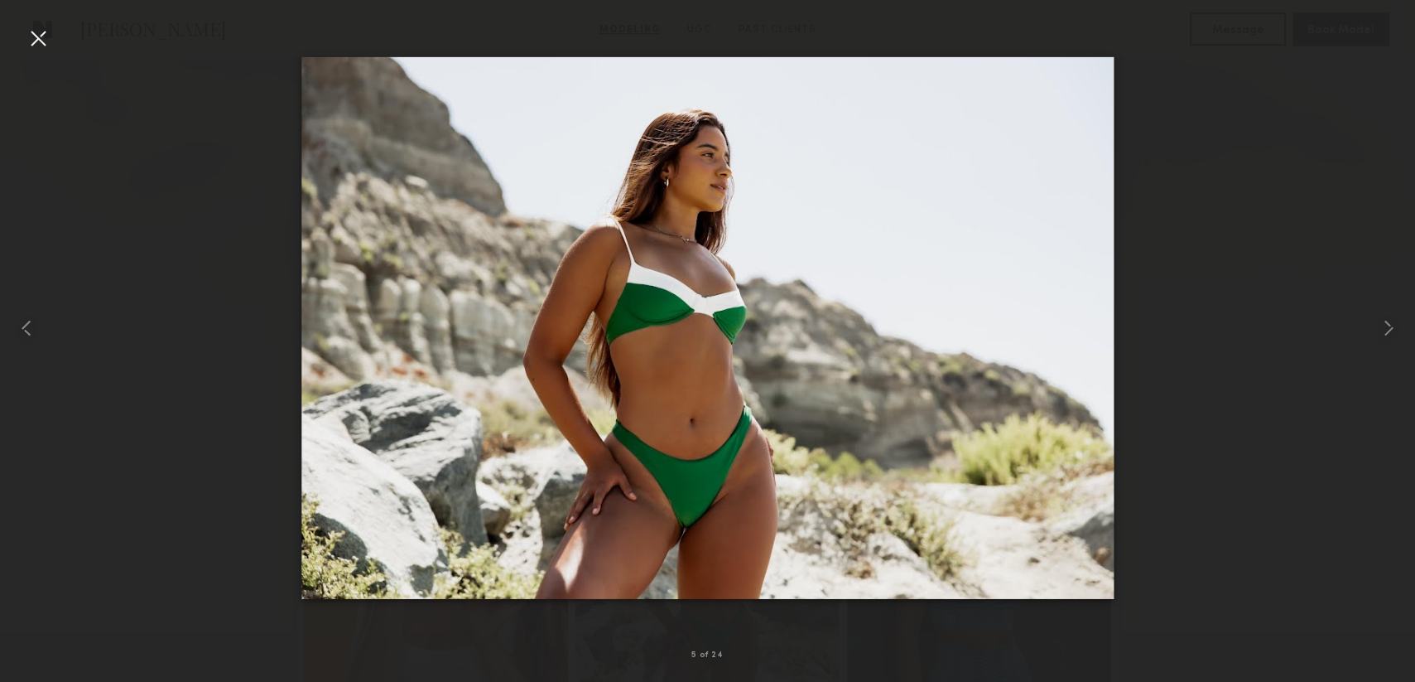
click at [30, 39] on div at bounding box center [38, 38] width 27 height 27
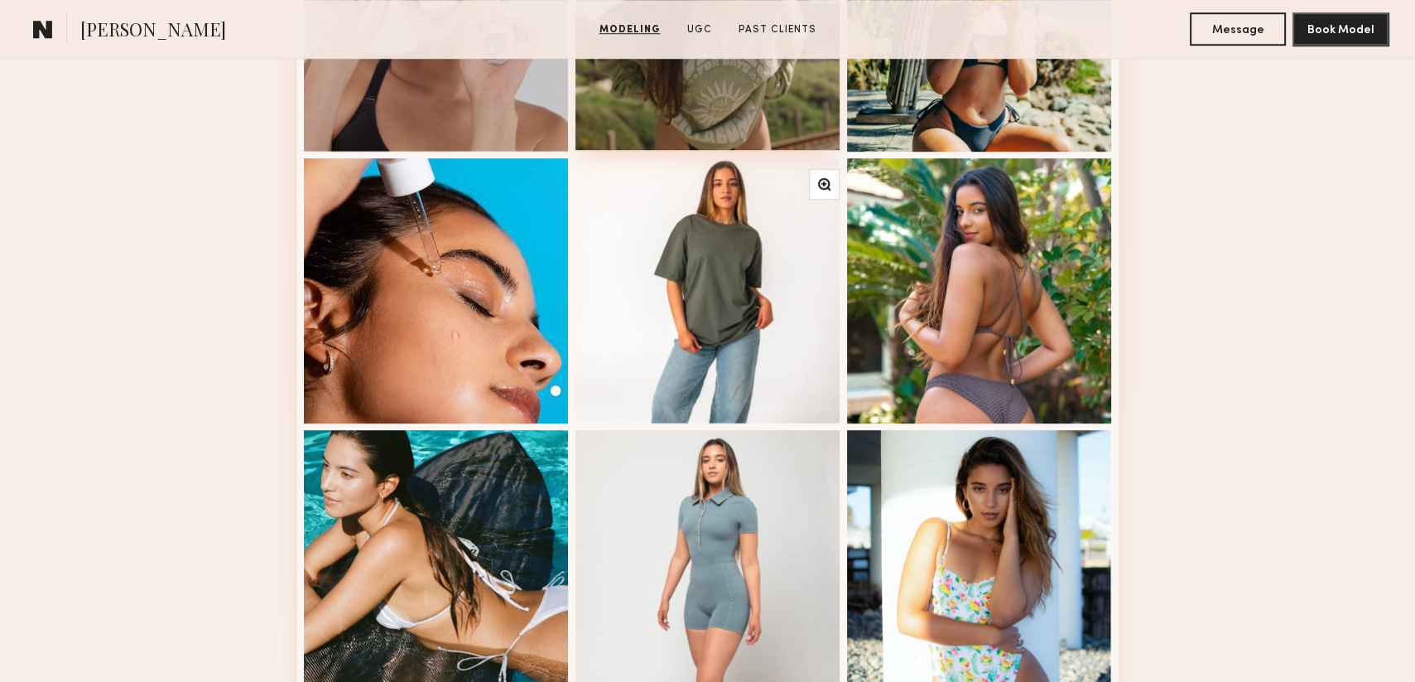
scroll to position [1408, 0]
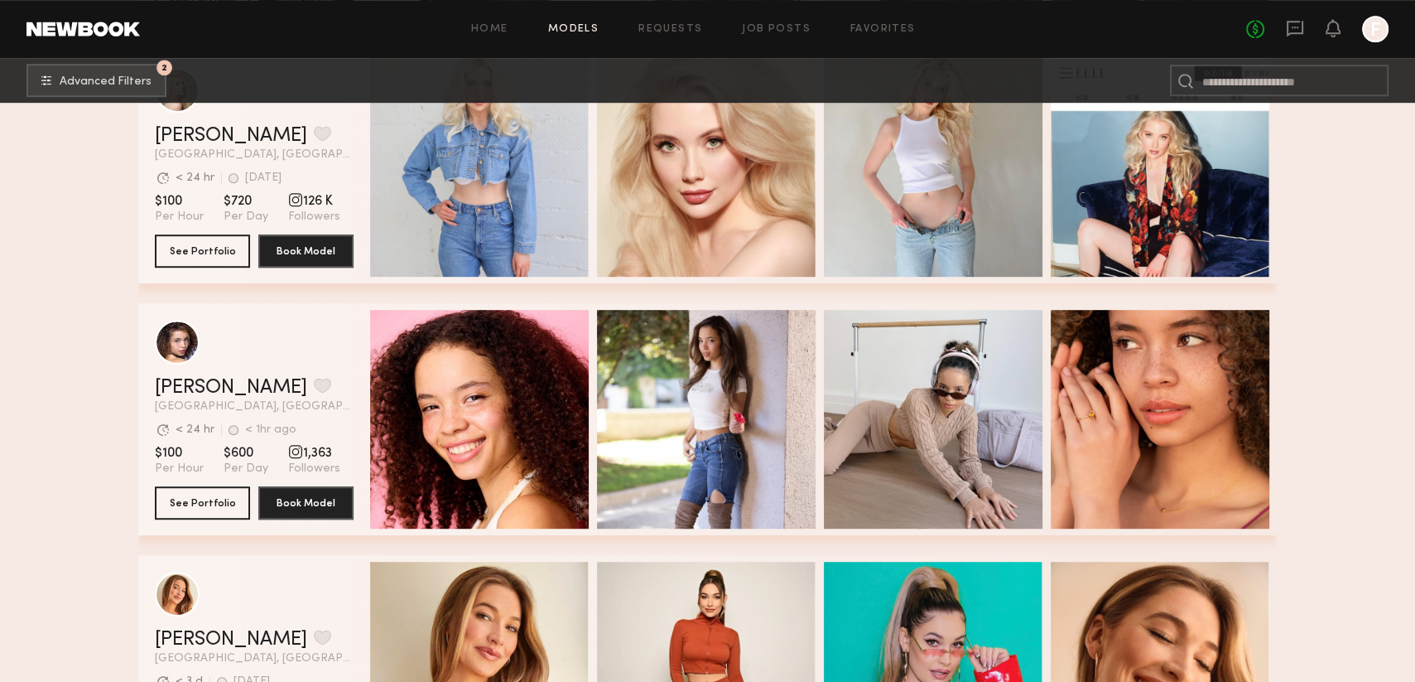
scroll to position [86007, 0]
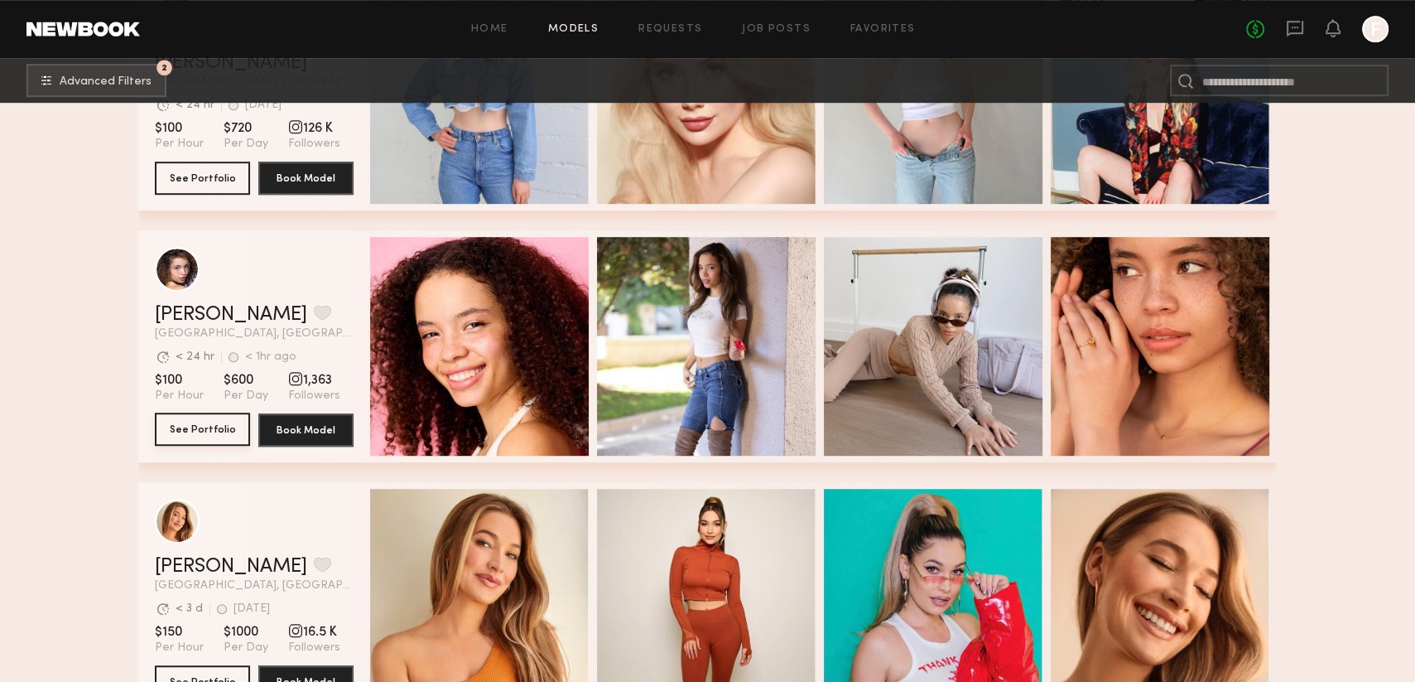
click at [215, 436] on button "See Portfolio" at bounding box center [202, 428] width 95 height 33
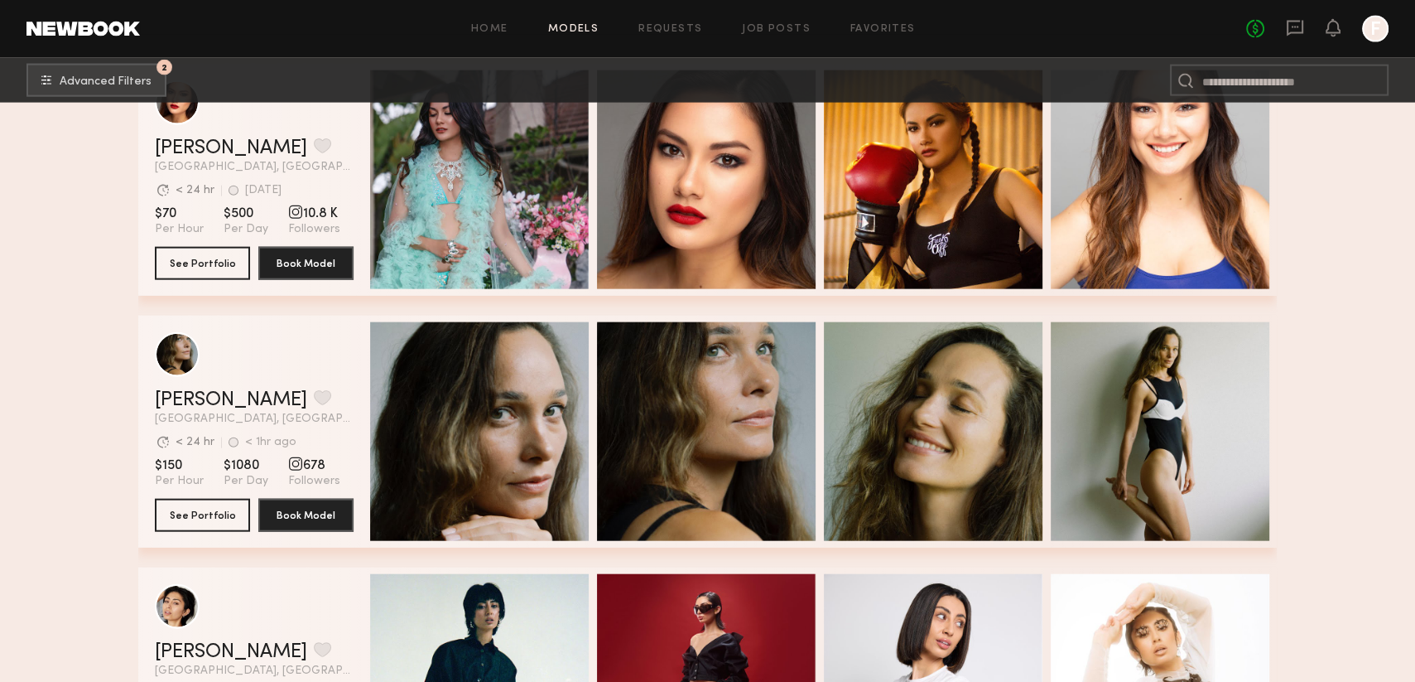
scroll to position [96057, 0]
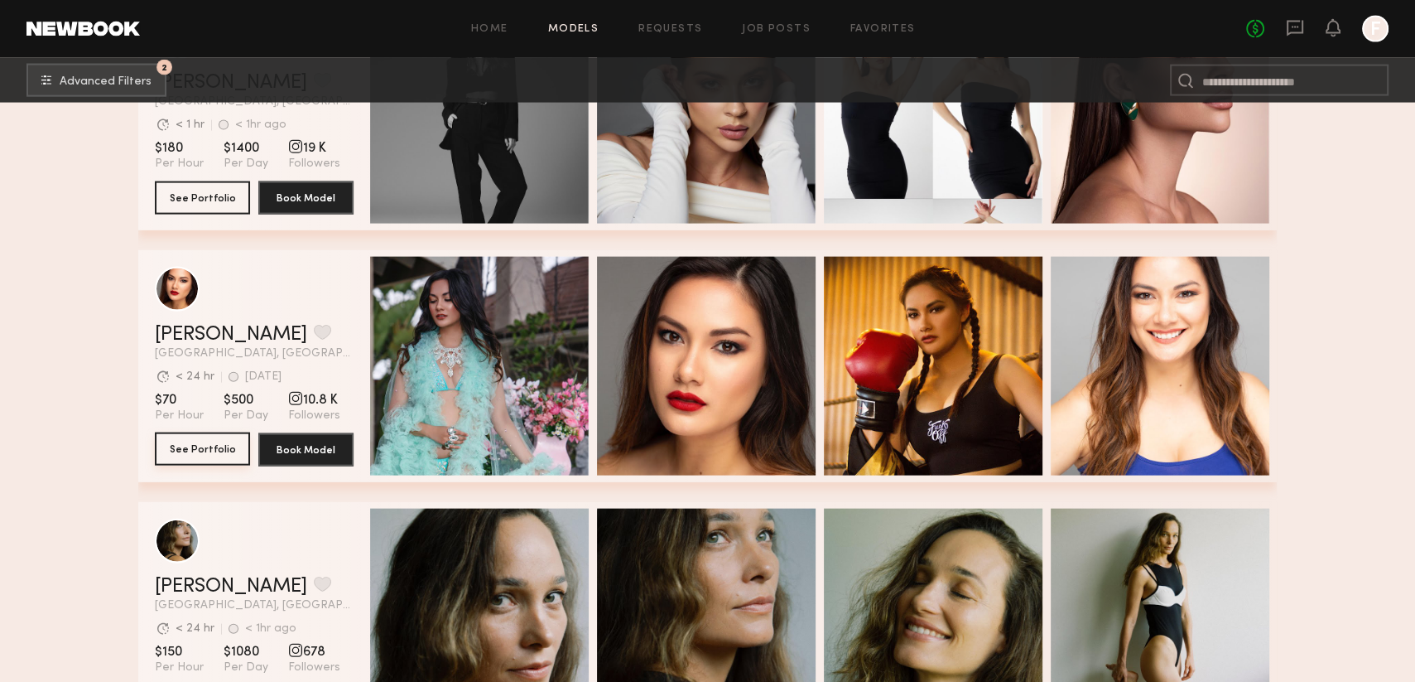
click at [174, 453] on button "See Portfolio" at bounding box center [202, 448] width 95 height 33
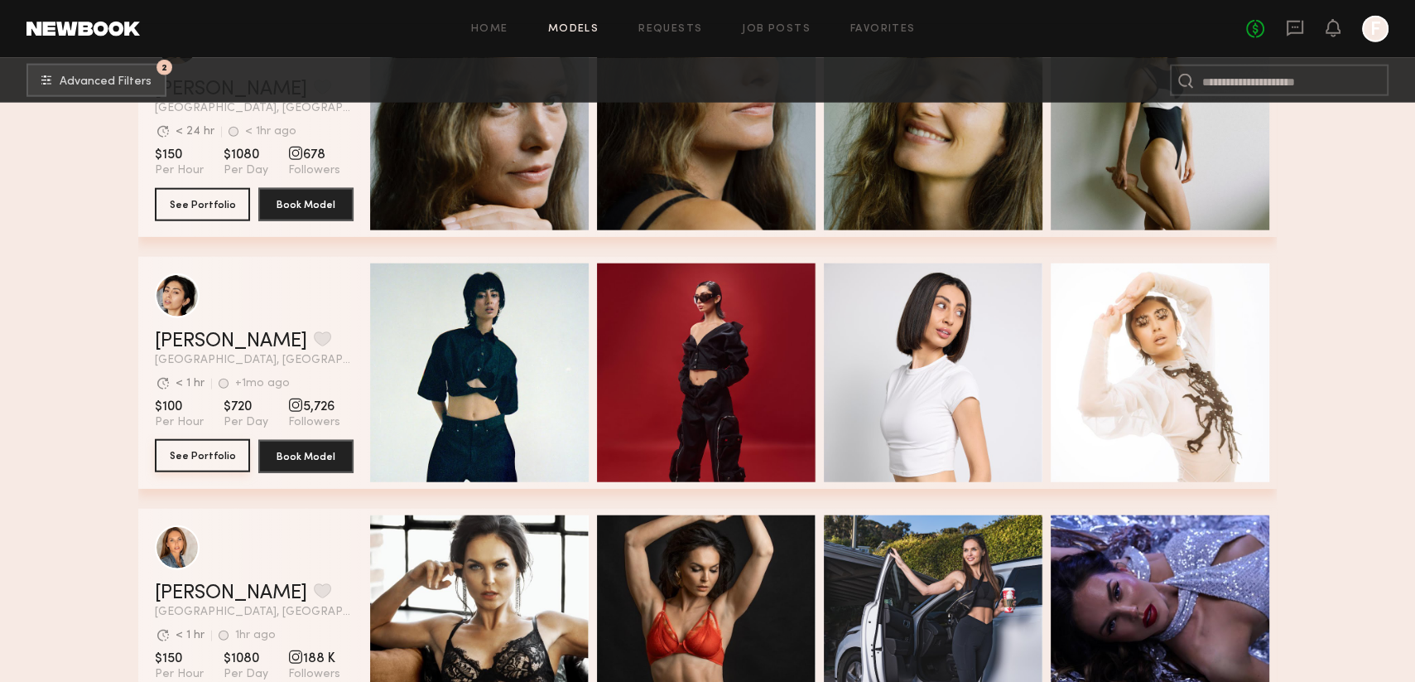
click at [189, 464] on button "See Portfolio" at bounding box center [202, 455] width 95 height 33
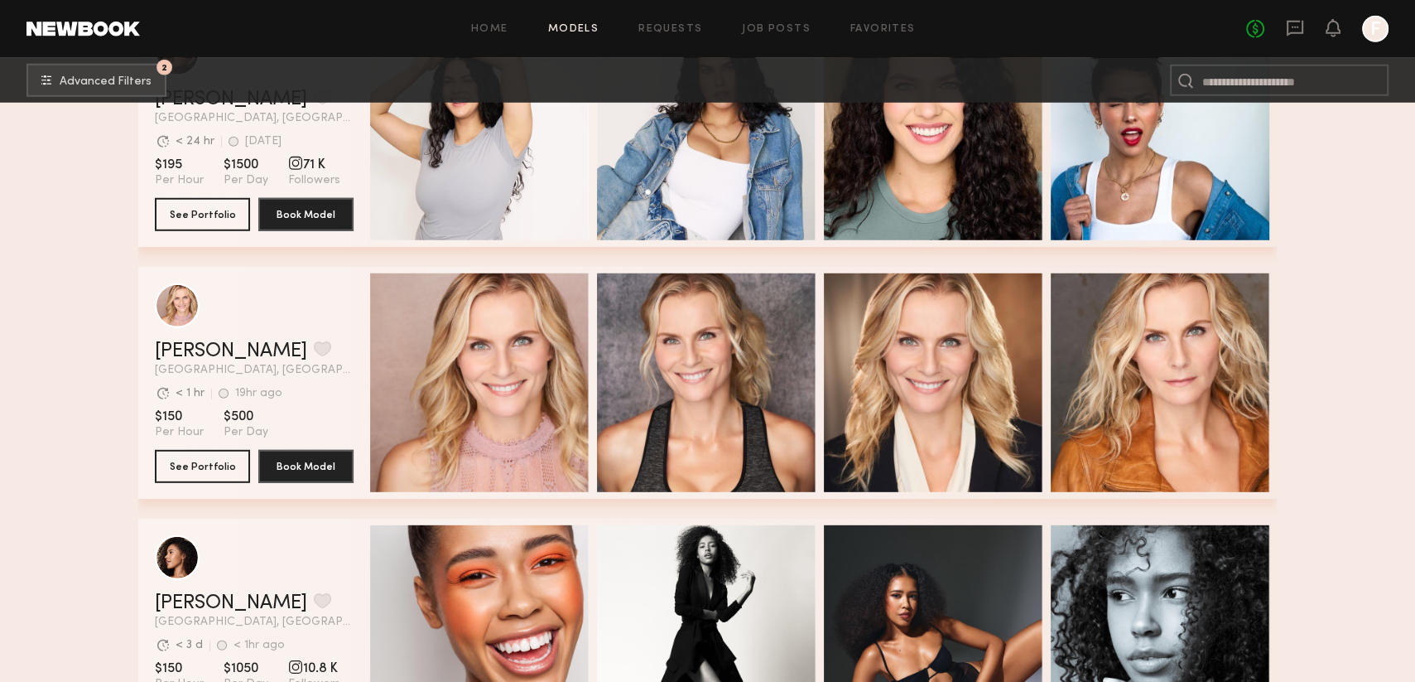
scroll to position [97631, 0]
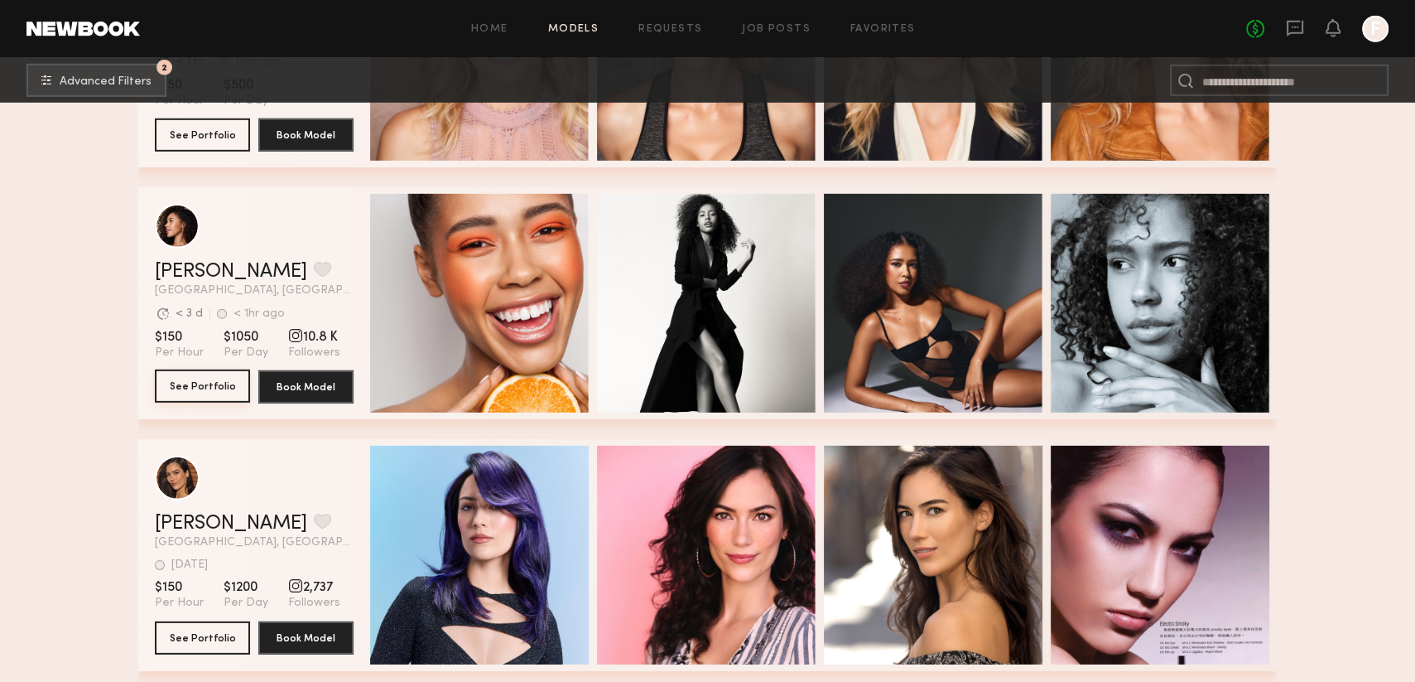
click at [222, 387] on button "See Portfolio" at bounding box center [202, 385] width 95 height 33
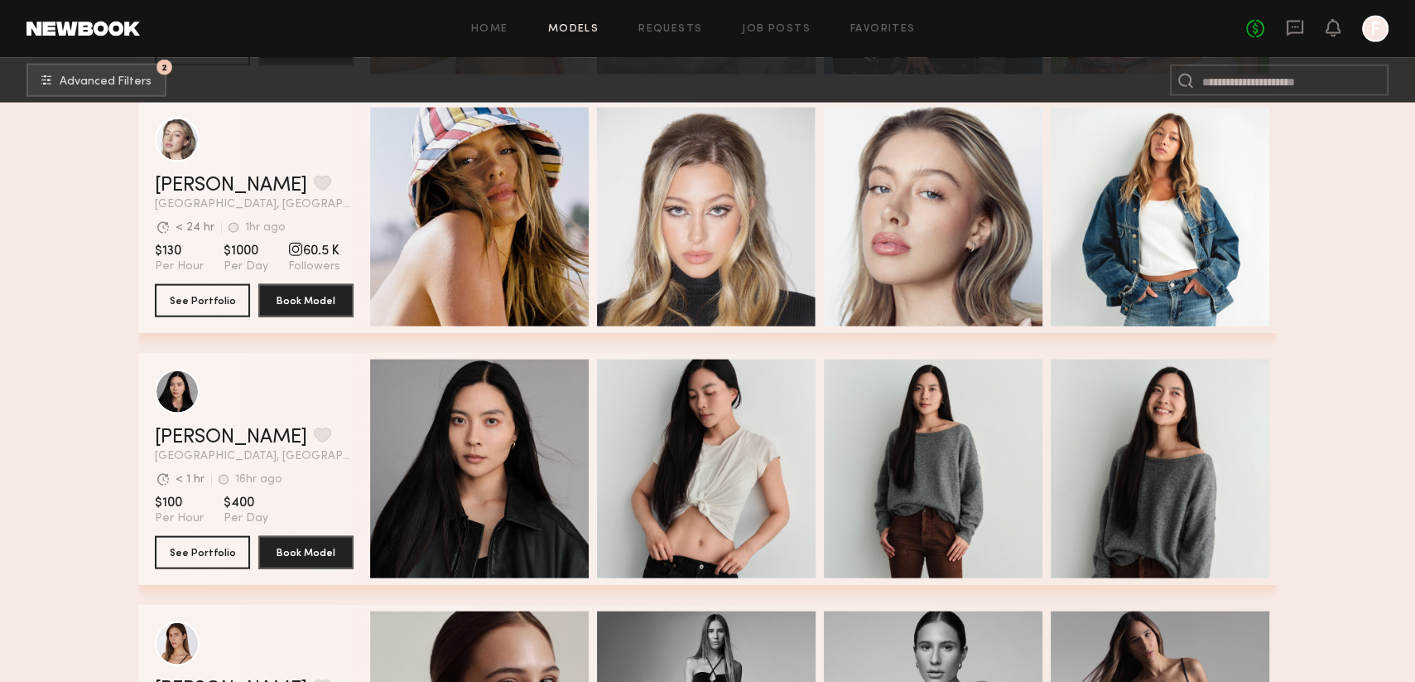
scroll to position [110086, 0]
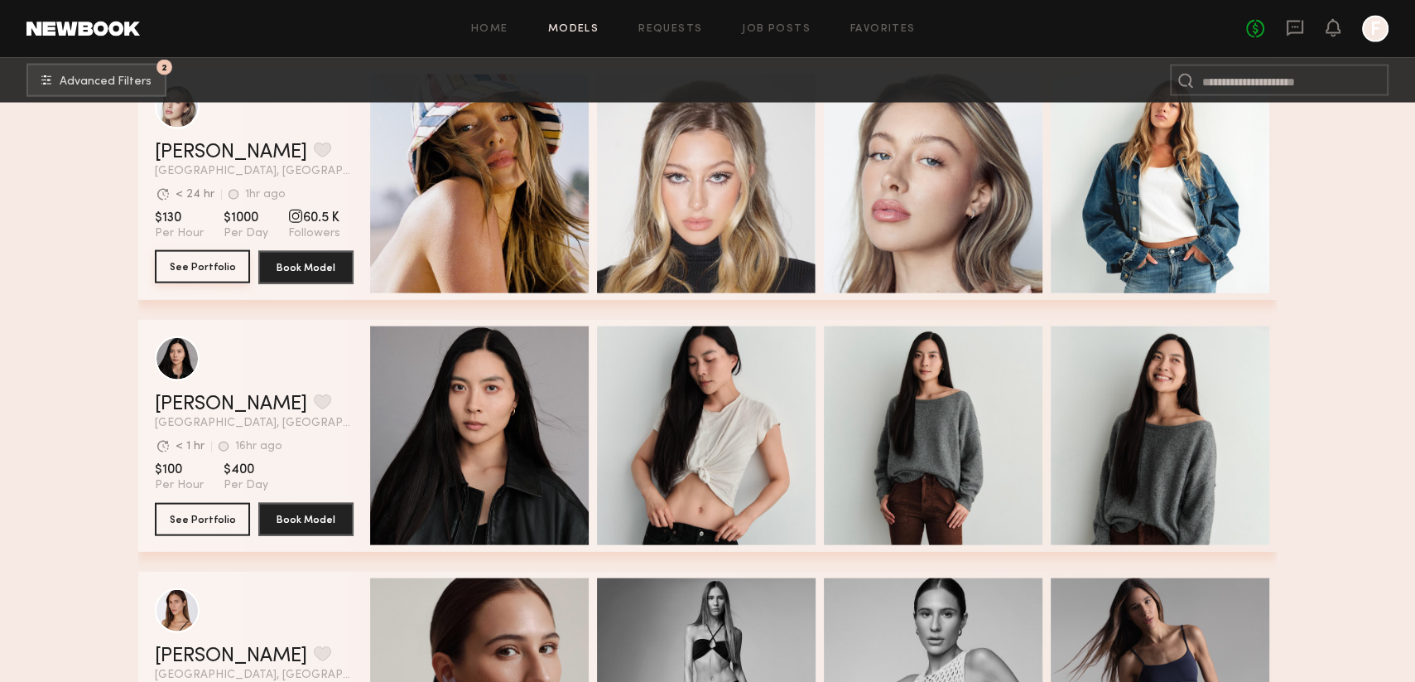
click at [210, 269] on button "See Portfolio" at bounding box center [202, 266] width 95 height 33
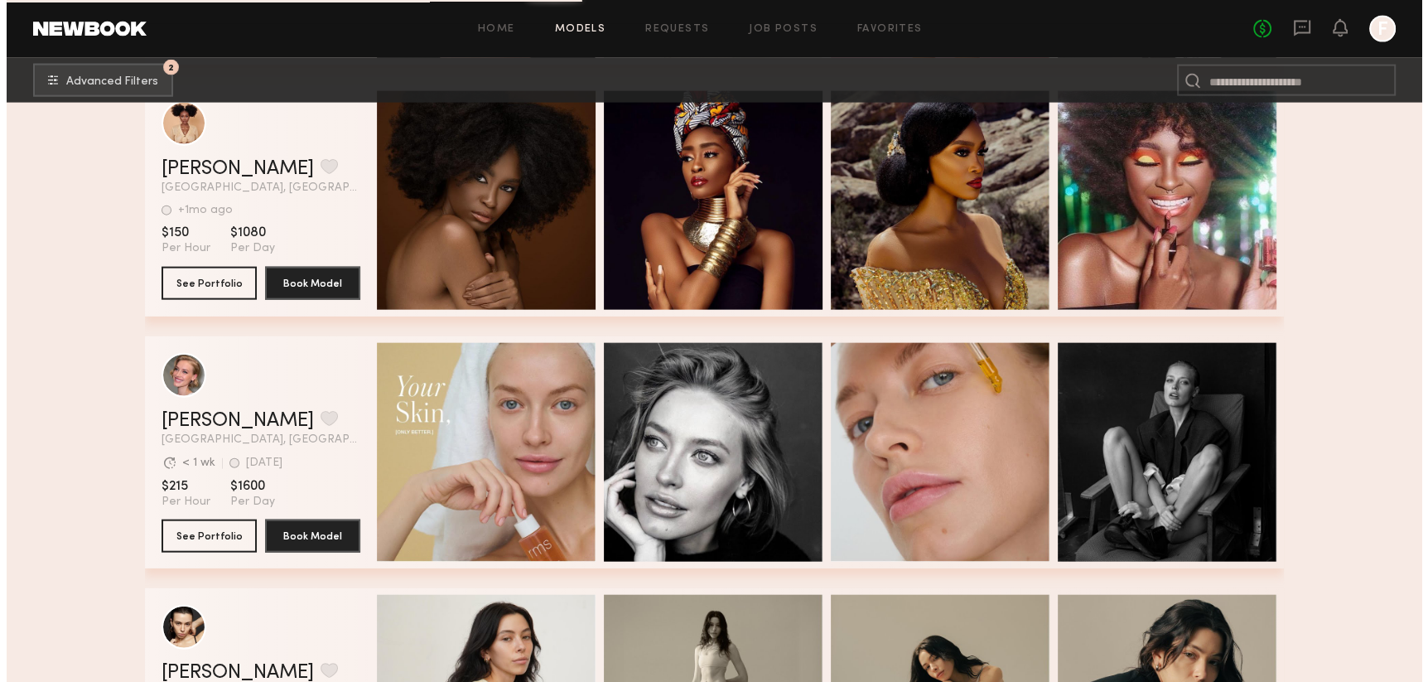
scroll to position [117576, 0]
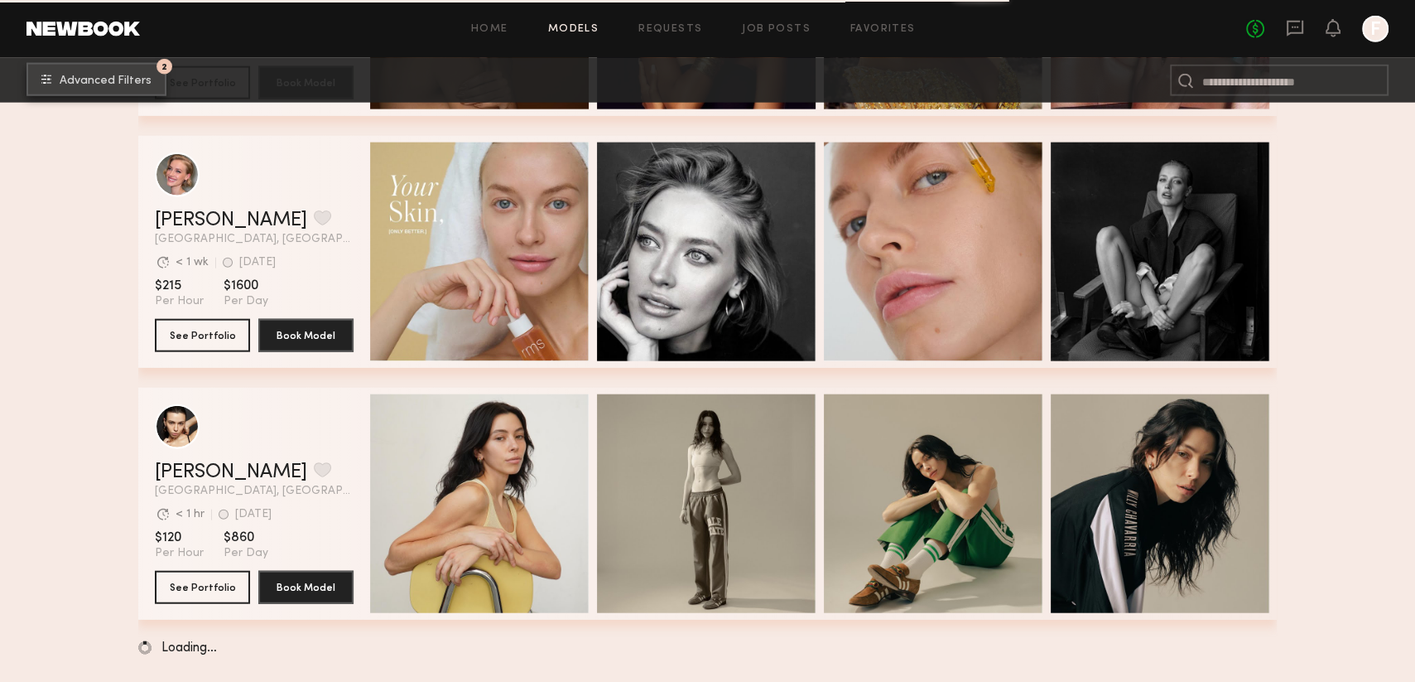
click at [40, 69] on button "2 Advanced Filters" at bounding box center [97, 79] width 140 height 33
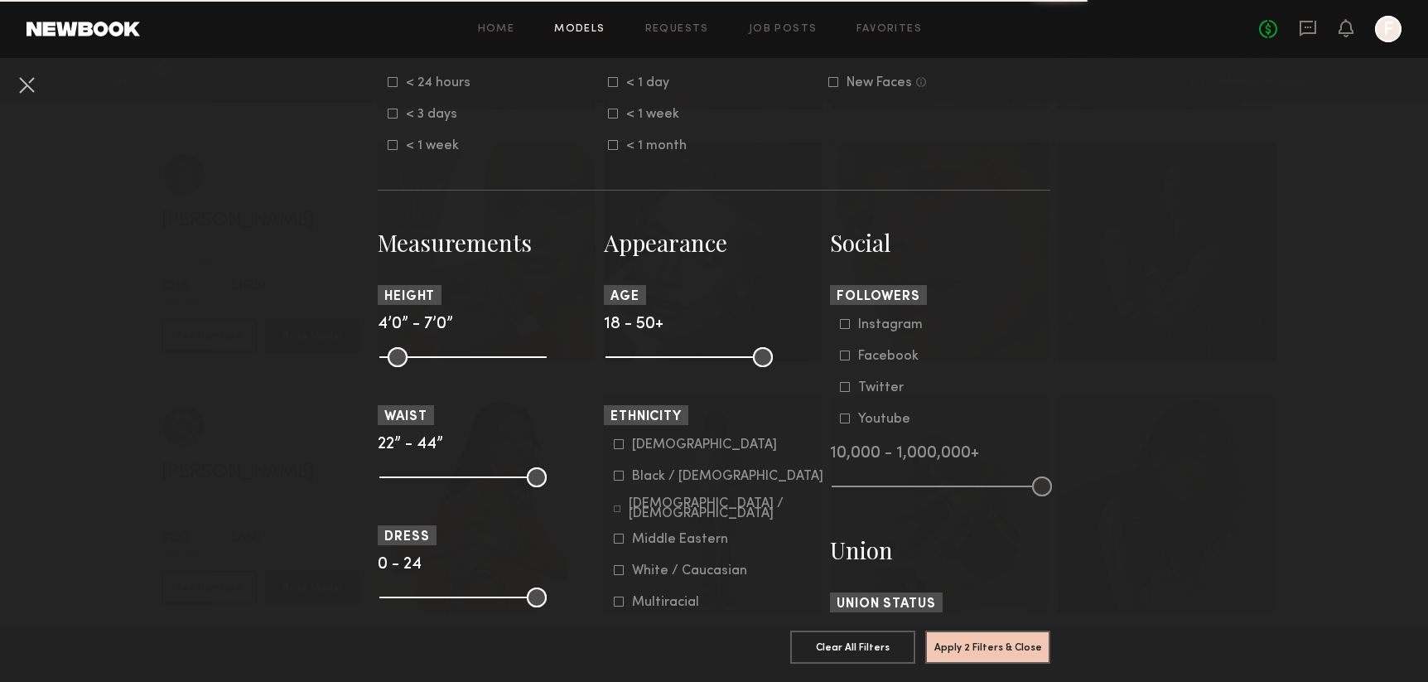
scroll to position [580, 0]
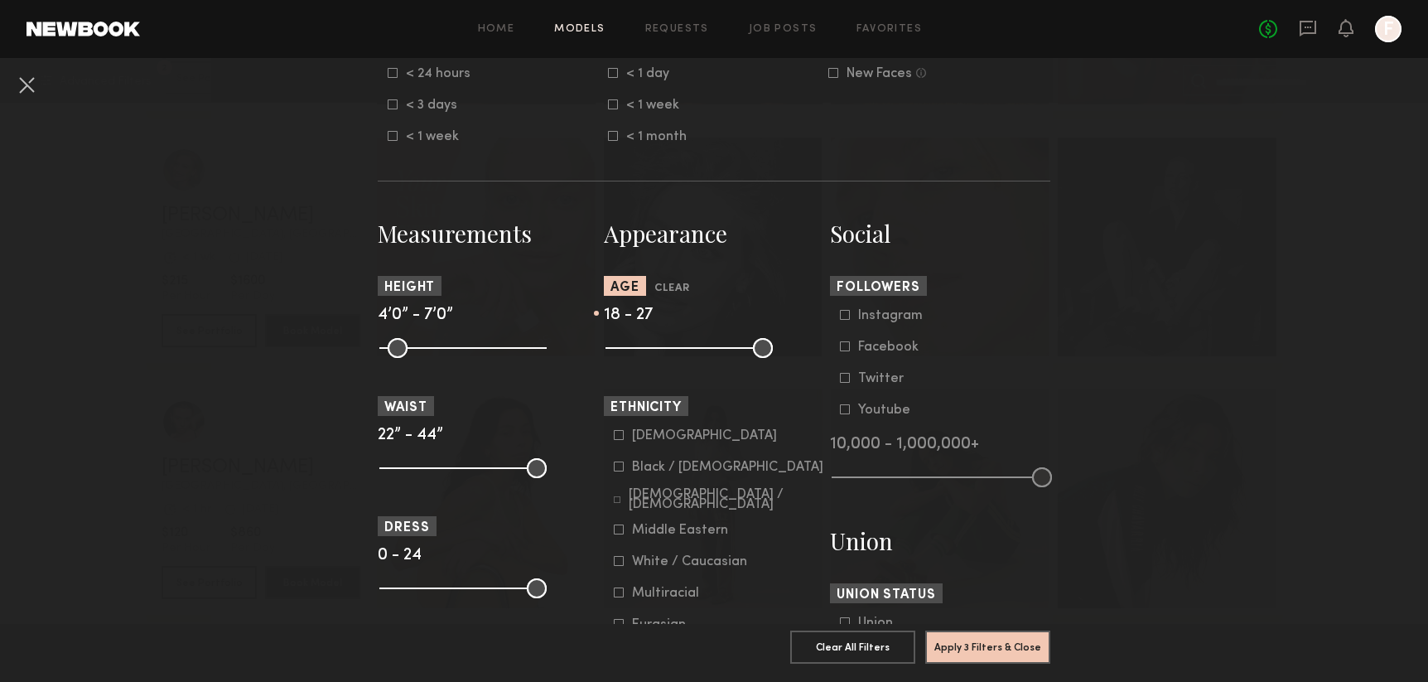
drag, startPoint x: 753, startPoint y: 347, endPoint x: 652, endPoint y: 350, distance: 101.1
type input "**"
click at [652, 350] on input "range" at bounding box center [688, 348] width 167 height 20
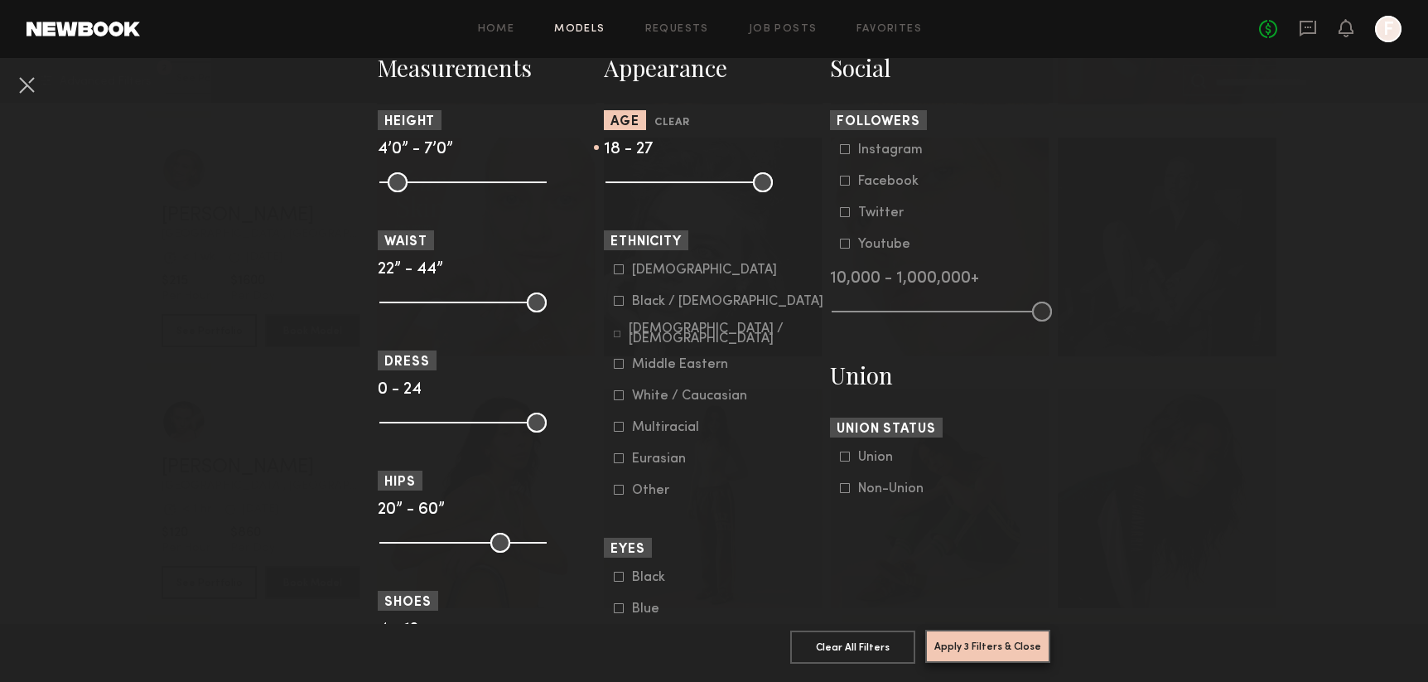
click at [996, 639] on button "Apply 3 Filters & Close" at bounding box center [987, 645] width 125 height 33
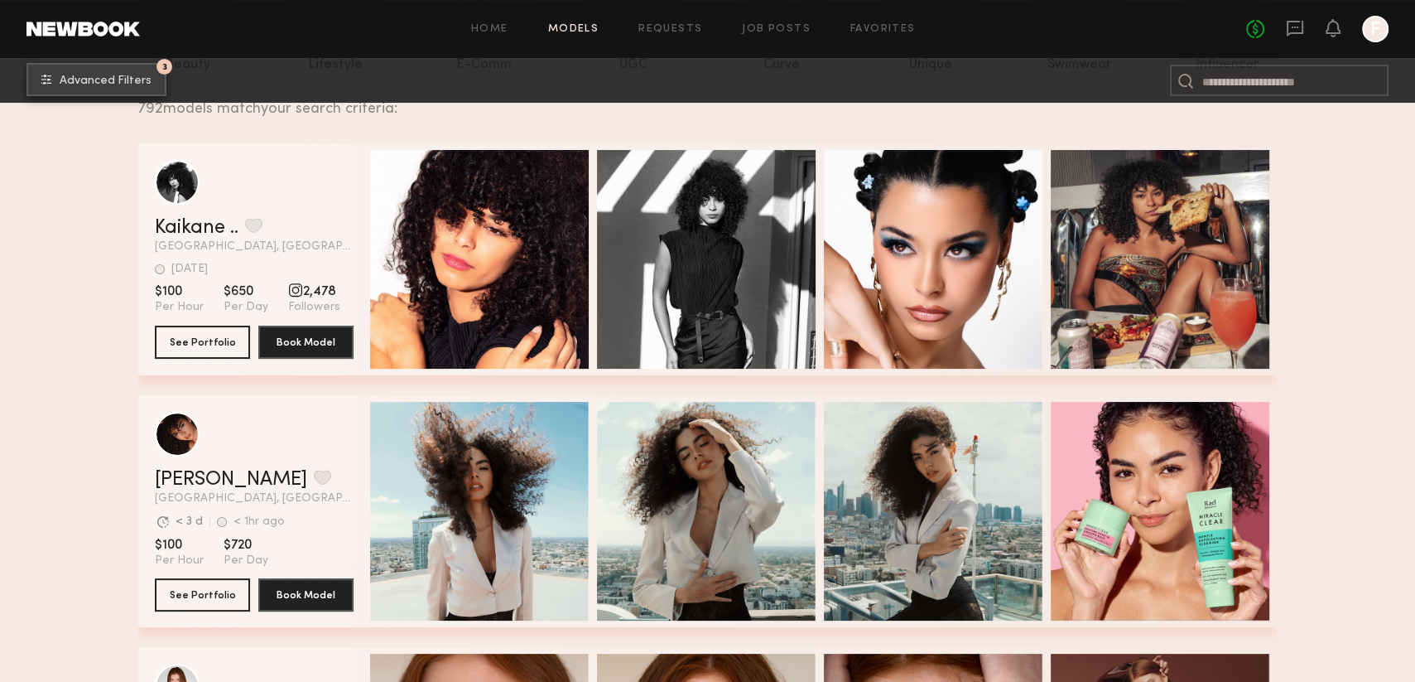
scroll to position [248, 0]
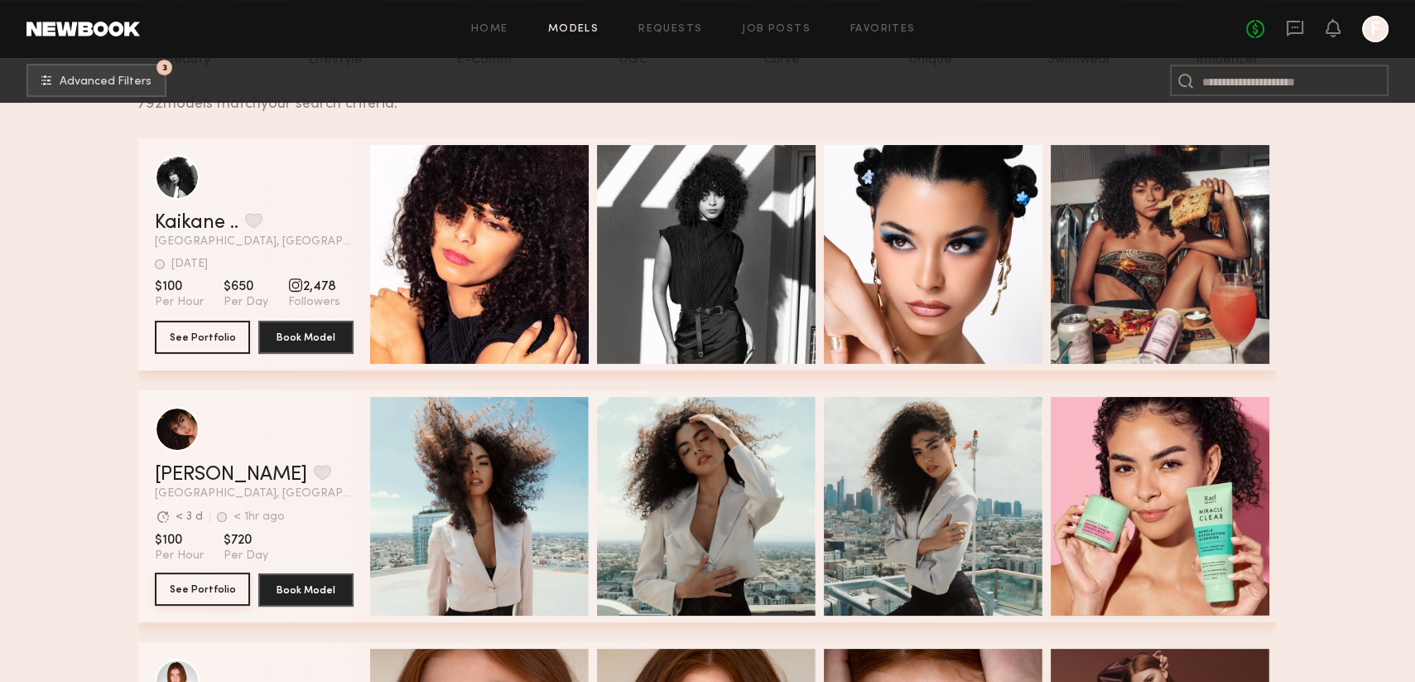
click at [179, 599] on button "See Portfolio" at bounding box center [202, 588] width 95 height 33
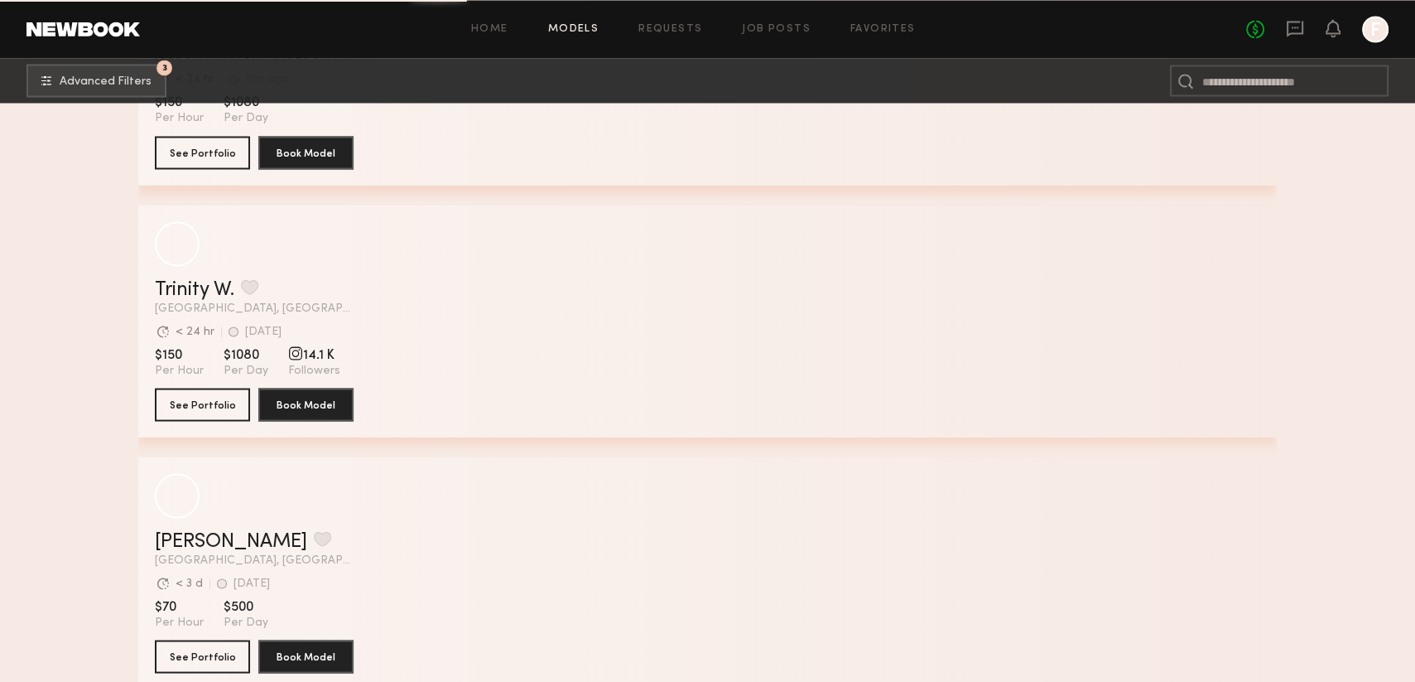
scroll to position [17634, 0]
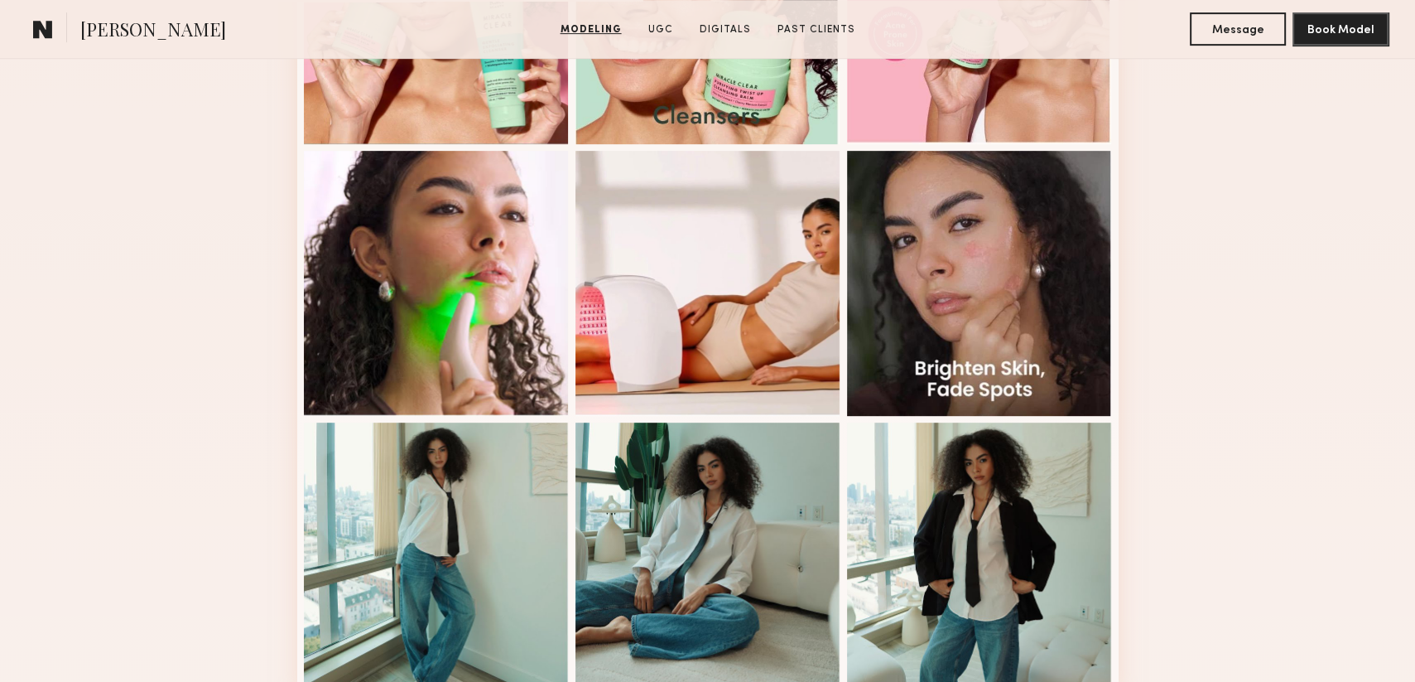
scroll to position [1077, 0]
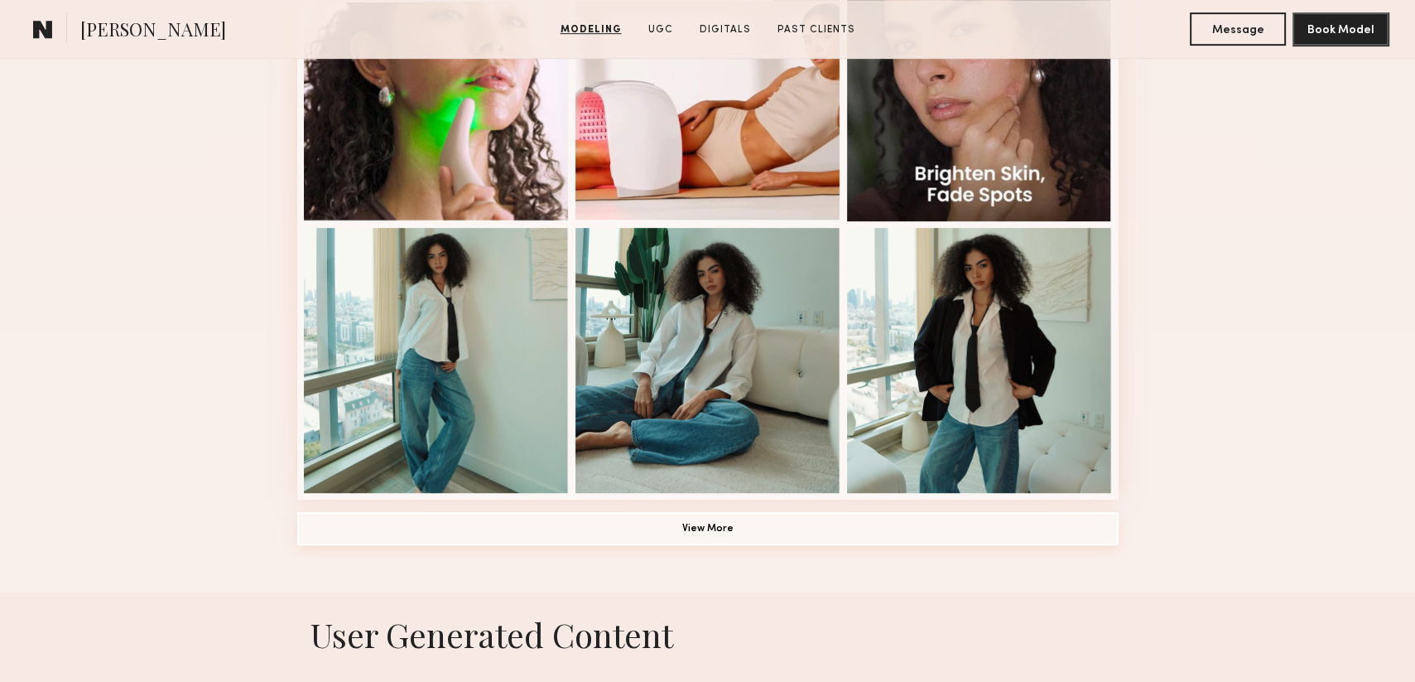
click at [960, 526] on button "View More" at bounding box center [708, 528] width 822 height 33
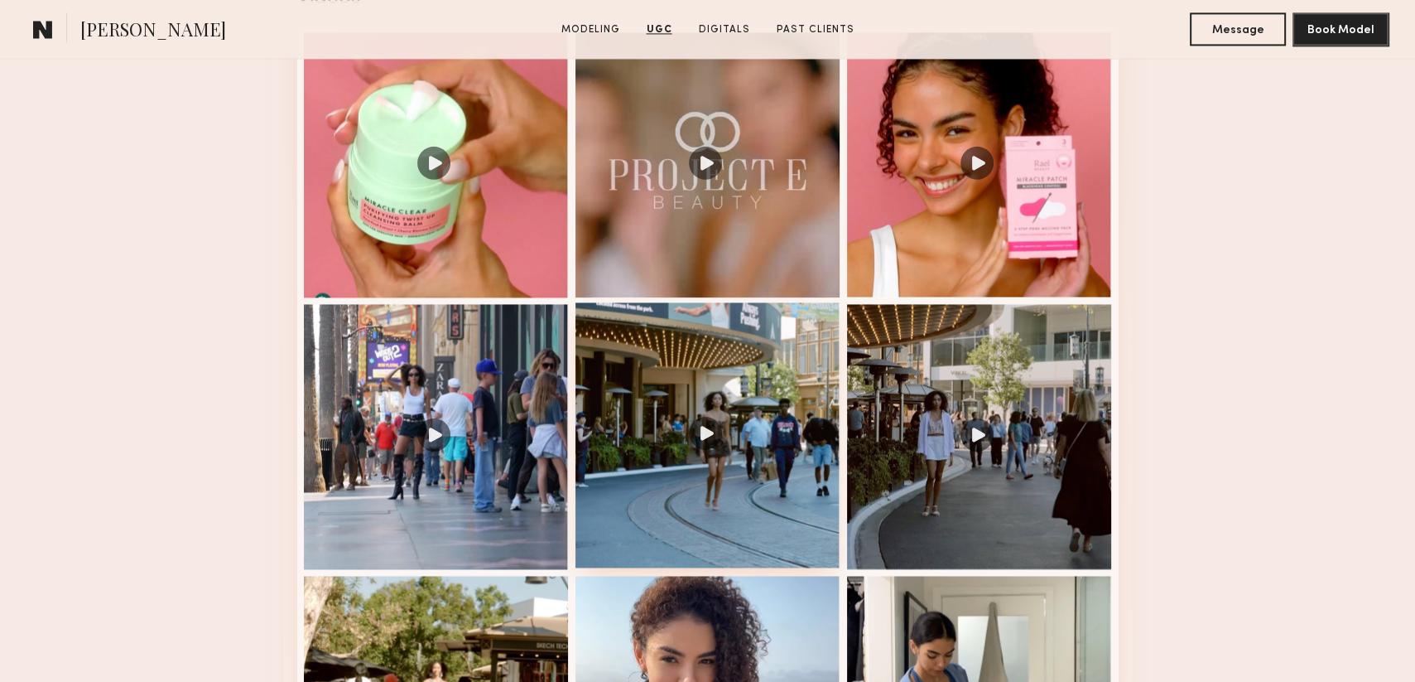
scroll to position [2816, 0]
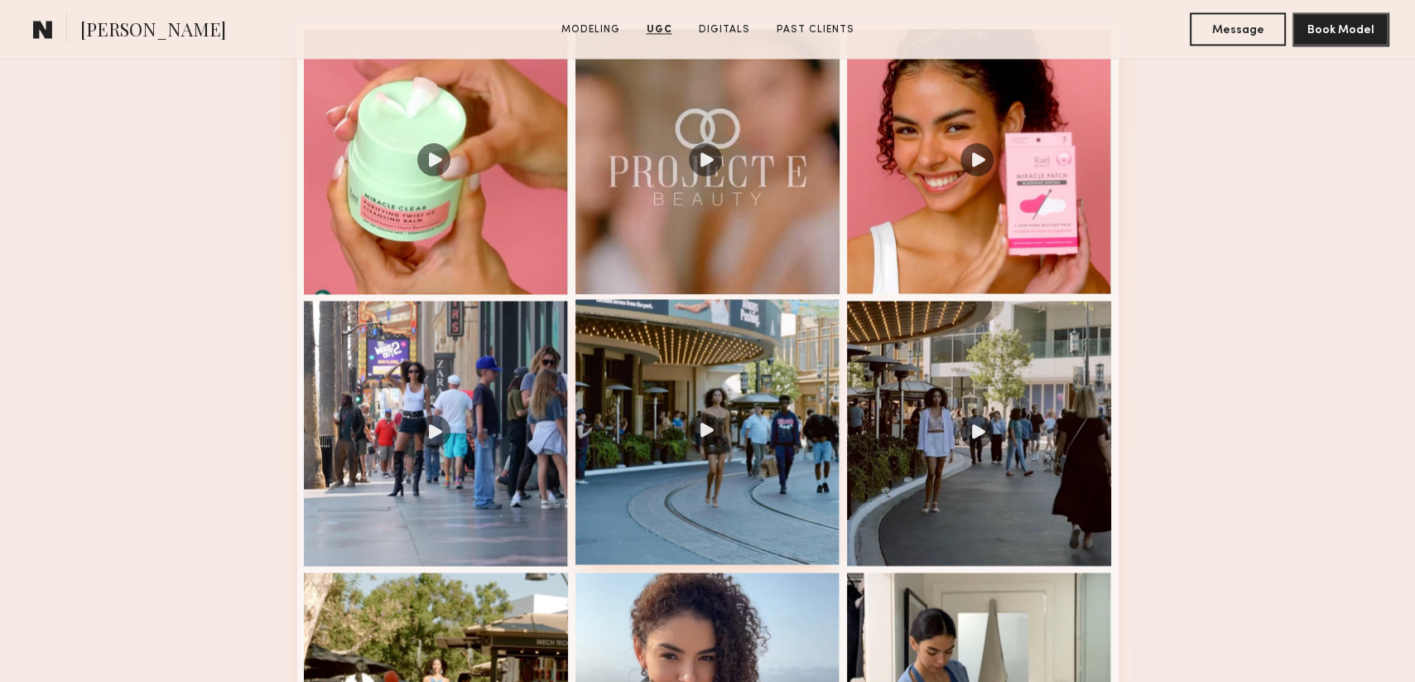
click at [730, 447] on div at bounding box center [708, 431] width 265 height 265
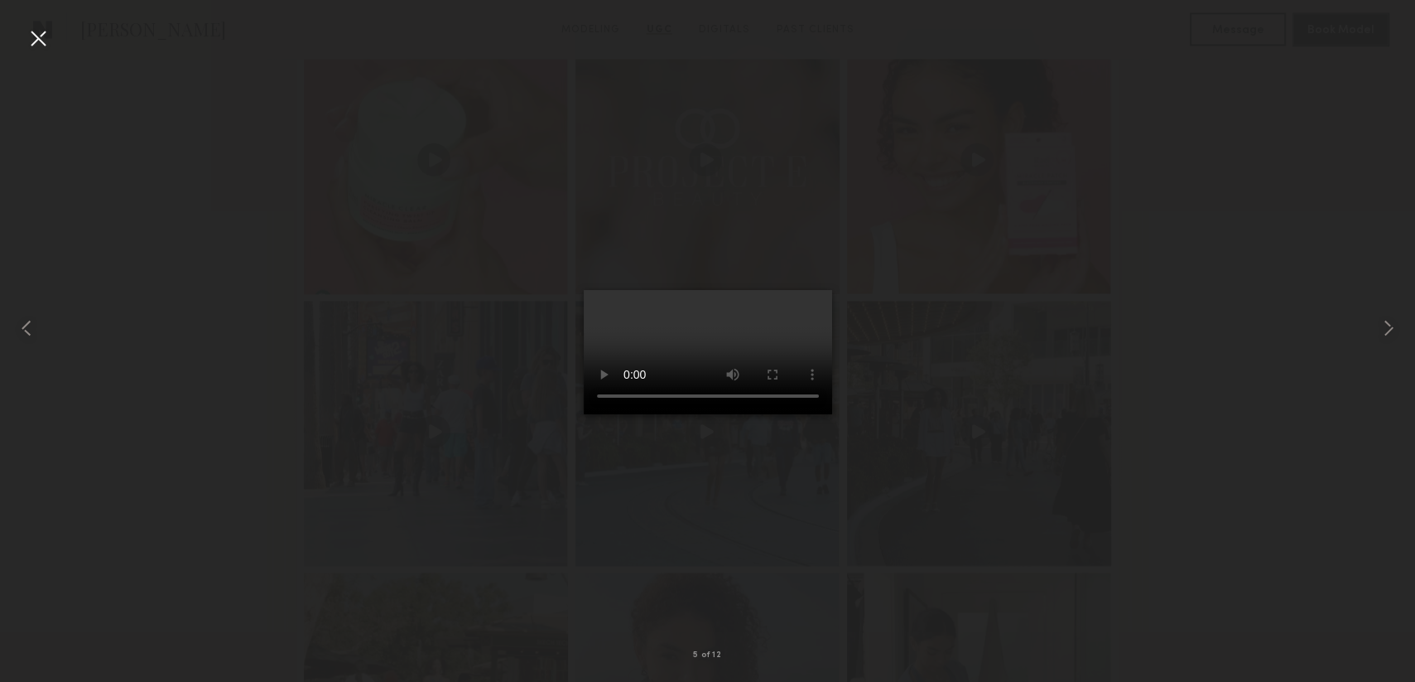
click at [44, 38] on div at bounding box center [38, 38] width 27 height 27
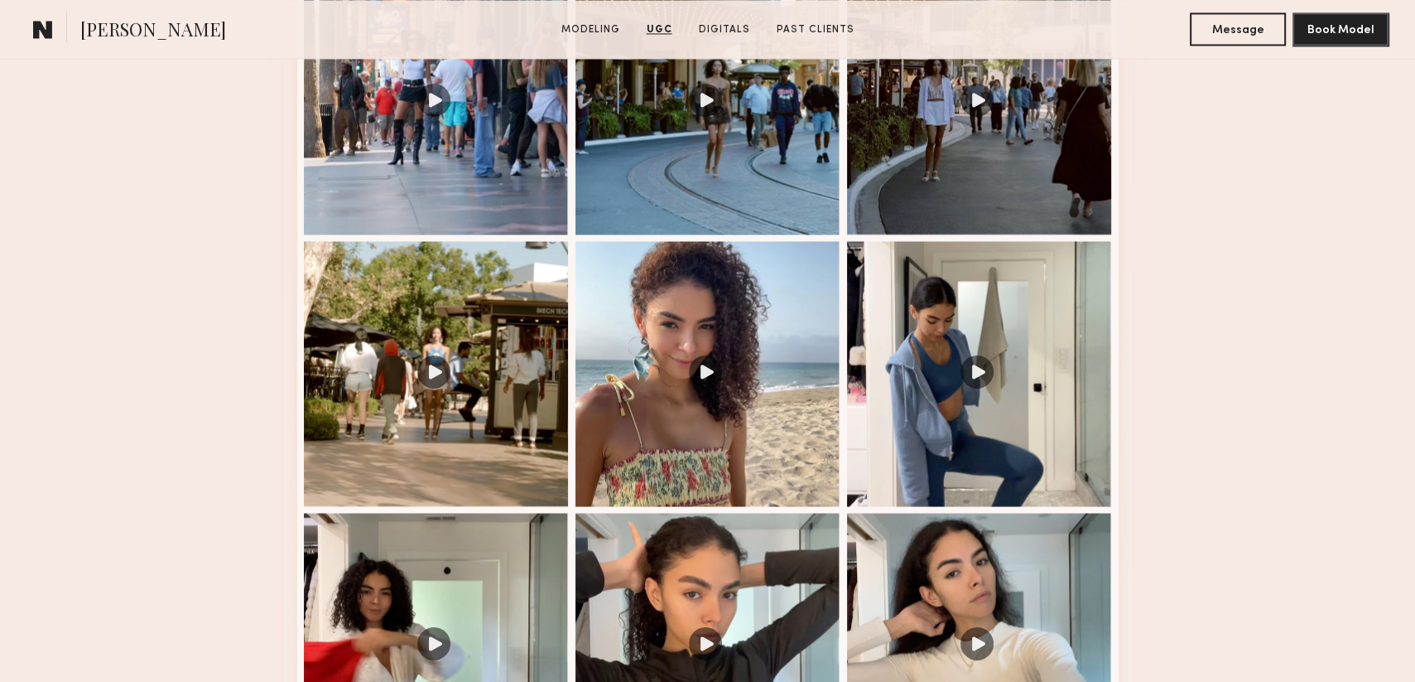
scroll to position [3147, 0]
click at [983, 354] on div at bounding box center [979, 371] width 265 height 265
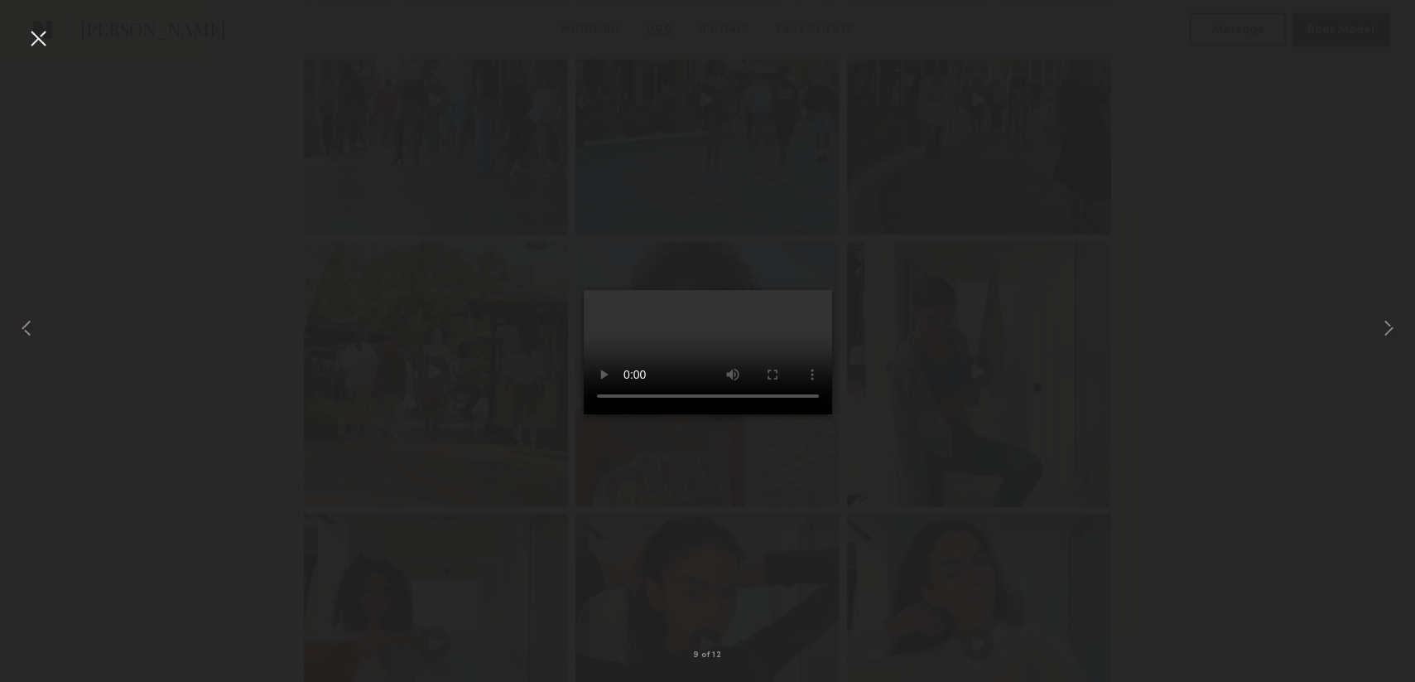
click at [30, 38] on div at bounding box center [38, 38] width 27 height 27
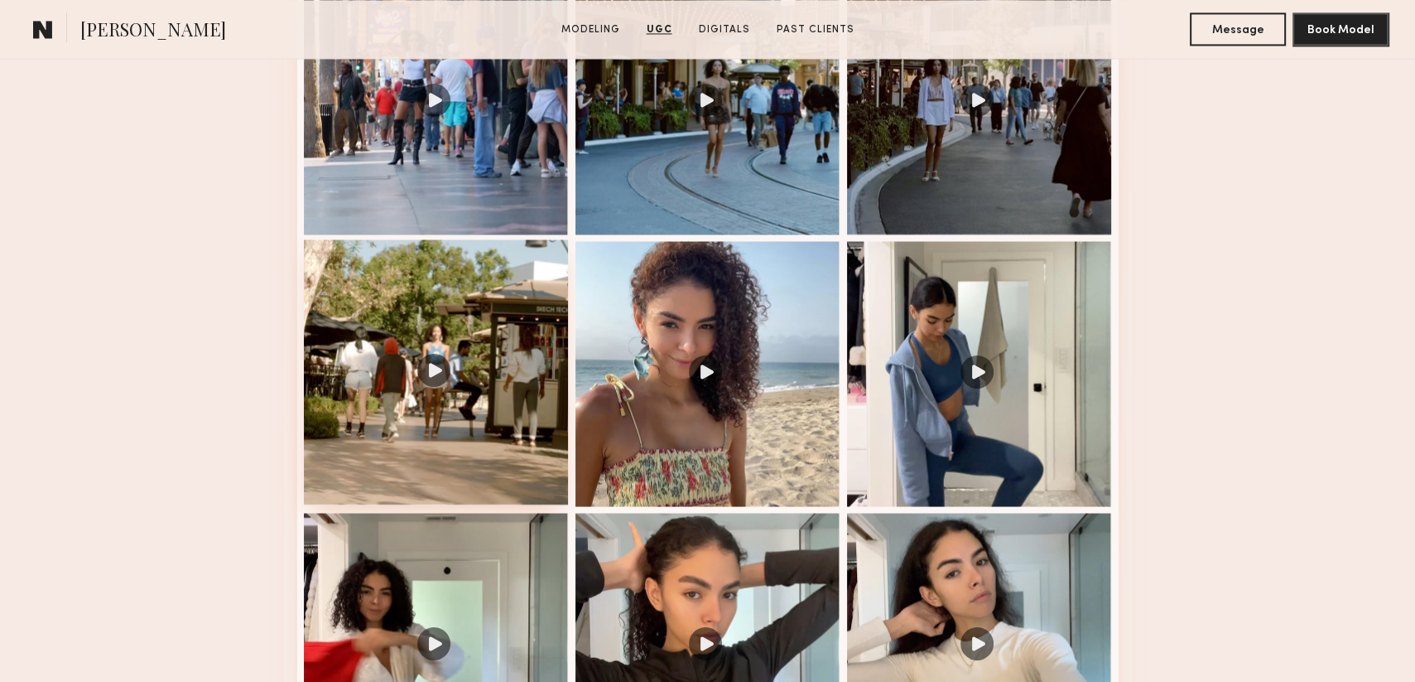
click at [477, 380] on div at bounding box center [436, 371] width 265 height 265
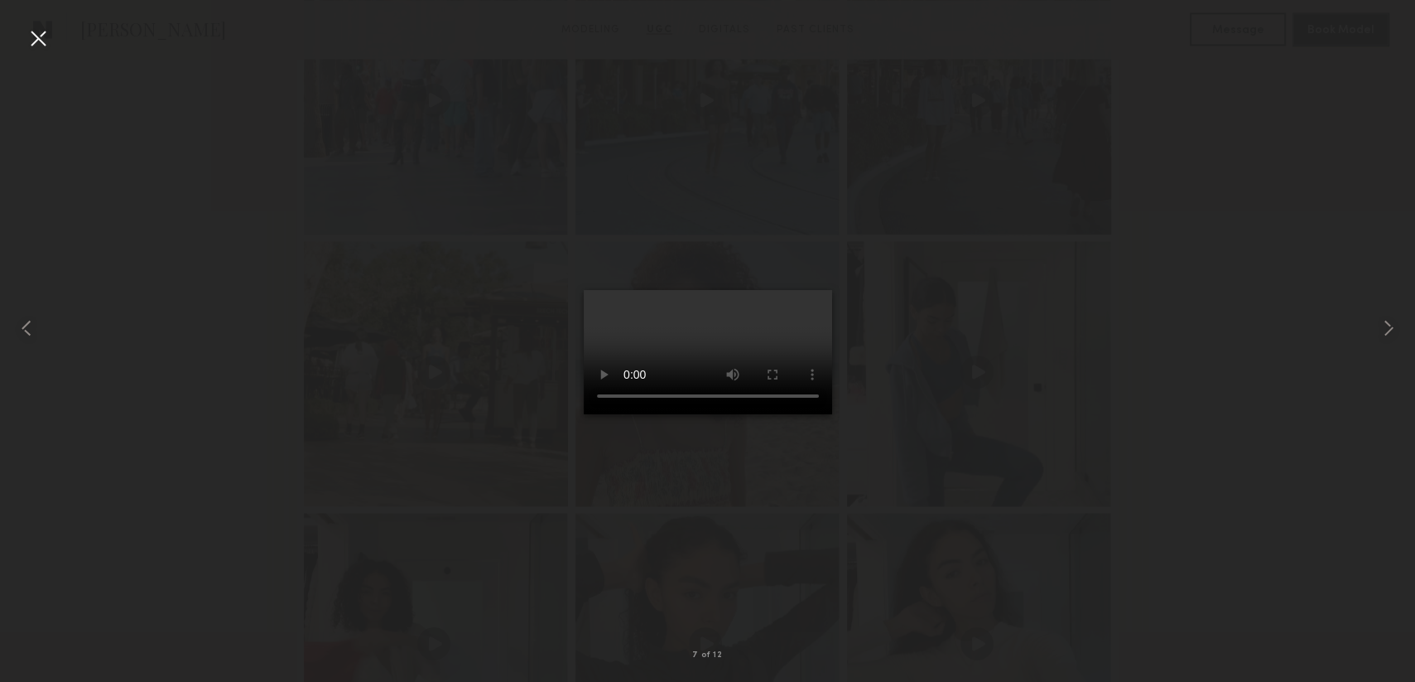
click at [50, 38] on div at bounding box center [38, 38] width 27 height 27
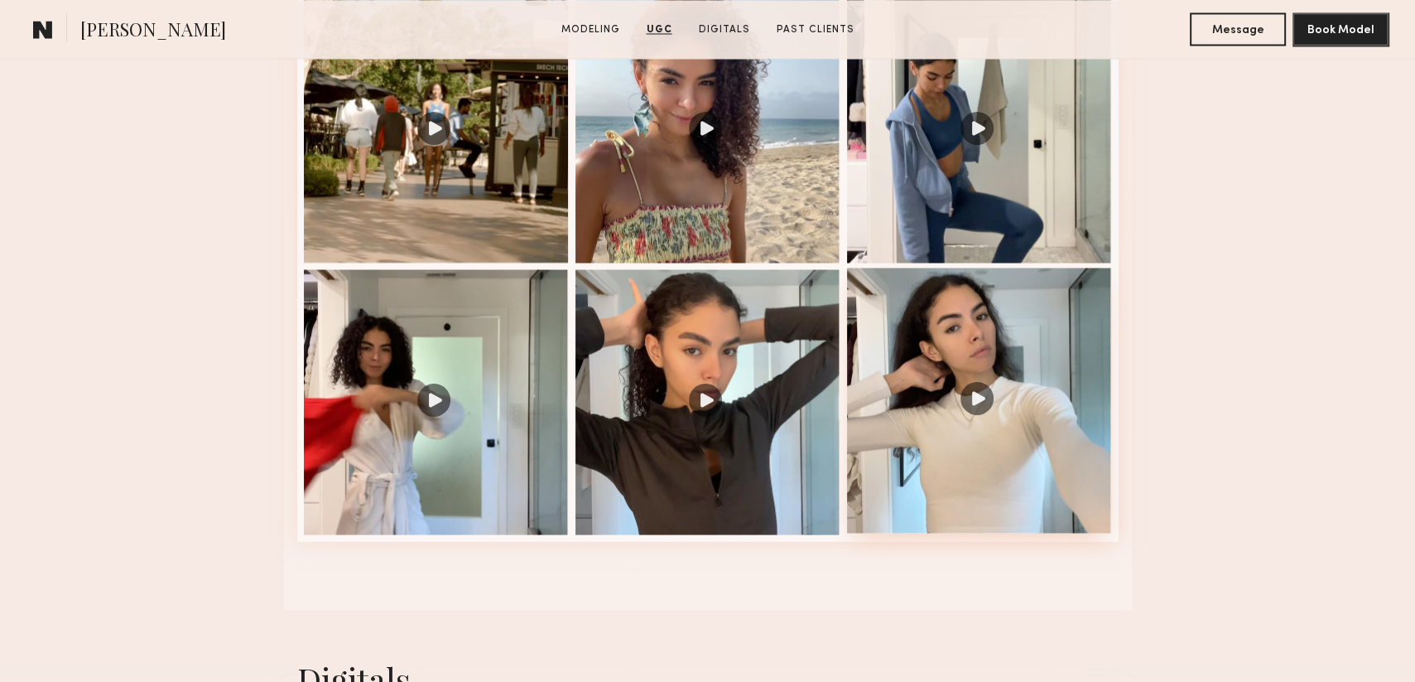
scroll to position [3395, 0]
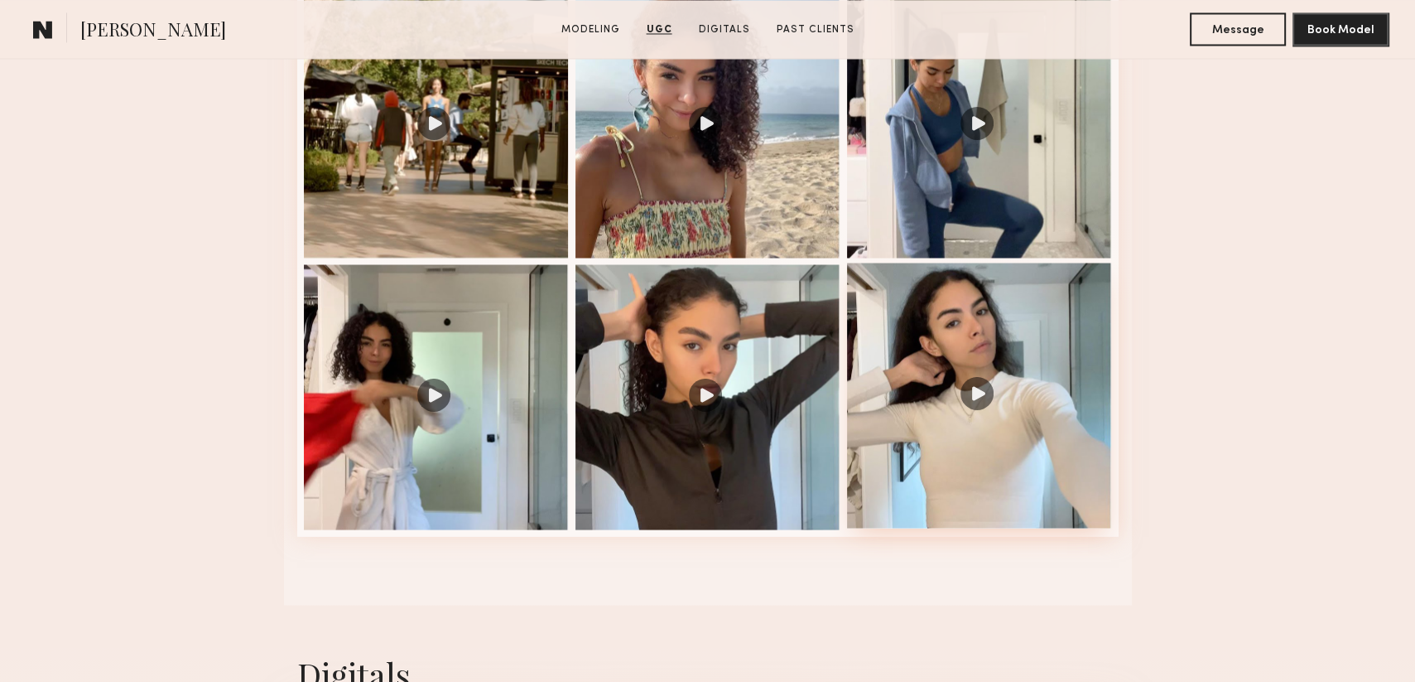
click at [994, 393] on div at bounding box center [979, 395] width 265 height 265
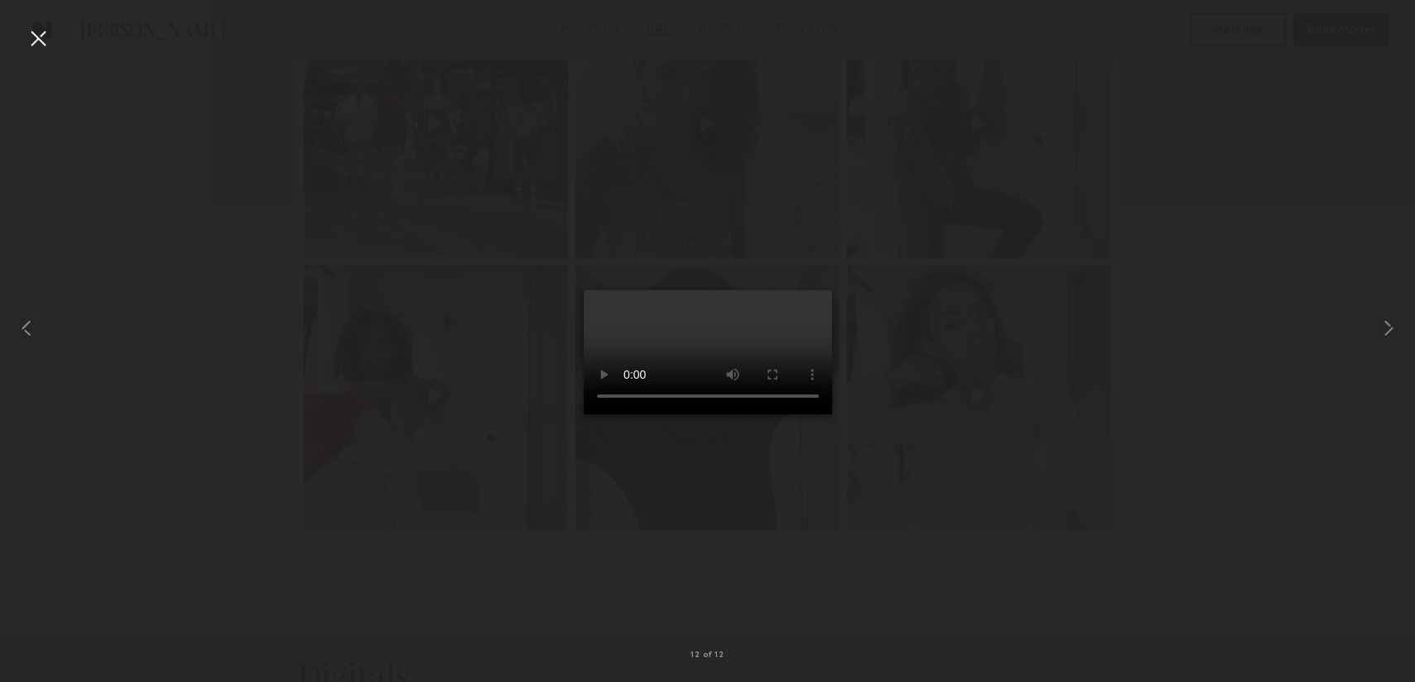
click at [34, 37] on div at bounding box center [38, 38] width 27 height 27
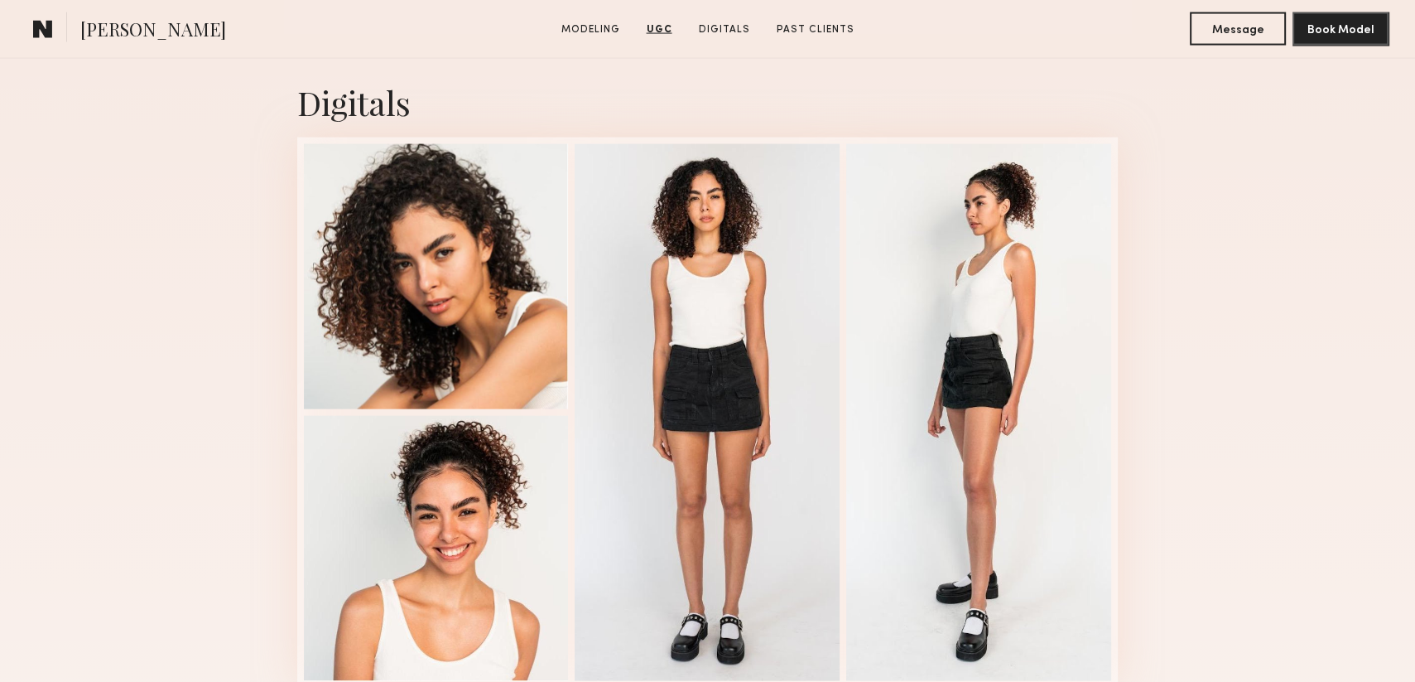
scroll to position [4058, 0]
